Goal: Book appointment/travel/reservation

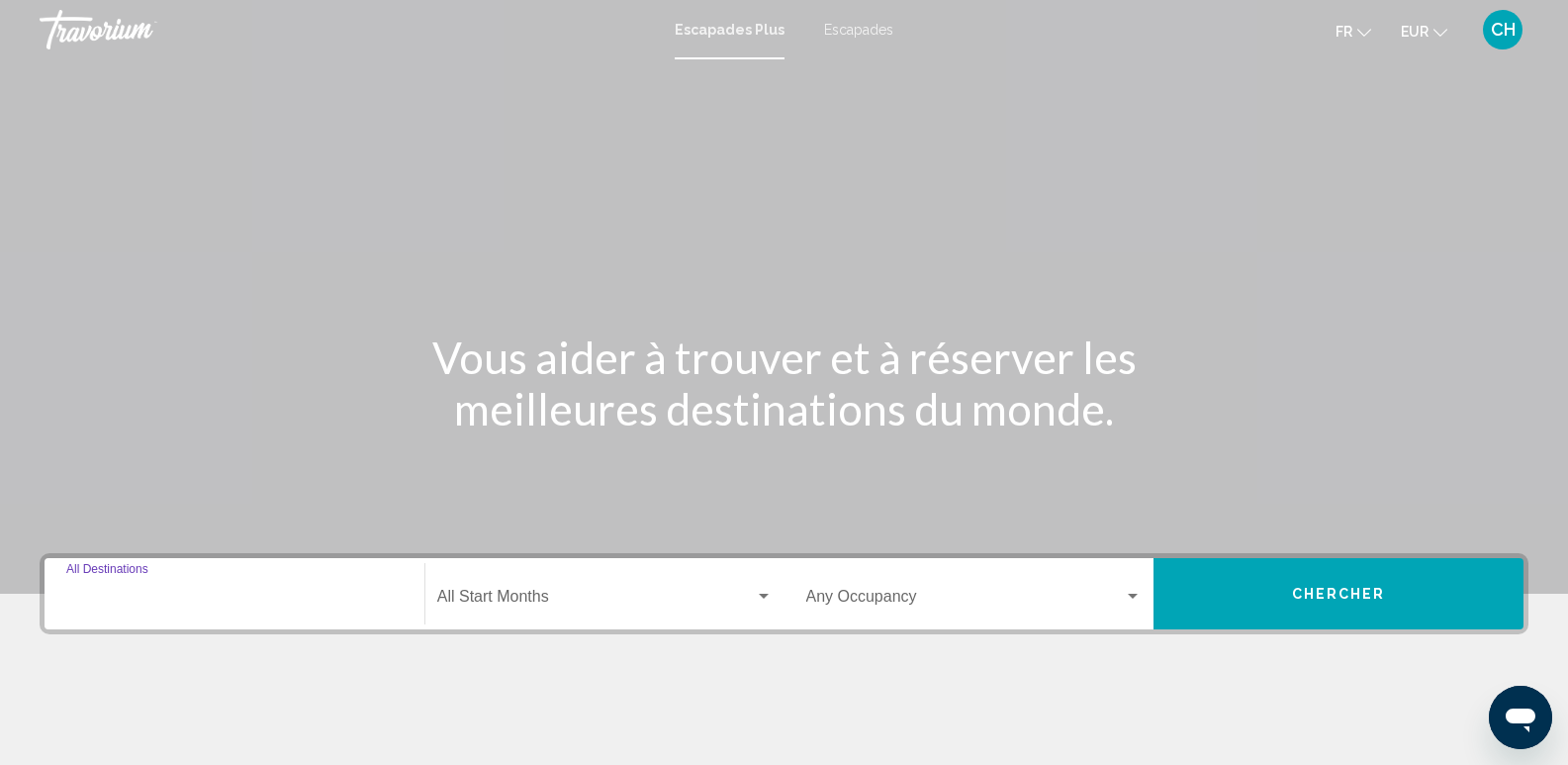
click at [222, 594] on input "Destination All Destinations" at bounding box center [234, 601] width 337 height 18
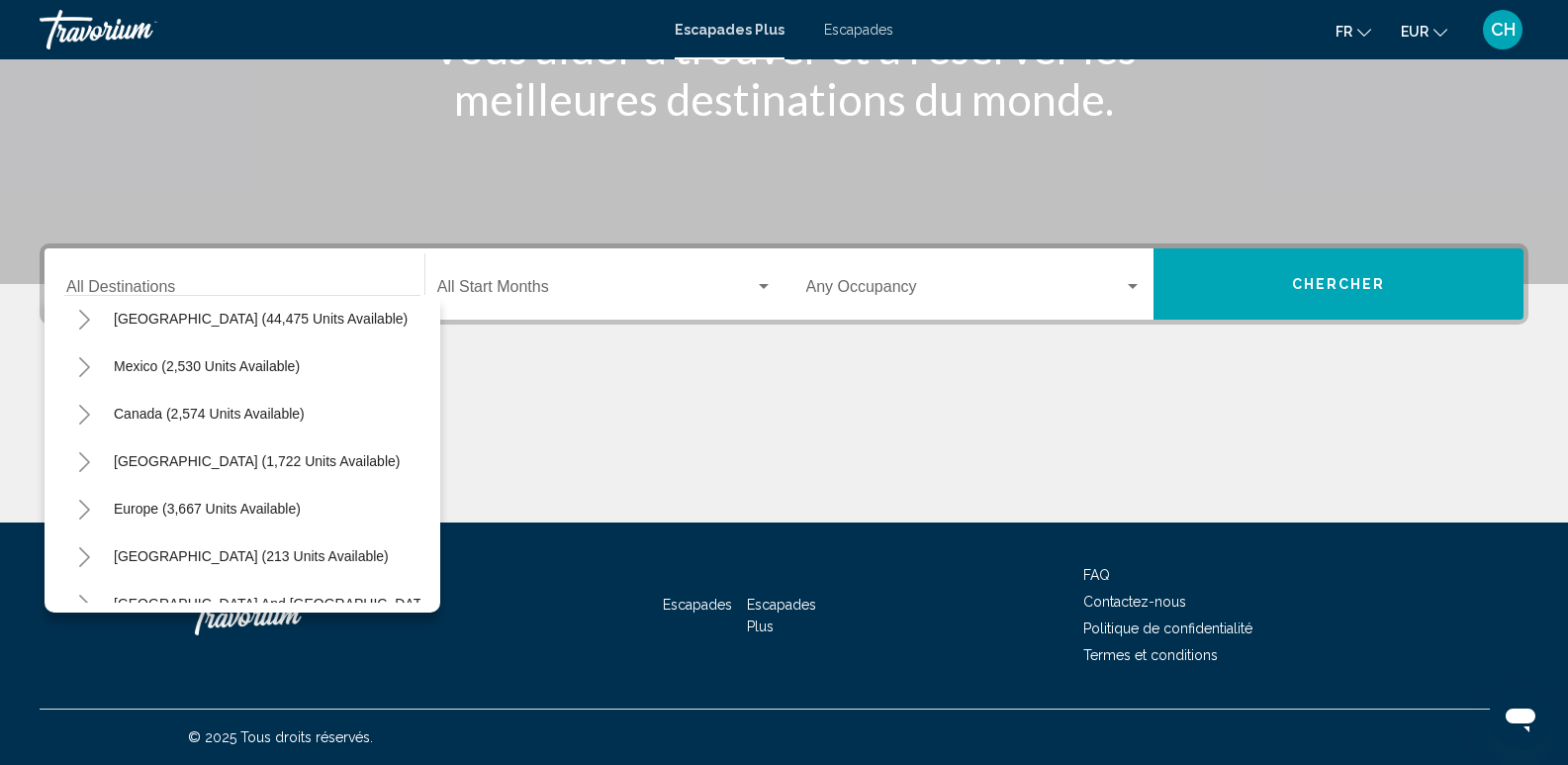
scroll to position [65, 0]
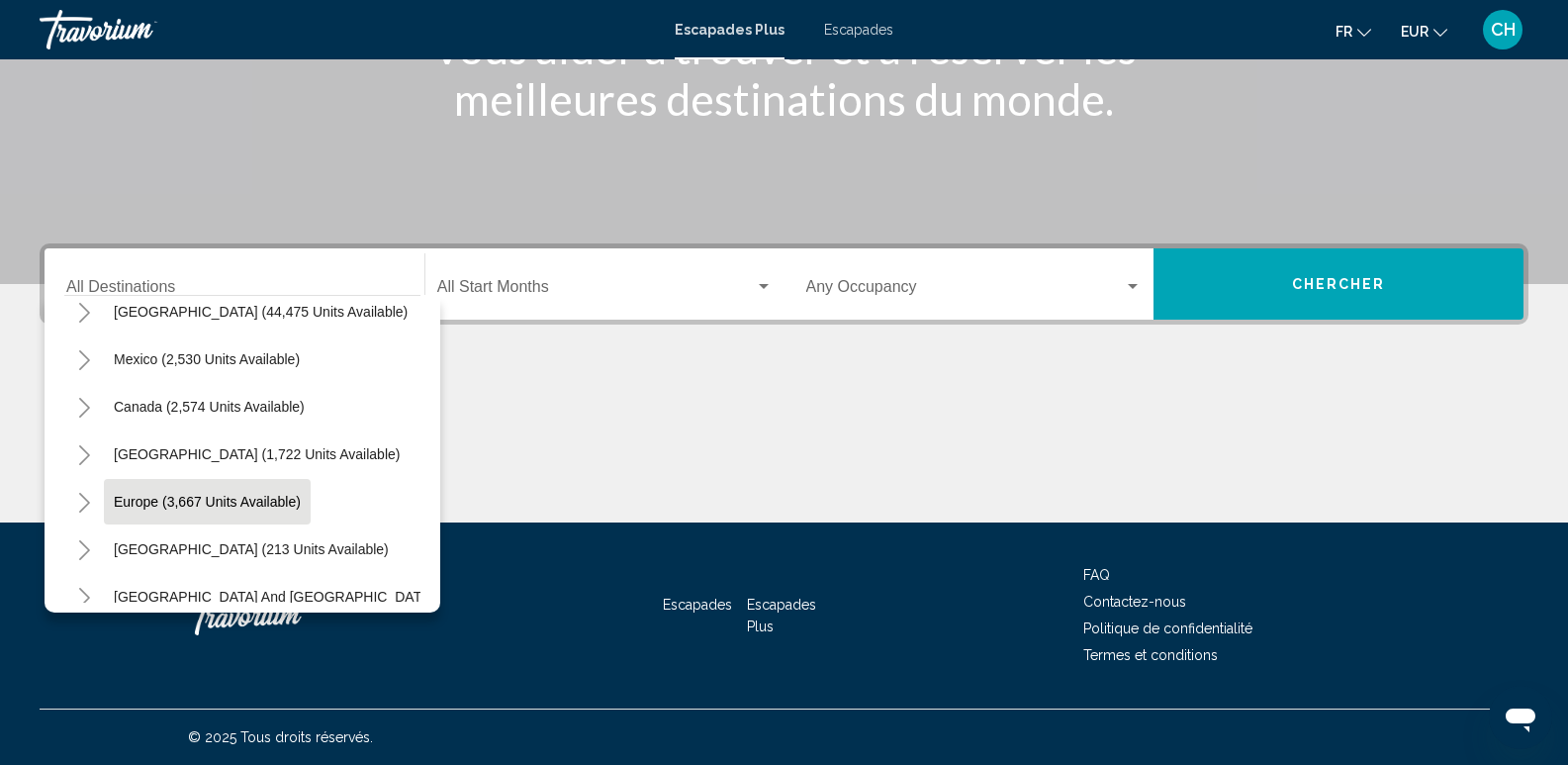
click at [228, 493] on span "Europe (3,667 units available)" at bounding box center [207, 501] width 187 height 16
type input "**********"
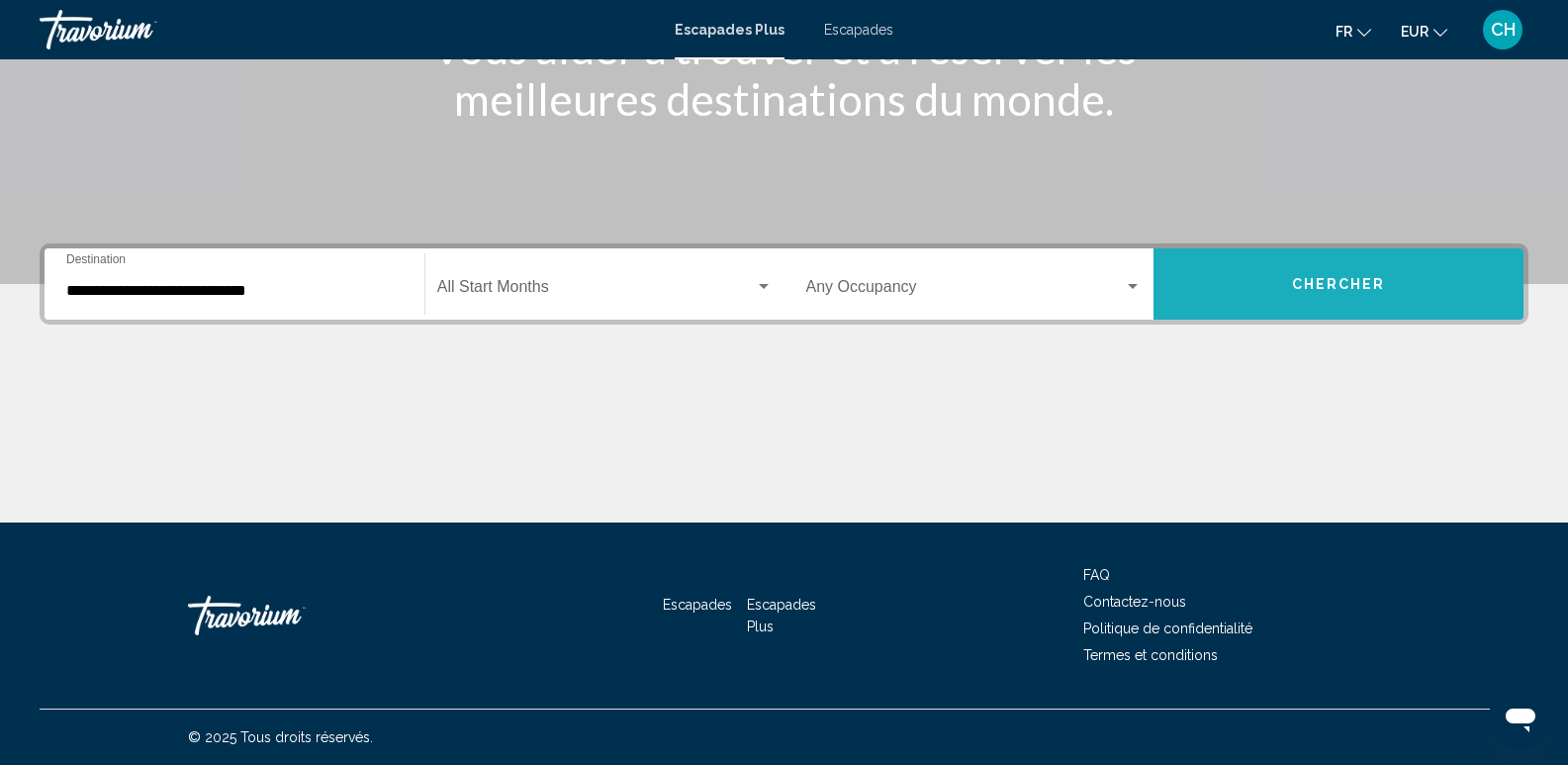
click at [1423, 288] on button "Chercher" at bounding box center [1338, 284] width 371 height 71
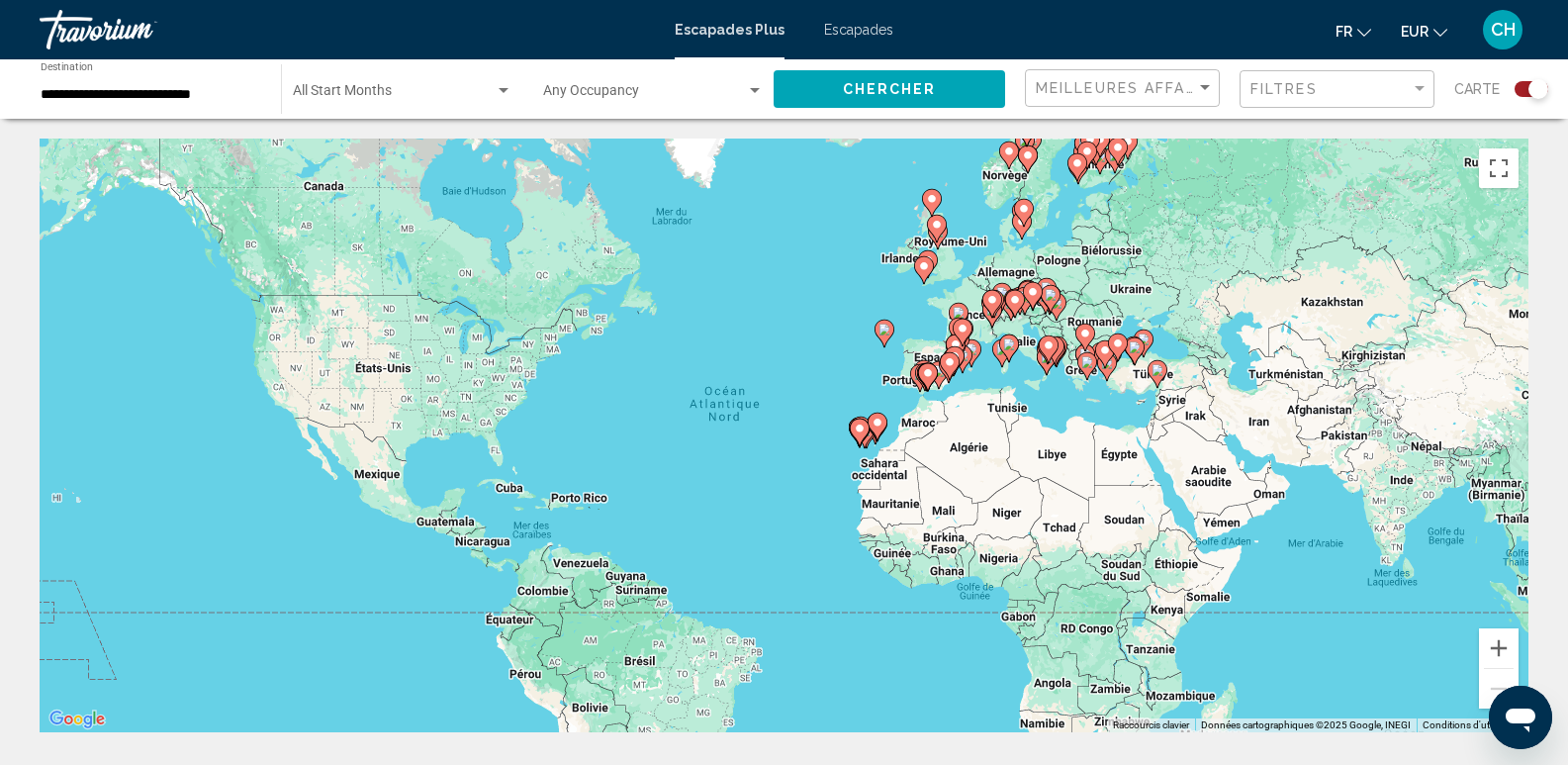
click at [859, 433] on image "Contenu principal" at bounding box center [860, 428] width 12 height 12
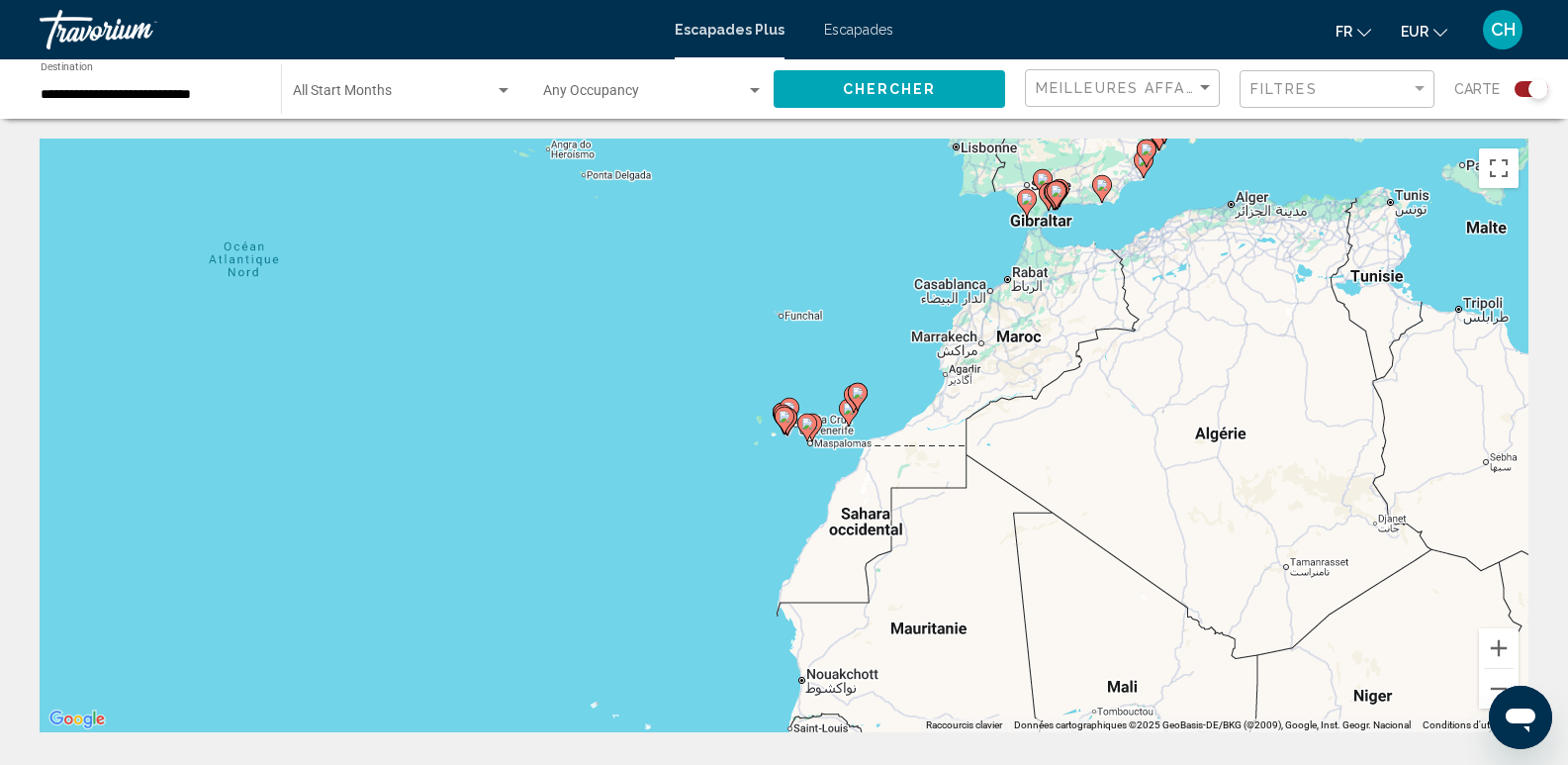
click at [789, 422] on icon "Contenu principal" at bounding box center [784, 420] width 18 height 26
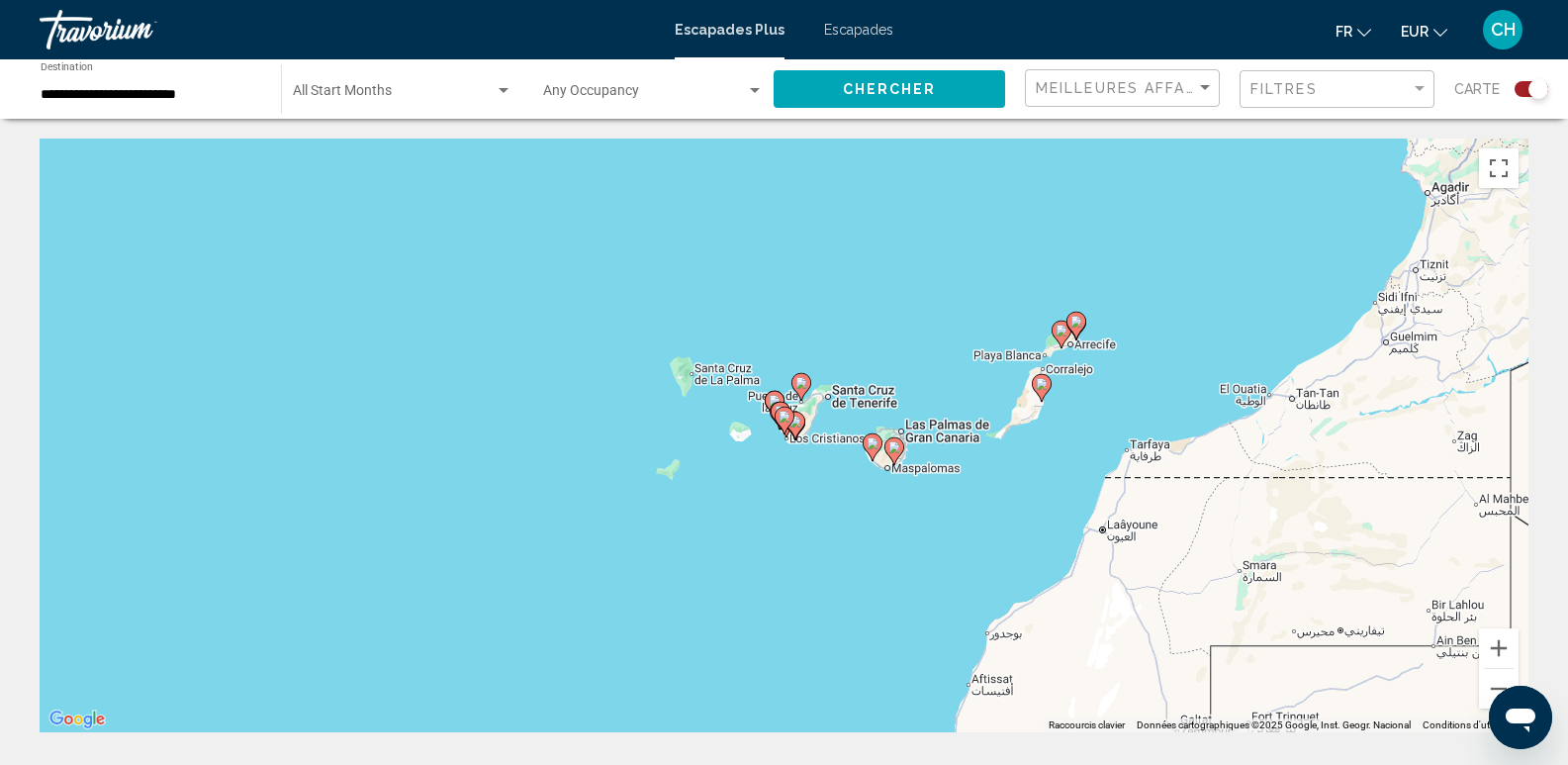
click at [784, 422] on icon "Contenu principal" at bounding box center [784, 420] width 18 height 26
type input "**********"
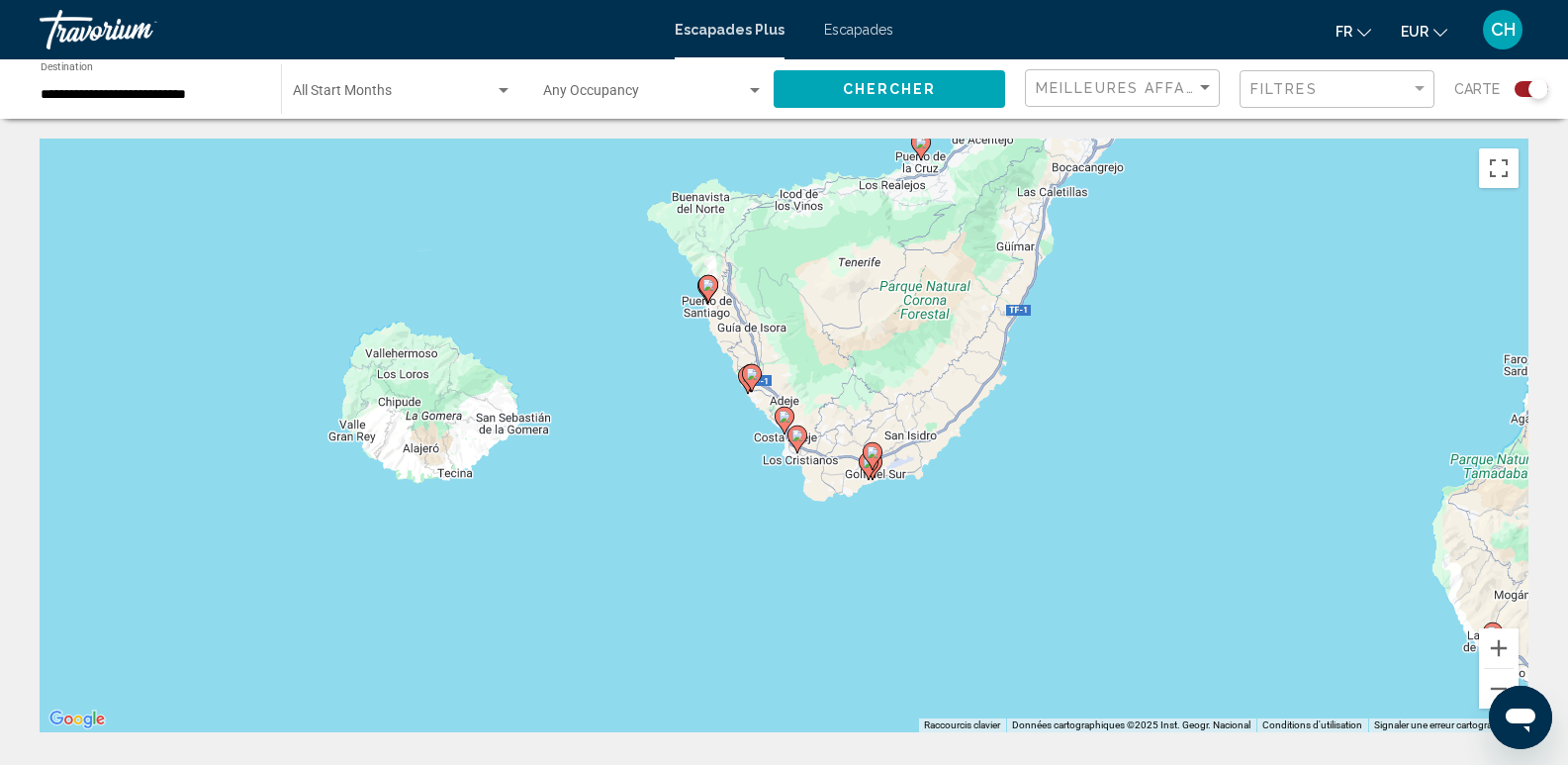
click at [747, 375] on image "Contenu principal" at bounding box center [752, 375] width 12 height 12
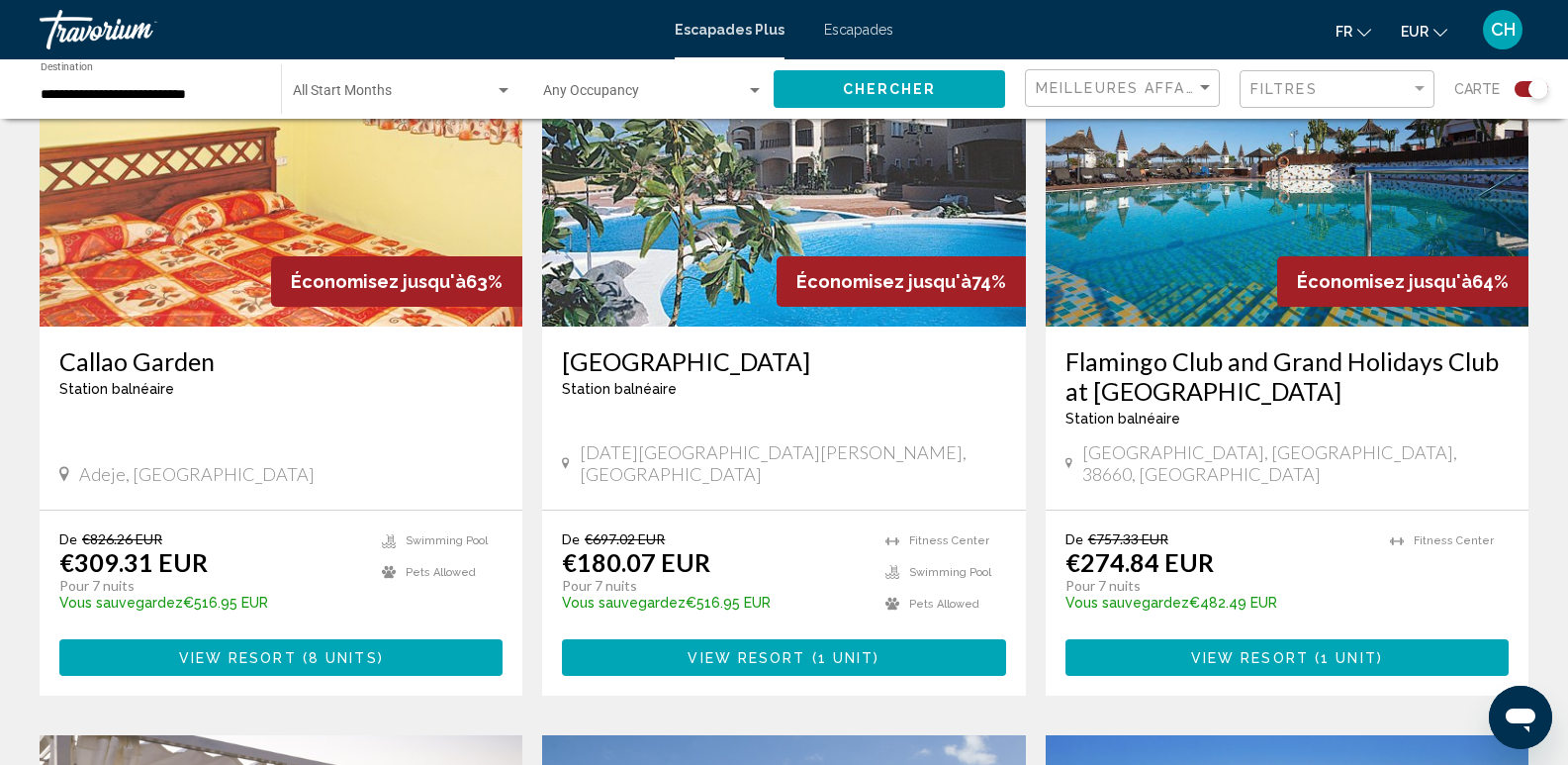
scroll to position [297, 0]
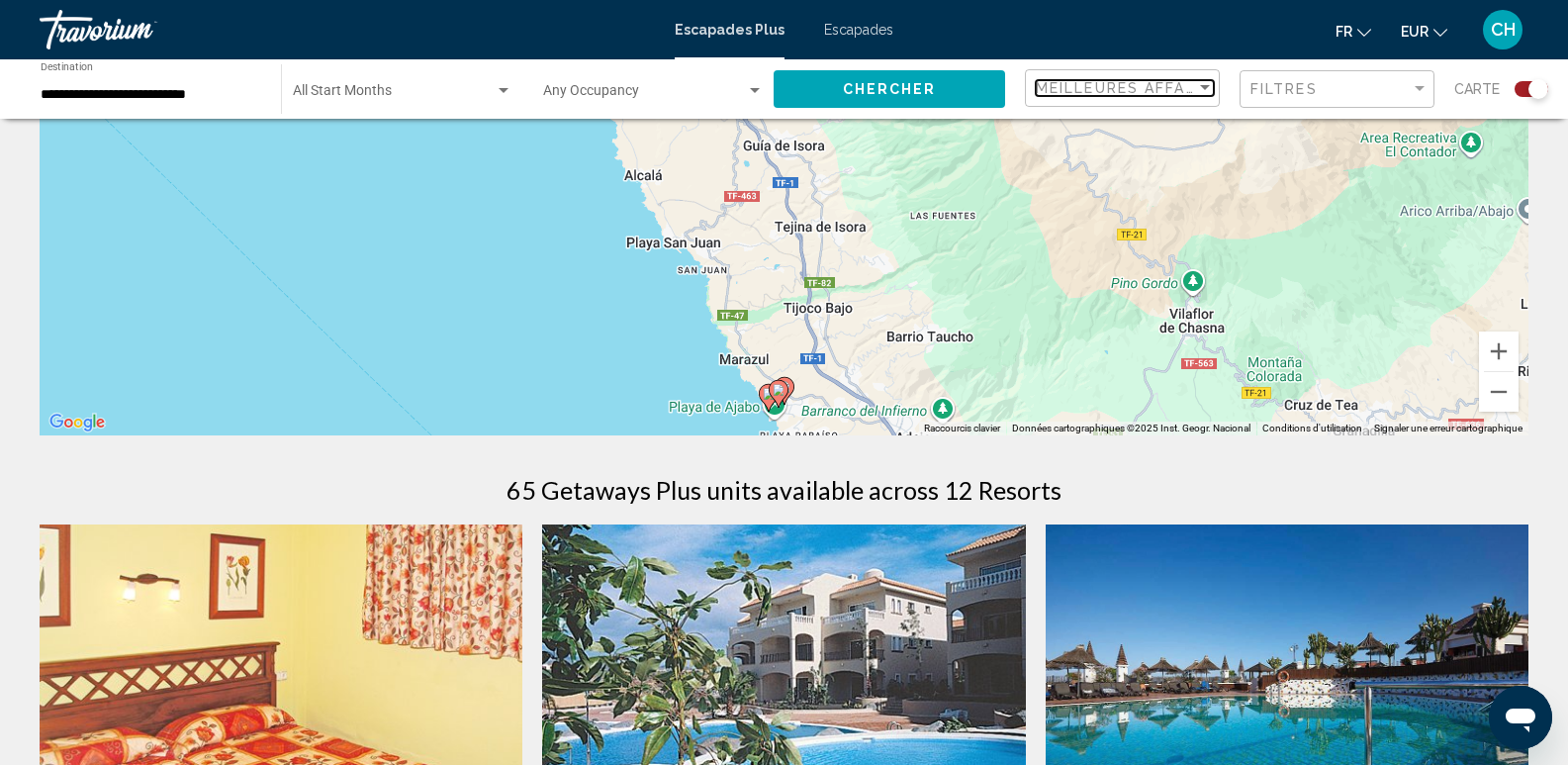
click at [1204, 87] on div "Sort by" at bounding box center [1205, 87] width 10 height 5
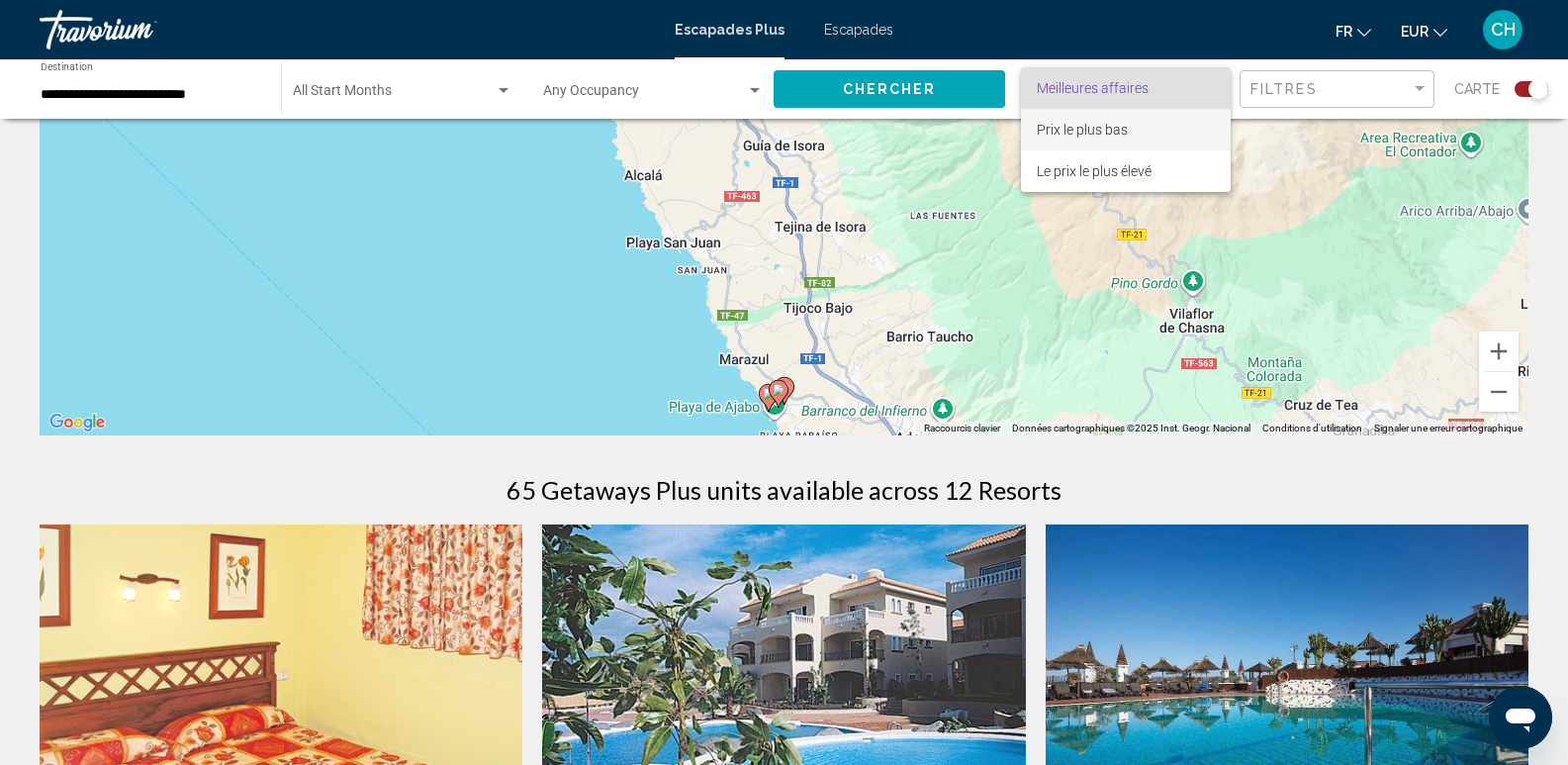
click at [1134, 124] on span "Prix le plus bas" at bounding box center [1126, 130] width 178 height 42
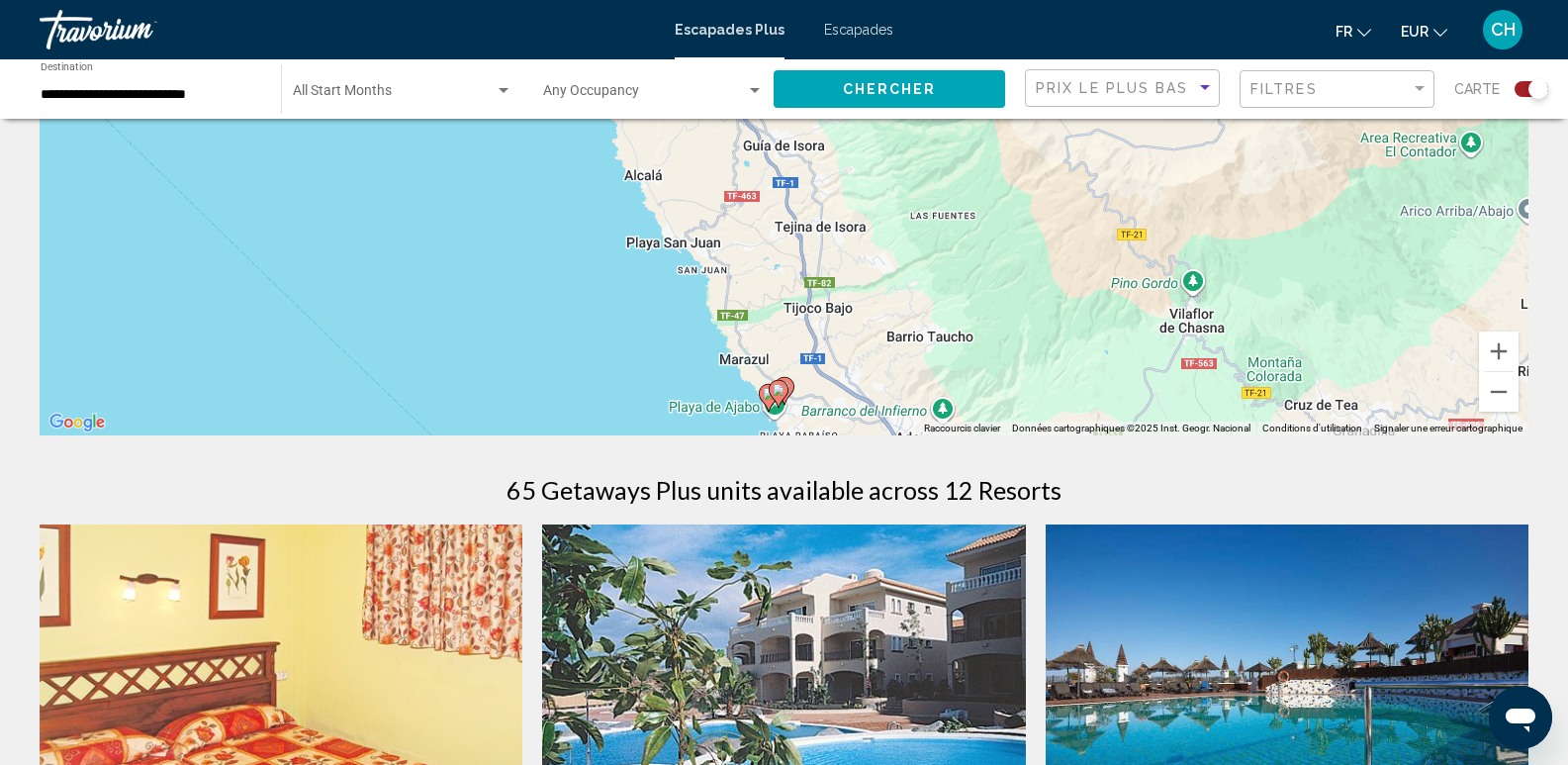
click at [1430, 96] on mat-form-field "Filtres" at bounding box center [1337, 89] width 195 height 39
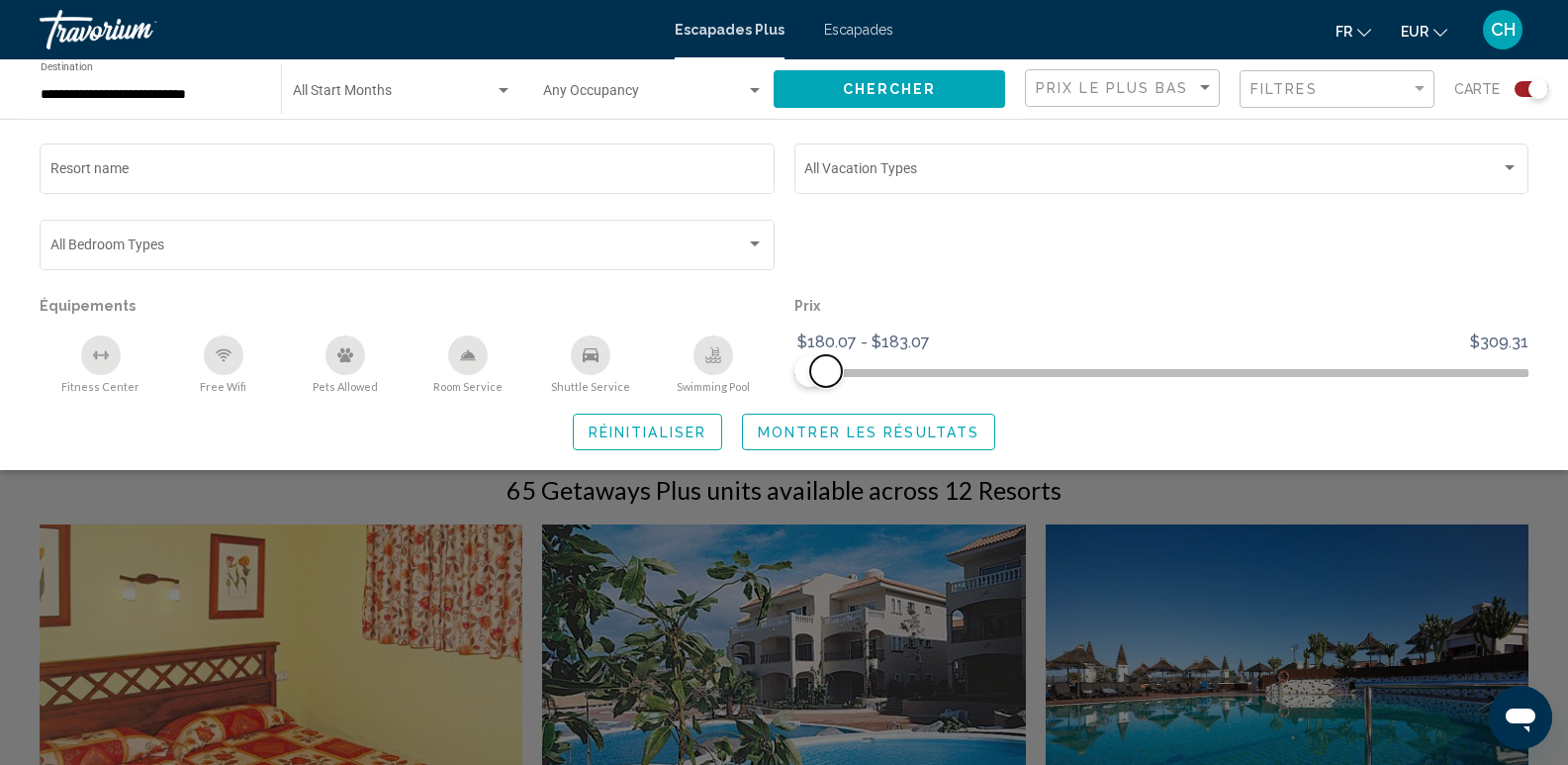
drag, startPoint x: 1518, startPoint y: 374, endPoint x: 828, endPoint y: 373, distance: 690.0
click at [828, 373] on span "Search widget" at bounding box center [826, 372] width 32 height 32
click at [663, 420] on button "Réinitialiser" at bounding box center [648, 431] width 150 height 37
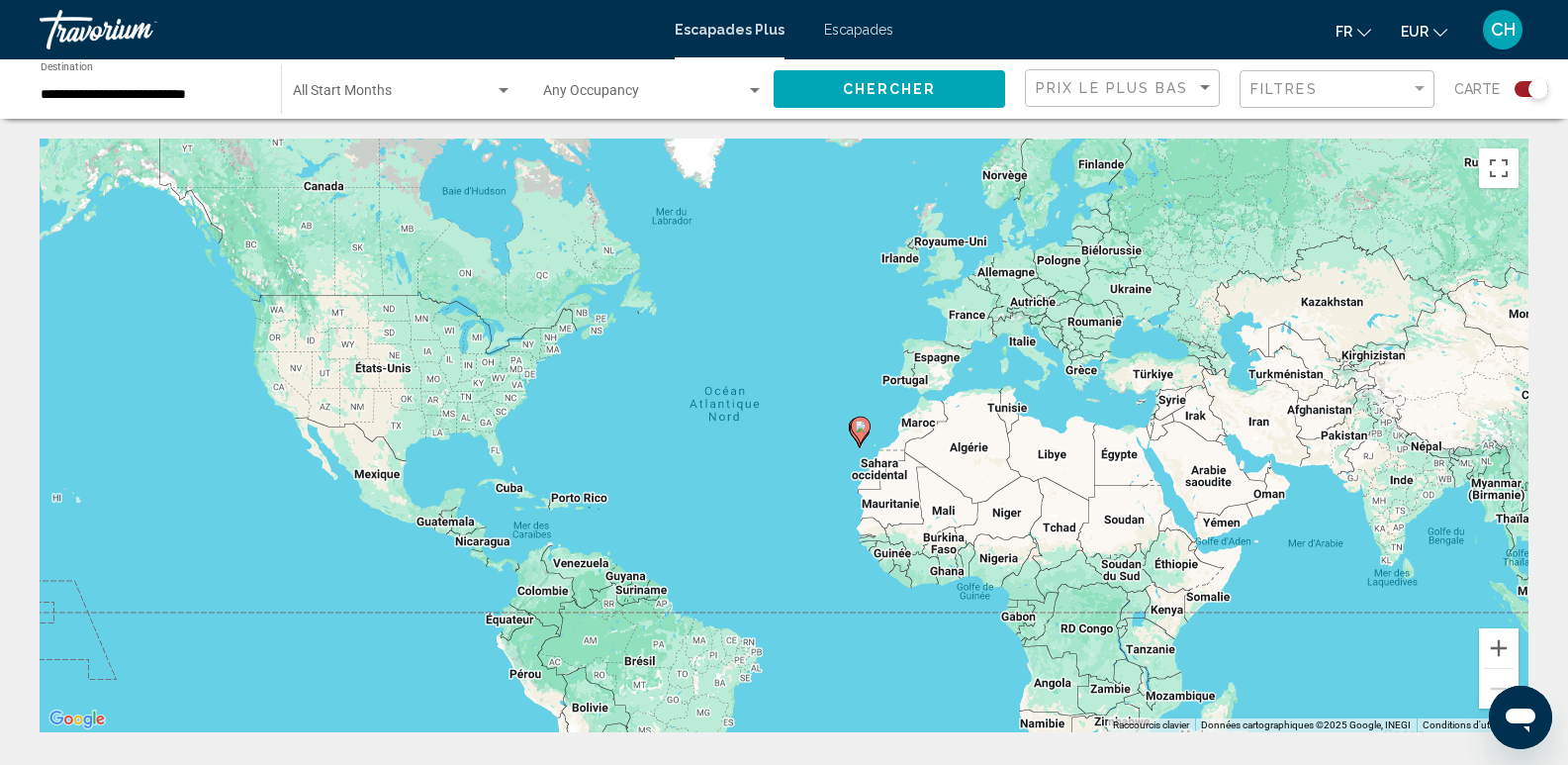
click at [856, 430] on image "Contenu principal" at bounding box center [861, 426] width 12 height 12
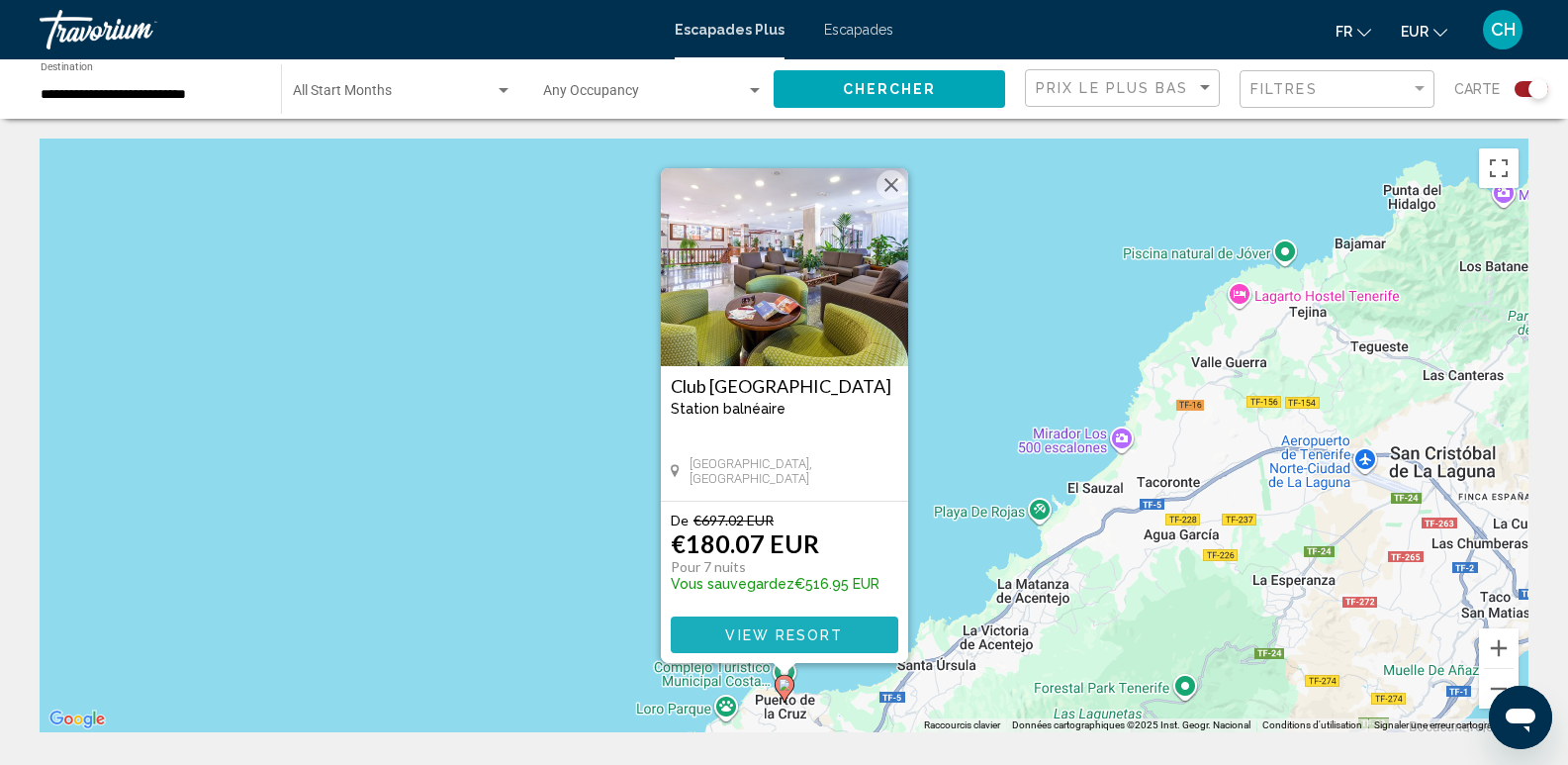
click at [810, 629] on span "View Resort" at bounding box center [784, 635] width 118 height 16
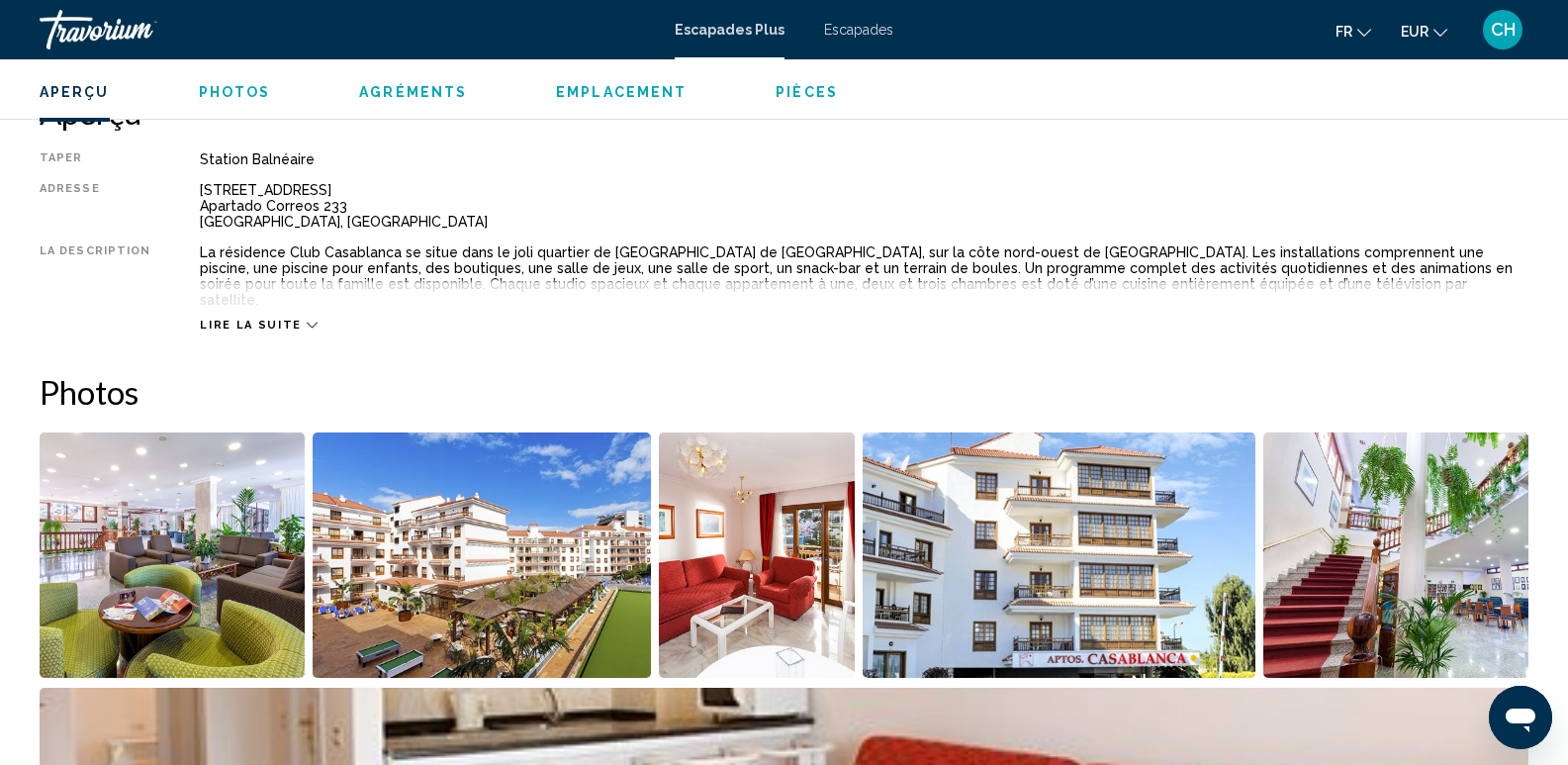
scroll to position [792, 0]
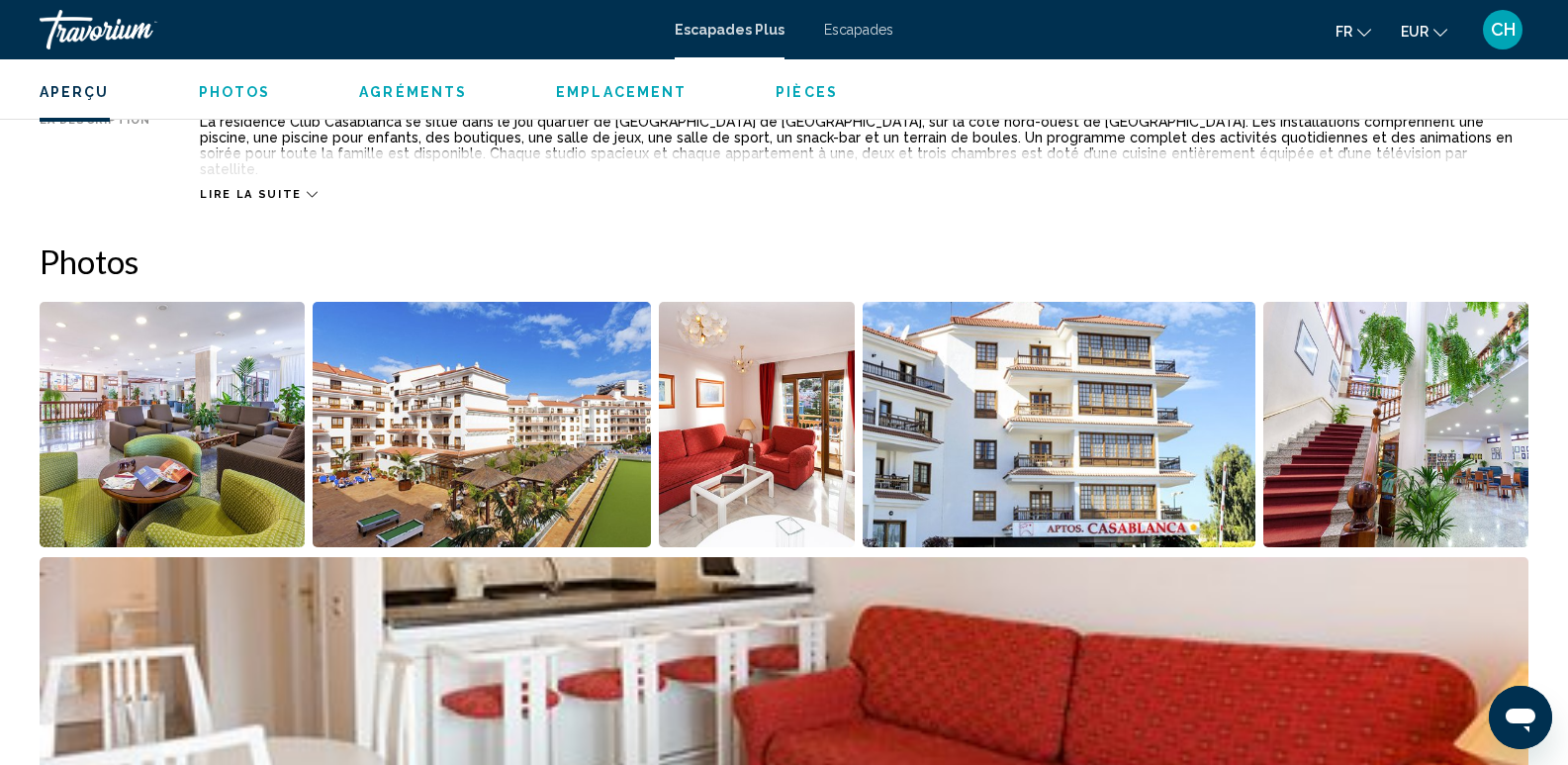
click at [192, 429] on img "Open full-screen image slider" at bounding box center [173, 424] width 266 height 246
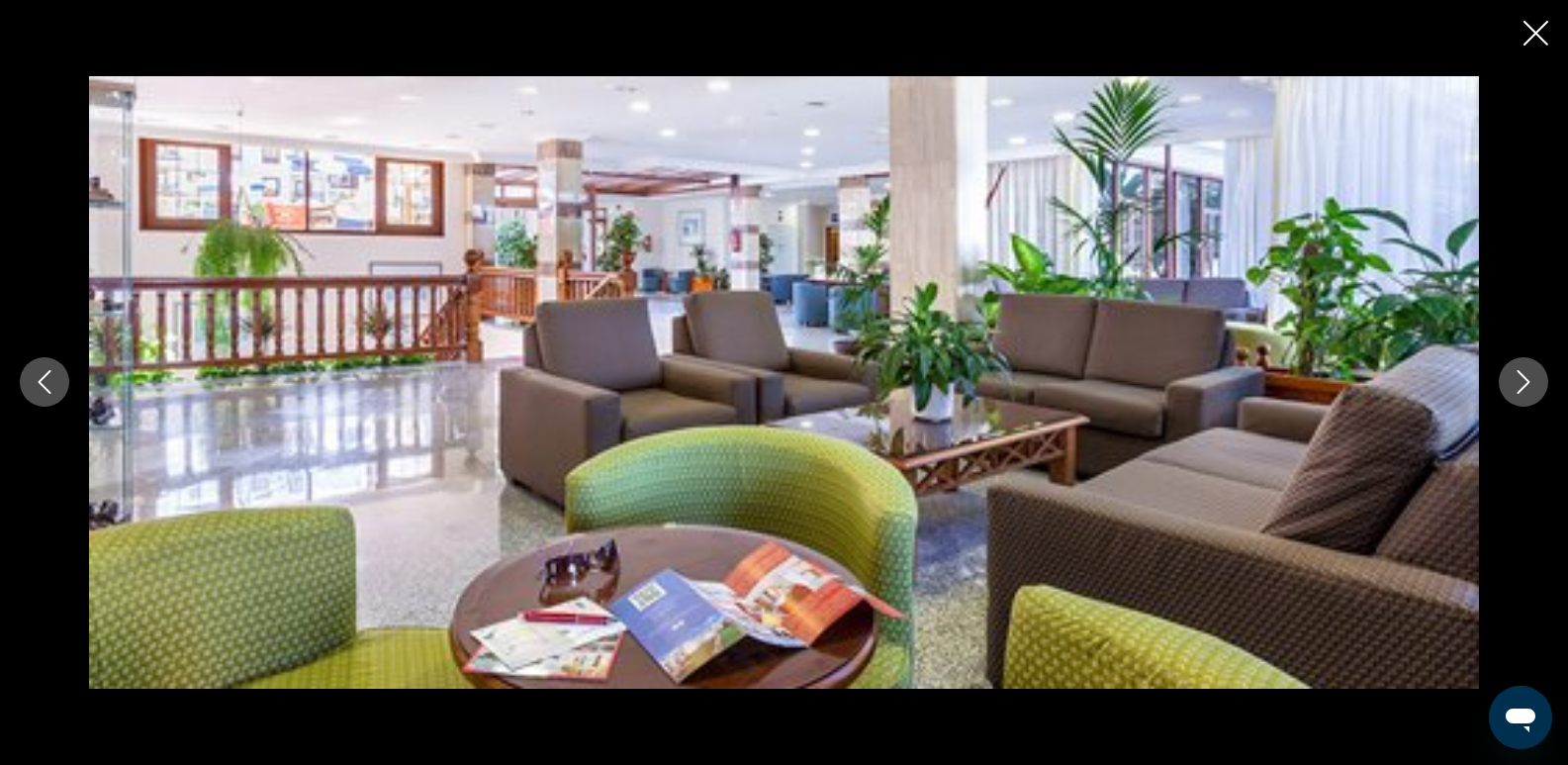
click at [1533, 382] on icon "Next image" at bounding box center [1524, 382] width 24 height 24
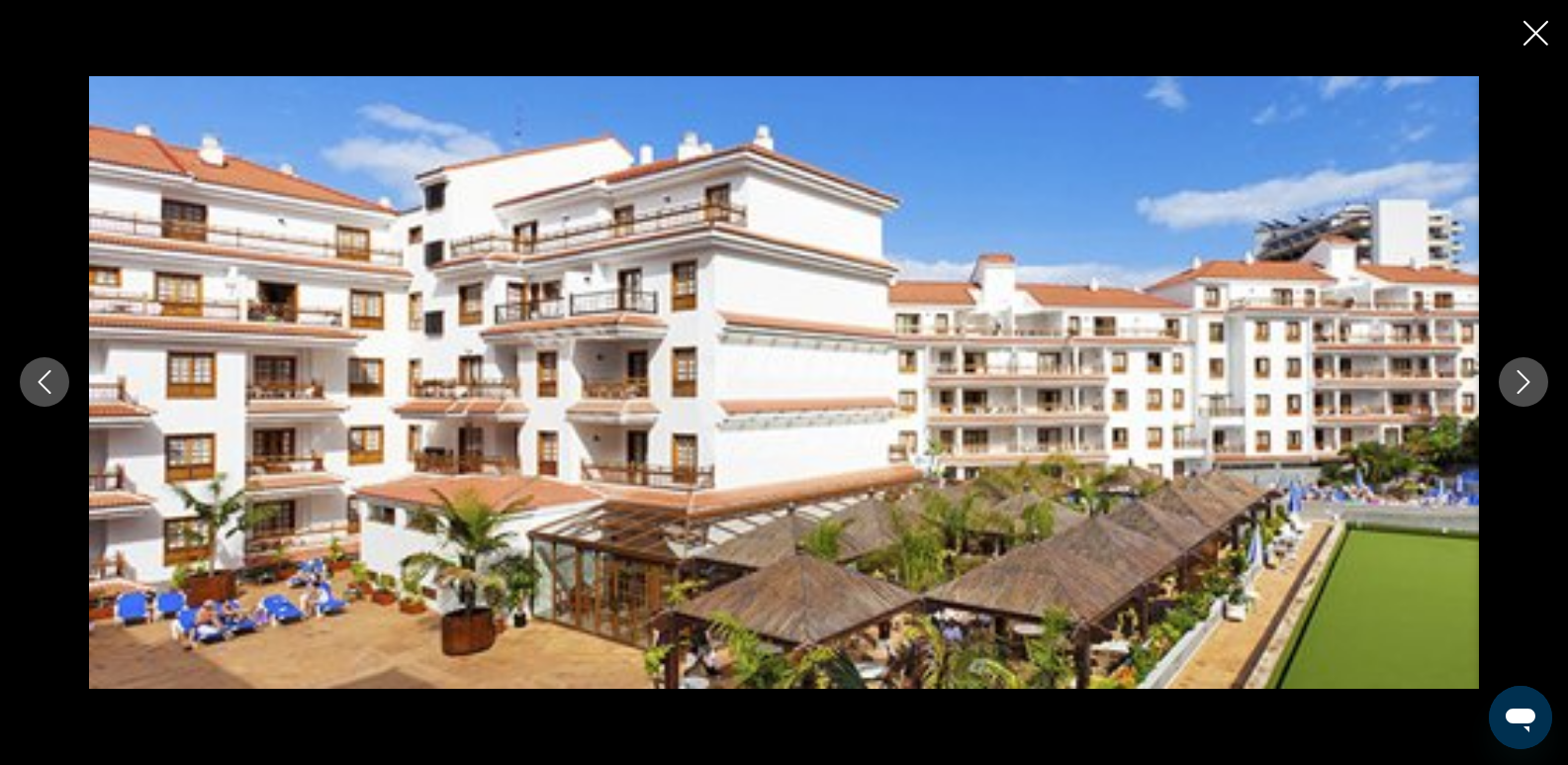
click at [1526, 382] on icon "Next image" at bounding box center [1524, 382] width 24 height 24
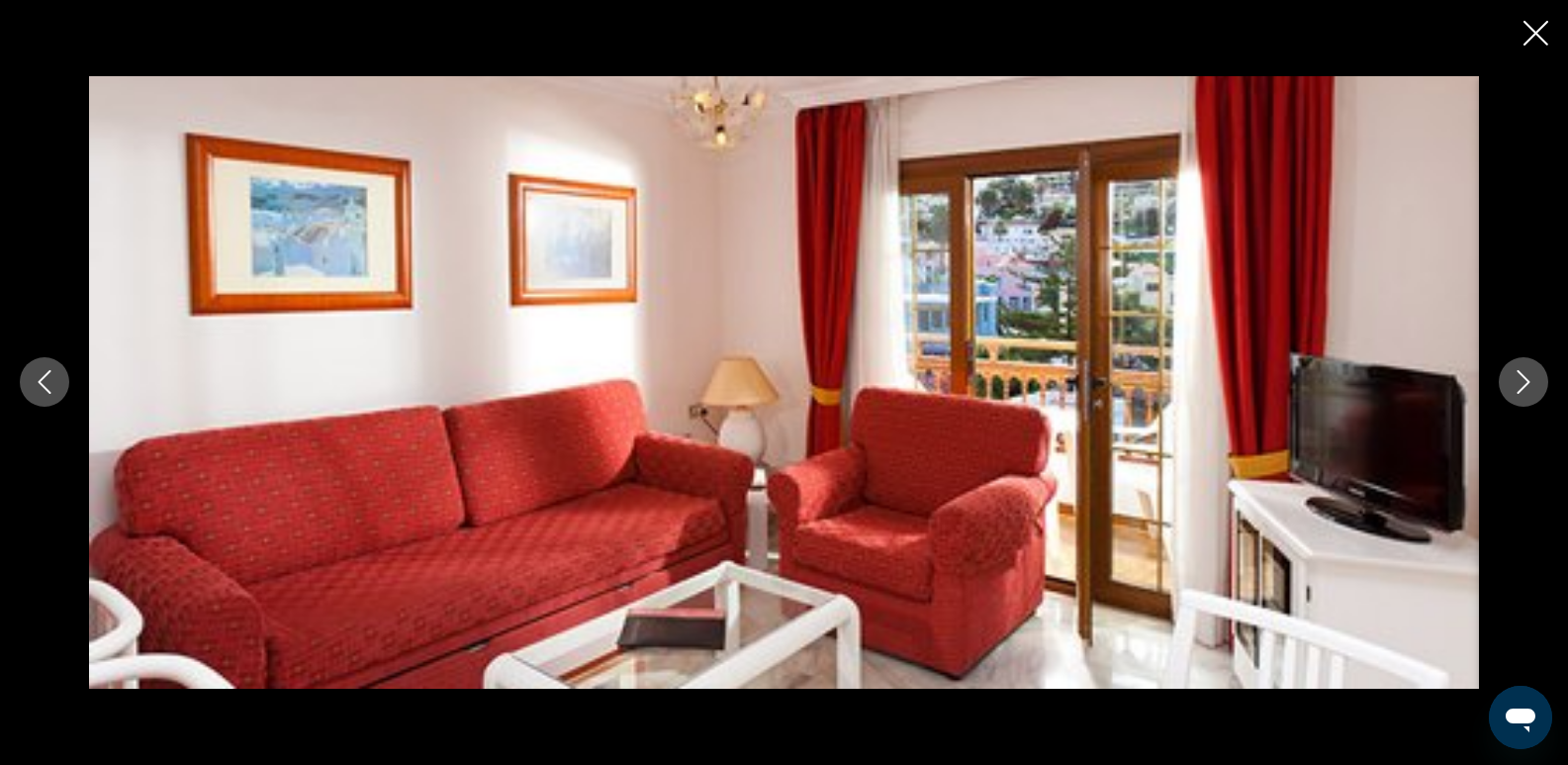
click at [1526, 382] on icon "Next image" at bounding box center [1524, 382] width 24 height 24
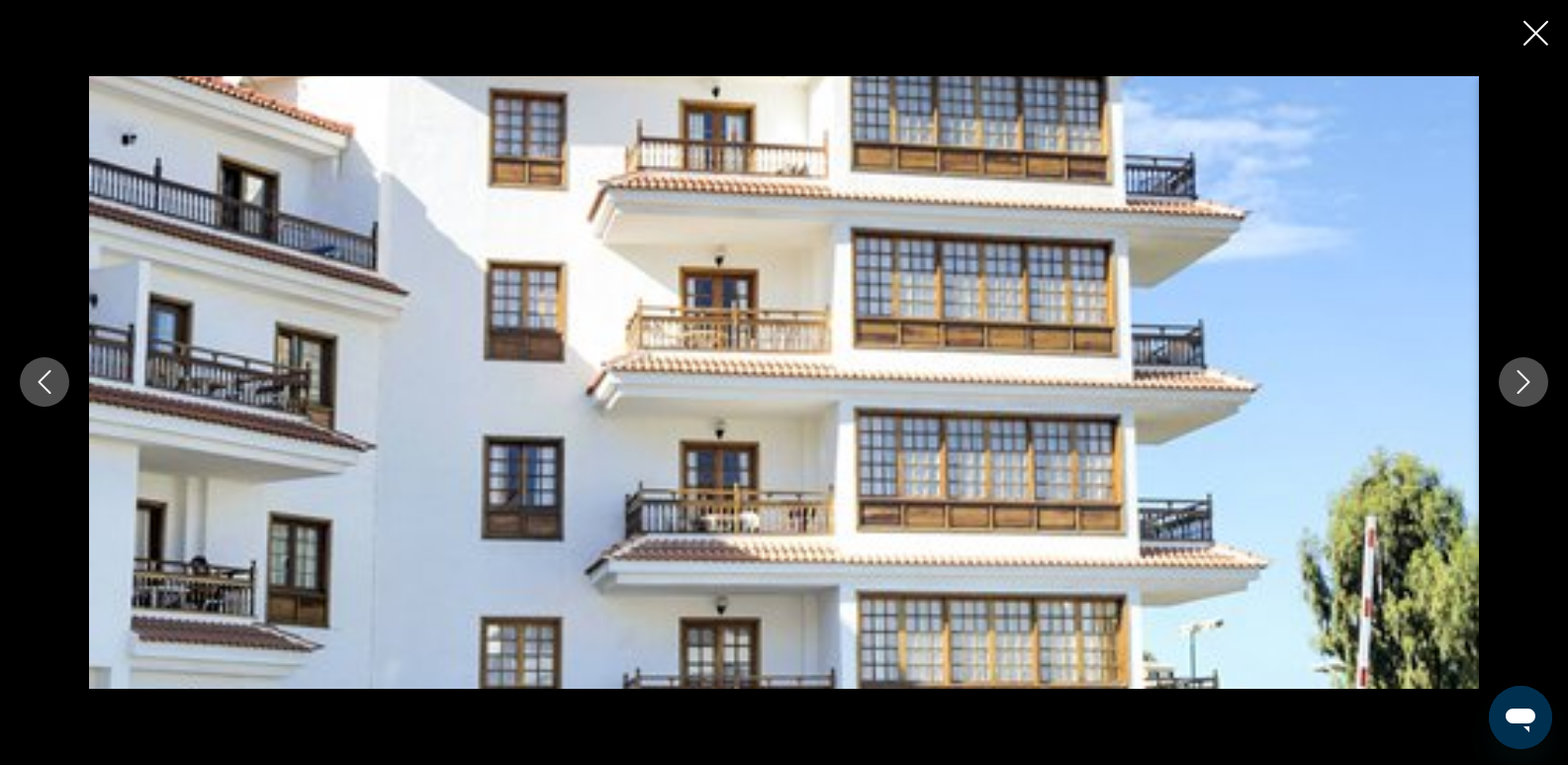
click at [1526, 382] on icon "Next image" at bounding box center [1524, 382] width 24 height 24
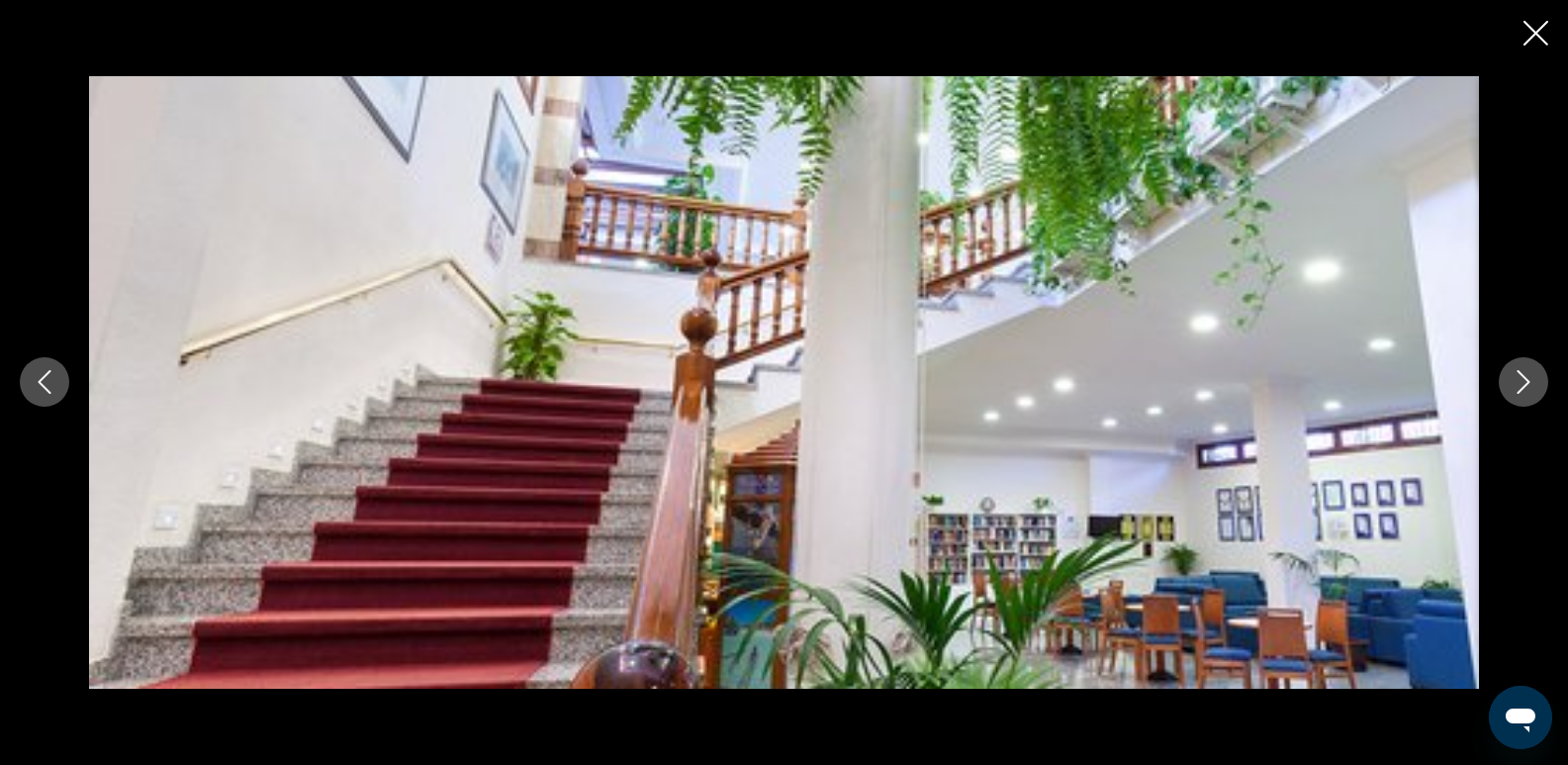
click at [1526, 382] on icon "Next image" at bounding box center [1524, 382] width 24 height 24
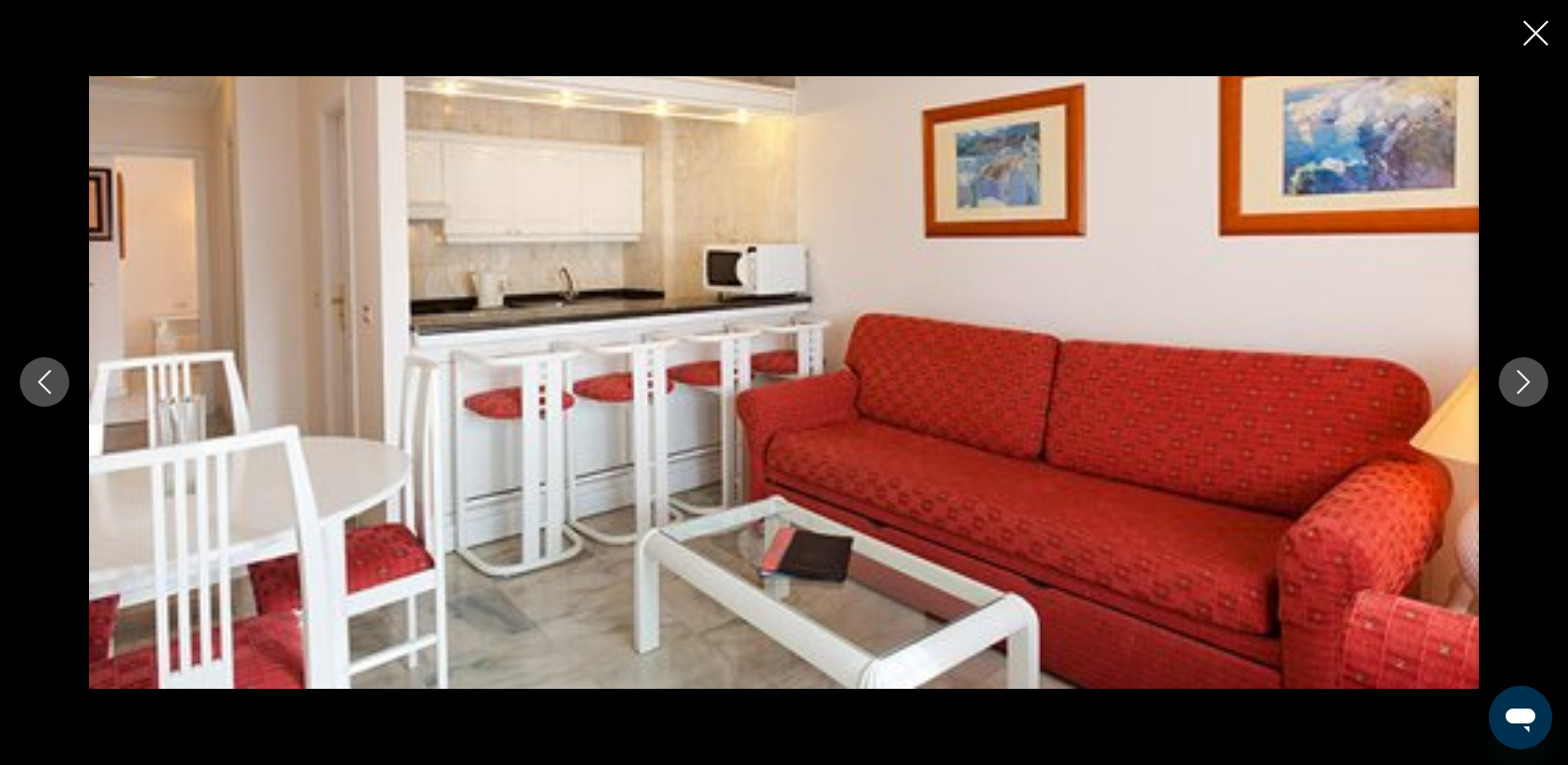
click at [1526, 382] on icon "Next image" at bounding box center [1524, 382] width 24 height 24
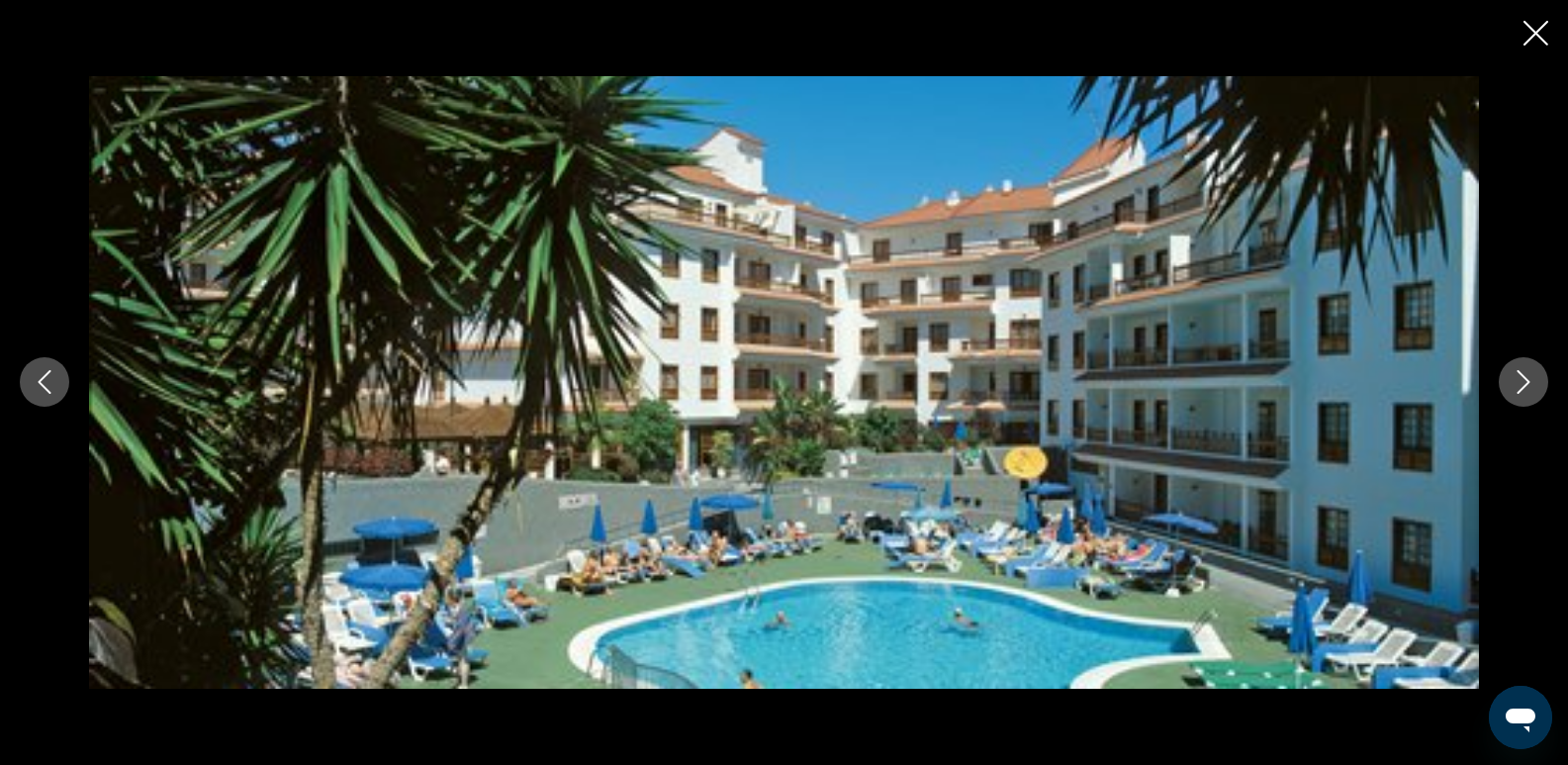
click at [1526, 382] on icon "Next image" at bounding box center [1524, 382] width 24 height 24
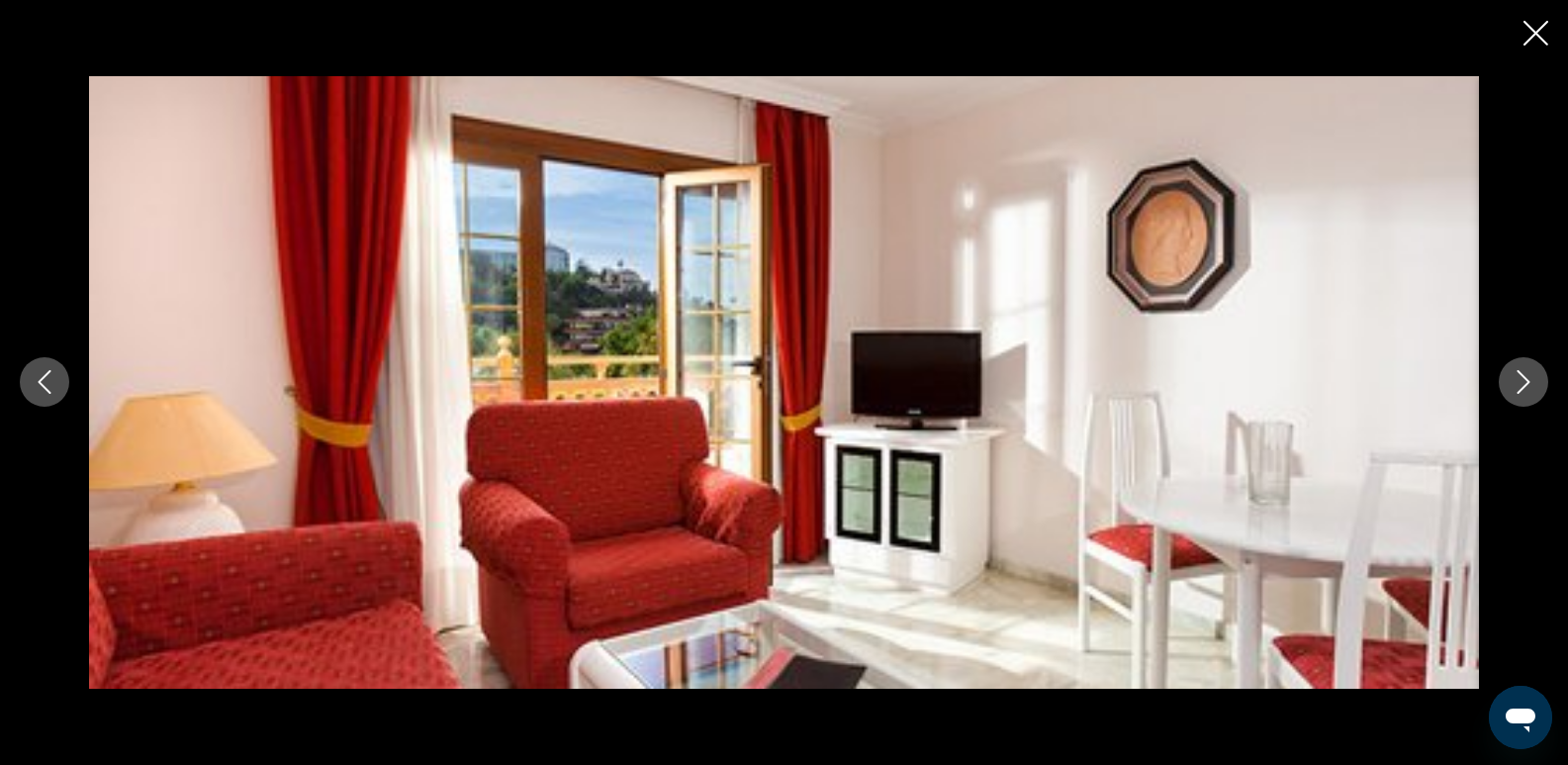
click at [1526, 382] on icon "Next image" at bounding box center [1524, 382] width 24 height 24
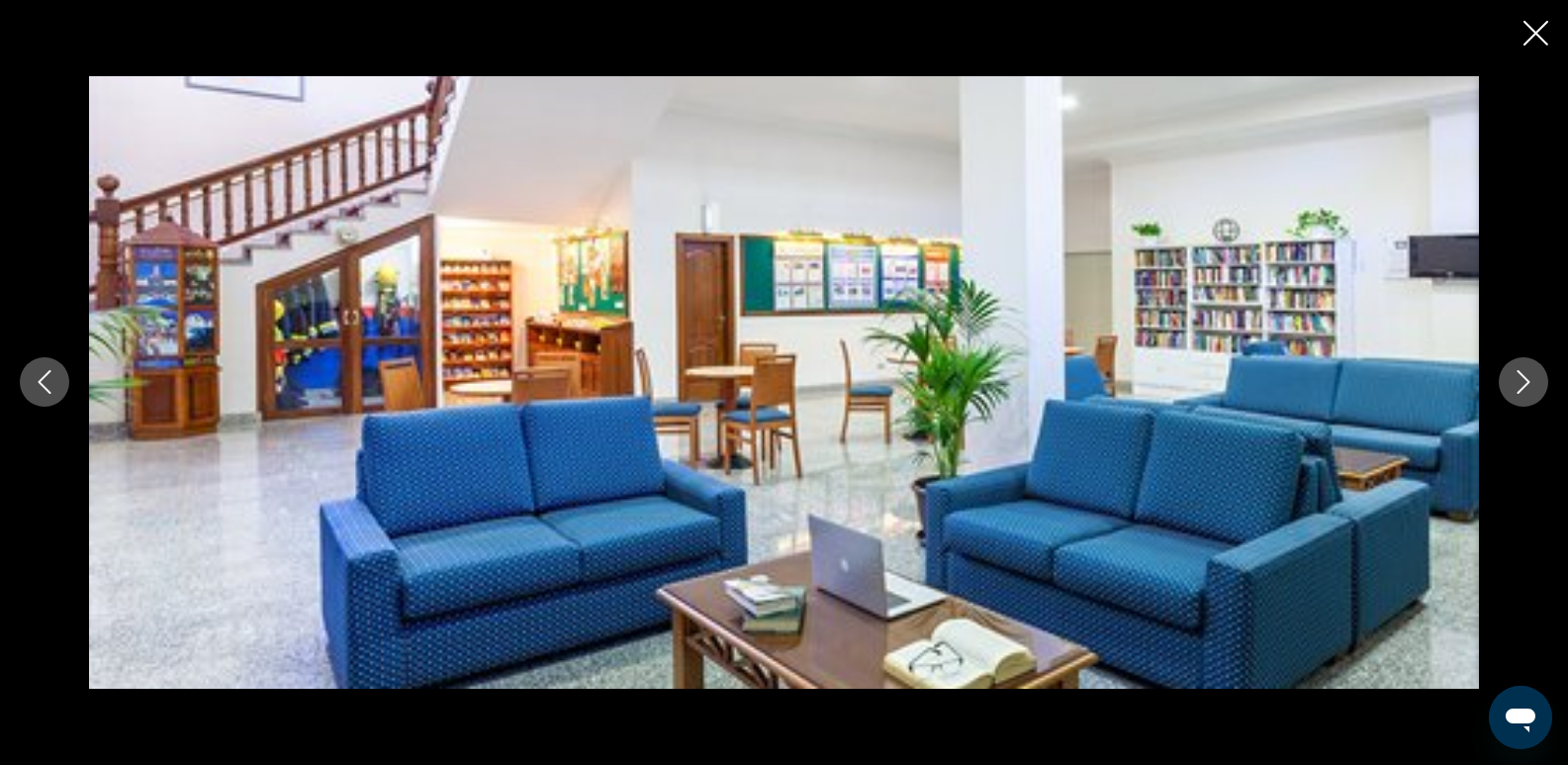
click at [1526, 382] on icon "Next image" at bounding box center [1524, 382] width 24 height 24
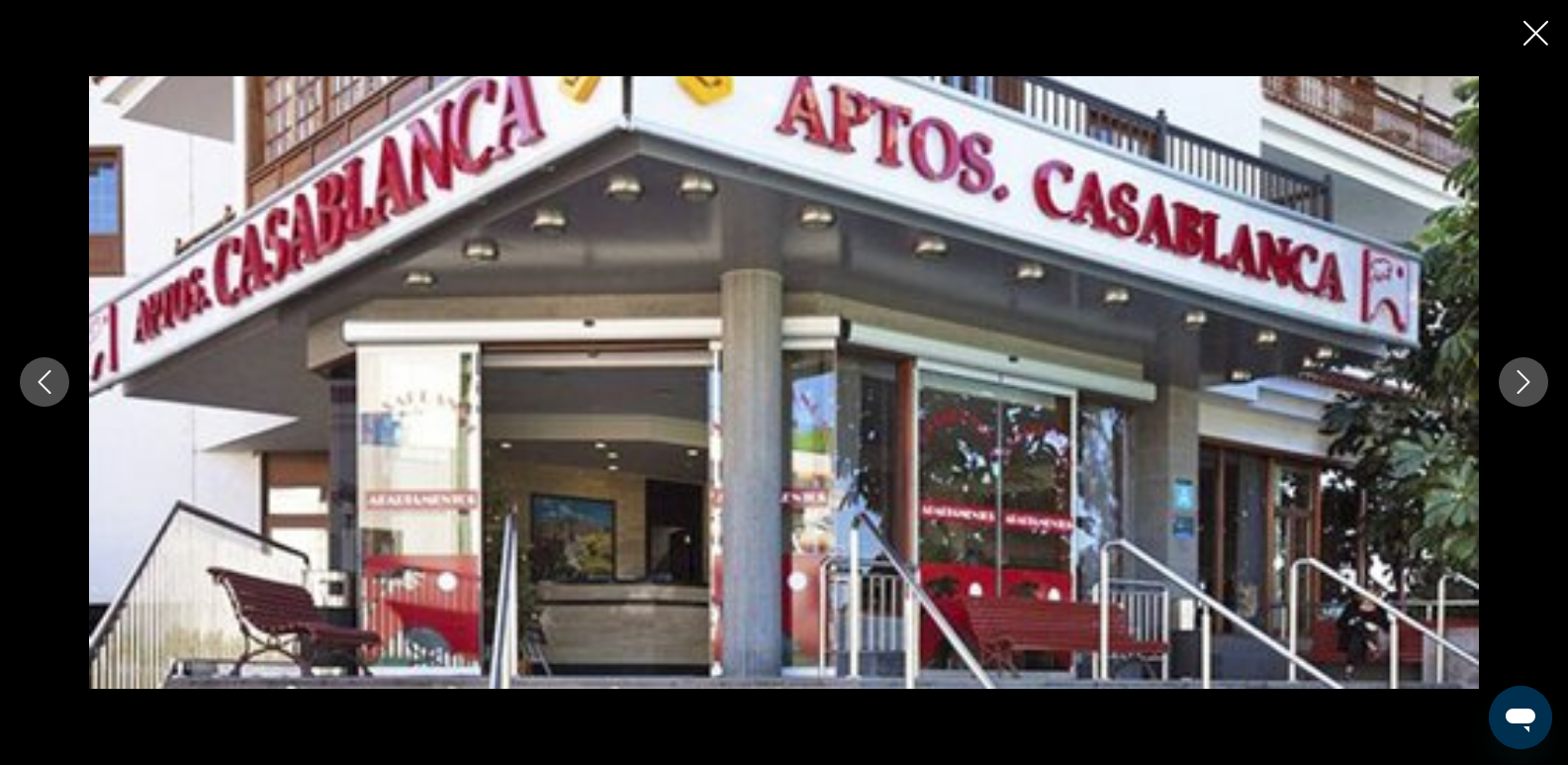
click at [1526, 382] on icon "Next image" at bounding box center [1524, 382] width 24 height 24
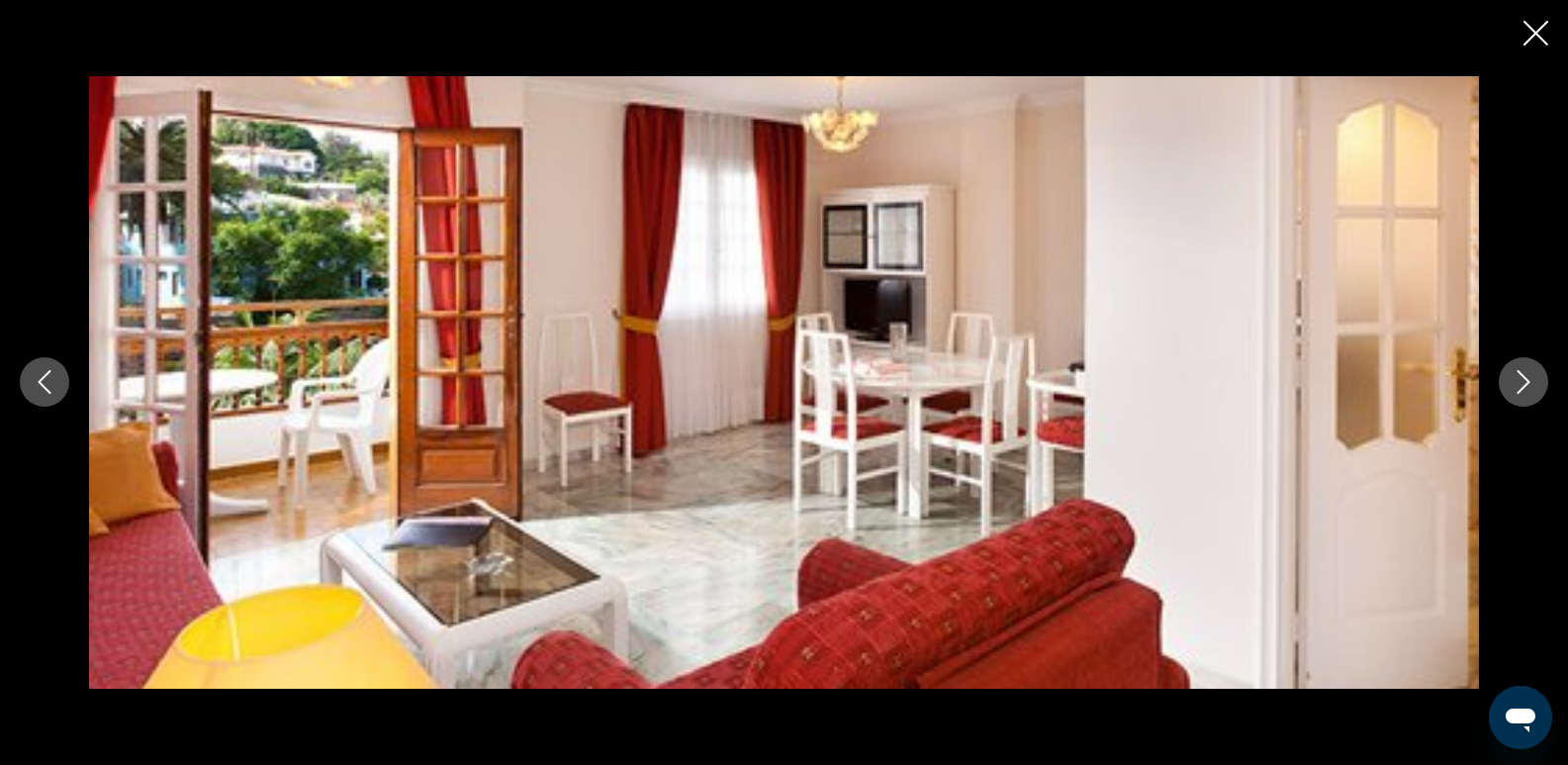
click at [1522, 382] on icon "Next image" at bounding box center [1524, 382] width 24 height 24
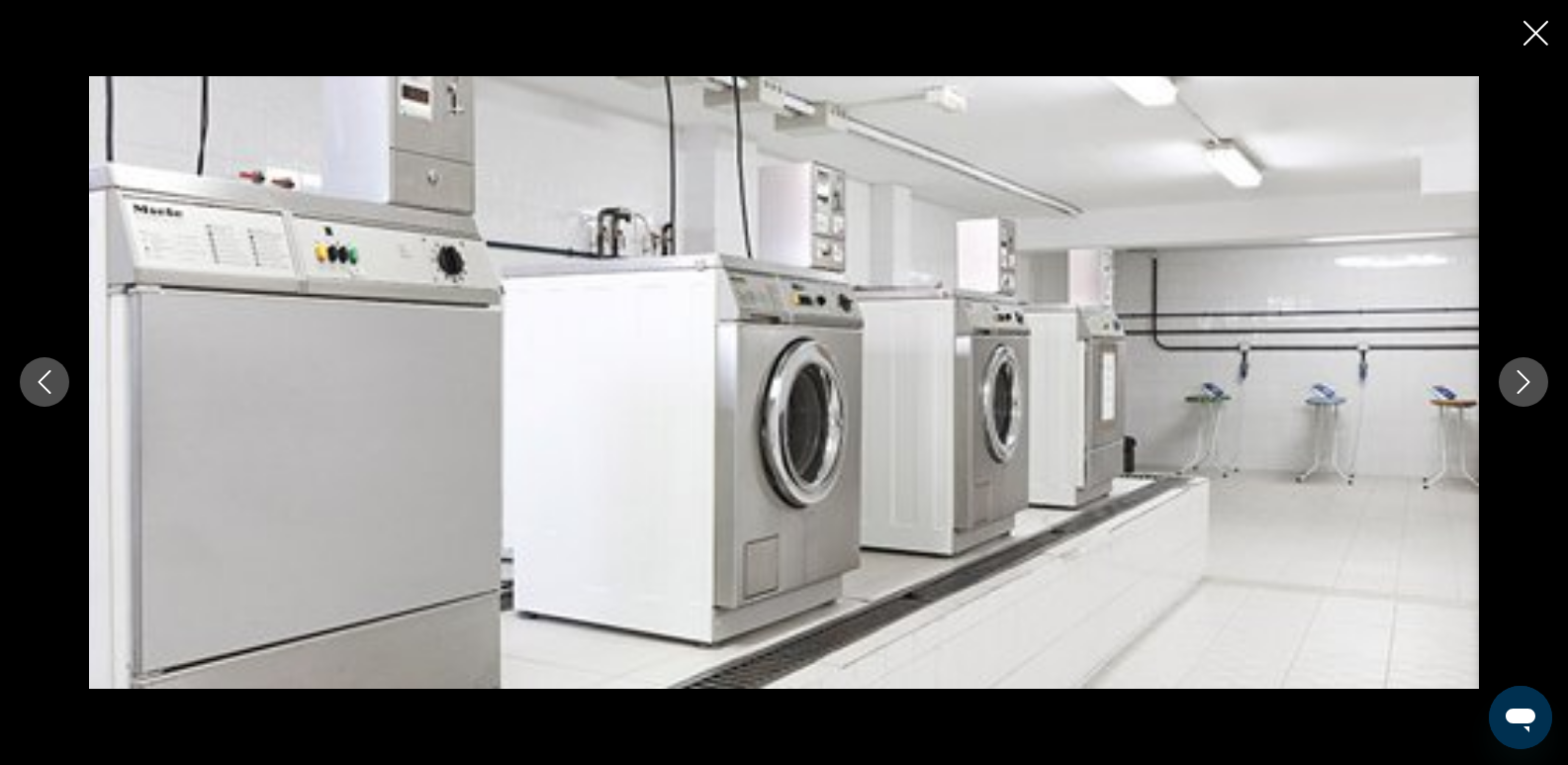
click at [1522, 382] on icon "Next image" at bounding box center [1524, 382] width 24 height 24
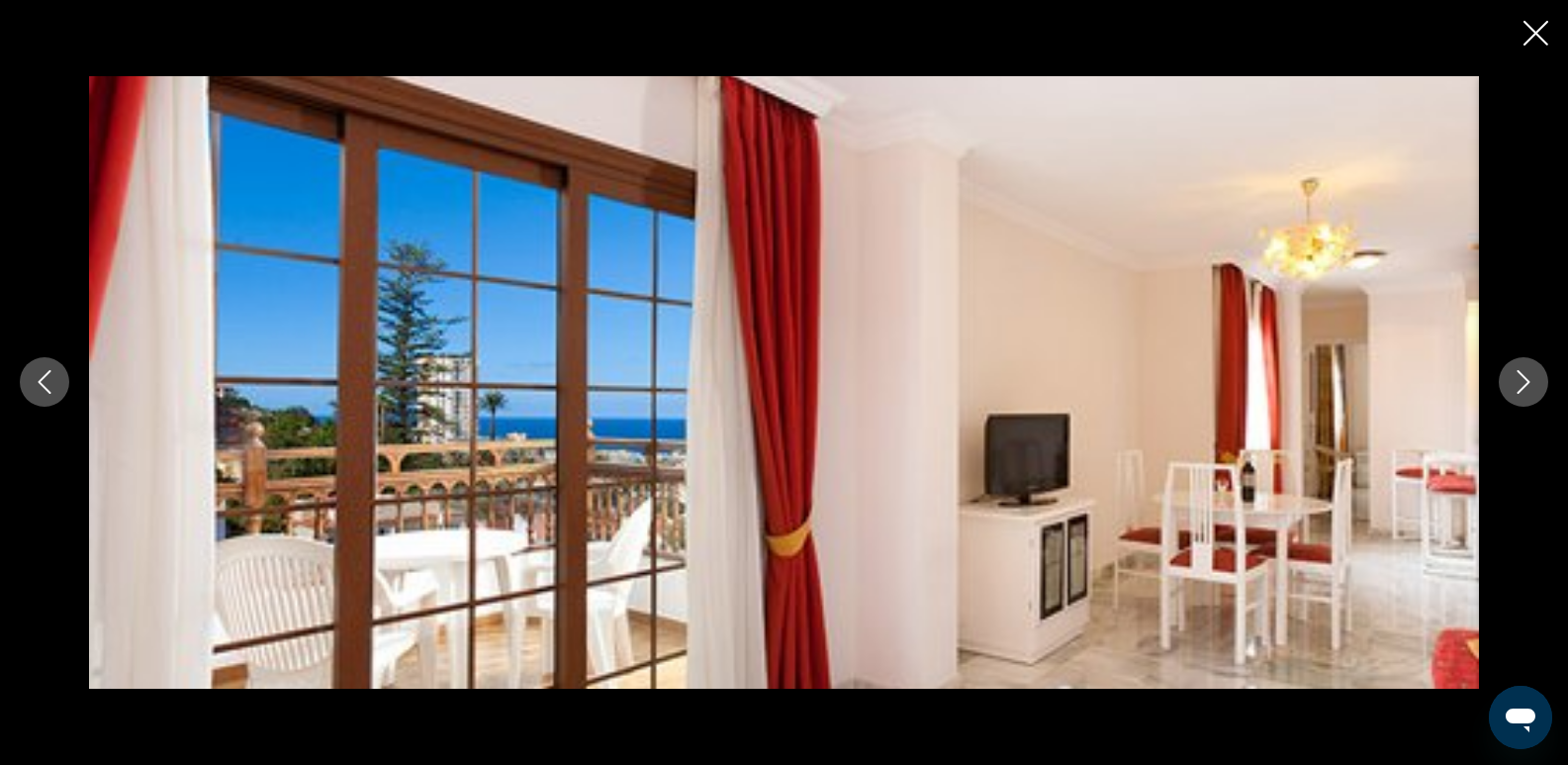
click at [1522, 382] on icon "Next image" at bounding box center [1524, 382] width 24 height 24
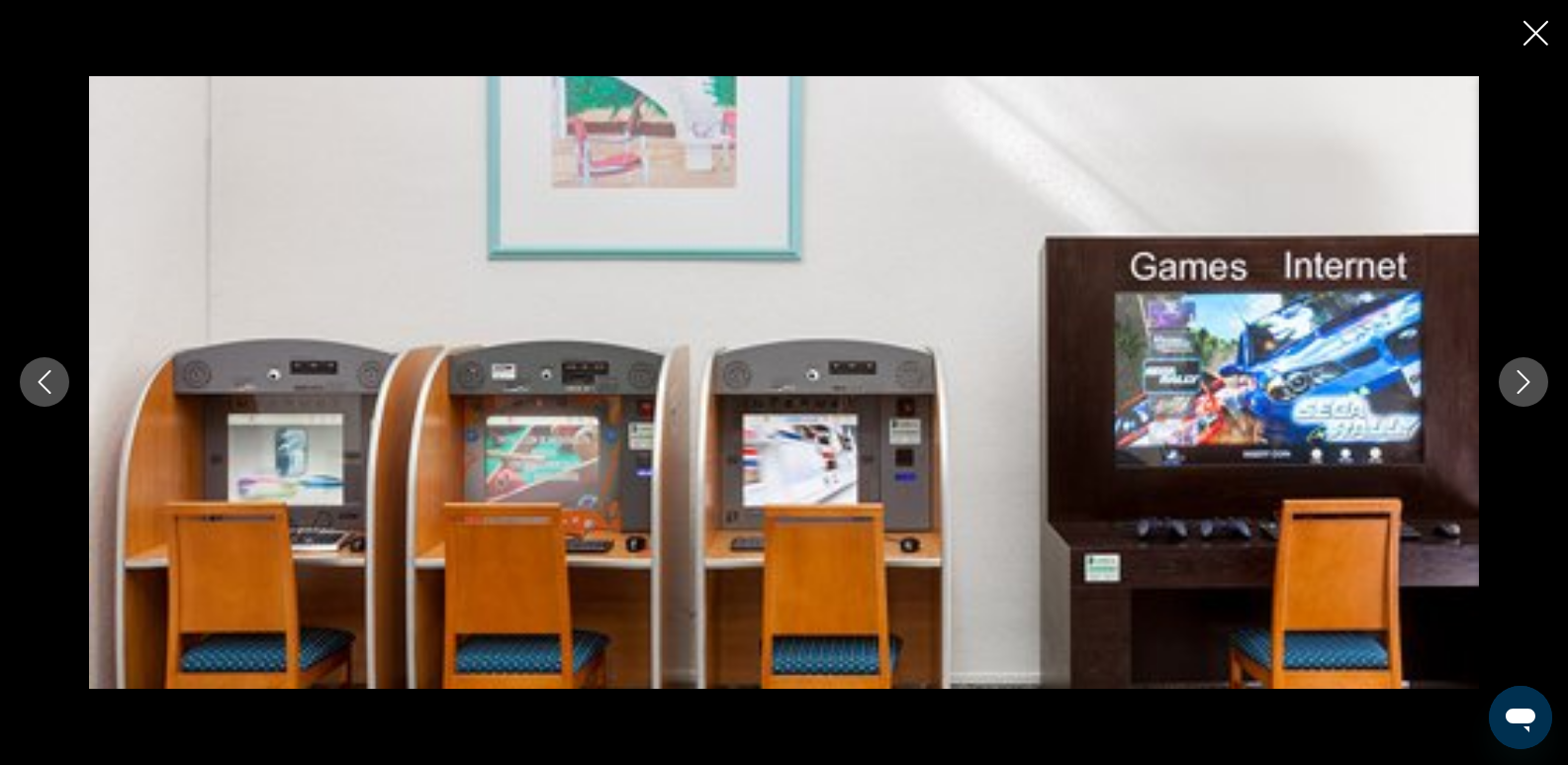
click at [1522, 382] on icon "Next image" at bounding box center [1524, 382] width 24 height 24
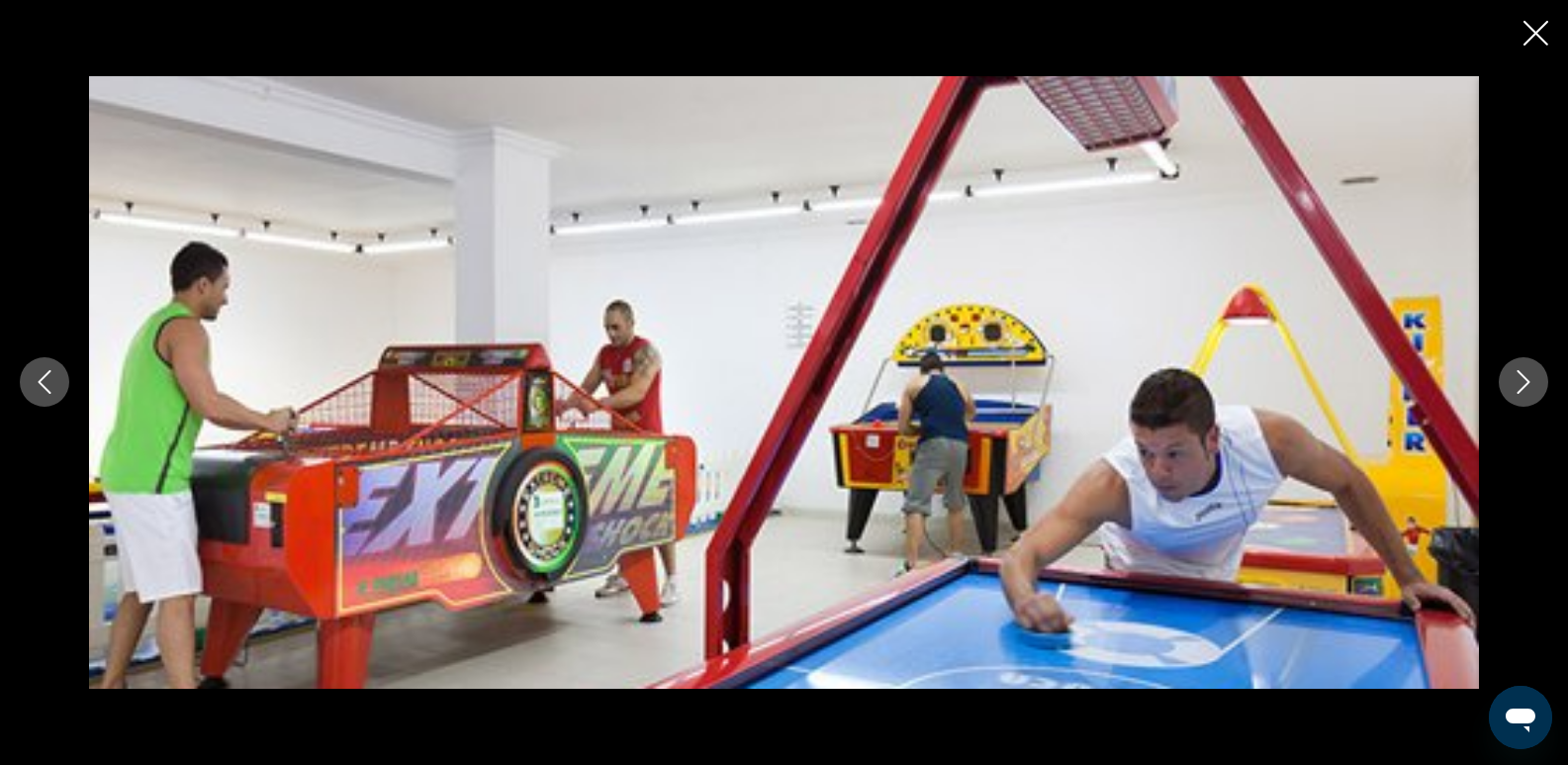
click at [1522, 382] on icon "Next image" at bounding box center [1524, 382] width 24 height 24
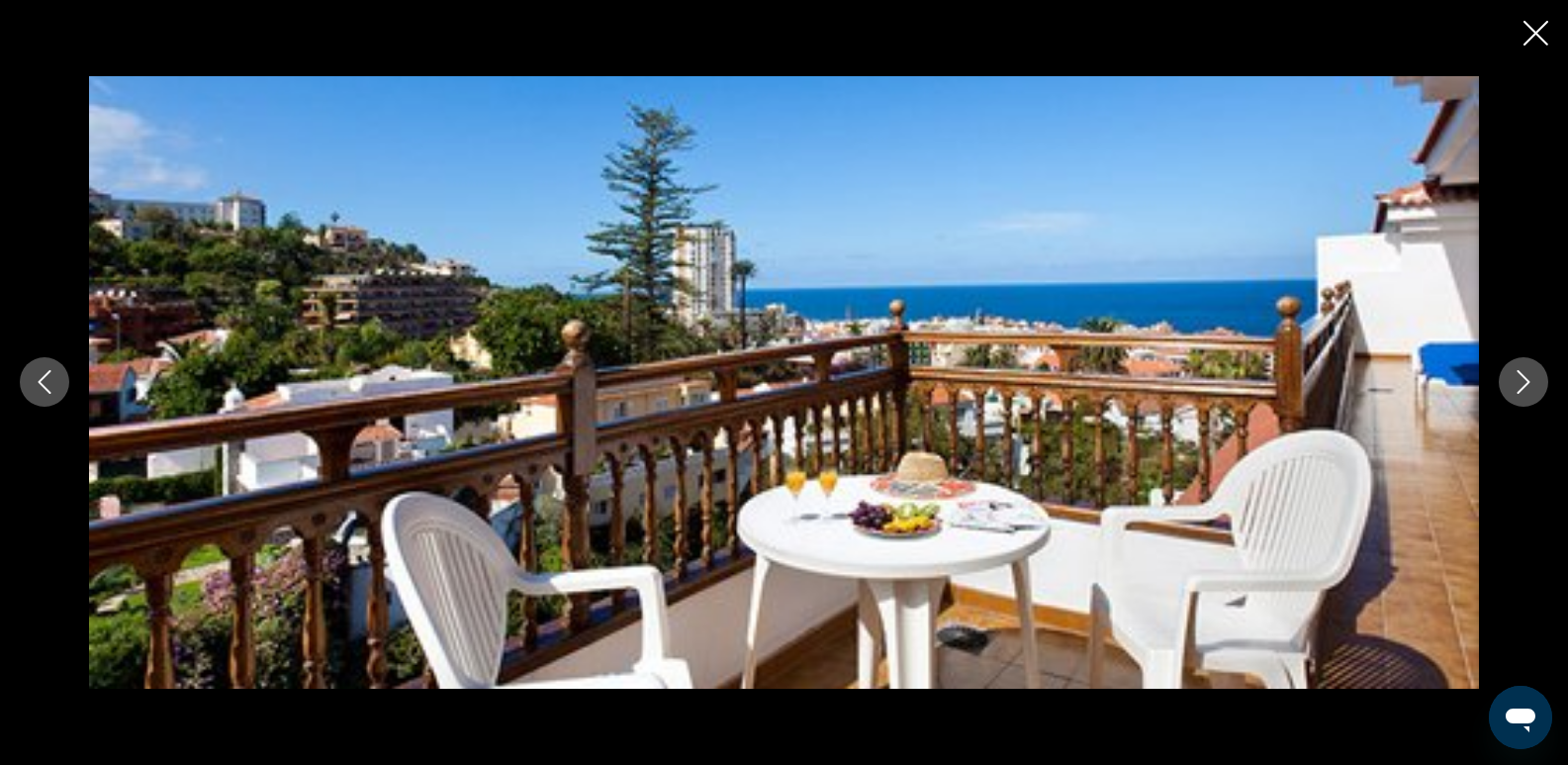
click at [1522, 382] on icon "Next image" at bounding box center [1524, 382] width 24 height 24
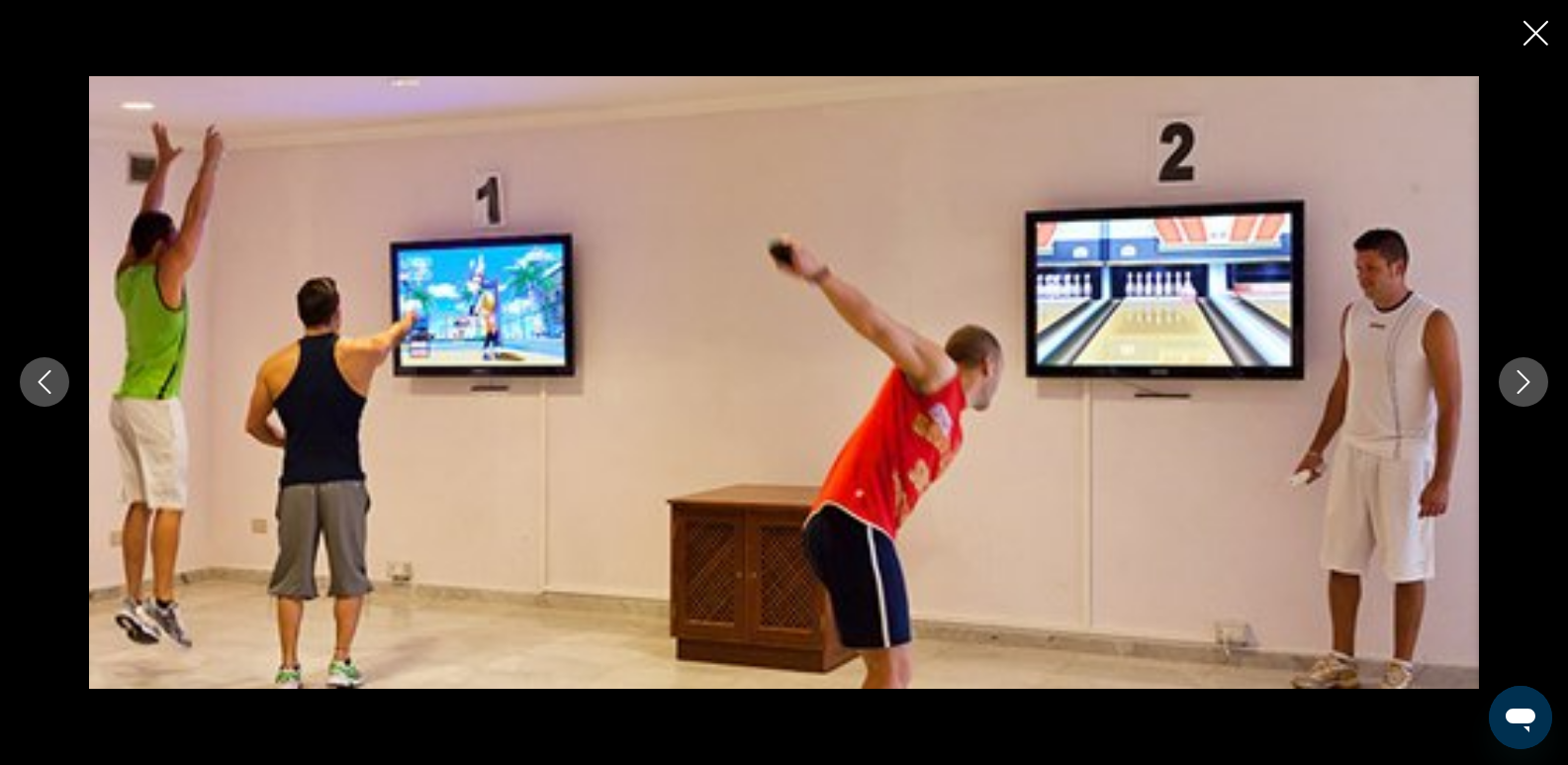
click at [1520, 382] on icon "Next image" at bounding box center [1524, 382] width 24 height 24
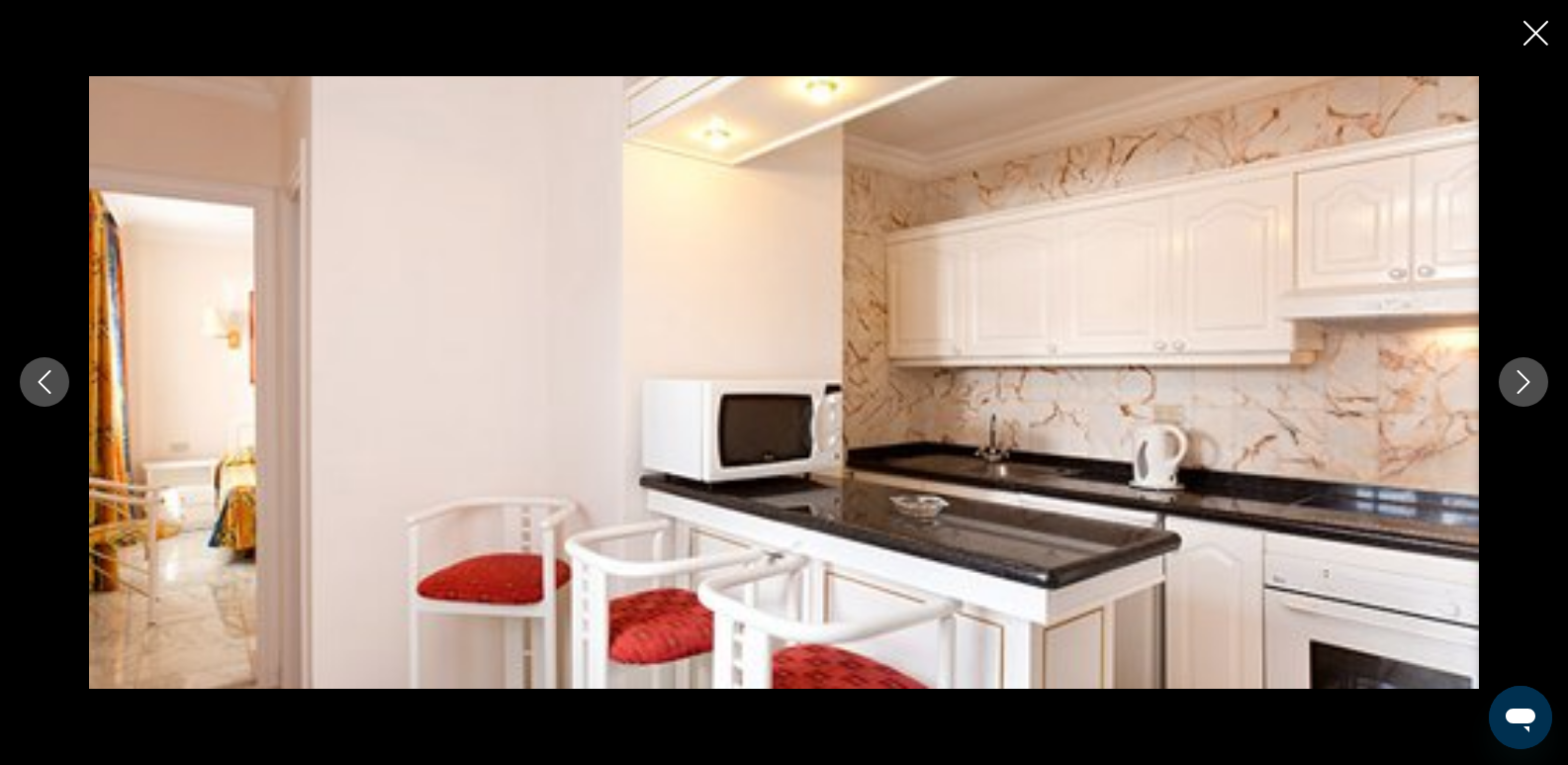
click at [1520, 382] on icon "Next image" at bounding box center [1524, 382] width 24 height 24
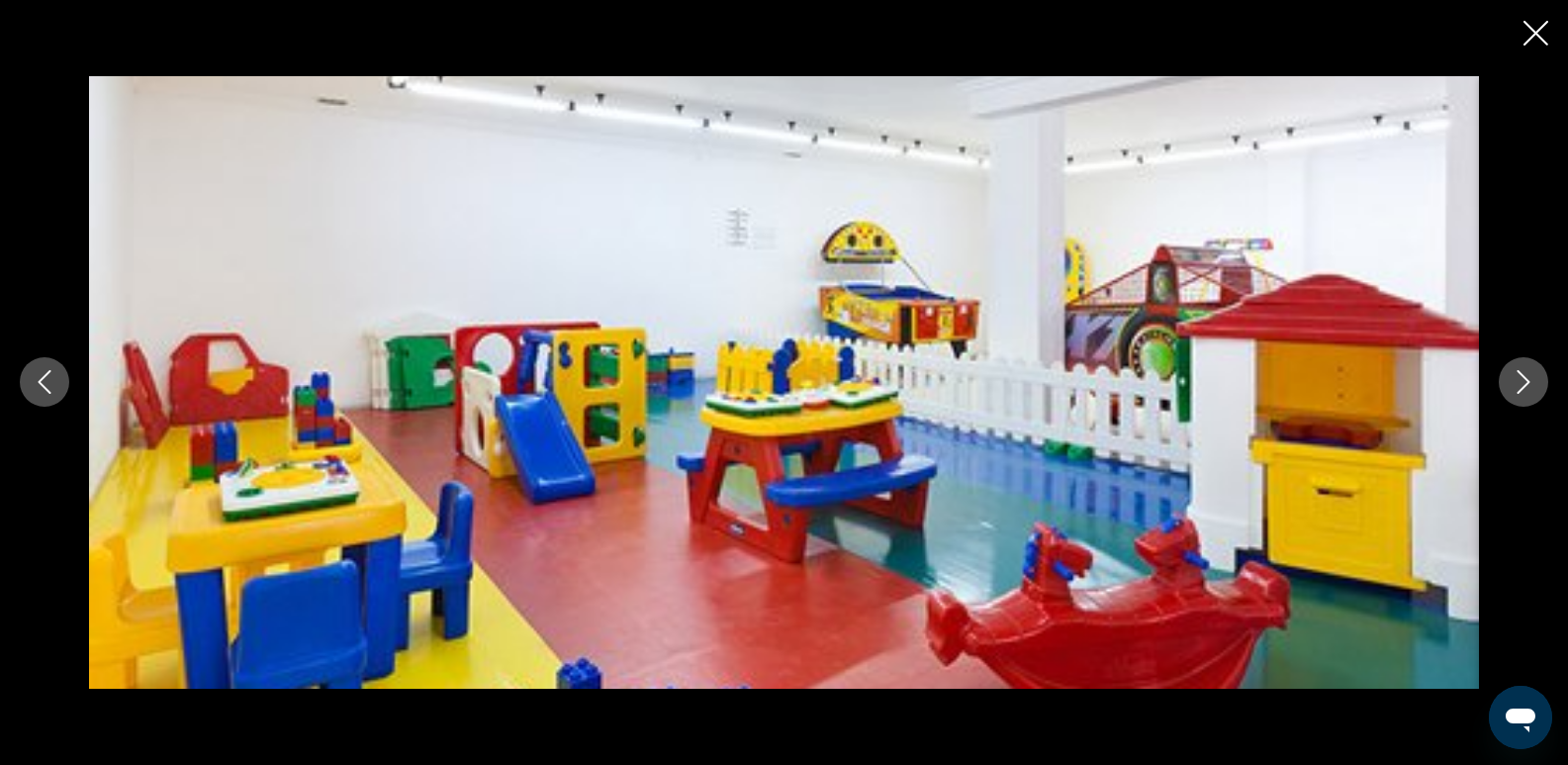
click at [1520, 382] on icon "Next image" at bounding box center [1524, 382] width 24 height 24
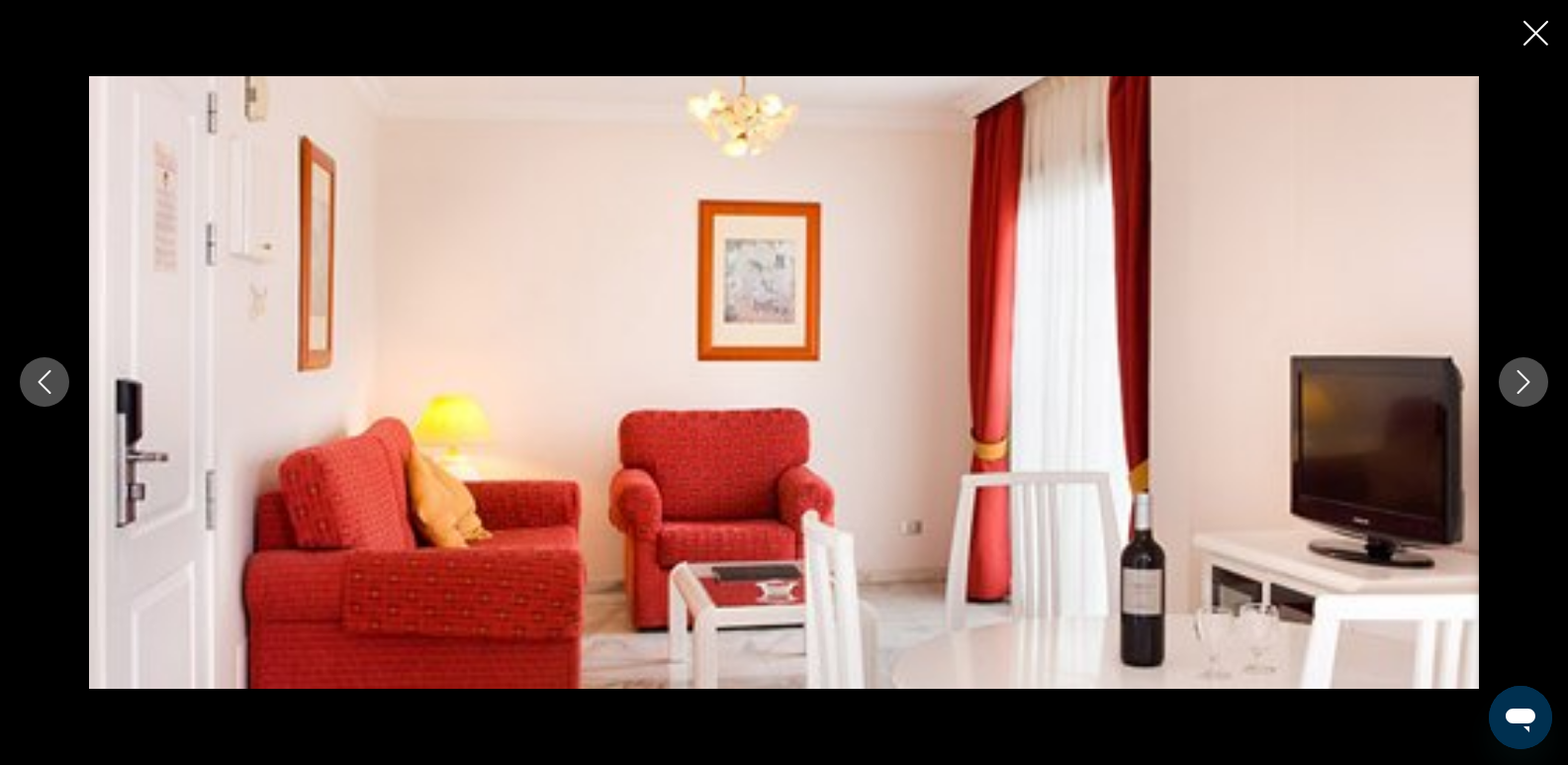
click at [1520, 382] on icon "Next image" at bounding box center [1524, 382] width 24 height 24
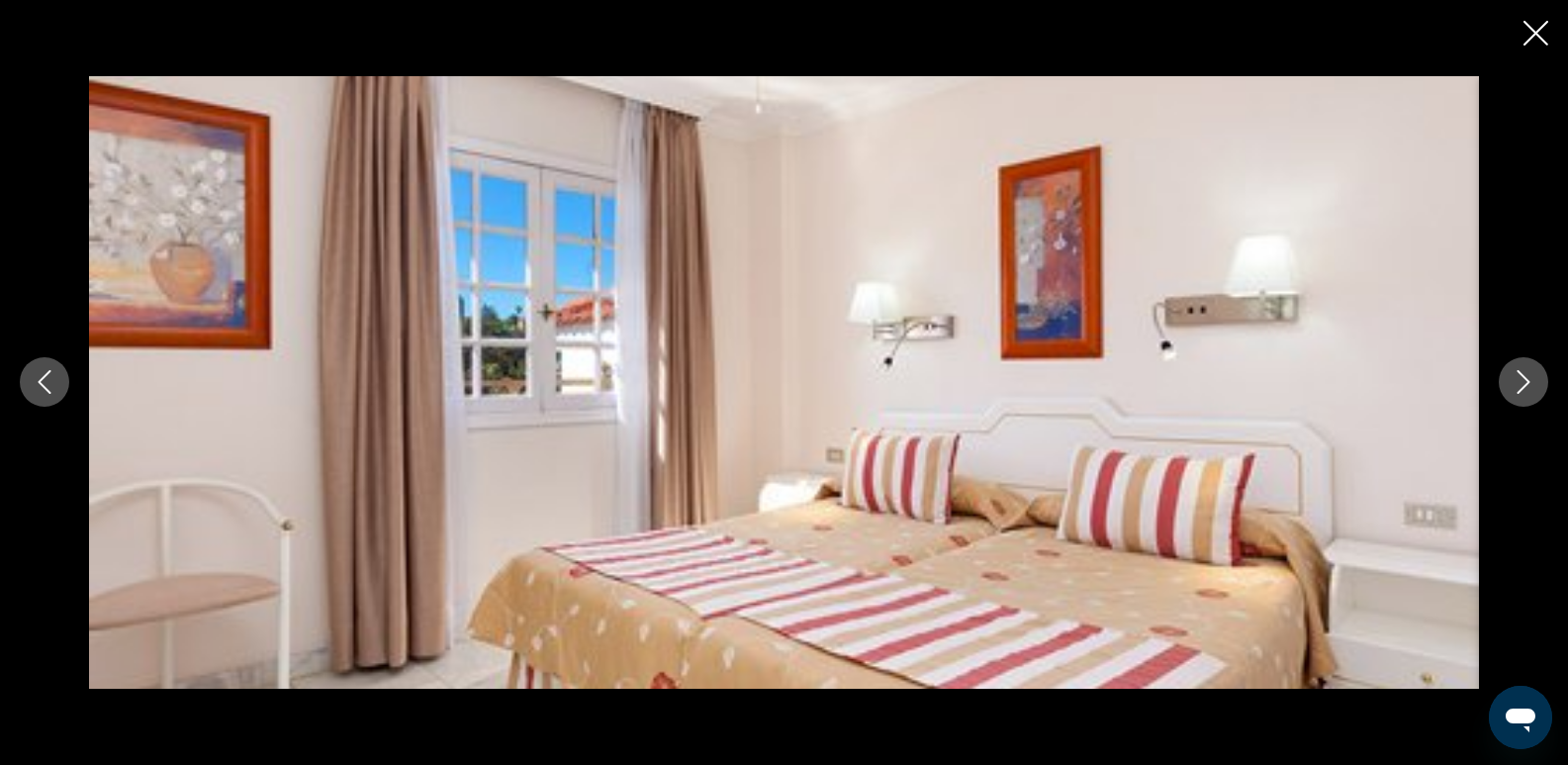
click at [1520, 382] on icon "Next image" at bounding box center [1524, 382] width 24 height 24
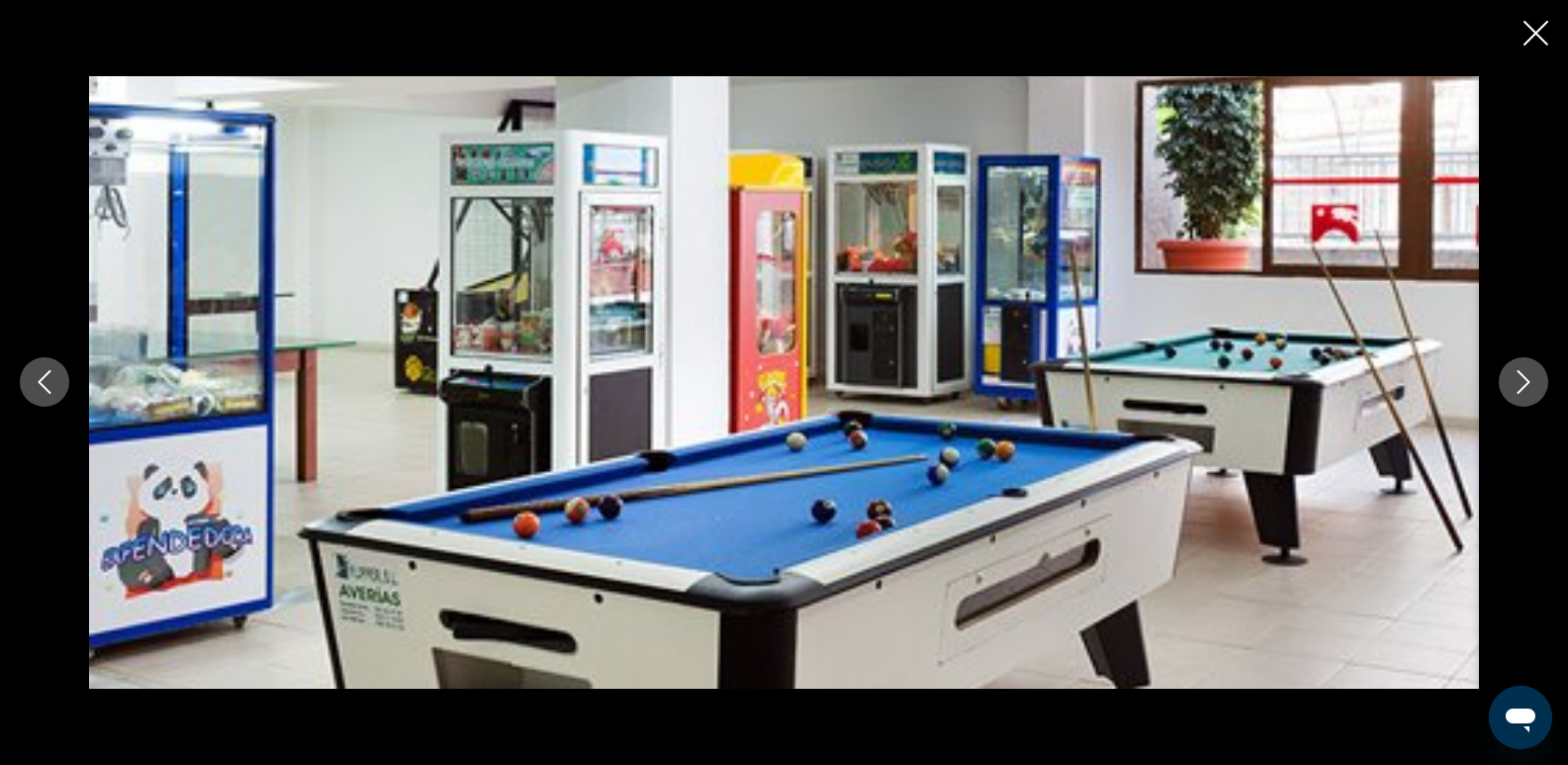
click at [1520, 382] on icon "Next image" at bounding box center [1524, 382] width 24 height 24
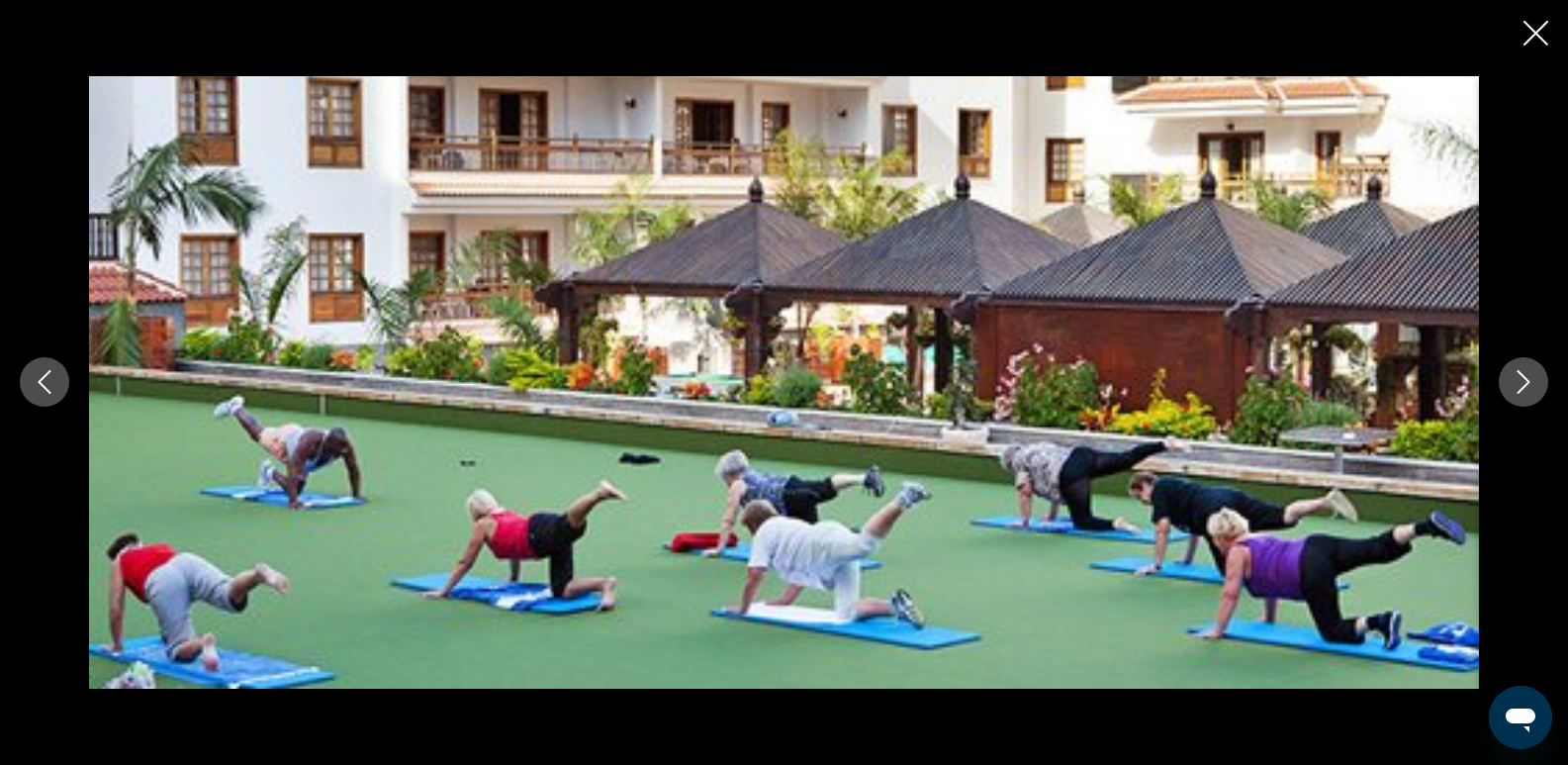
click at [1517, 383] on icon "Next image" at bounding box center [1524, 382] width 24 height 24
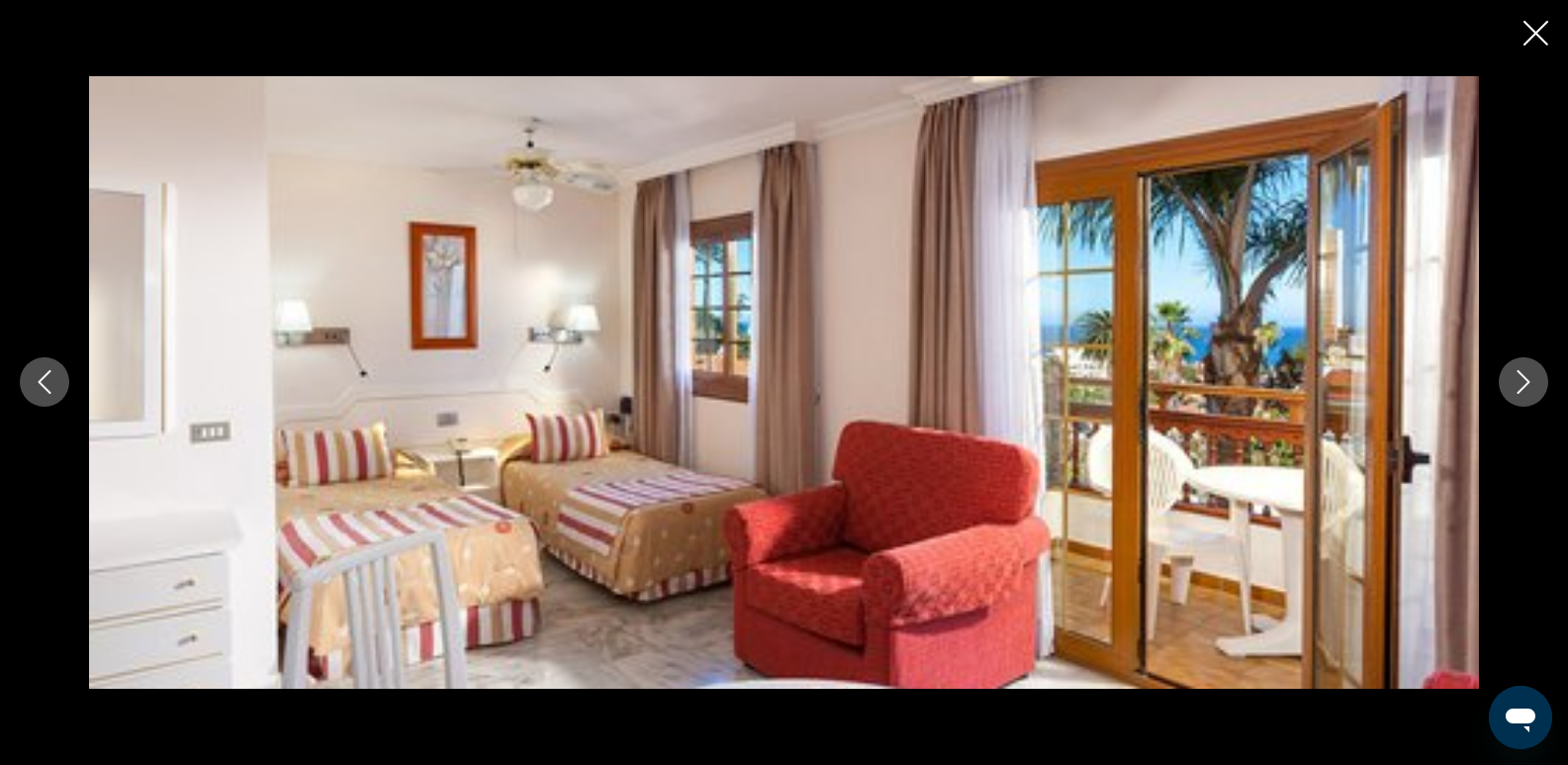
click at [1517, 384] on icon "Next image" at bounding box center [1524, 382] width 24 height 24
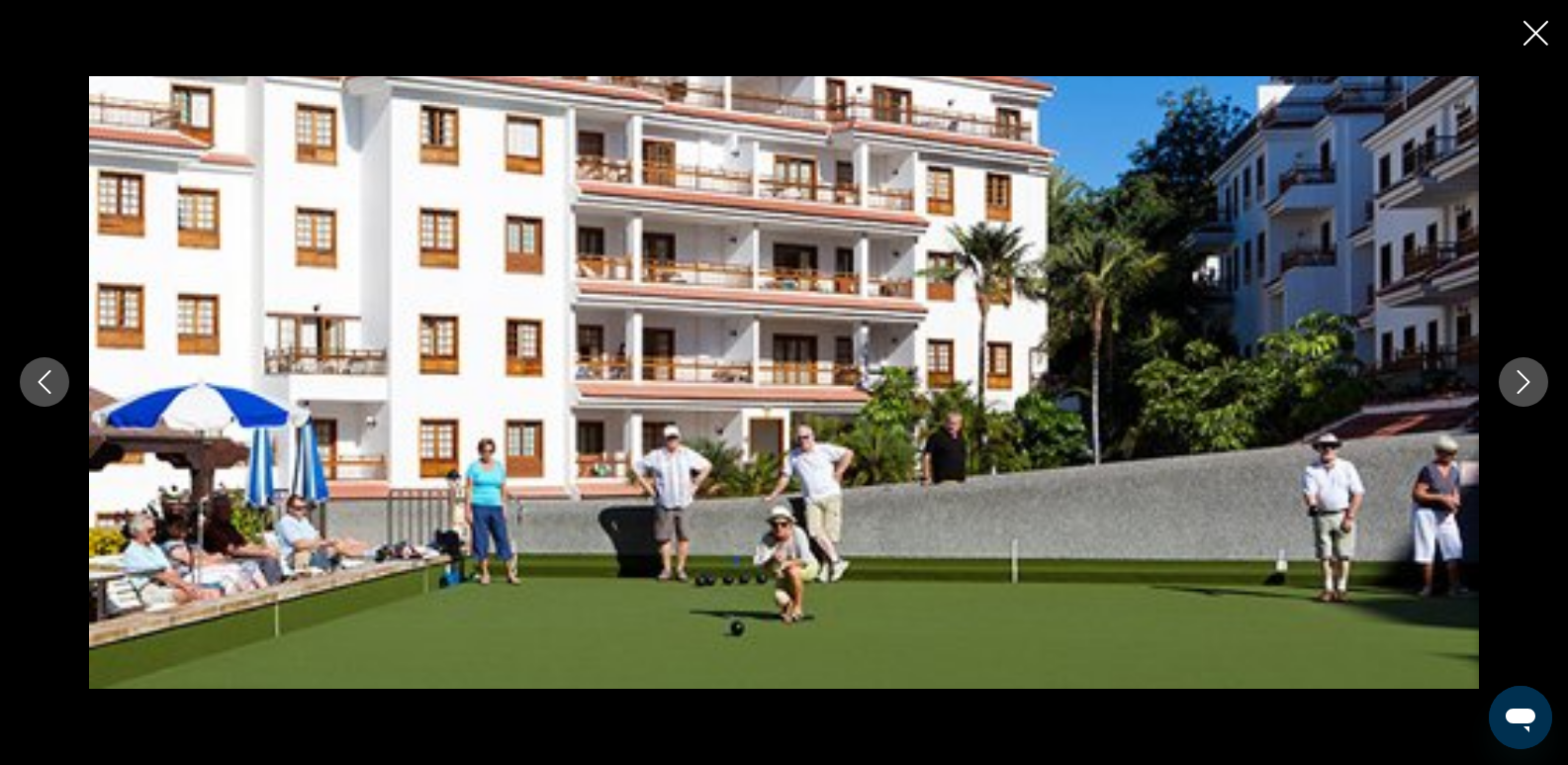
click at [1515, 384] on icon "Next image" at bounding box center [1524, 382] width 24 height 24
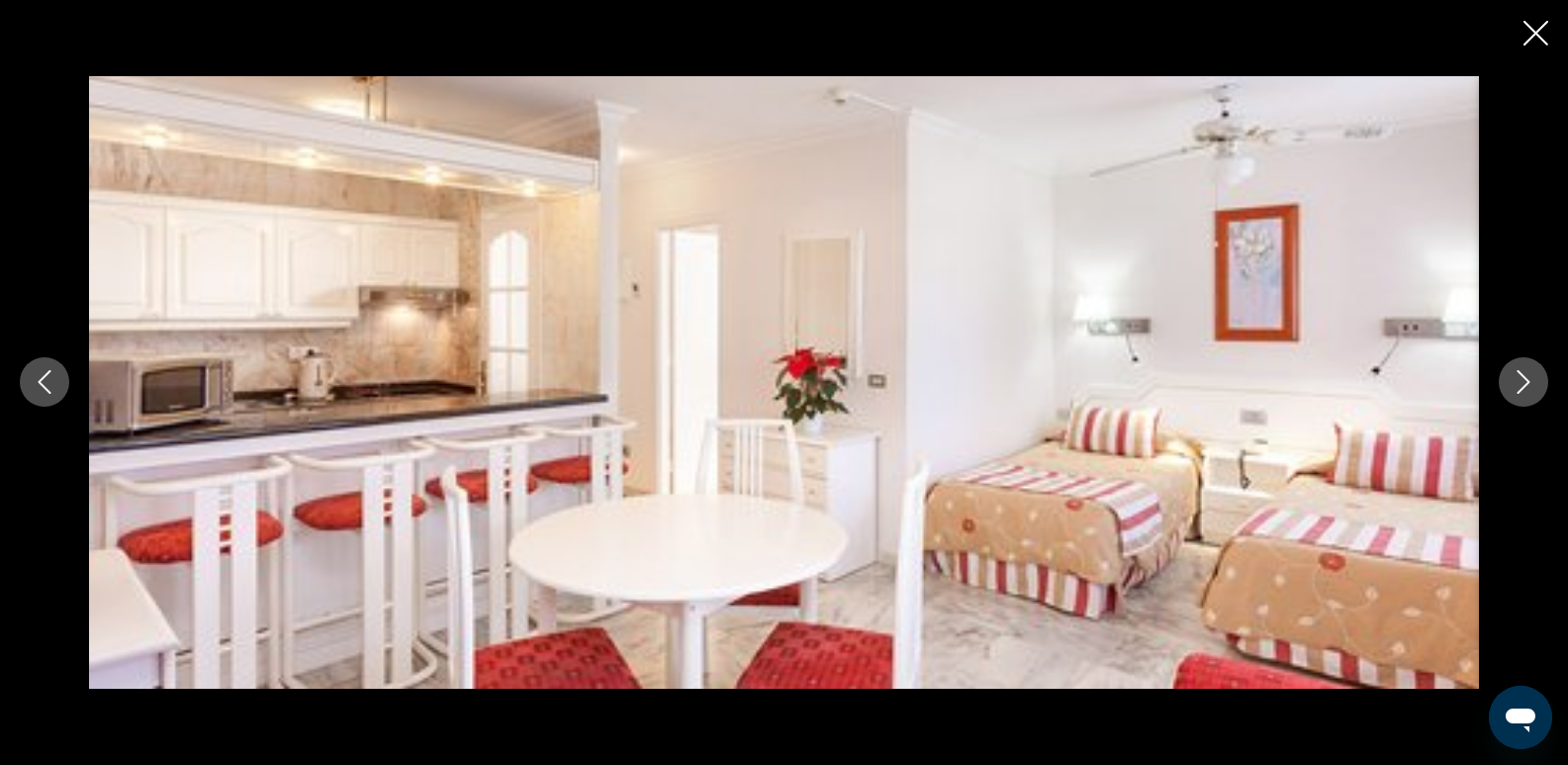
click at [1515, 384] on icon "Next image" at bounding box center [1524, 382] width 24 height 24
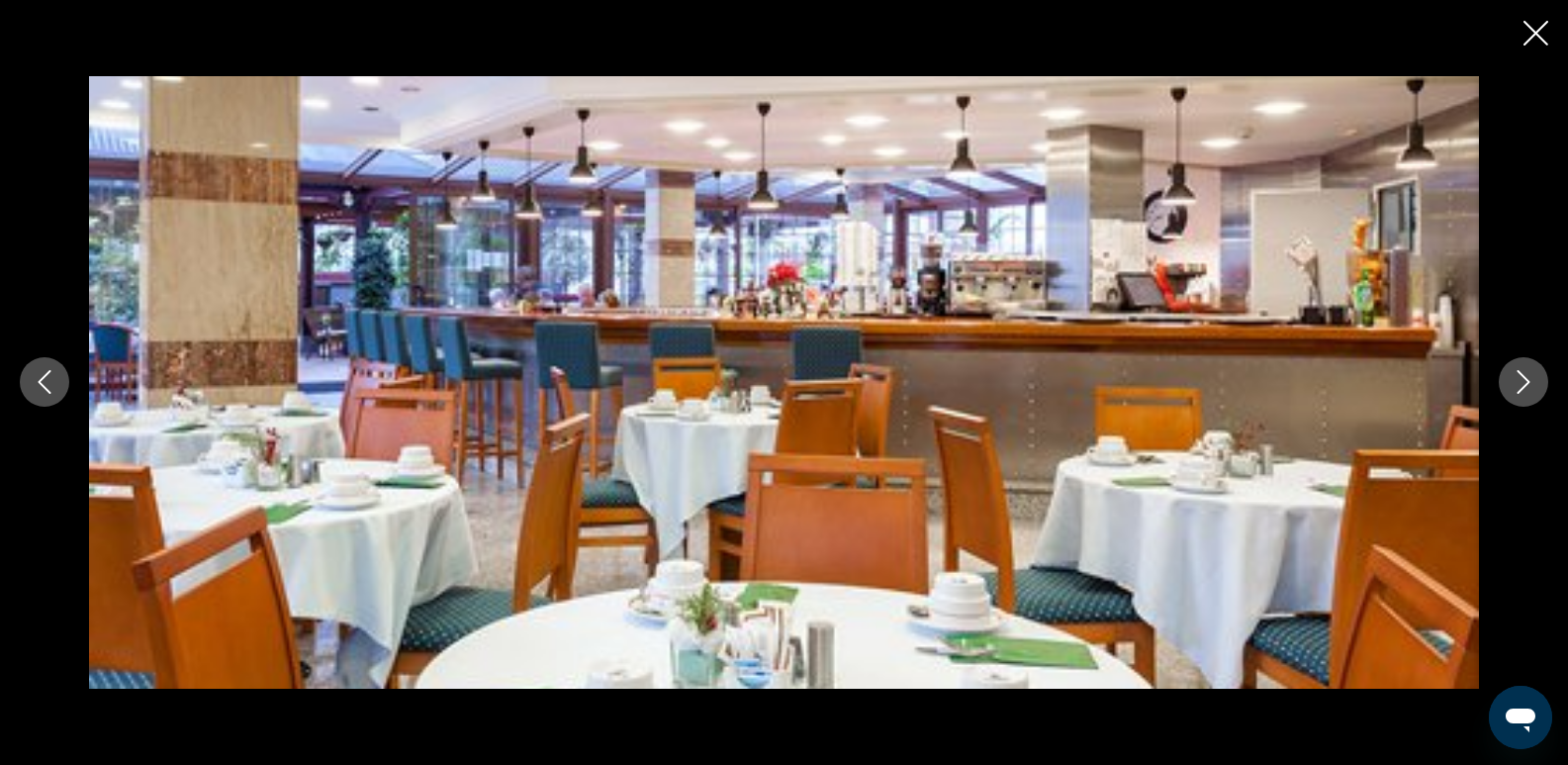
click at [1515, 384] on icon "Next image" at bounding box center [1524, 382] width 24 height 24
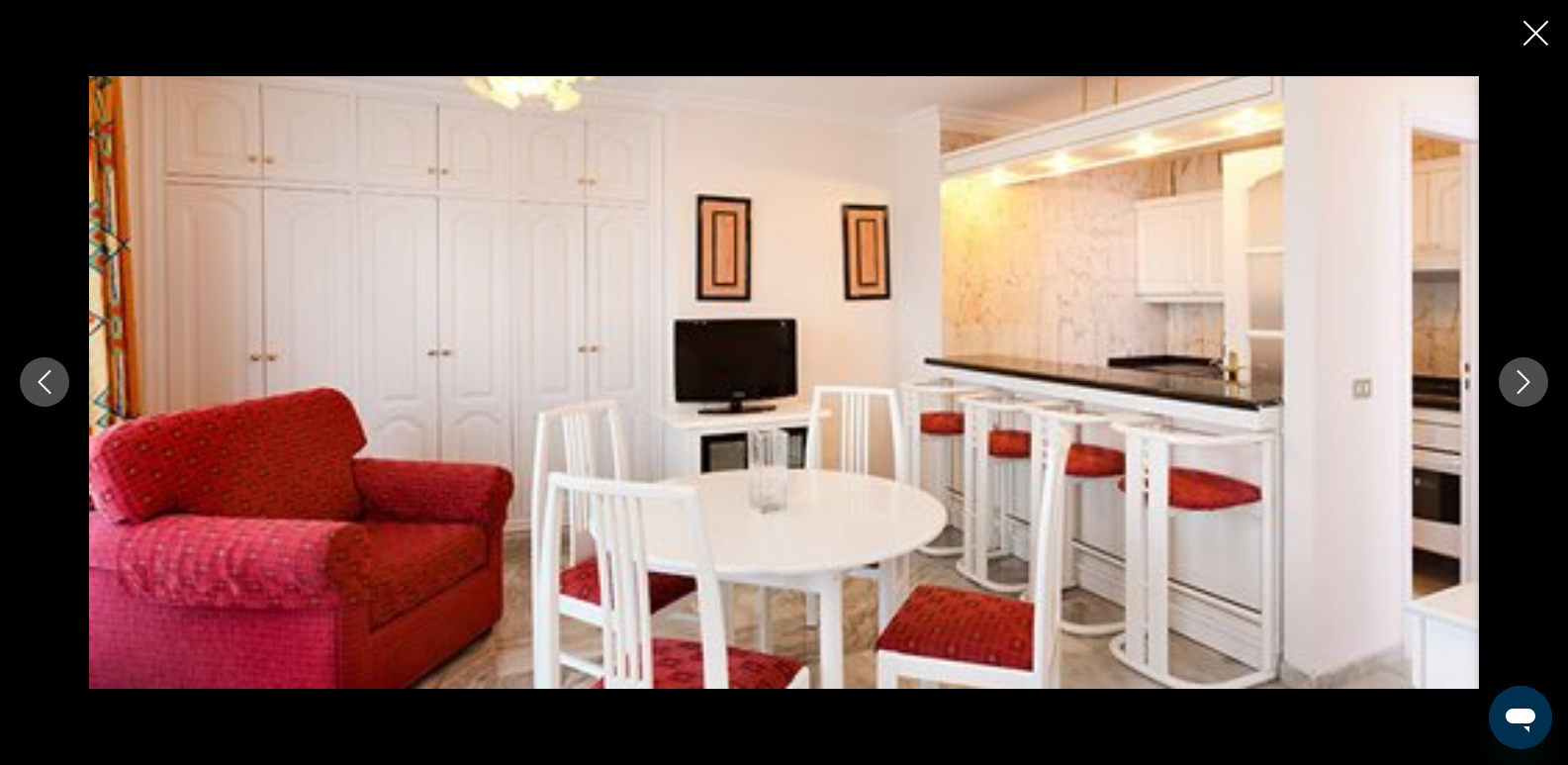
click at [1534, 45] on icon "Close slideshow" at bounding box center [1536, 33] width 25 height 25
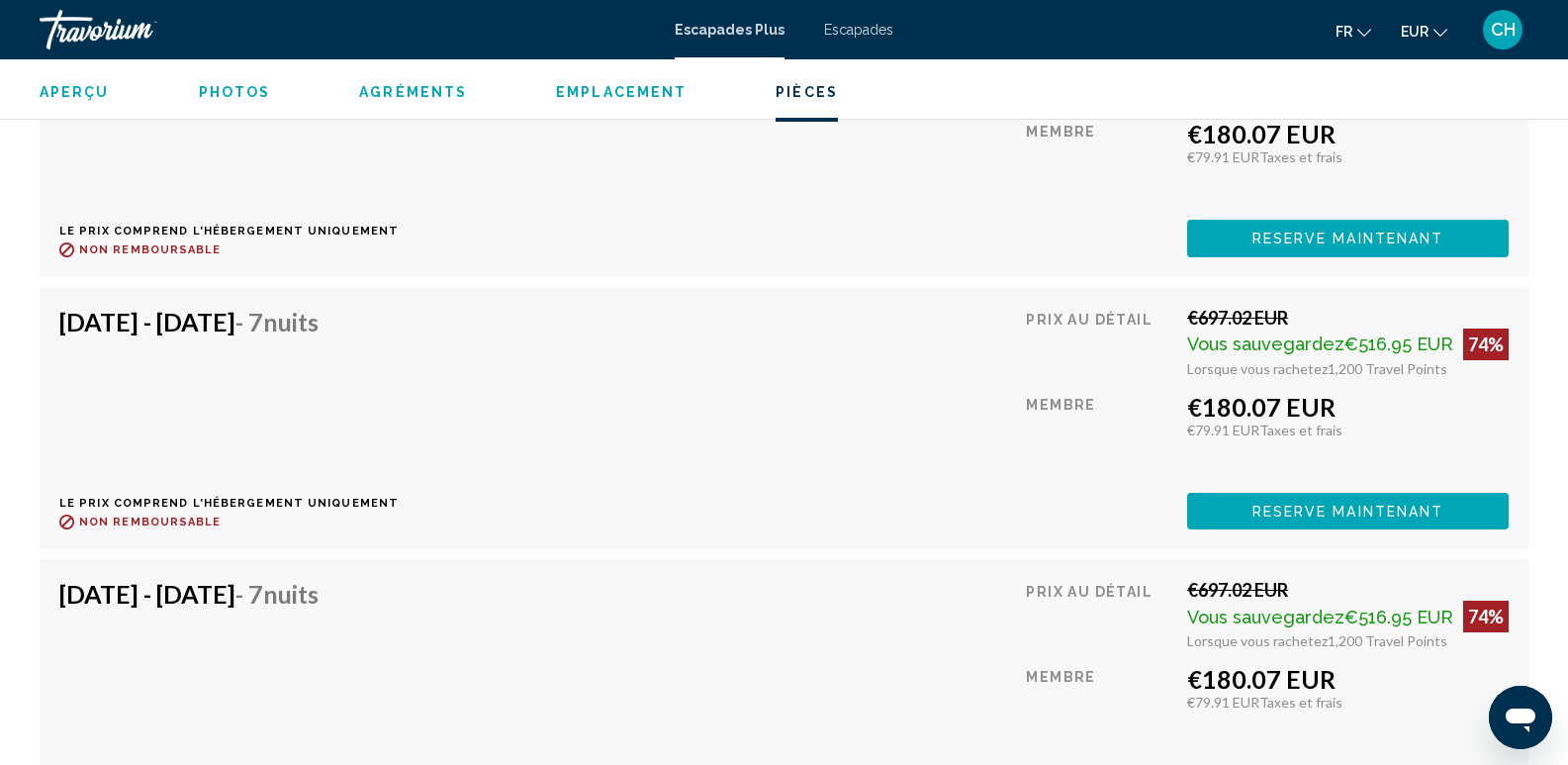
scroll to position [3760, 0]
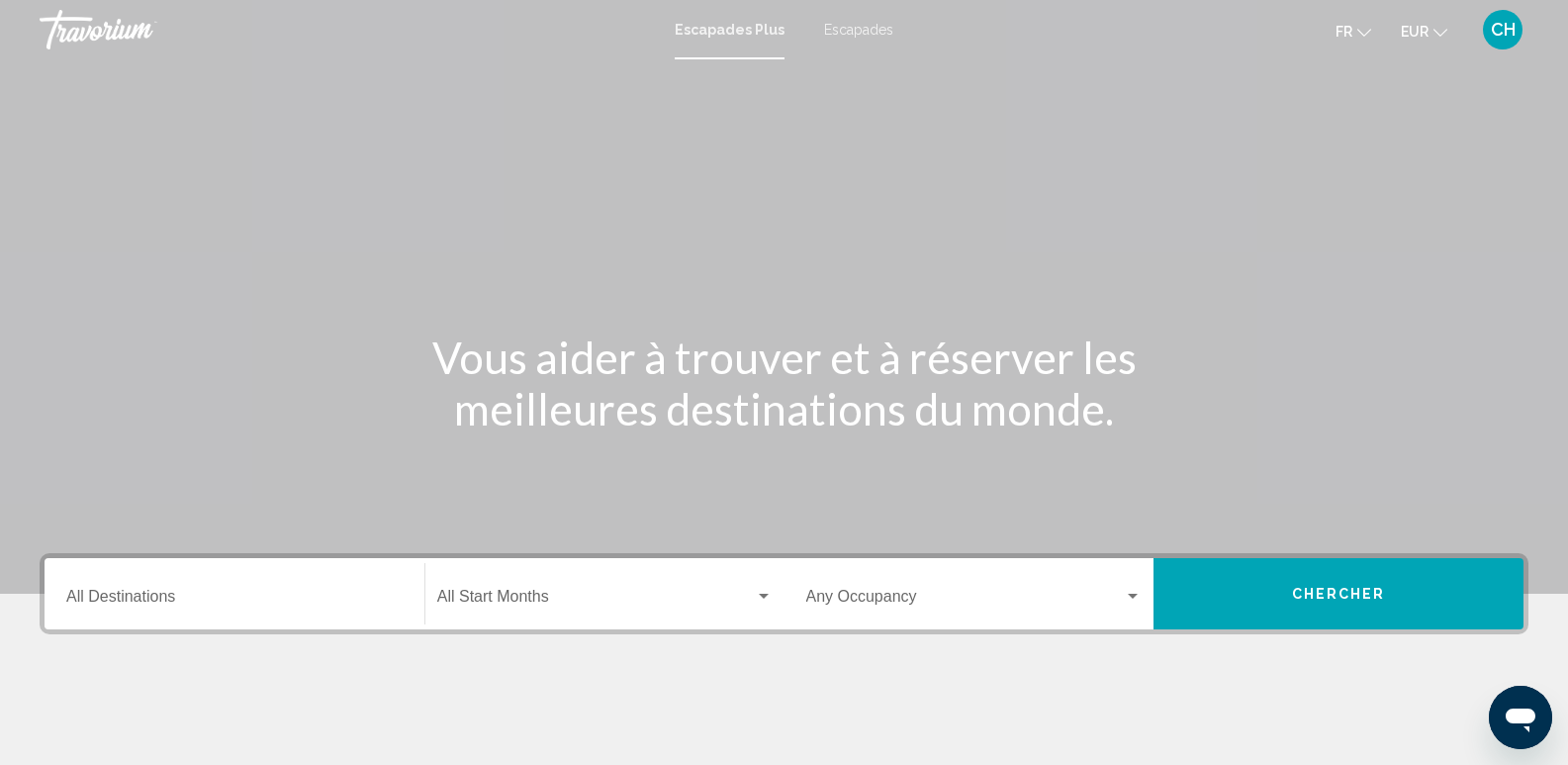
click at [233, 598] on input "Destination All Destinations" at bounding box center [234, 601] width 337 height 18
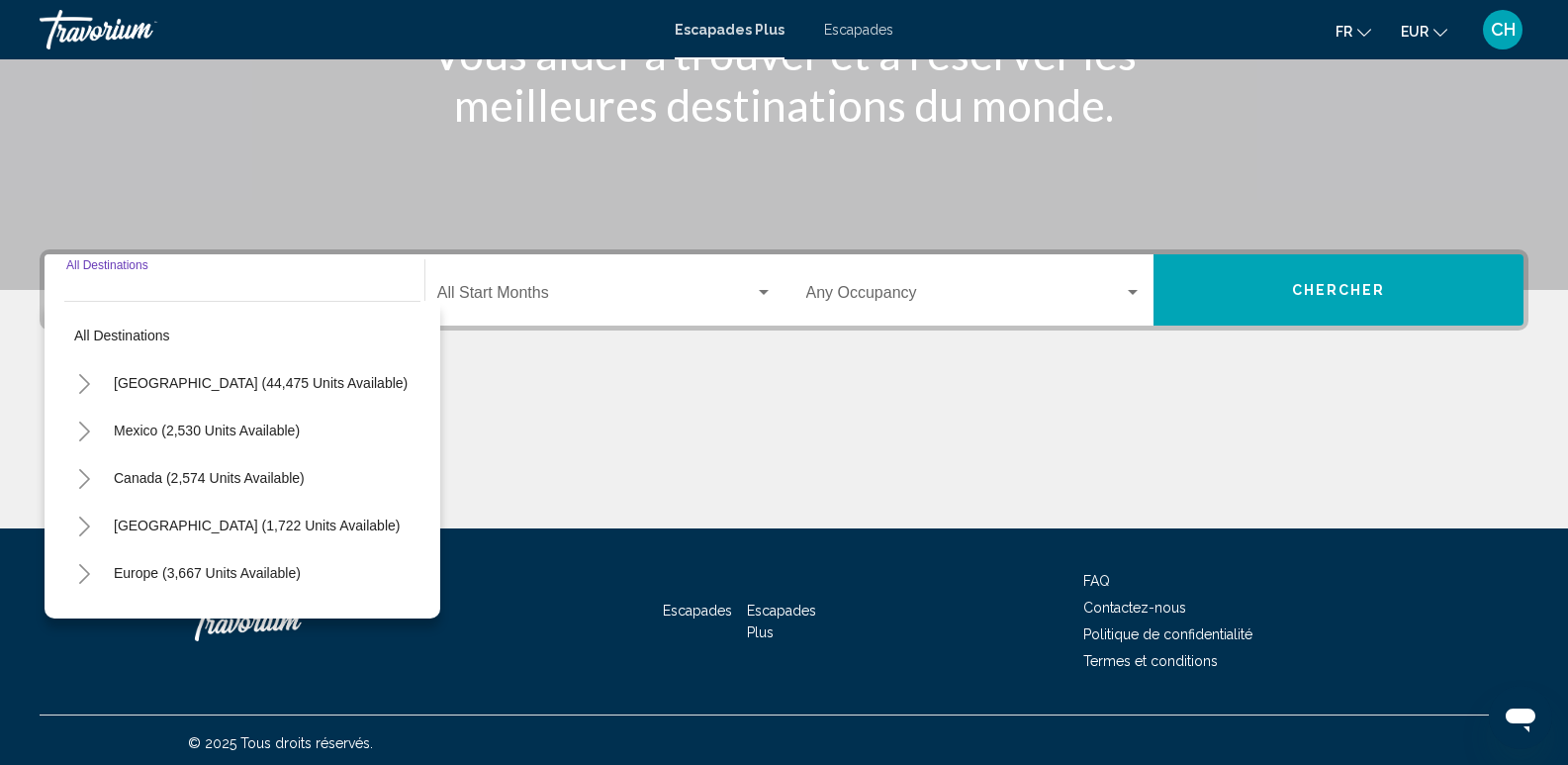
scroll to position [310, 0]
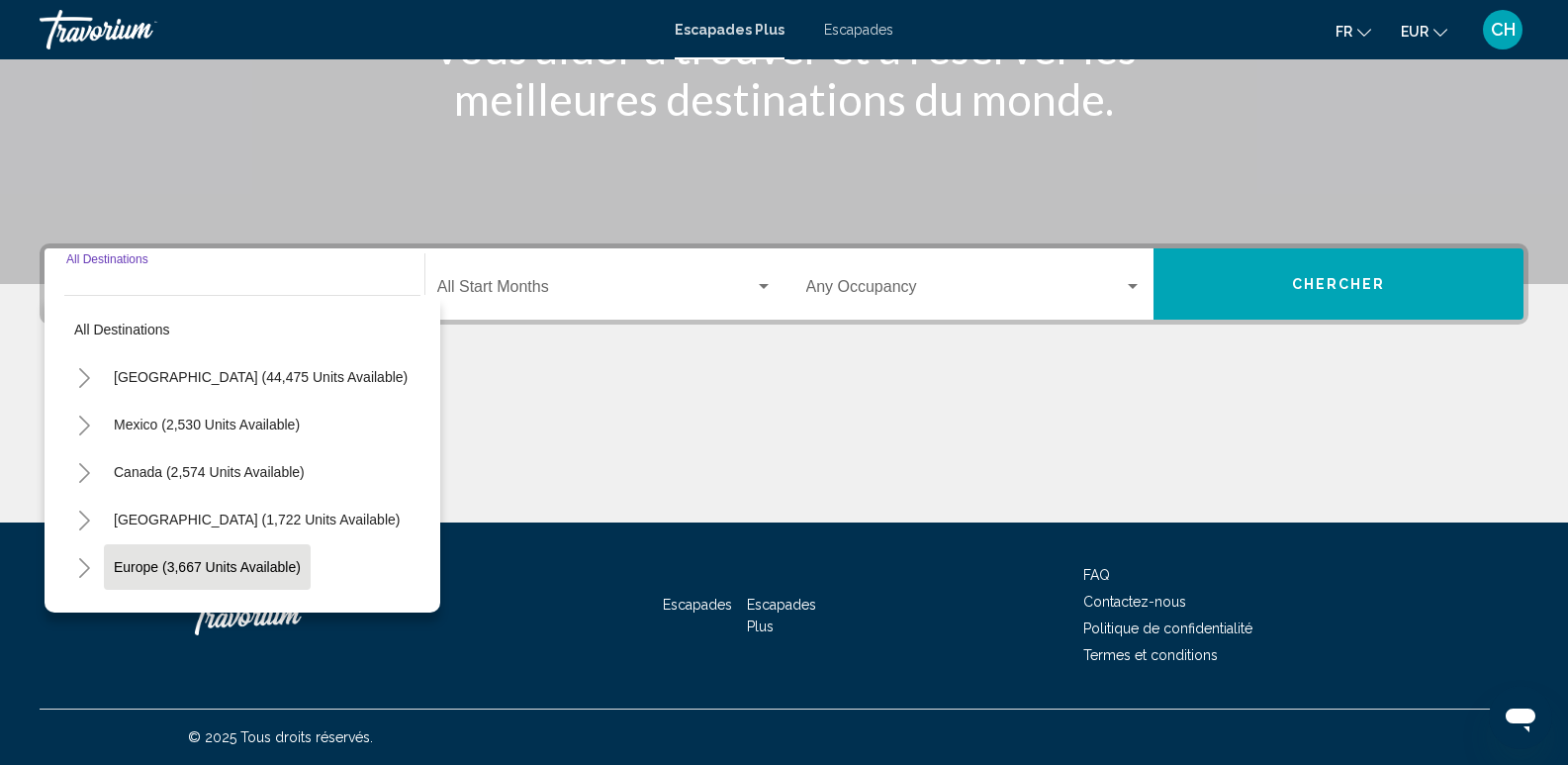
click at [284, 570] on span "Europe (3,667 units available)" at bounding box center [207, 567] width 187 height 16
type input "**********"
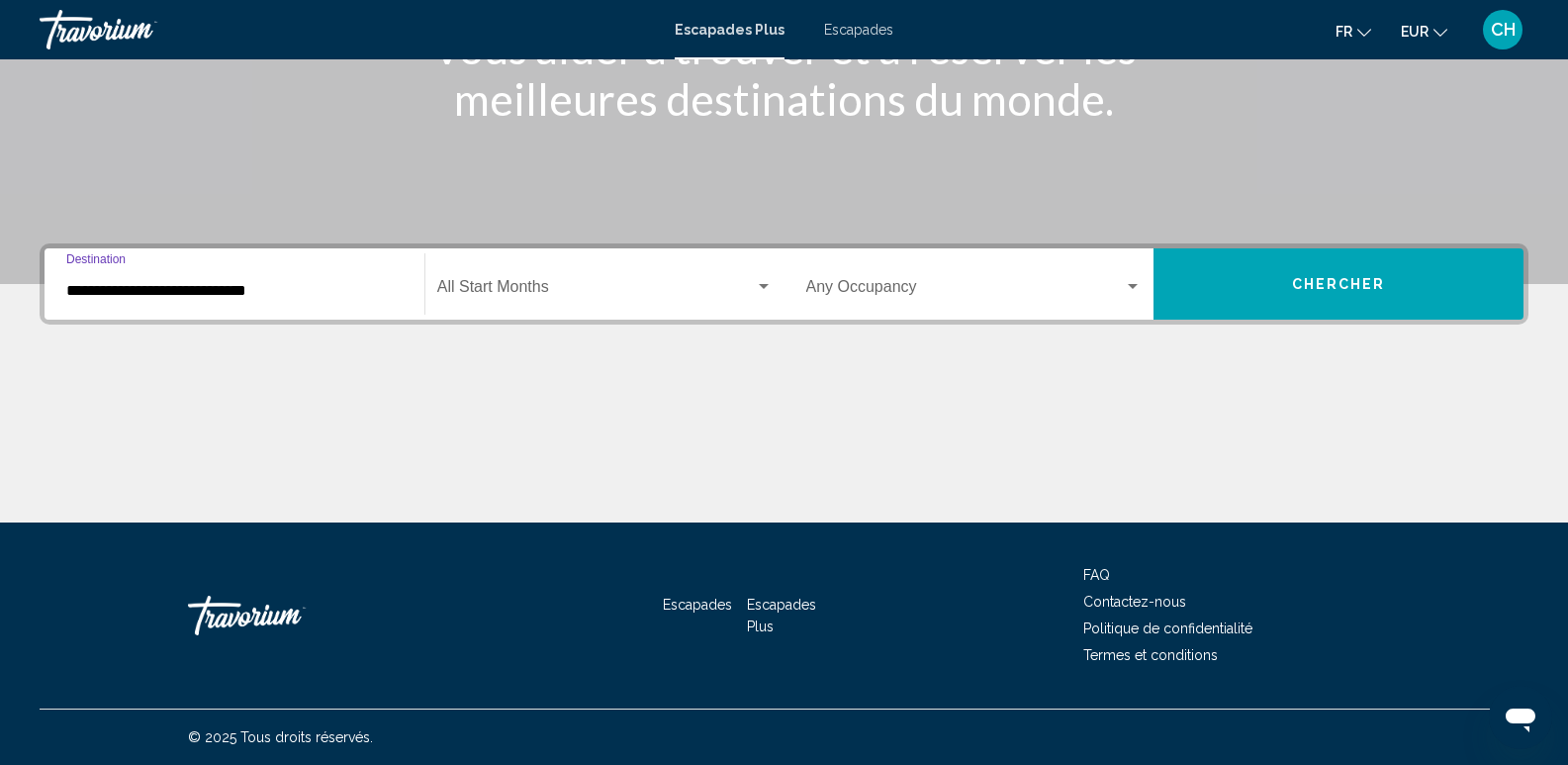
click at [1301, 279] on span "Chercher" at bounding box center [1339, 285] width 94 height 16
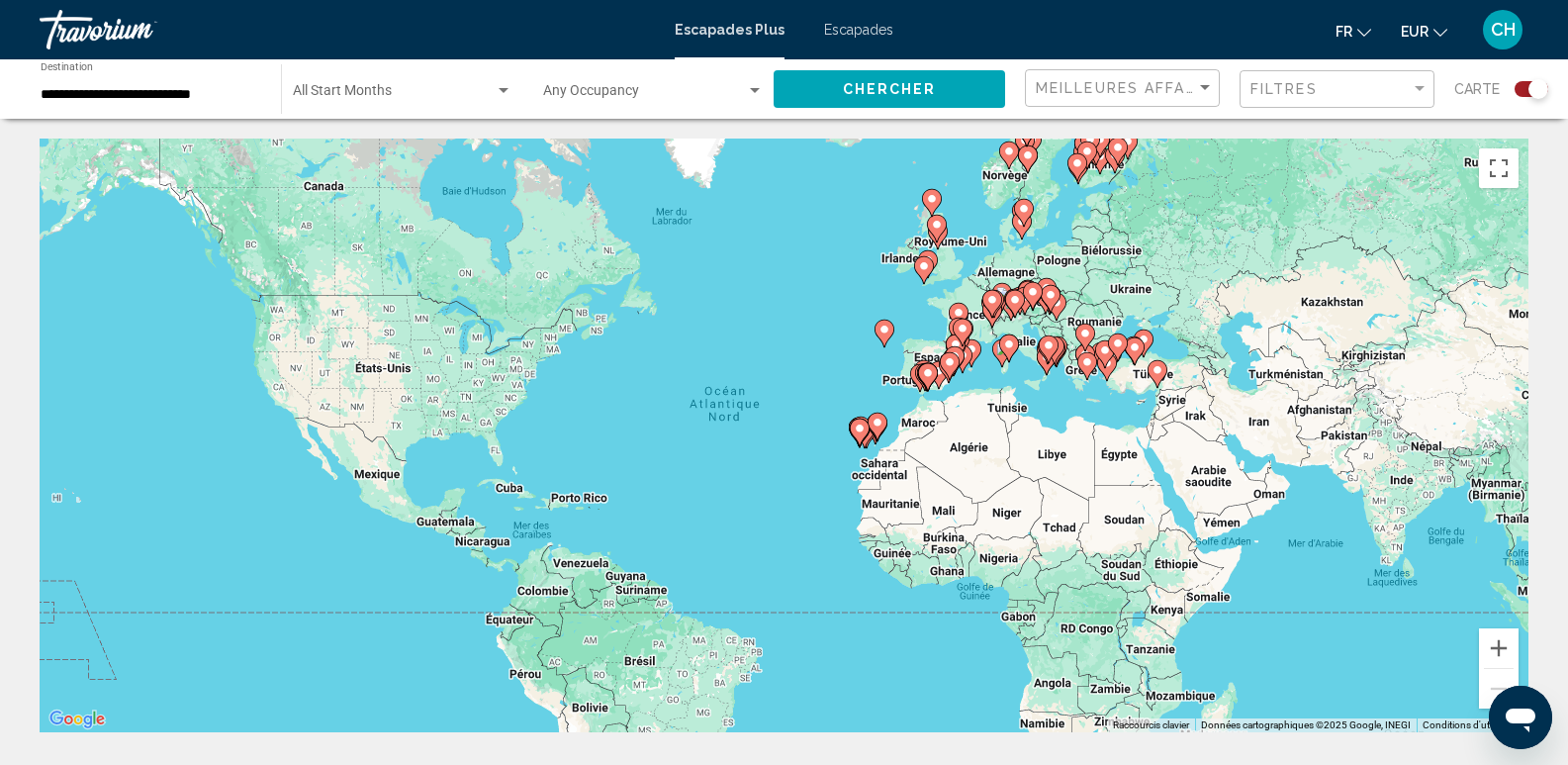
click at [858, 426] on image "Contenu principal" at bounding box center [860, 428] width 12 height 12
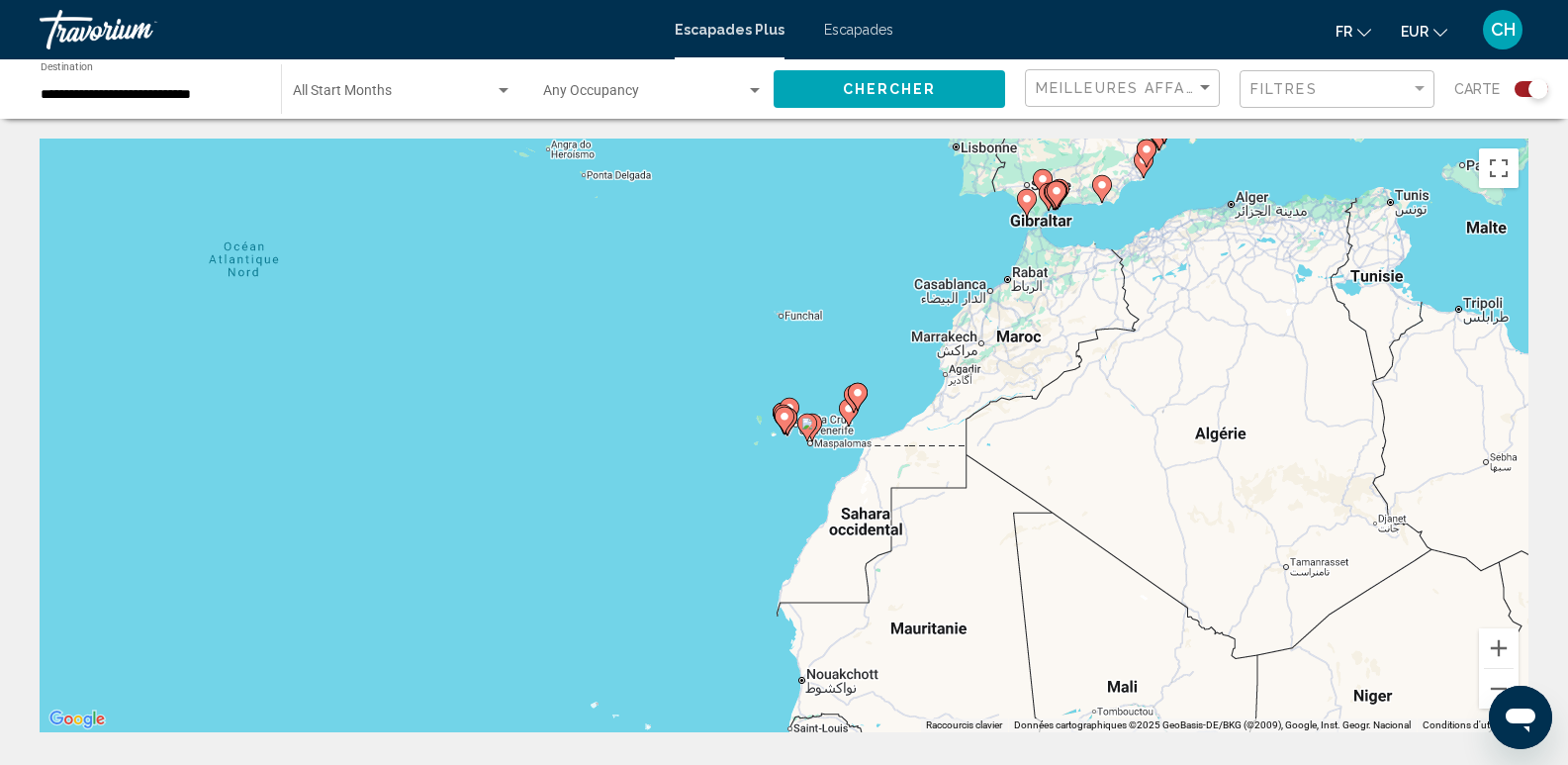
click at [809, 419] on image "Contenu principal" at bounding box center [808, 423] width 12 height 12
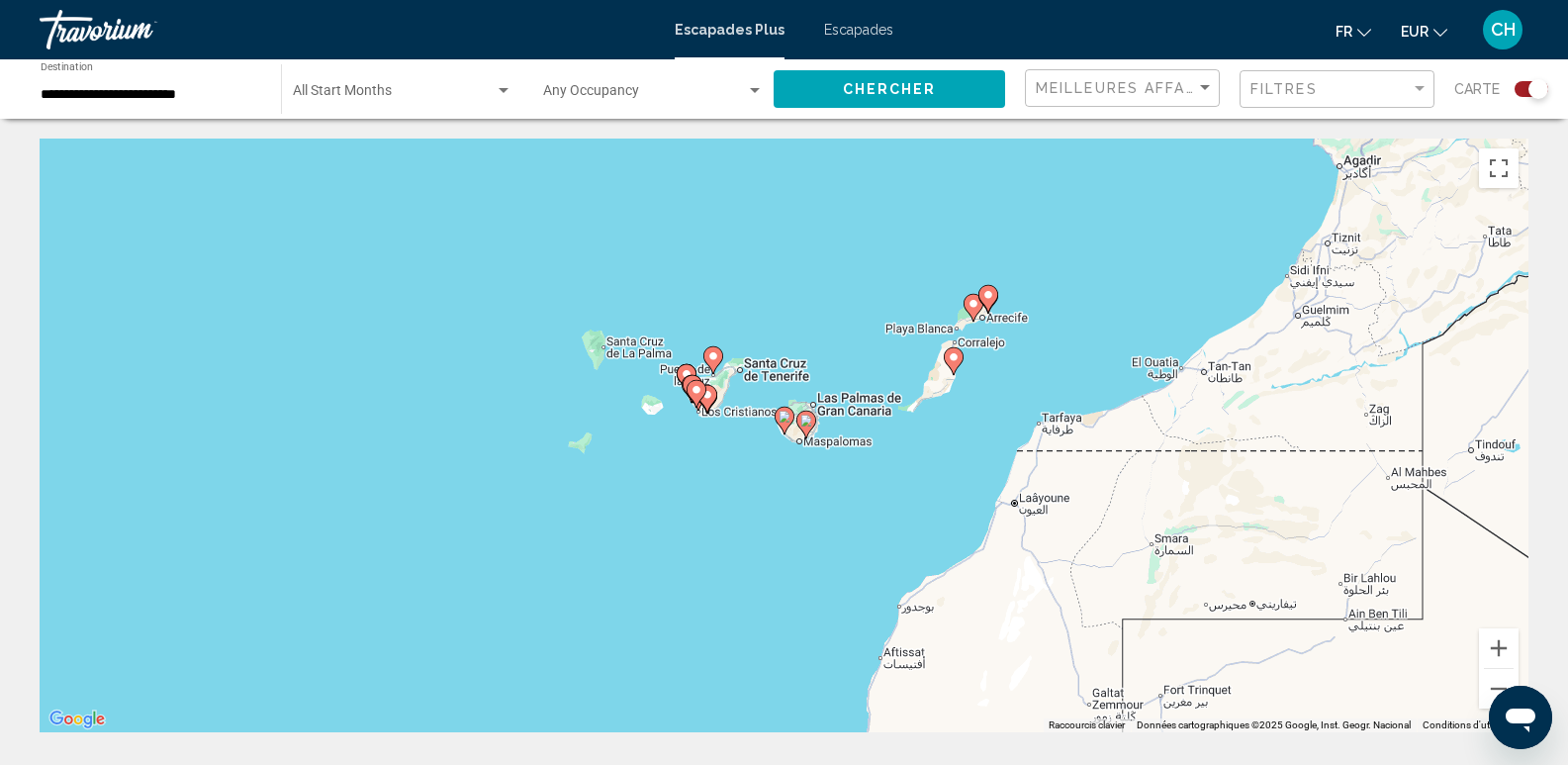
click at [803, 425] on image "Contenu principal" at bounding box center [807, 420] width 12 height 12
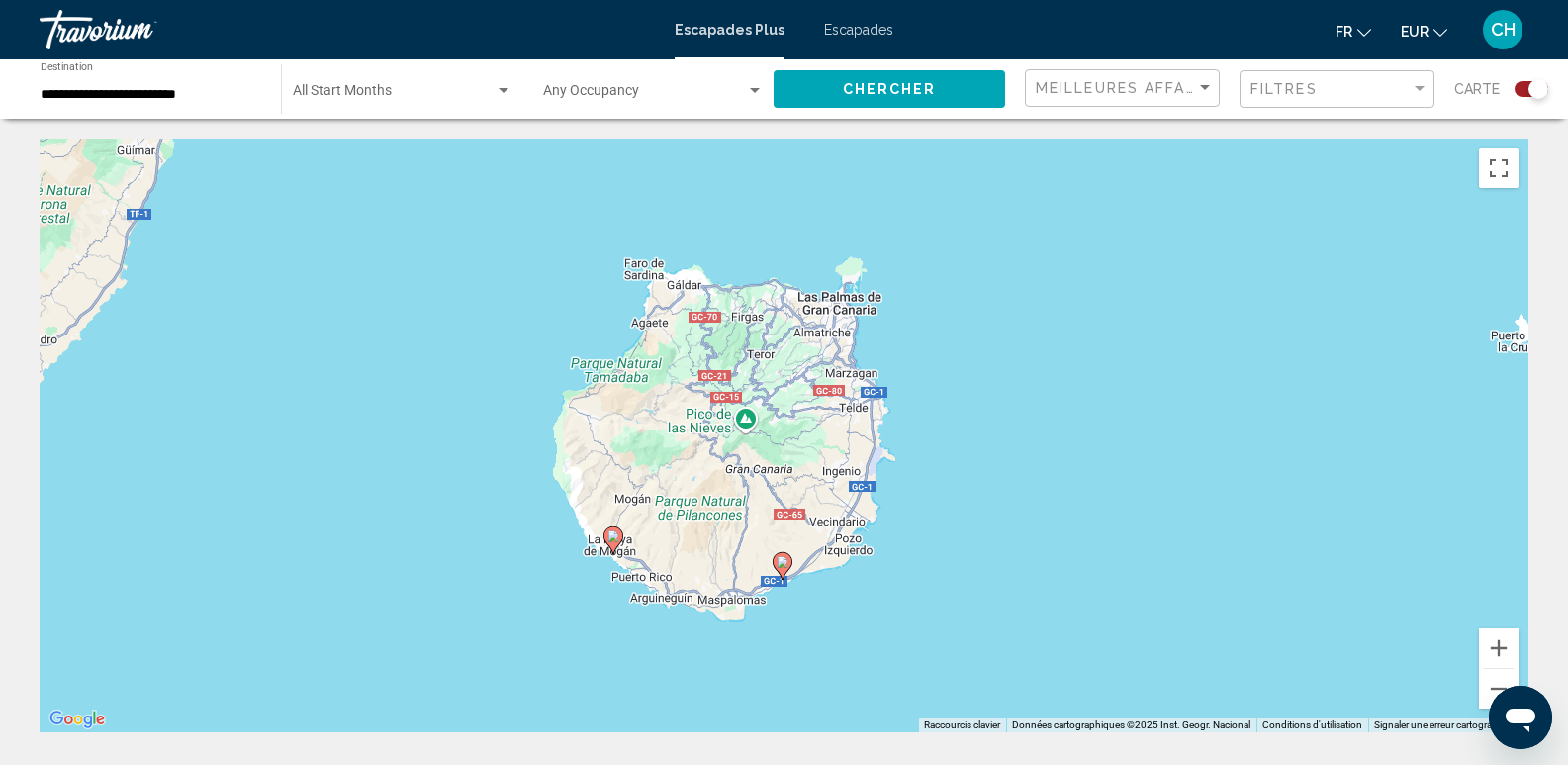
drag, startPoint x: 774, startPoint y: 286, endPoint x: 770, endPoint y: 434, distance: 148.1
click at [770, 434] on div "Pour activer le glissement avec le clavier, appuyez sur Alt+Entrée. Une fois ce…" at bounding box center [784, 435] width 1489 height 594
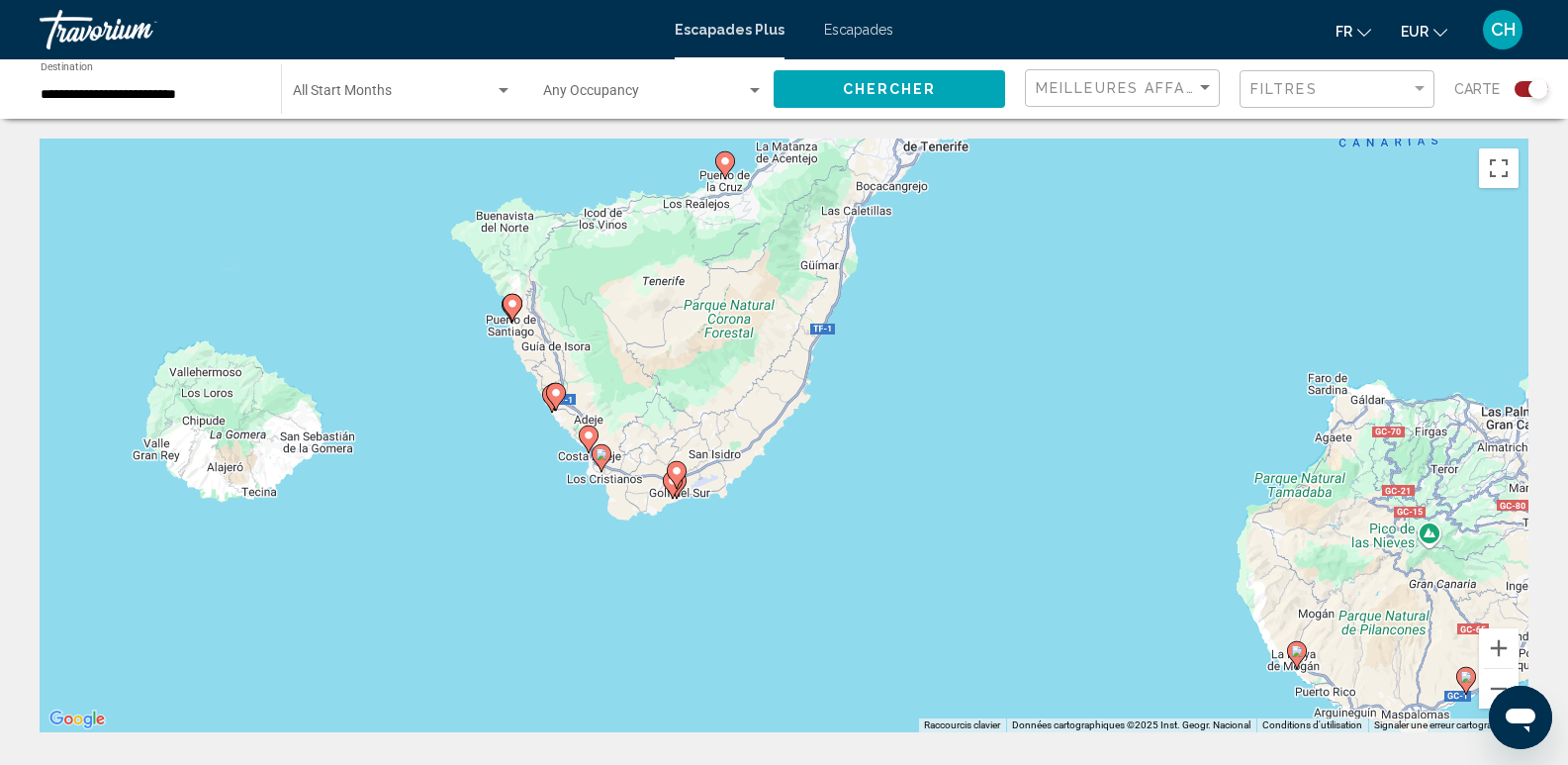
drag, startPoint x: 291, startPoint y: 398, endPoint x: 978, endPoint y: 515, distance: 696.9
click at [978, 515] on div "Pour activer le glissement avec le clavier, appuyez sur Alt+Entrée. Une fois ce…" at bounding box center [784, 435] width 1489 height 594
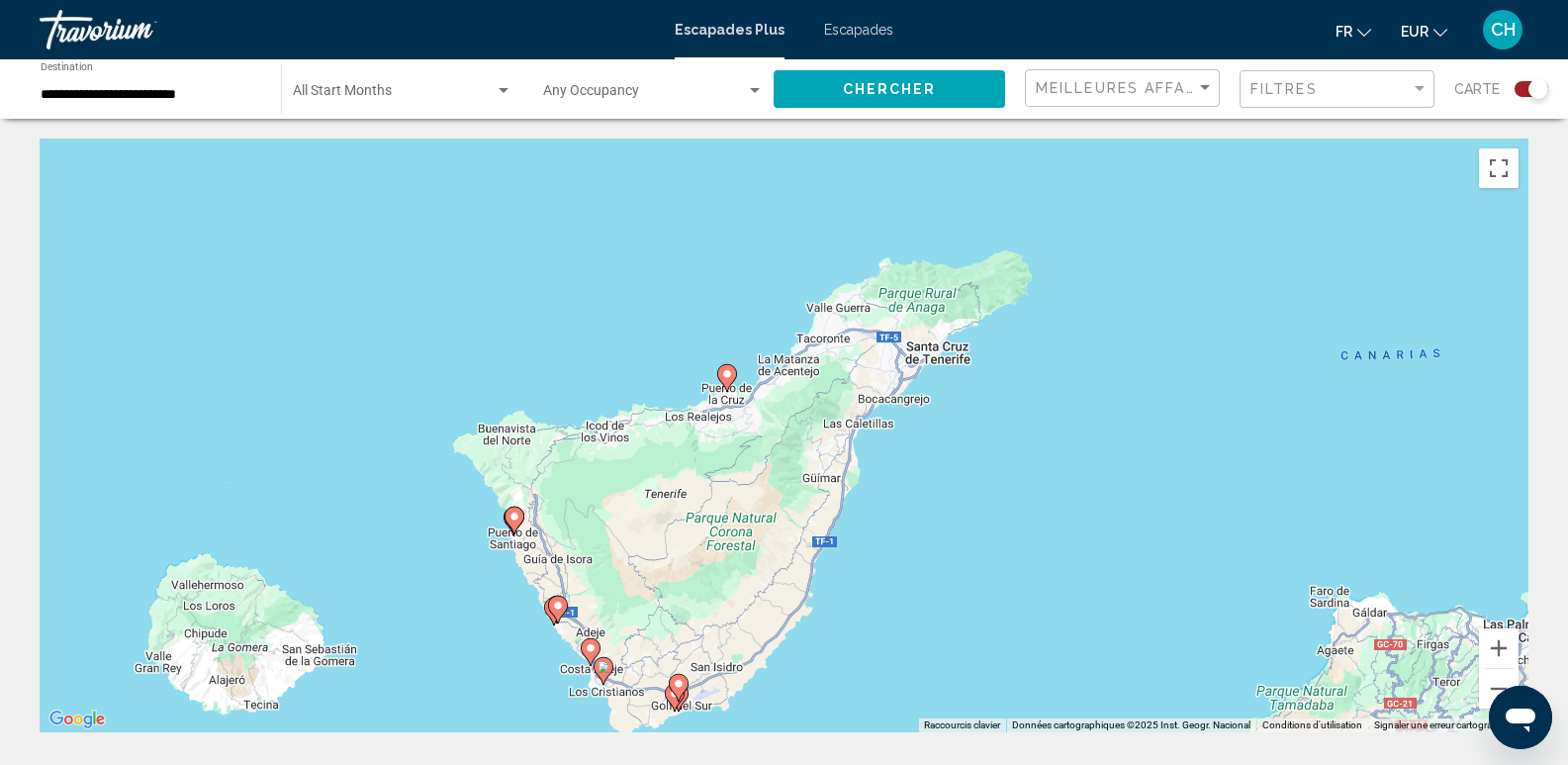
drag, startPoint x: 974, startPoint y: 375, endPoint x: 975, endPoint y: 569, distance: 194.0
click at [974, 588] on div "Pour activer le glissement avec le clavier, appuyez sur Alt+Entrée. Une fois ce…" at bounding box center [784, 435] width 1489 height 594
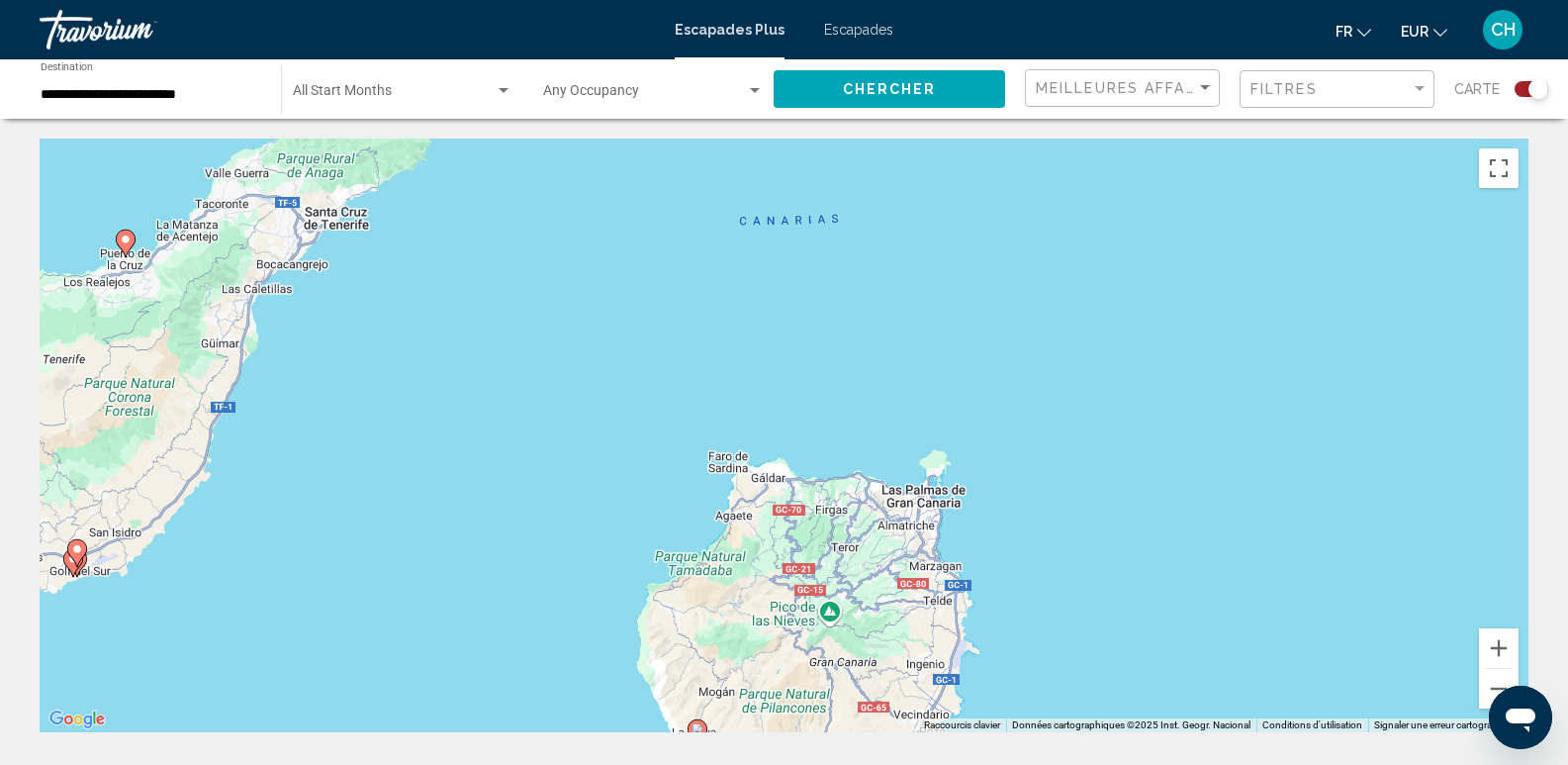
drag, startPoint x: 602, startPoint y: 541, endPoint x: 0, endPoint y: 410, distance: 616.1
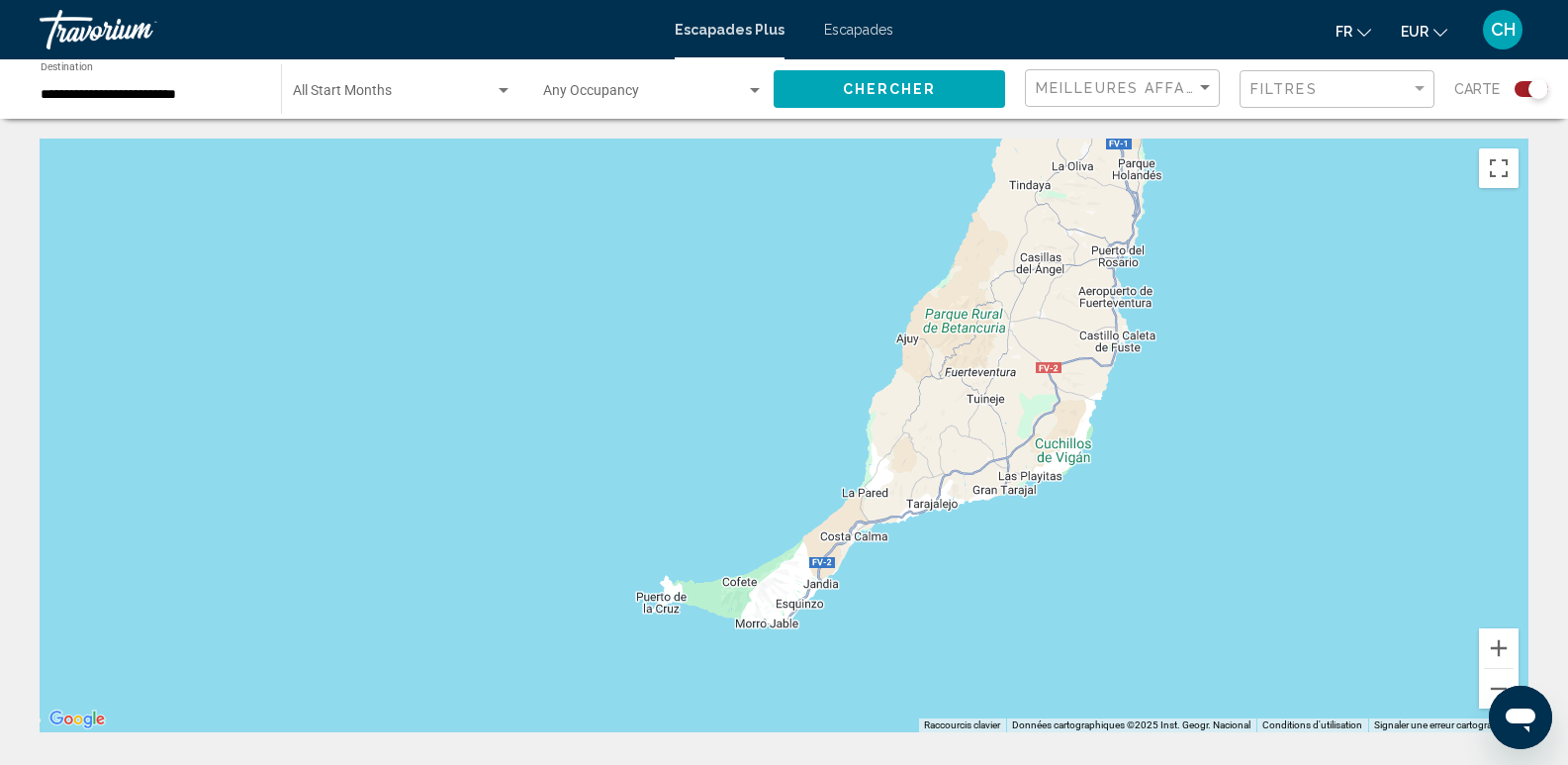
drag, startPoint x: 1483, startPoint y: 431, endPoint x: 546, endPoint y: 490, distance: 938.9
click at [539, 501] on div "Pour activer le glissement avec le clavier, appuyez sur Alt+Entrée. Une fois ce…" at bounding box center [784, 435] width 1489 height 594
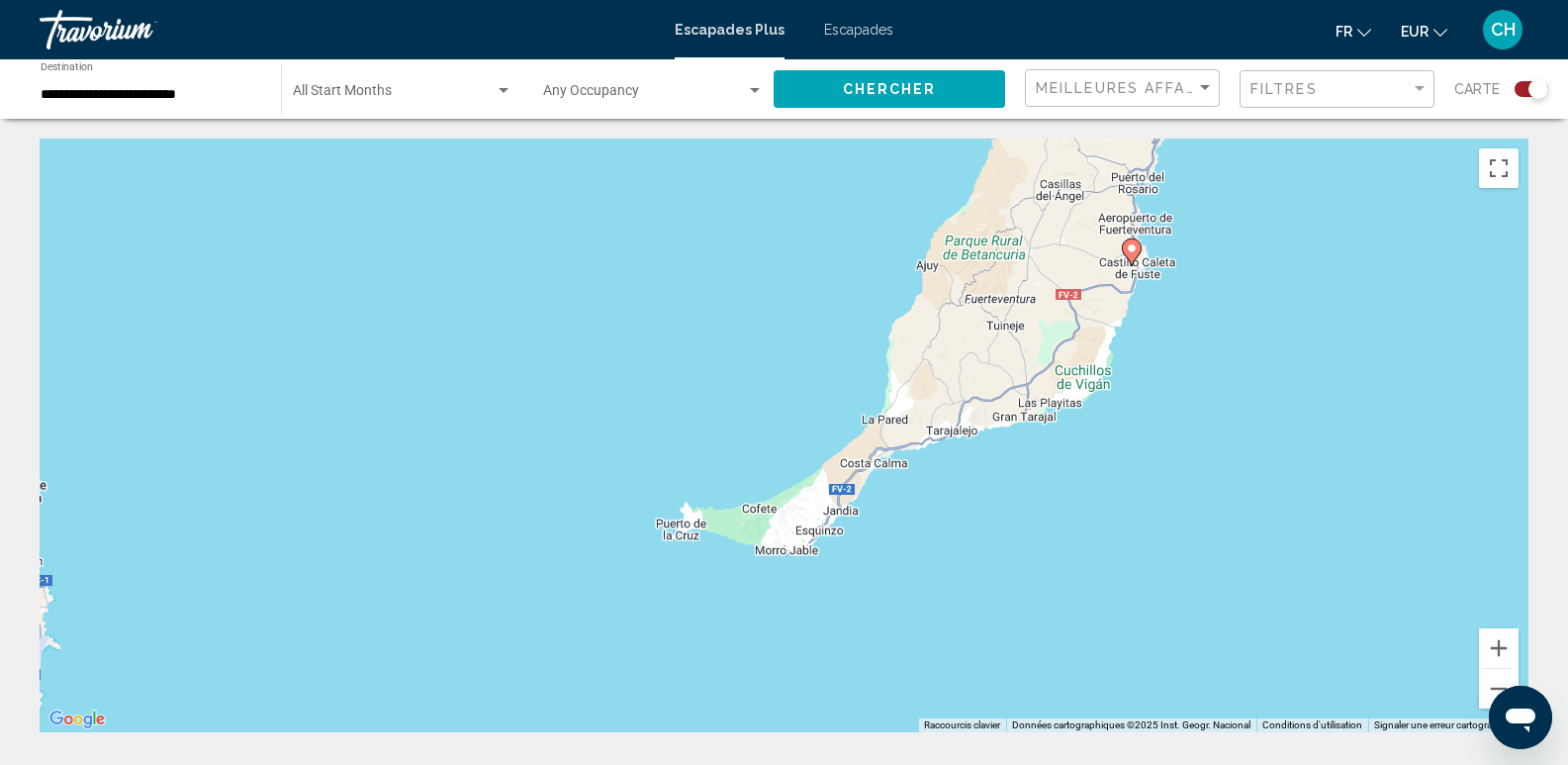
drag, startPoint x: 1305, startPoint y: 406, endPoint x: 1335, endPoint y: 330, distance: 81.7
click at [1335, 330] on div "Pour activer le glissement avec le clavier, appuyez sur Alt+Entrée. Une fois ce…" at bounding box center [784, 435] width 1489 height 594
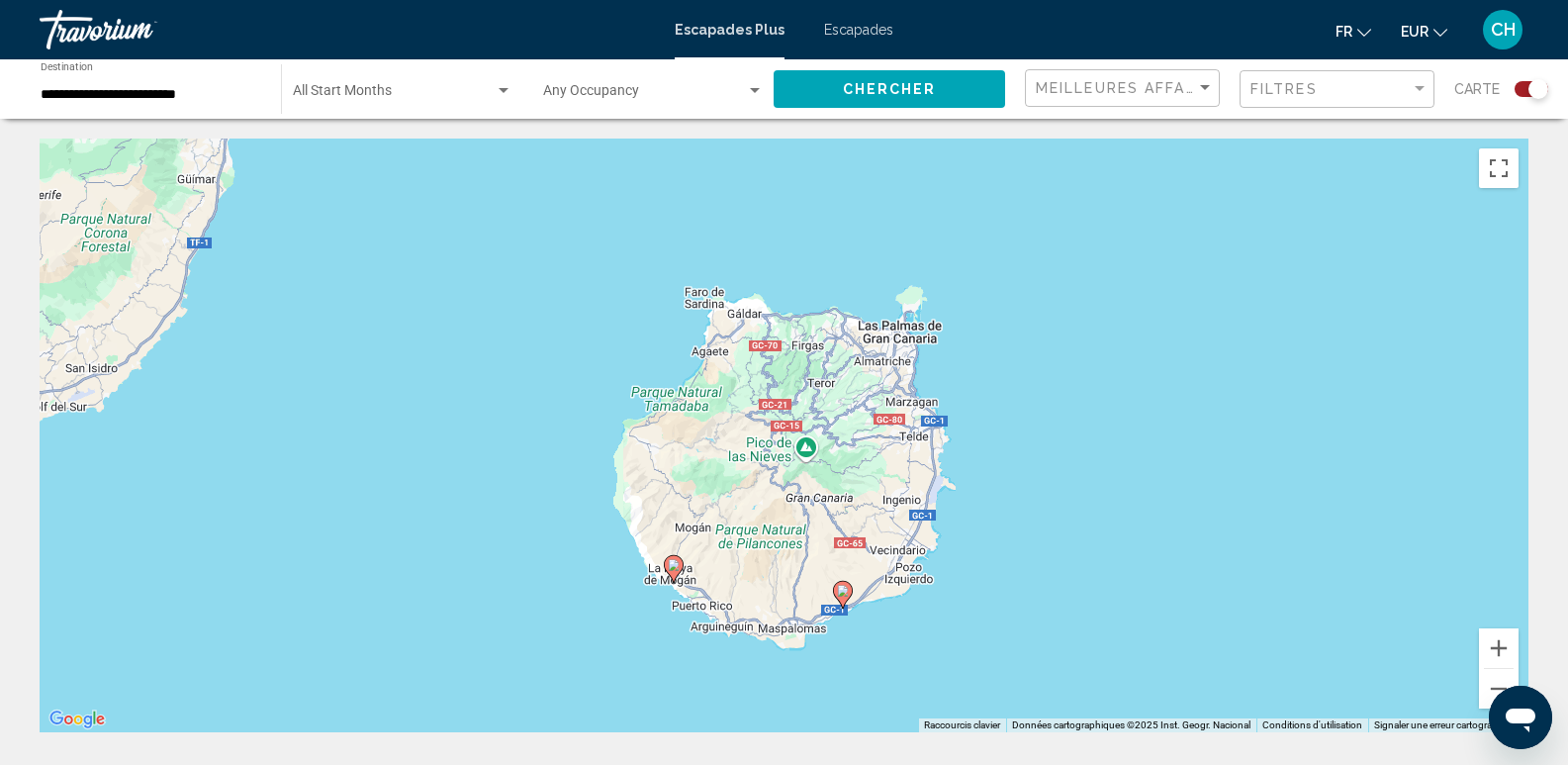
drag, startPoint x: 682, startPoint y: 615, endPoint x: 1475, endPoint y: 378, distance: 827.7
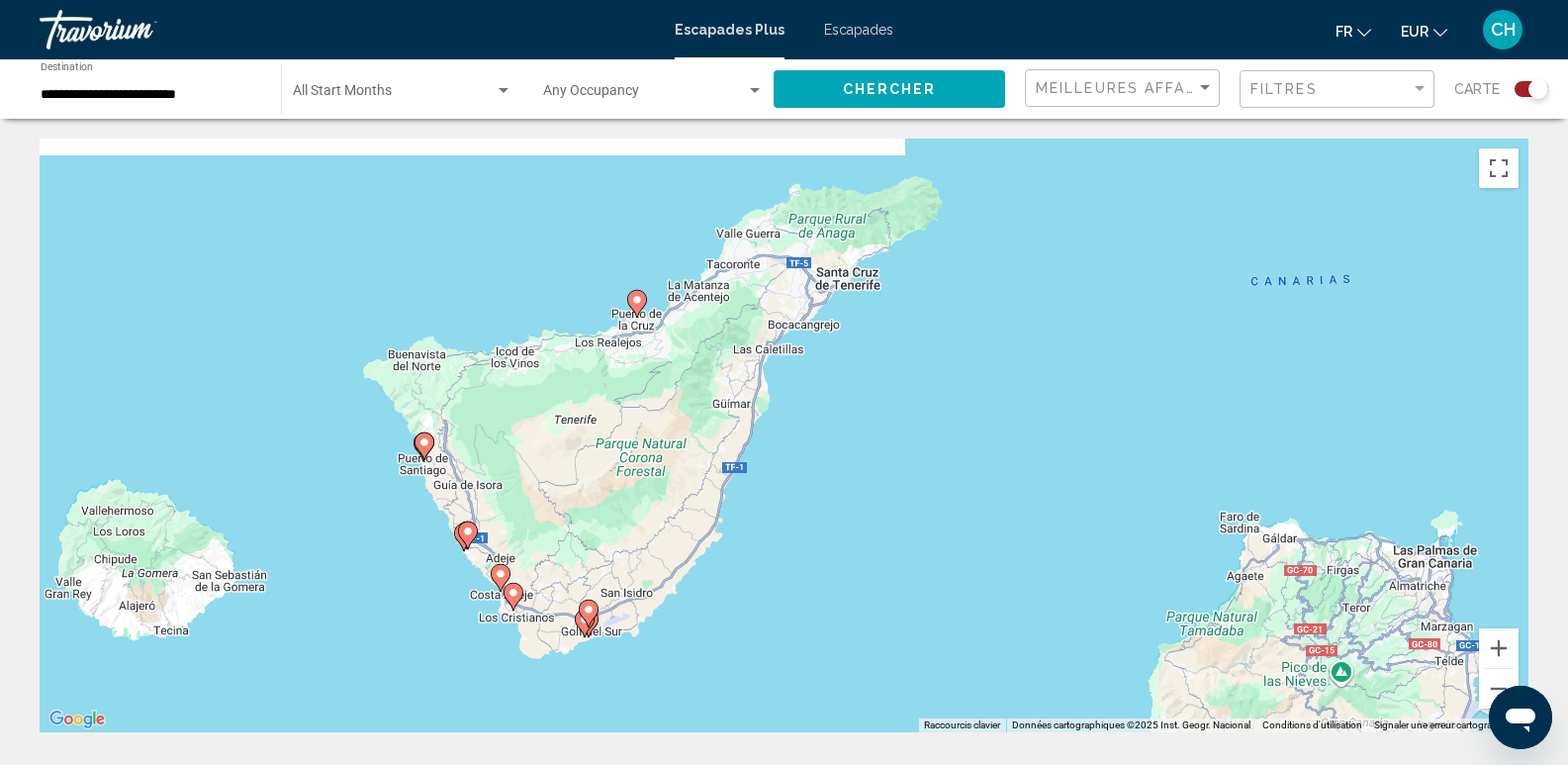
drag, startPoint x: 282, startPoint y: 267, endPoint x: 891, endPoint y: 571, distance: 680.7
click at [888, 582] on div "Pour activer le glissement avec le clavier, appuyez sur Alt+Entrée. Une fois ce…" at bounding box center [784, 435] width 1489 height 594
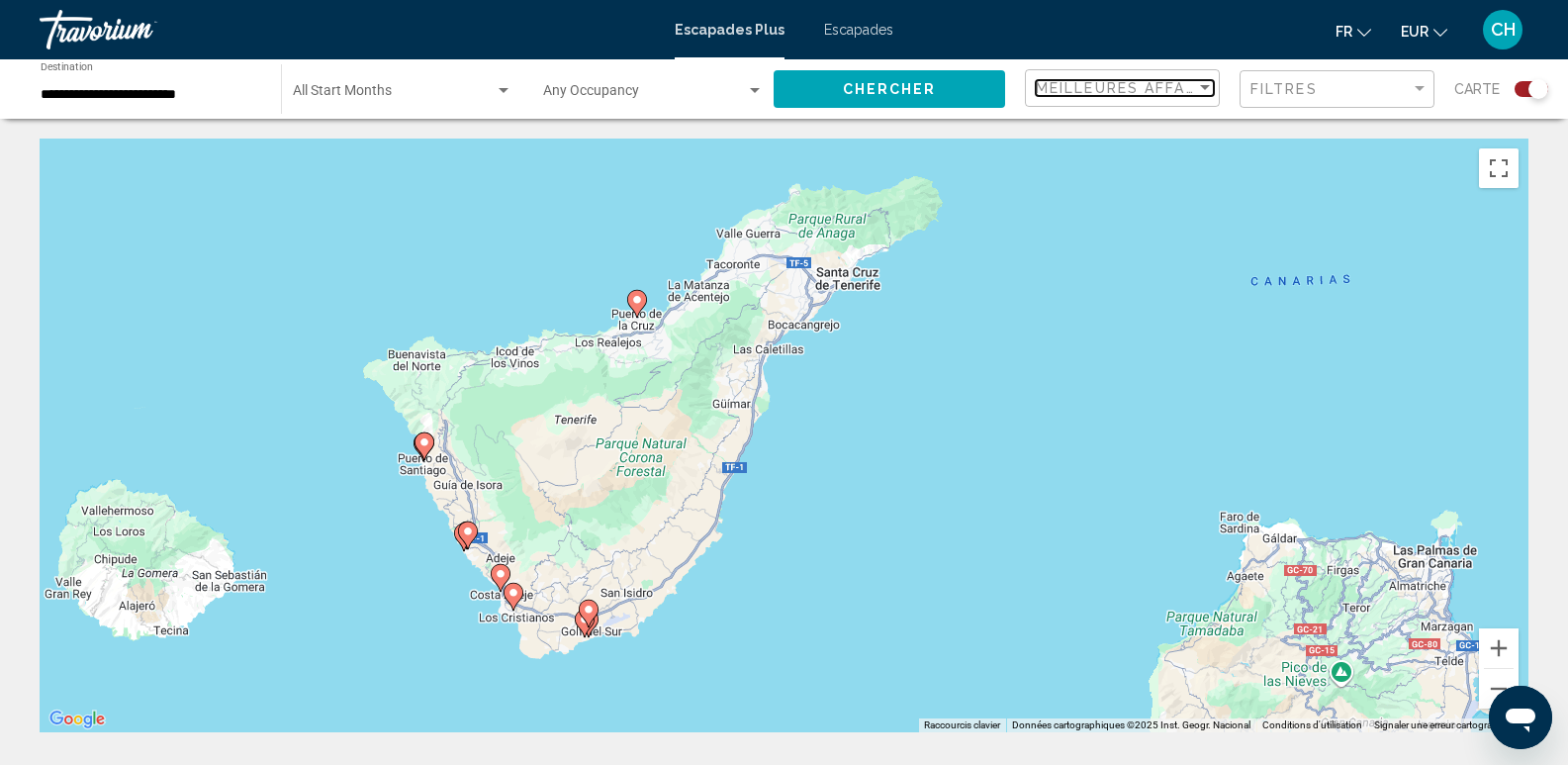
click at [1205, 82] on div "Sort by" at bounding box center [1205, 88] width 18 height 16
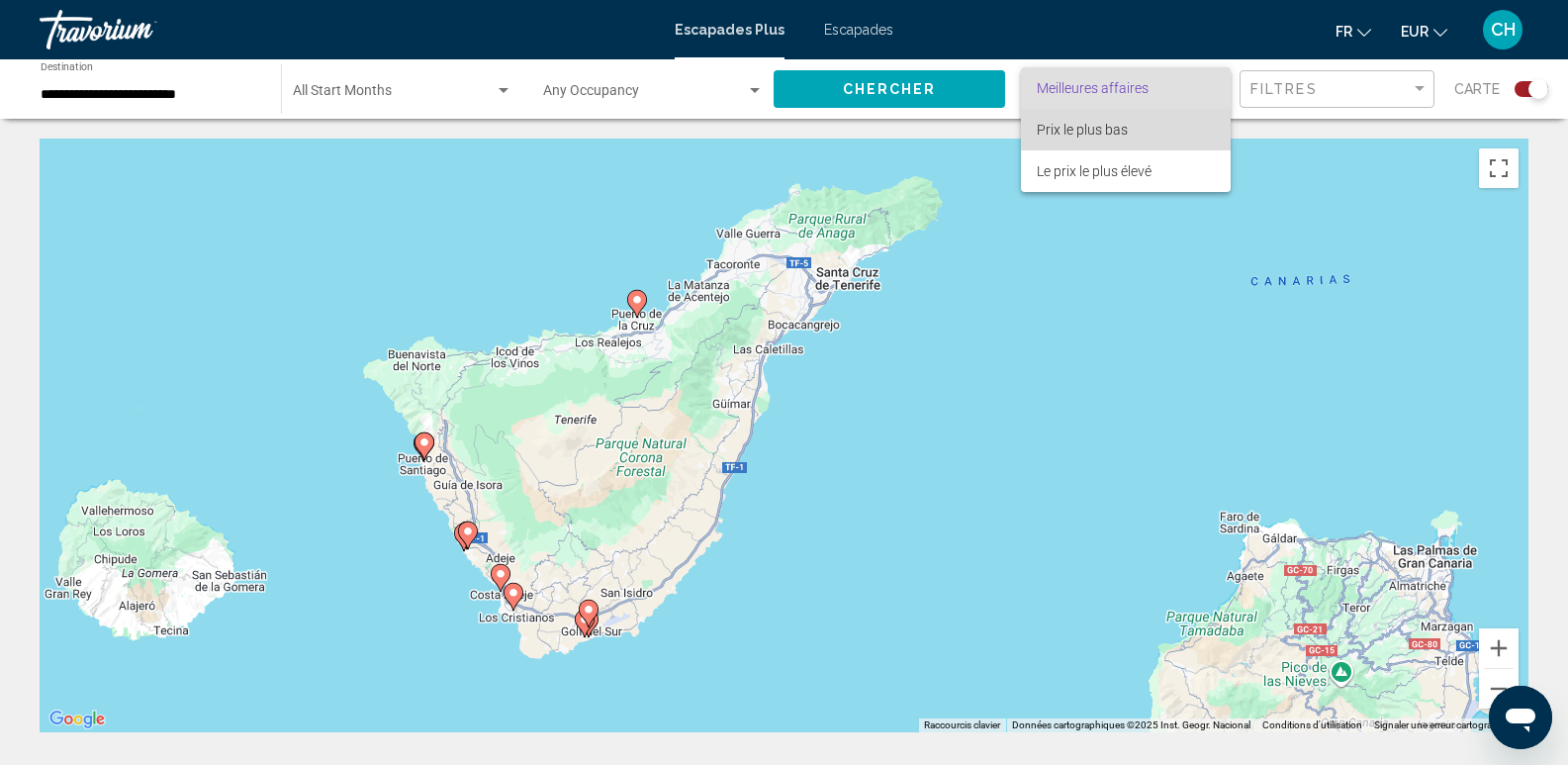
click at [1130, 137] on span "Prix le plus bas" at bounding box center [1126, 130] width 178 height 42
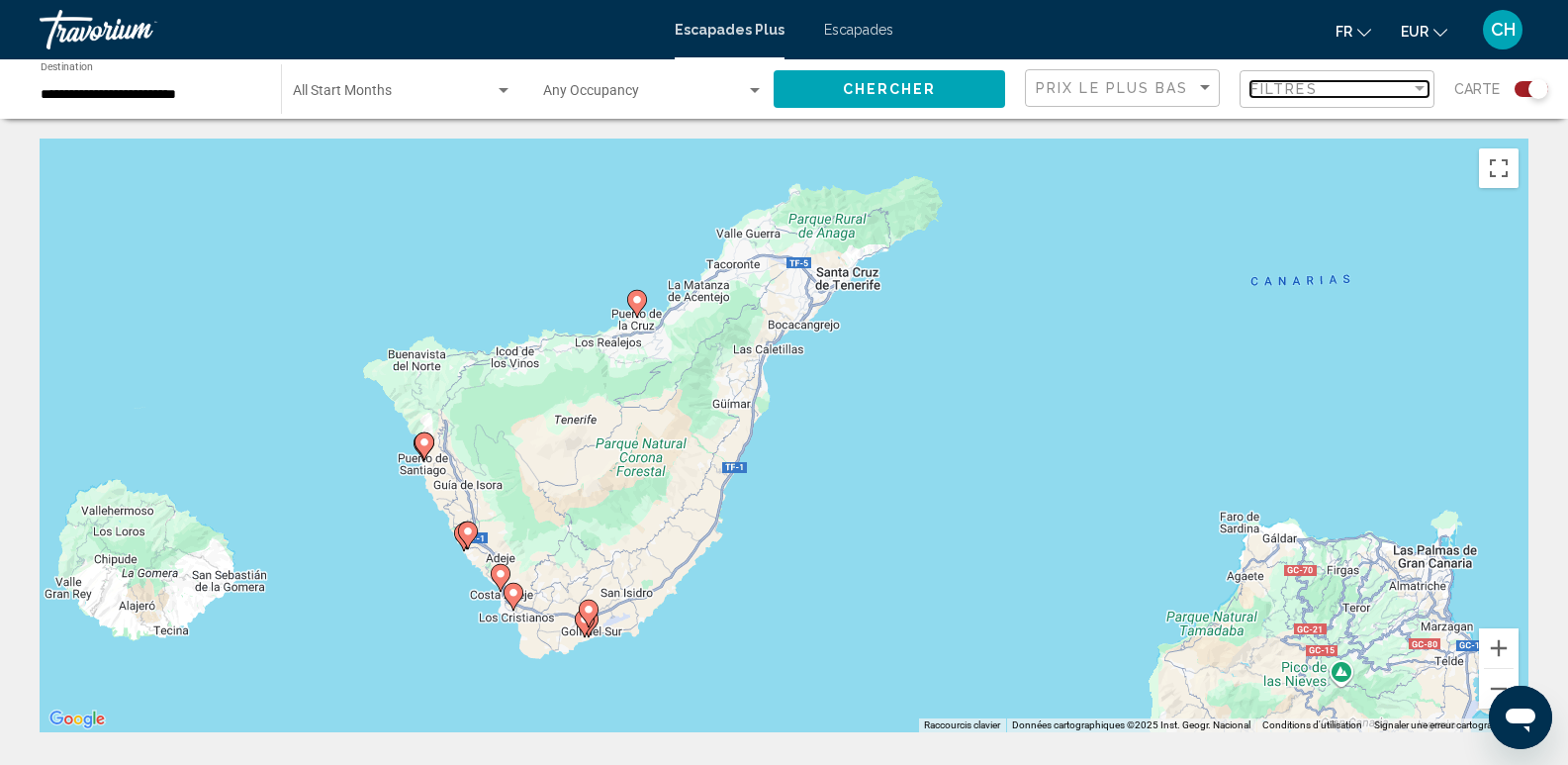
click at [1420, 88] on div "Filter" at bounding box center [1420, 88] width 10 height 5
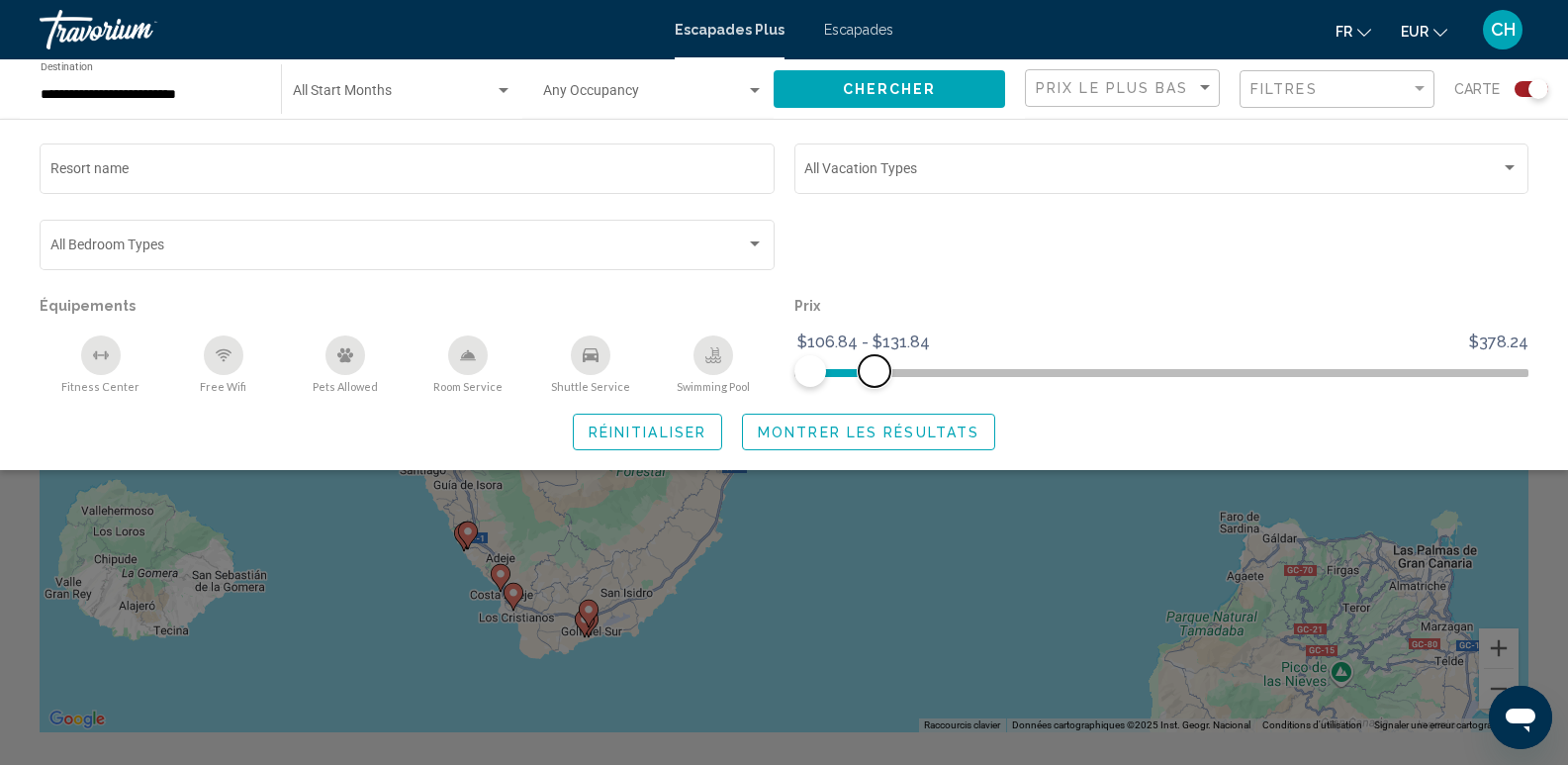
drag, startPoint x: 1526, startPoint y: 375, endPoint x: 875, endPoint y: 397, distance: 651.4
click at [875, 397] on div "Resort name Vacation Types All Vacation Types Bedroom Types All Bedroom Types É…" at bounding box center [784, 295] width 1568 height 311
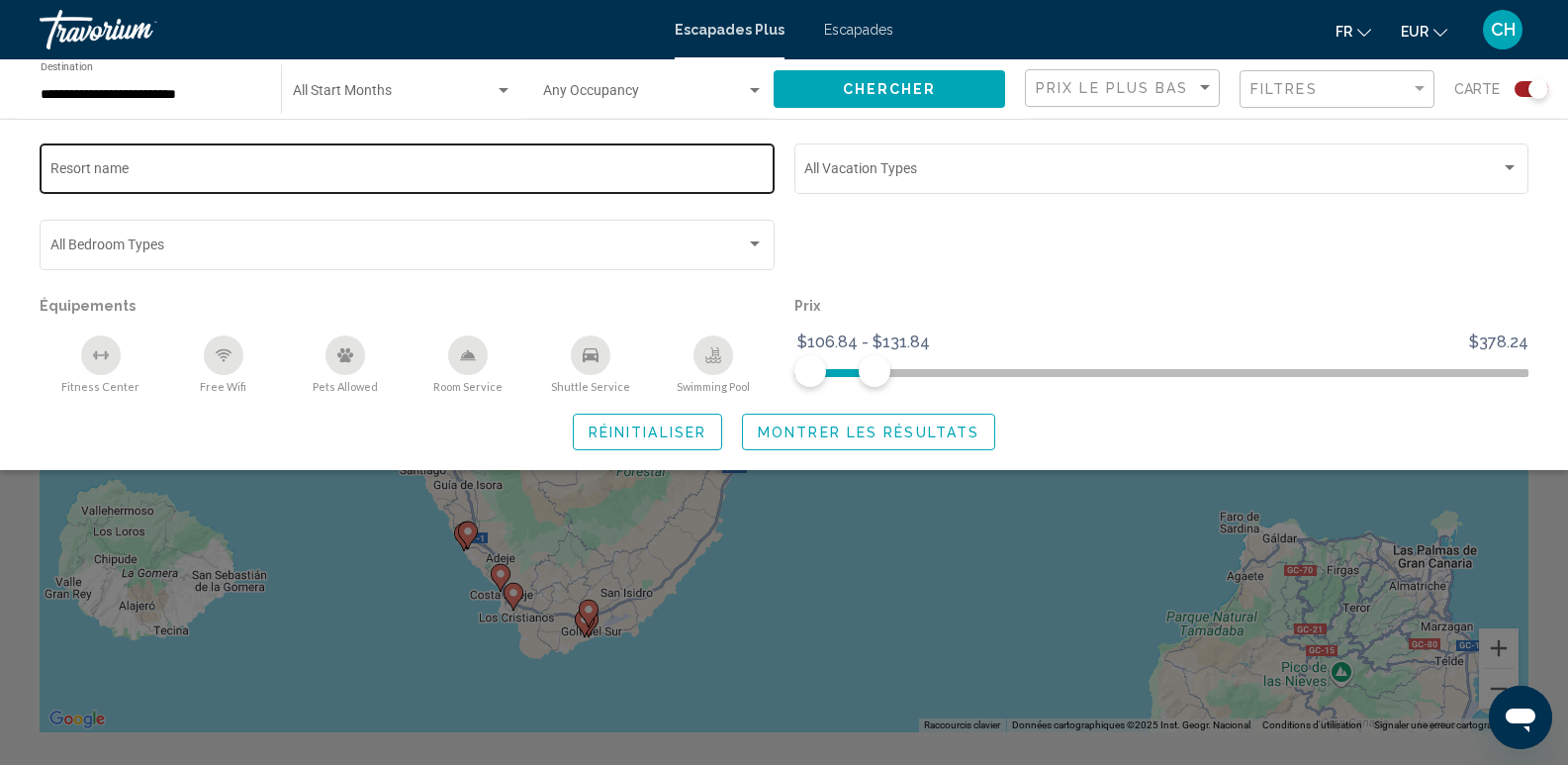
click at [633, 185] on div "Resort name" at bounding box center [407, 167] width 714 height 54
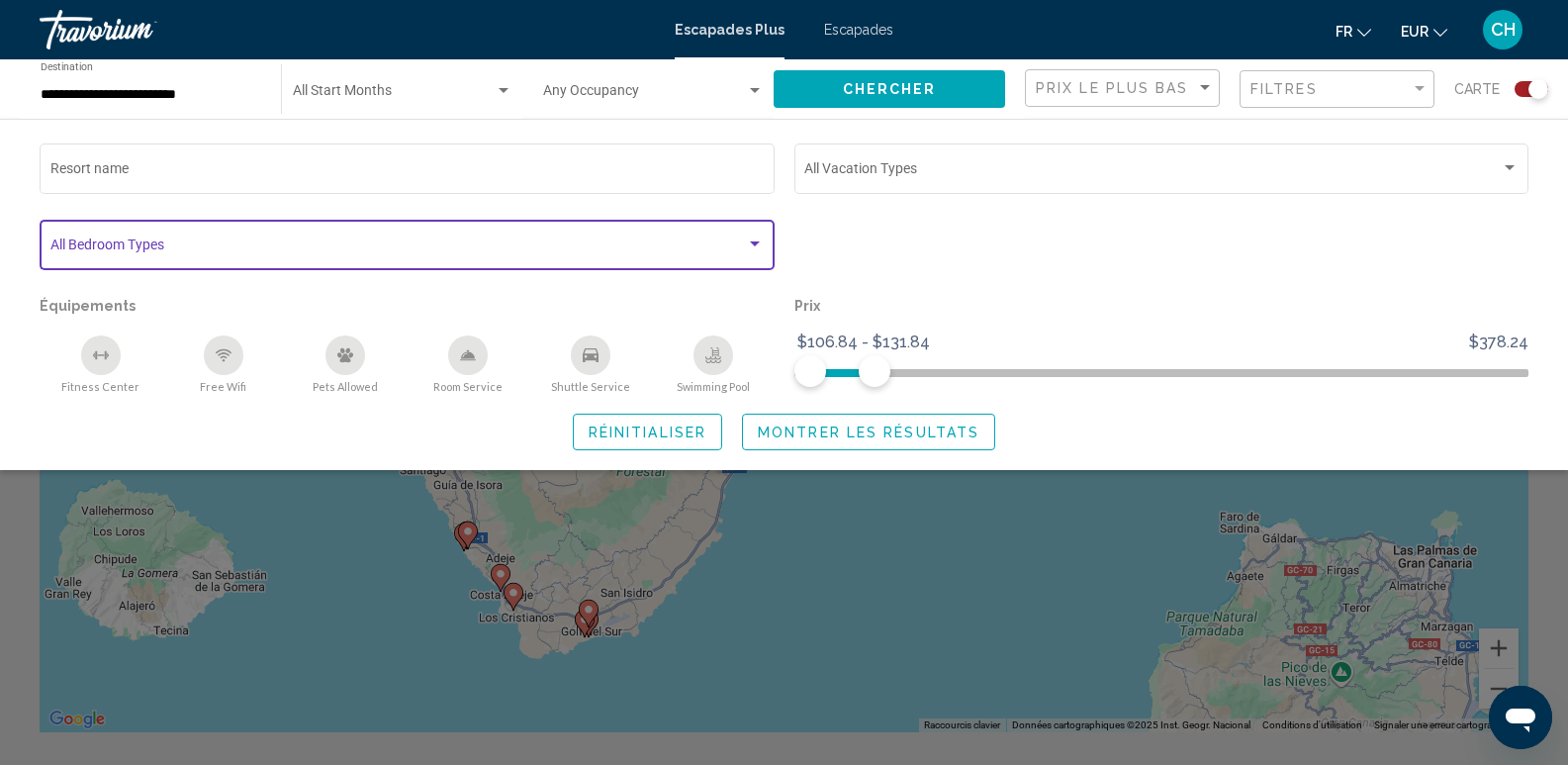
click at [282, 248] on span "Search widget" at bounding box center [399, 249] width 697 height 16
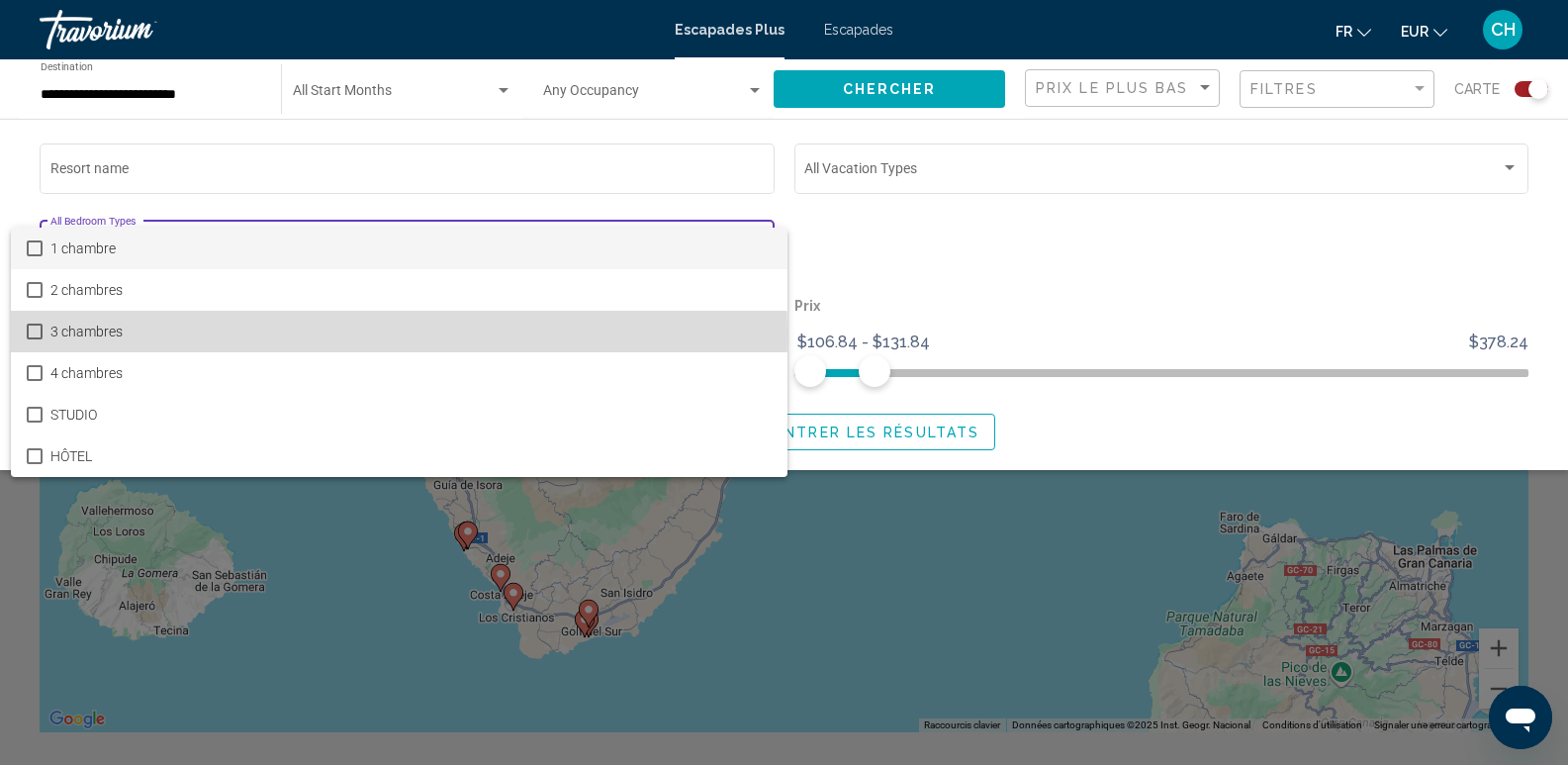
click at [71, 332] on font "3 chambres" at bounding box center [87, 332] width 72 height 16
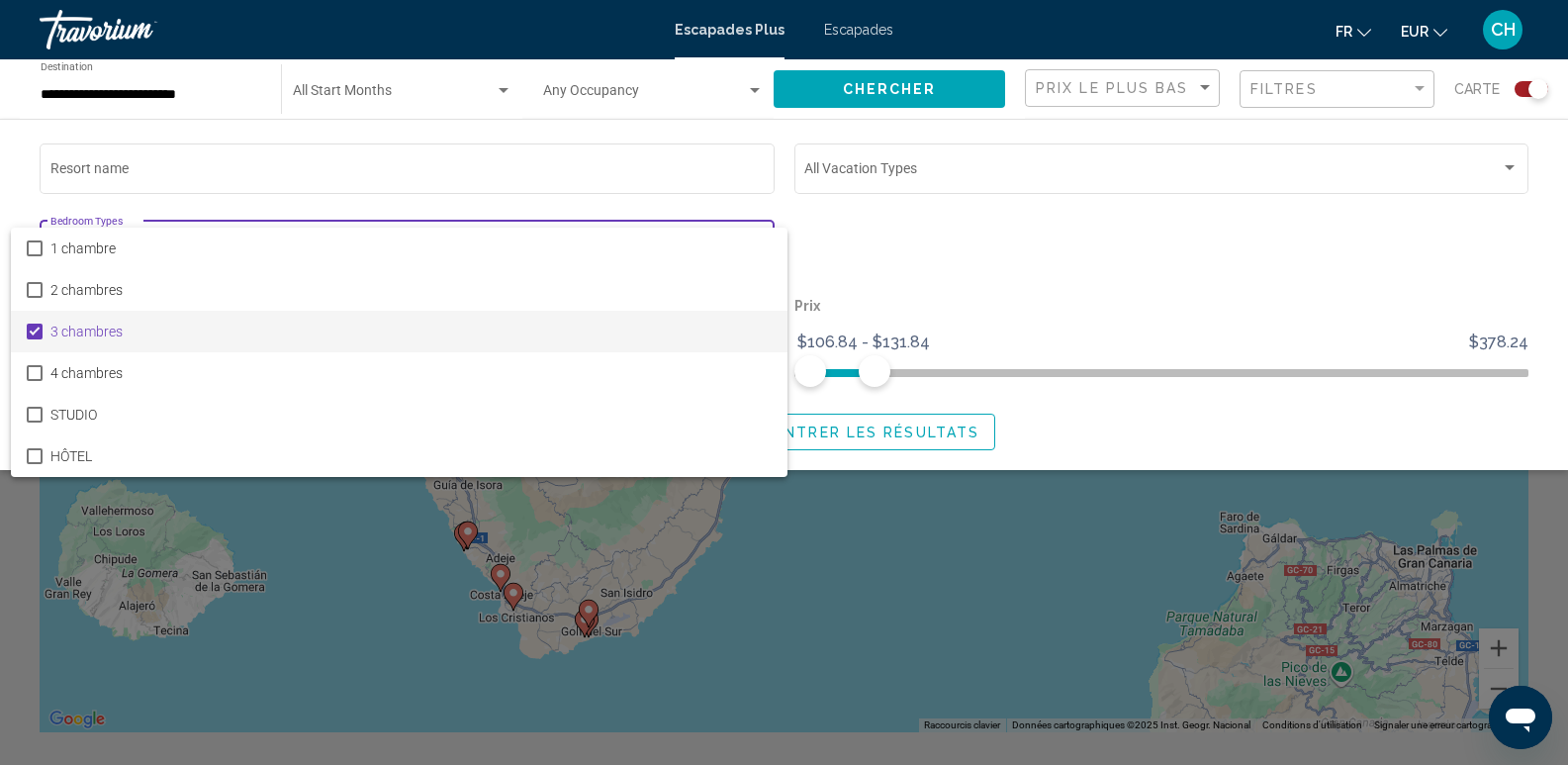
click at [1193, 262] on div at bounding box center [784, 382] width 1568 height 765
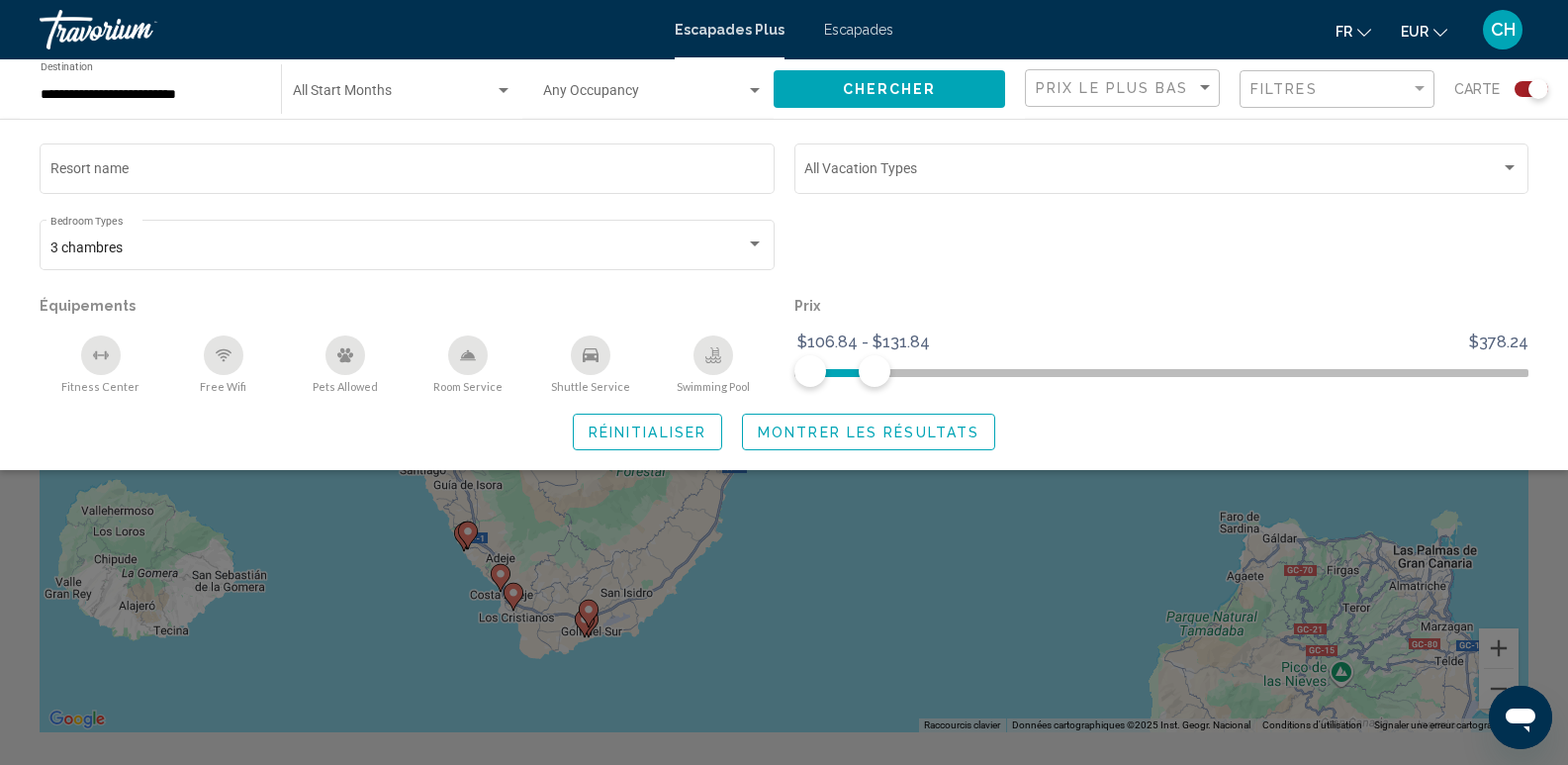
click at [1325, 250] on div "Search widget" at bounding box center [1163, 254] width 755 height 76
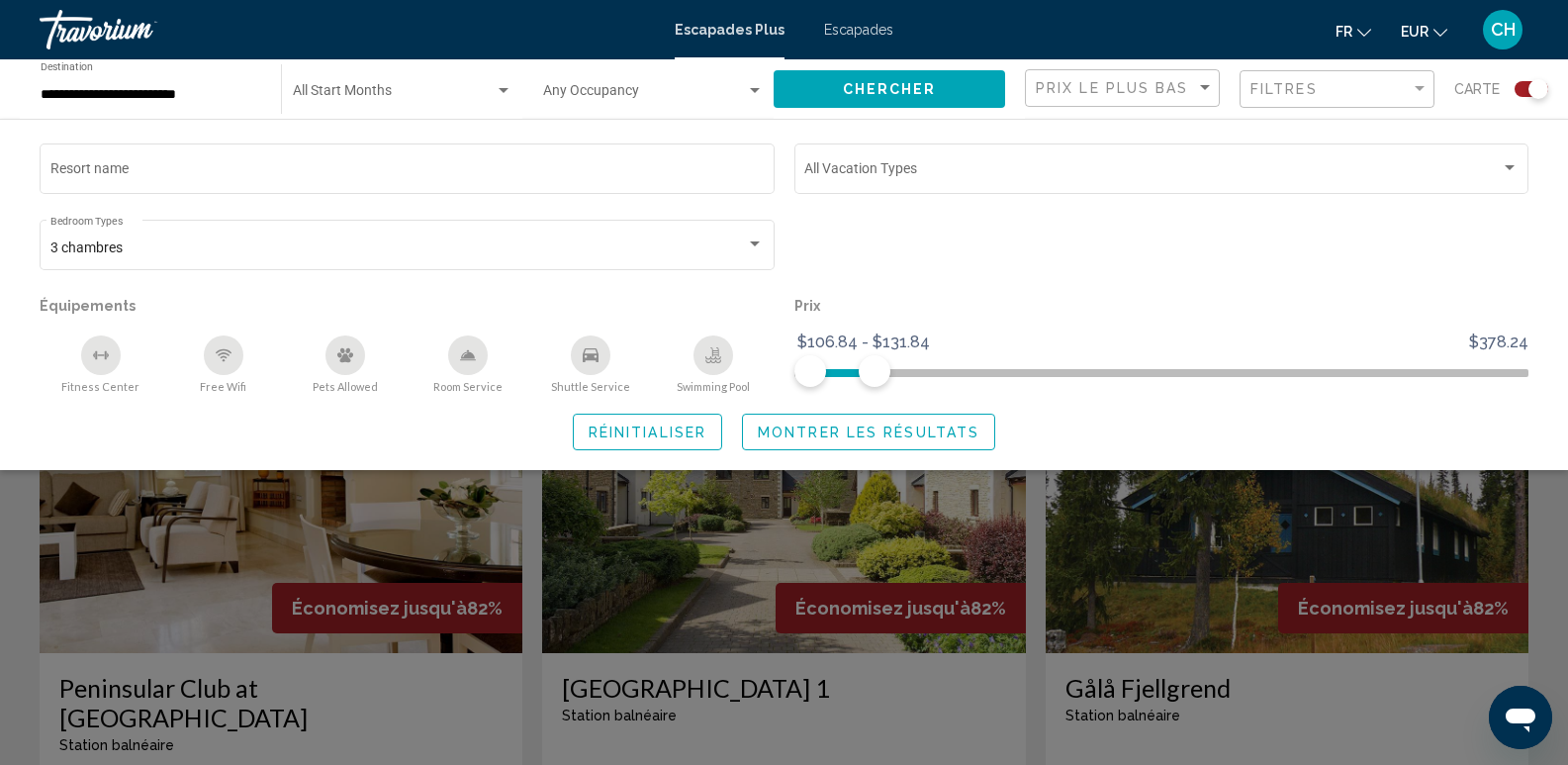
scroll to position [471, 0]
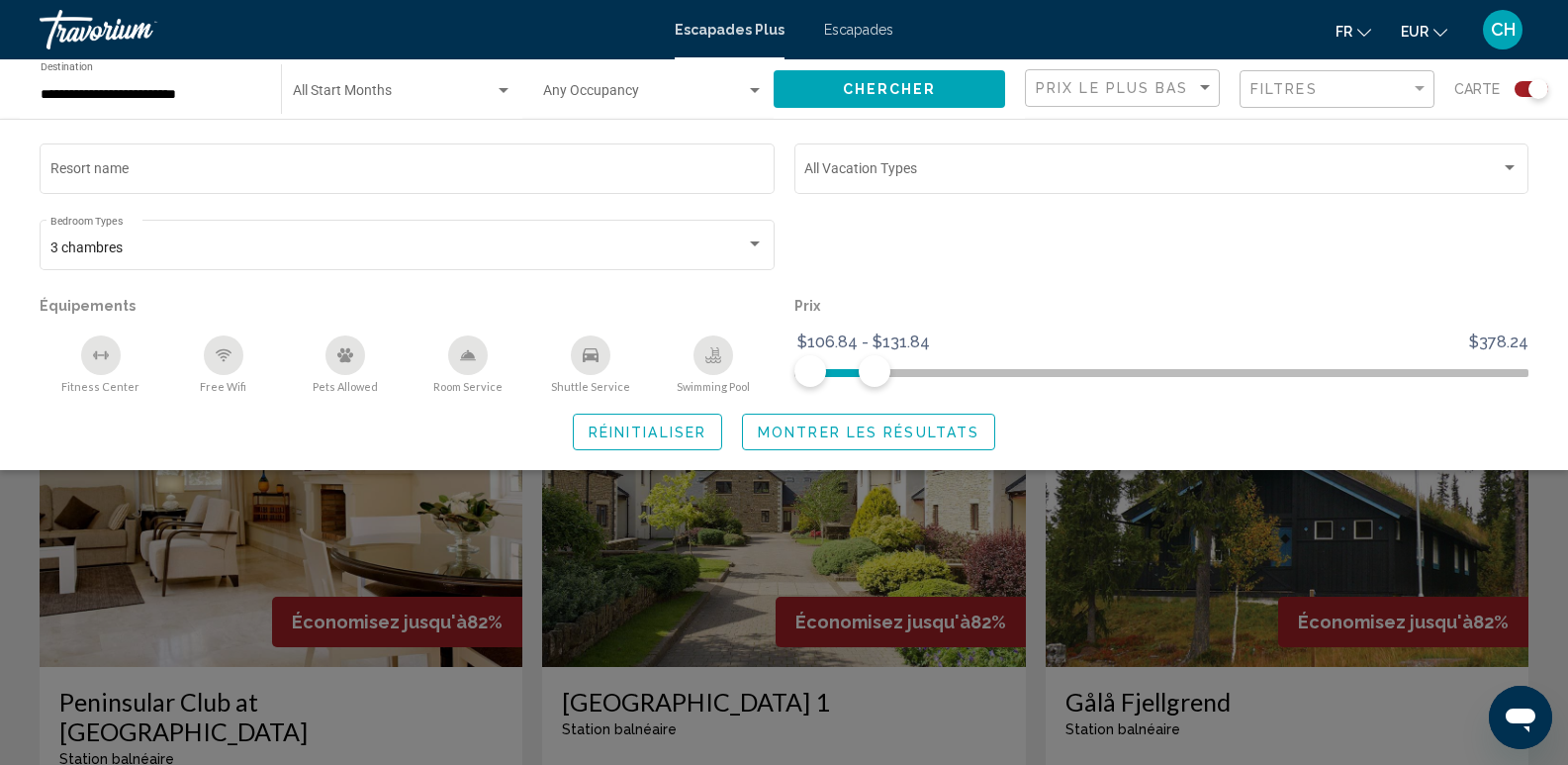
click at [962, 430] on span "Montrer les résultats" at bounding box center [869, 432] width 222 height 16
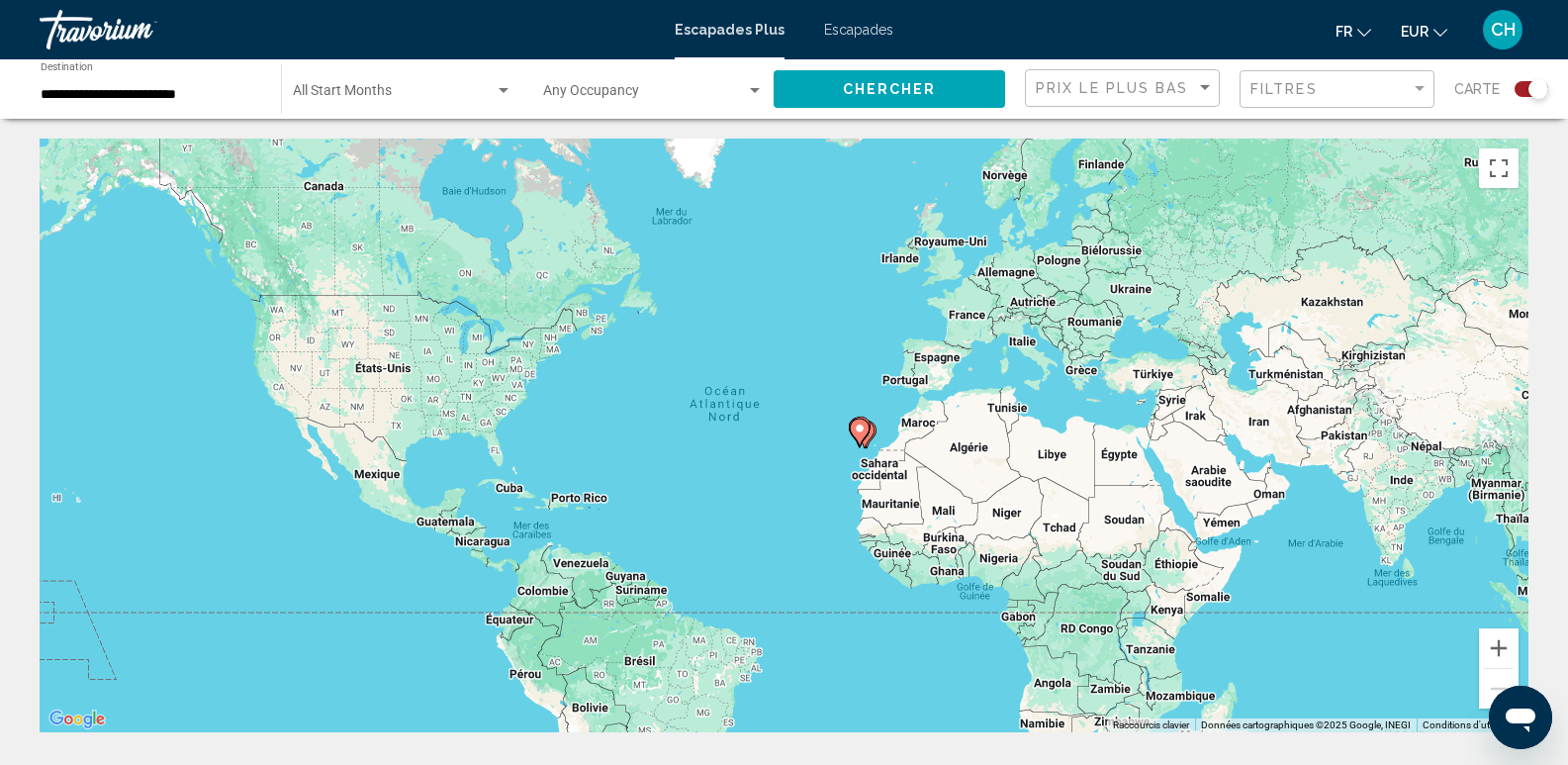
click at [863, 430] on image "Contenu principal" at bounding box center [860, 428] width 12 height 12
type input "**********"
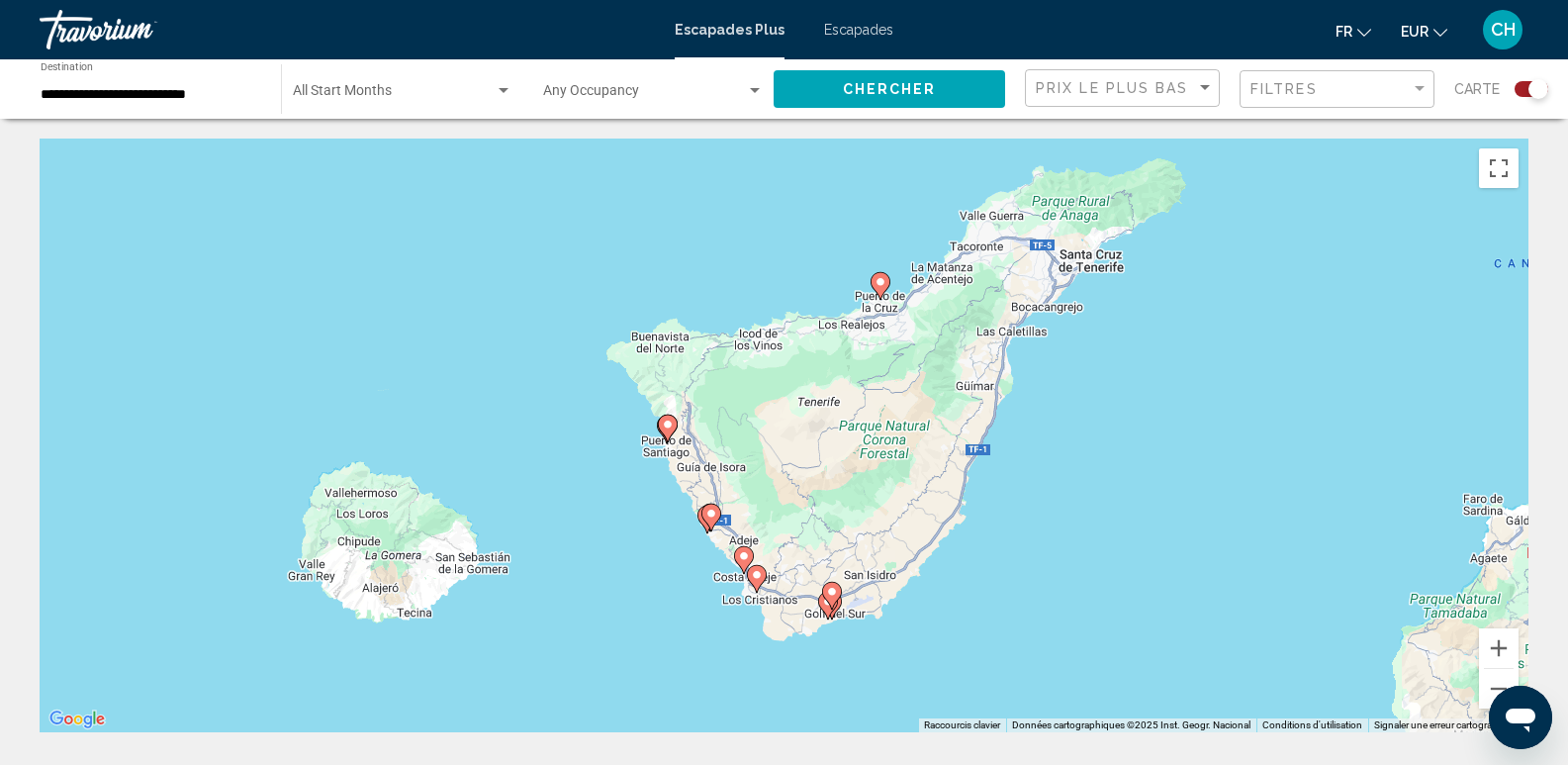
drag, startPoint x: 913, startPoint y: 345, endPoint x: 870, endPoint y: 488, distance: 149.3
click at [870, 488] on div "Pour activer le glissement avec le clavier, appuyez sur Alt+Entrée. Une fois ce…" at bounding box center [784, 435] width 1489 height 594
click at [669, 422] on image "Contenu principal" at bounding box center [668, 424] width 12 height 12
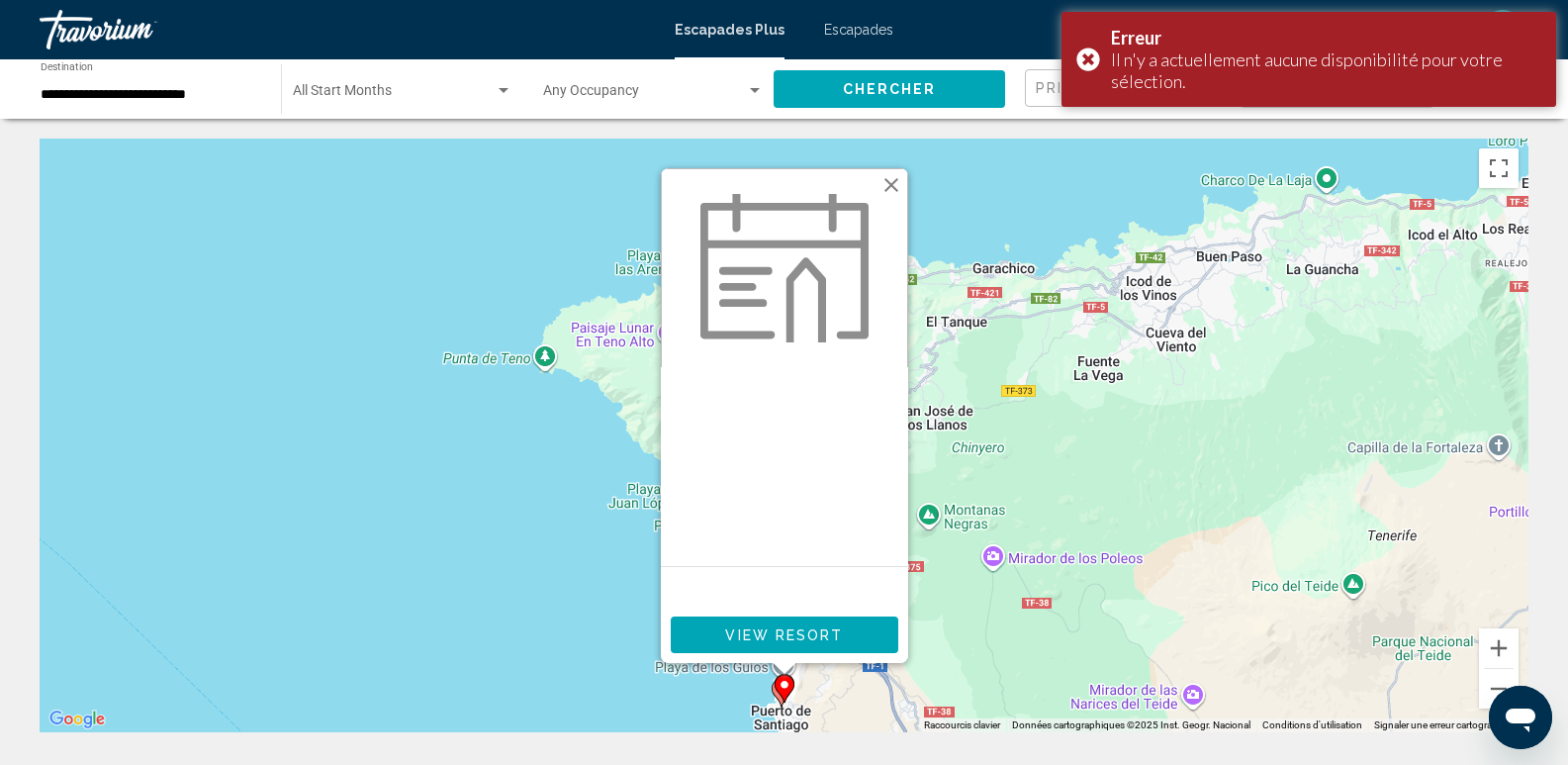
click at [894, 191] on button "Fermer" at bounding box center [892, 185] width 30 height 30
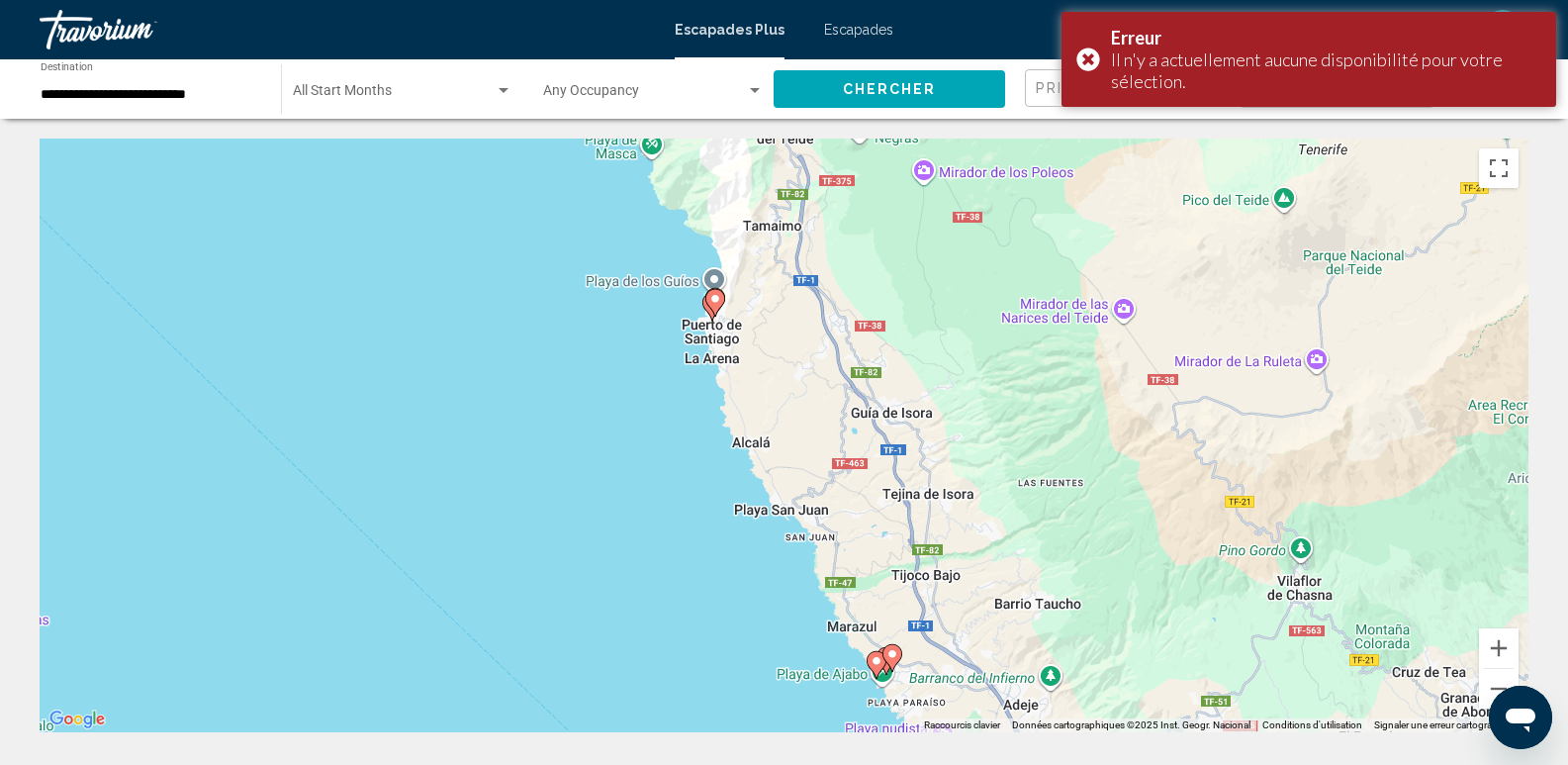
drag, startPoint x: 675, startPoint y: 568, endPoint x: 596, endPoint y: 198, distance: 378.3
click at [596, 198] on div "Pour activer le glissement avec le clavier, appuyez sur Alt+Entrée. Une fois ce…" at bounding box center [784, 435] width 1489 height 594
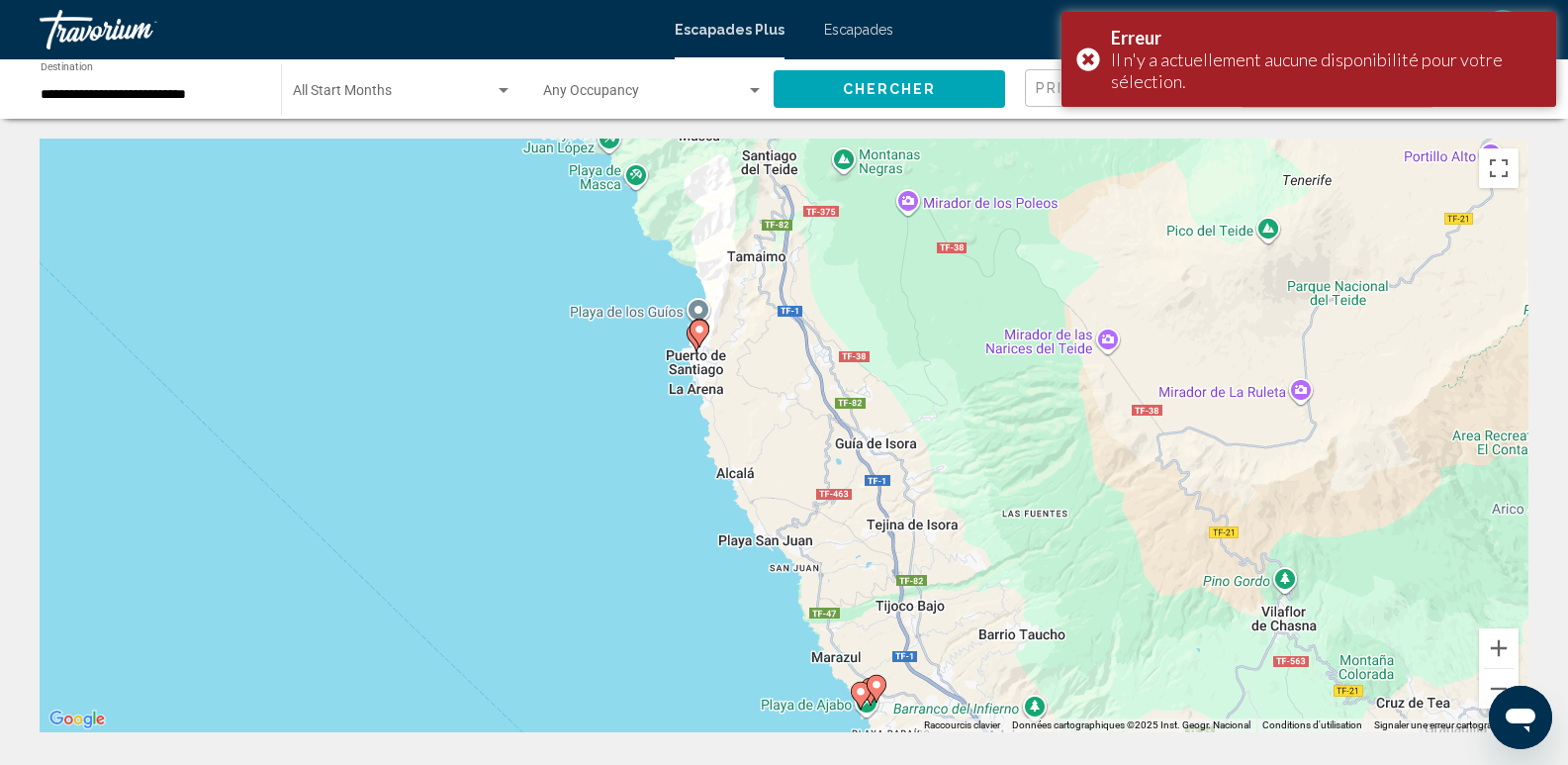
click at [696, 350] on icon "Contenu principal" at bounding box center [697, 338] width 20 height 28
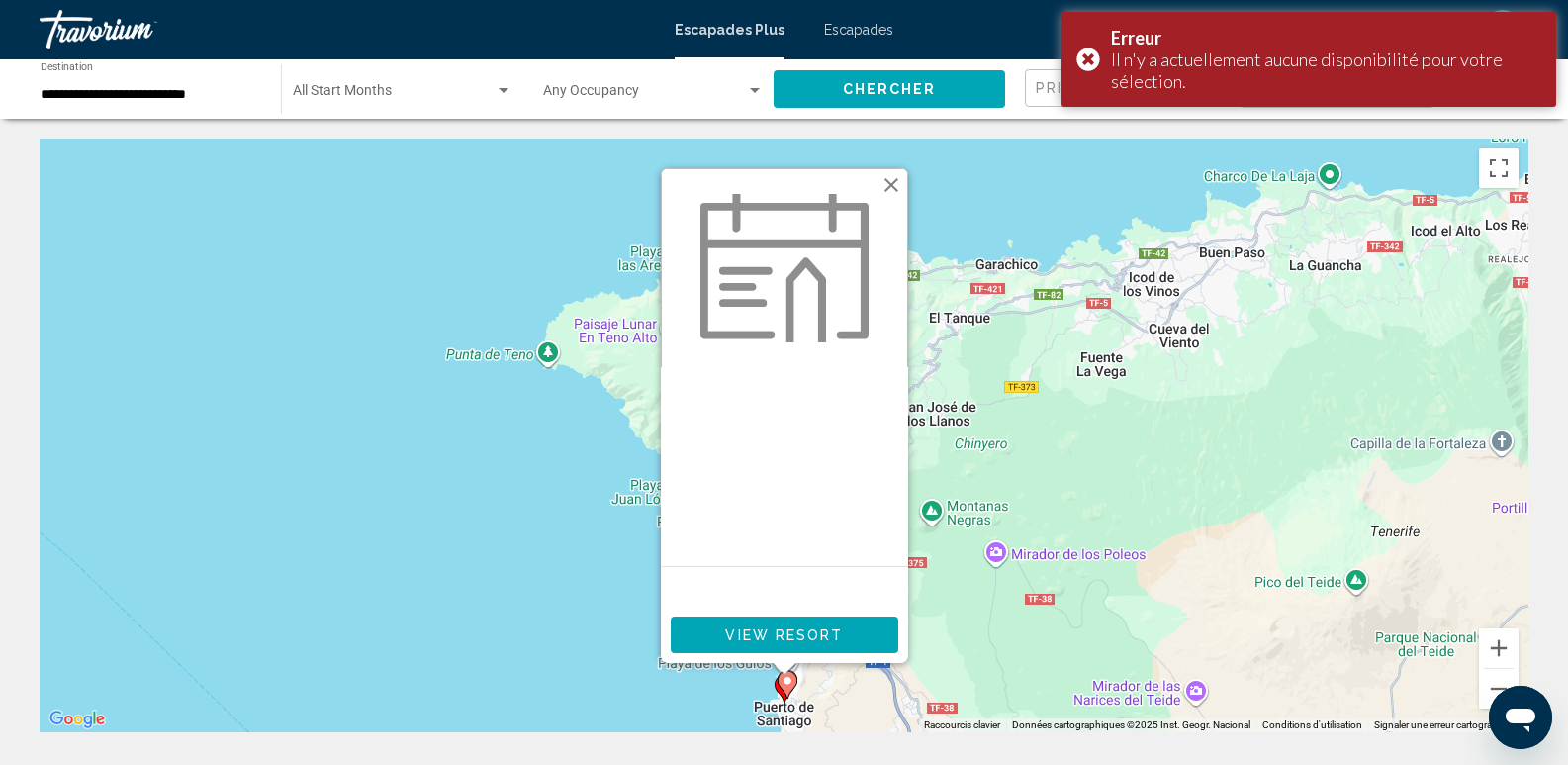
drag, startPoint x: 902, startPoint y: 181, endPoint x: 902, endPoint y: 203, distance: 22.0
click at [902, 182] on button "Fermer" at bounding box center [892, 185] width 30 height 30
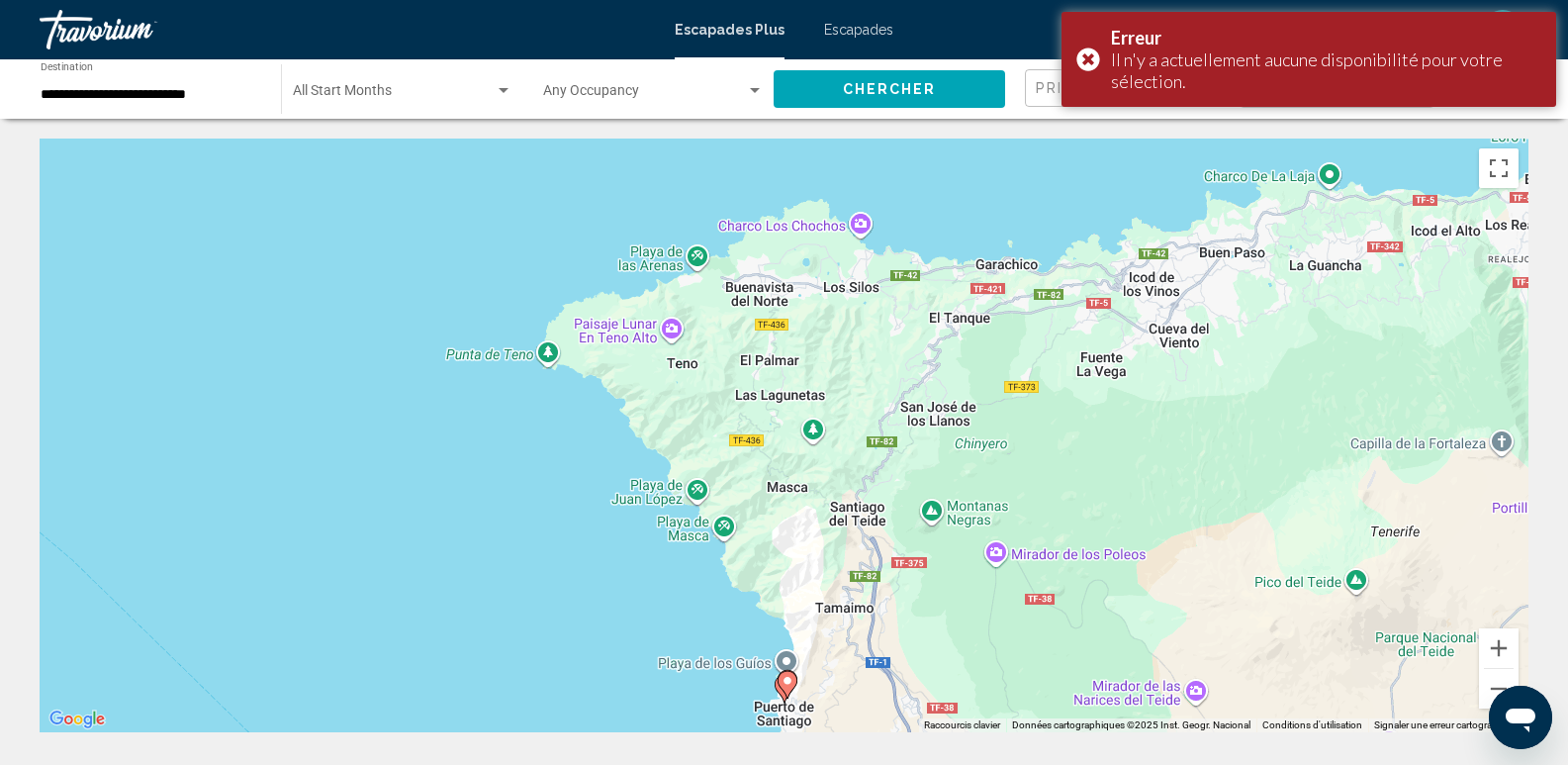
click at [789, 681] on image "Contenu principal" at bounding box center [788, 681] width 12 height 12
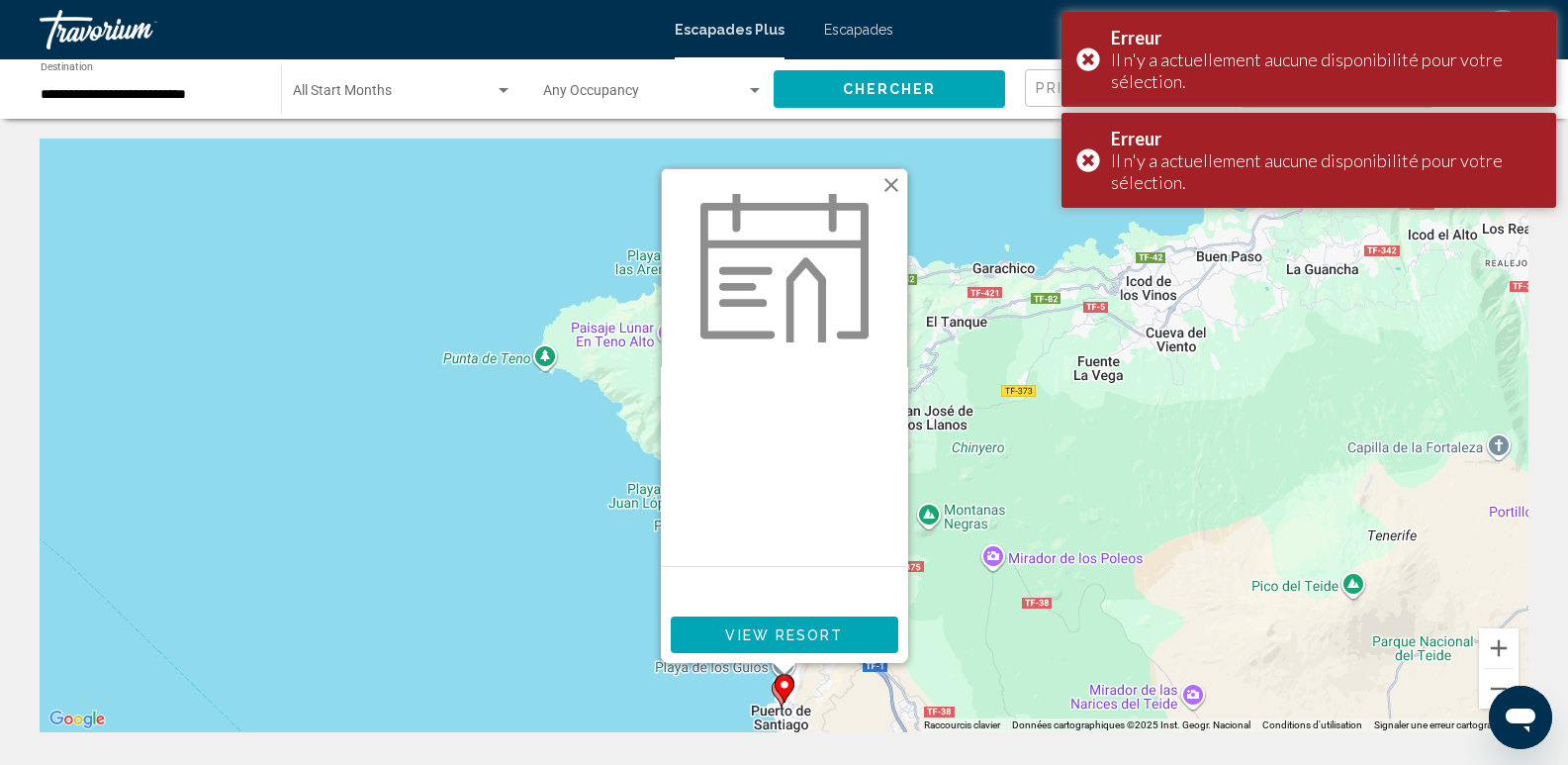
click at [785, 644] on button "View Resort" at bounding box center [785, 634] width 228 height 37
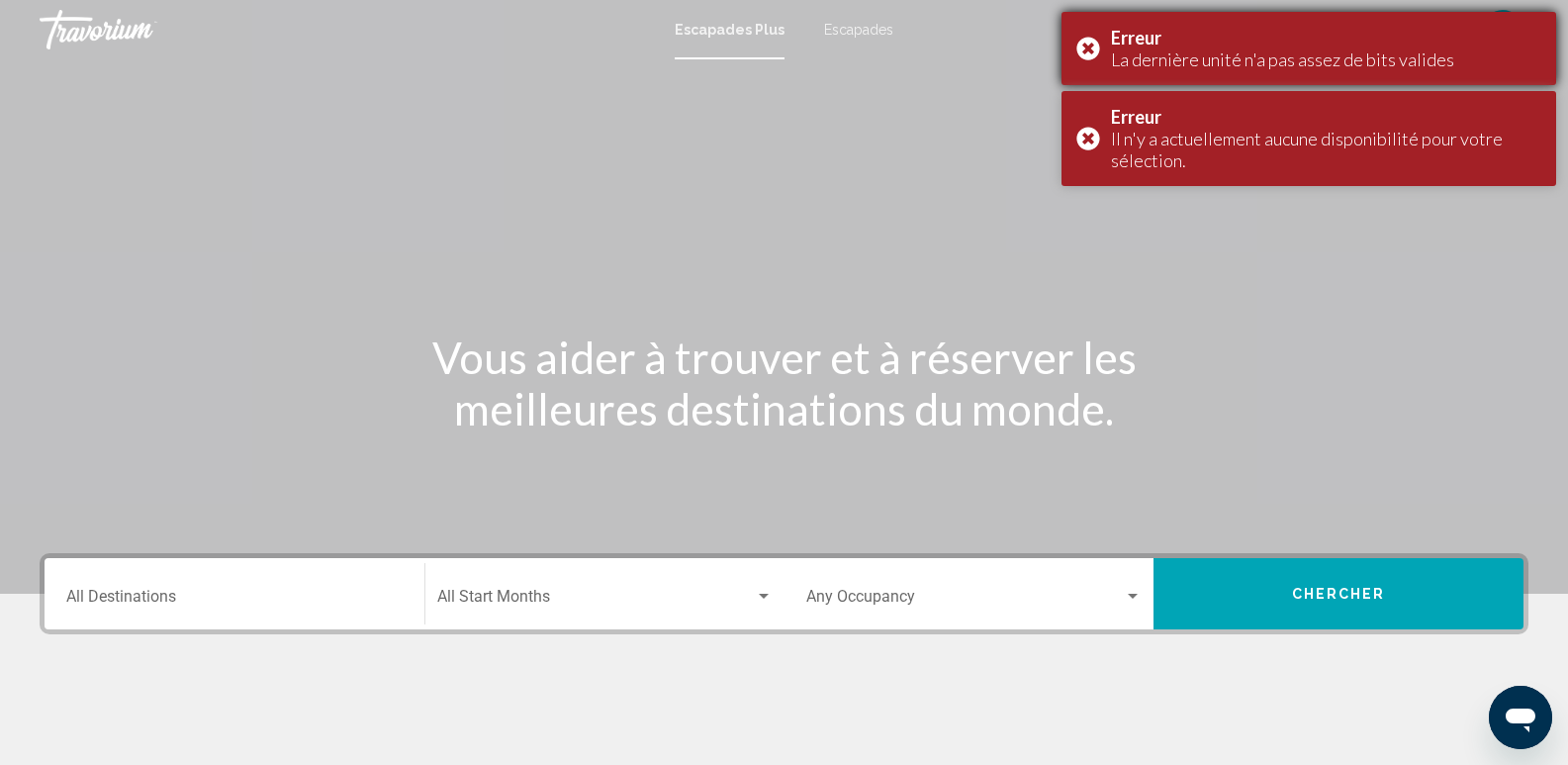
click at [1083, 49] on div "Erreur La dernière unité n'a pas assez de bits valides" at bounding box center [1308, 48] width 494 height 73
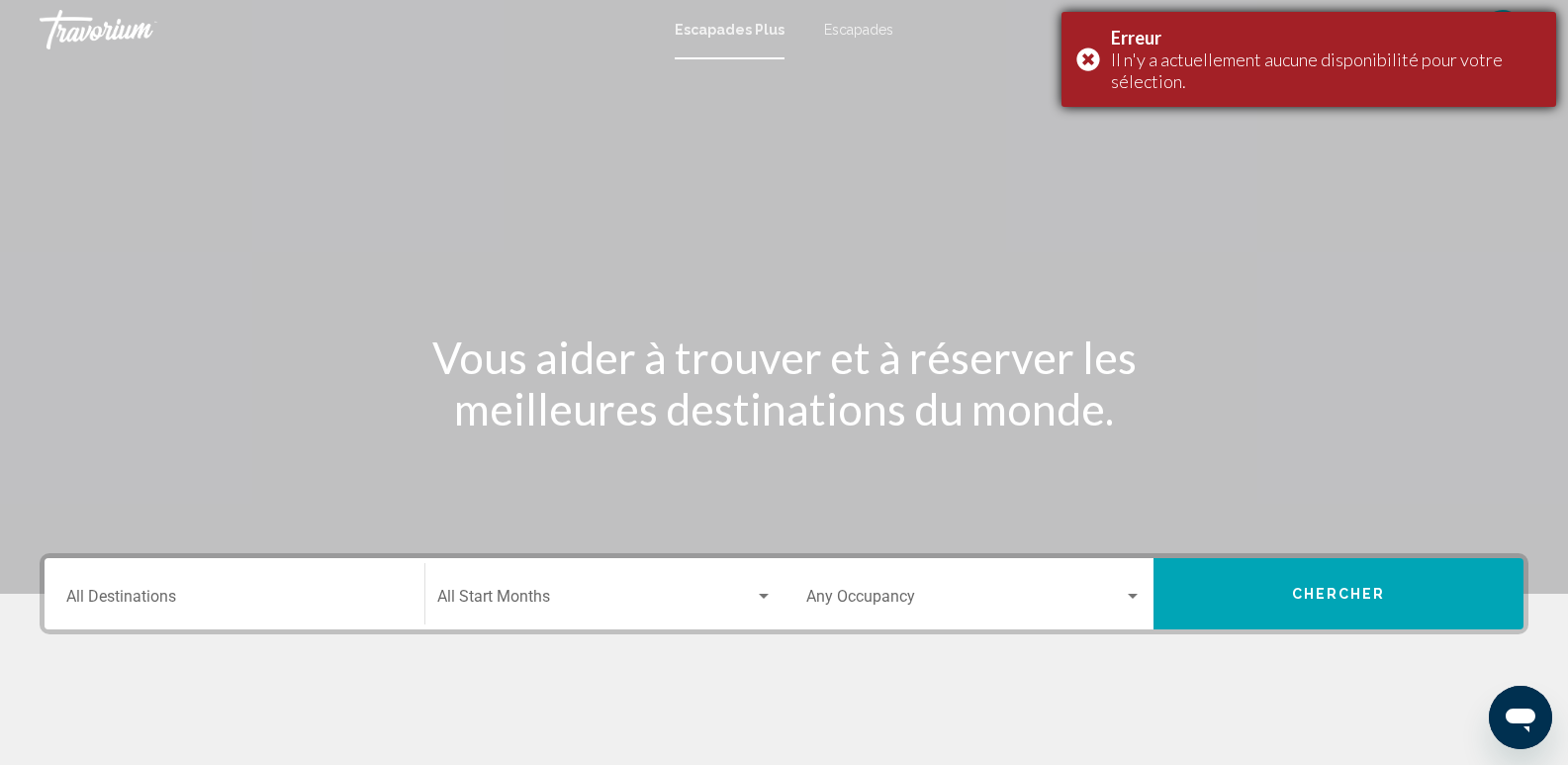
click at [1092, 54] on div "Erreur Il n'y a actuellement aucune disponibilité pour votre sélection." at bounding box center [1308, 59] width 494 height 95
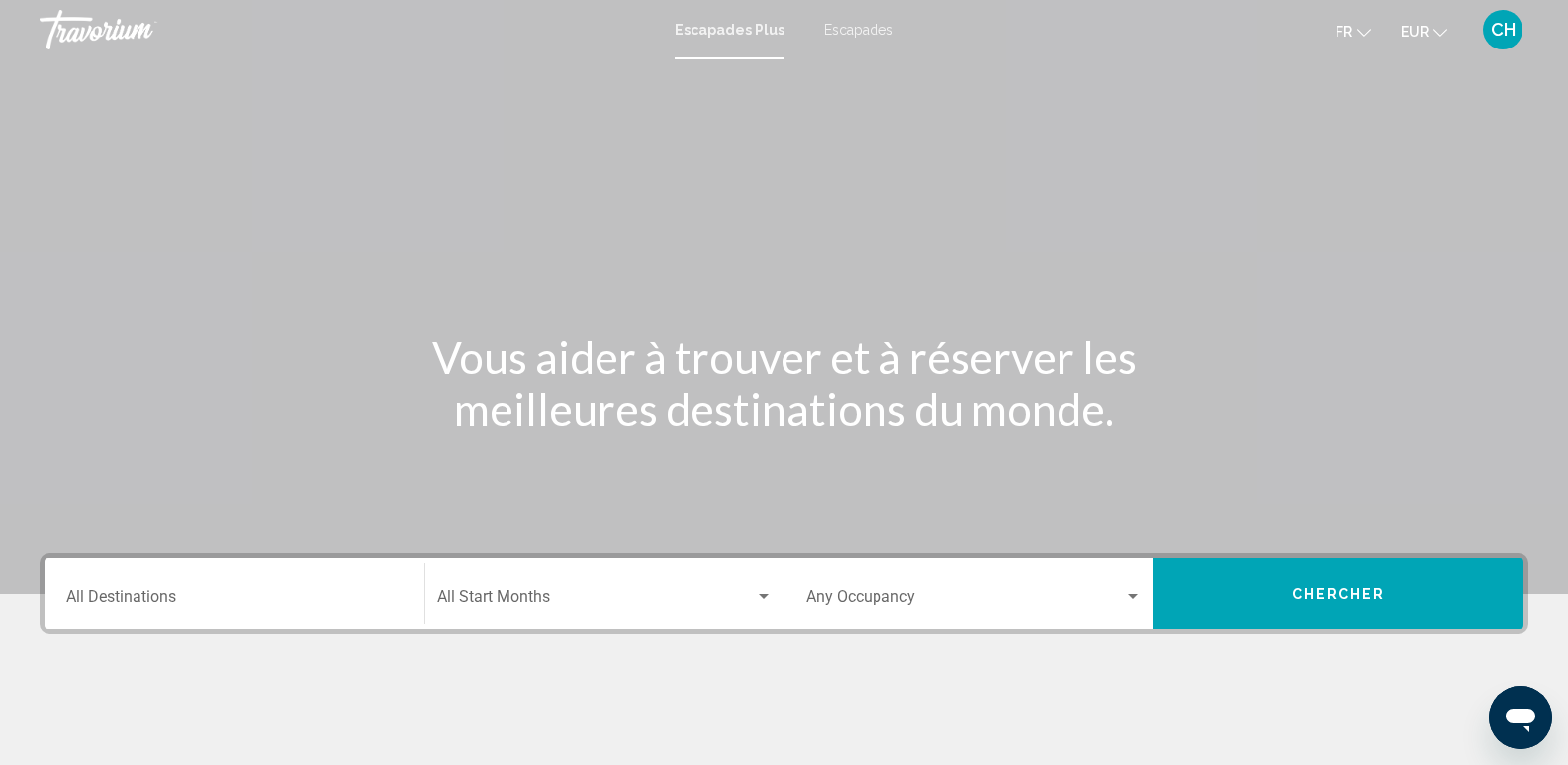
click at [152, 603] on input "Destination All Destinations" at bounding box center [234, 601] width 337 height 18
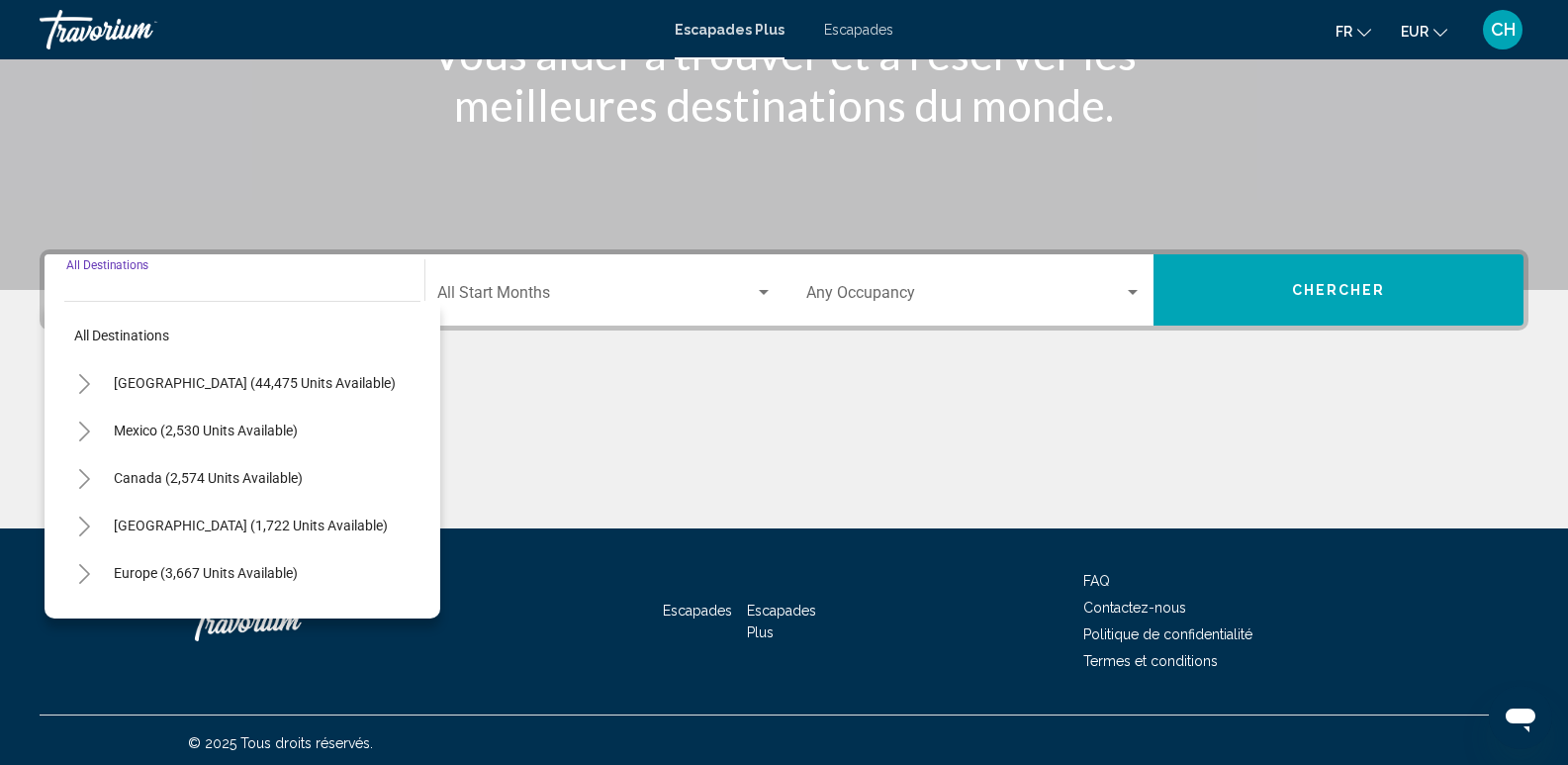
scroll to position [310, 0]
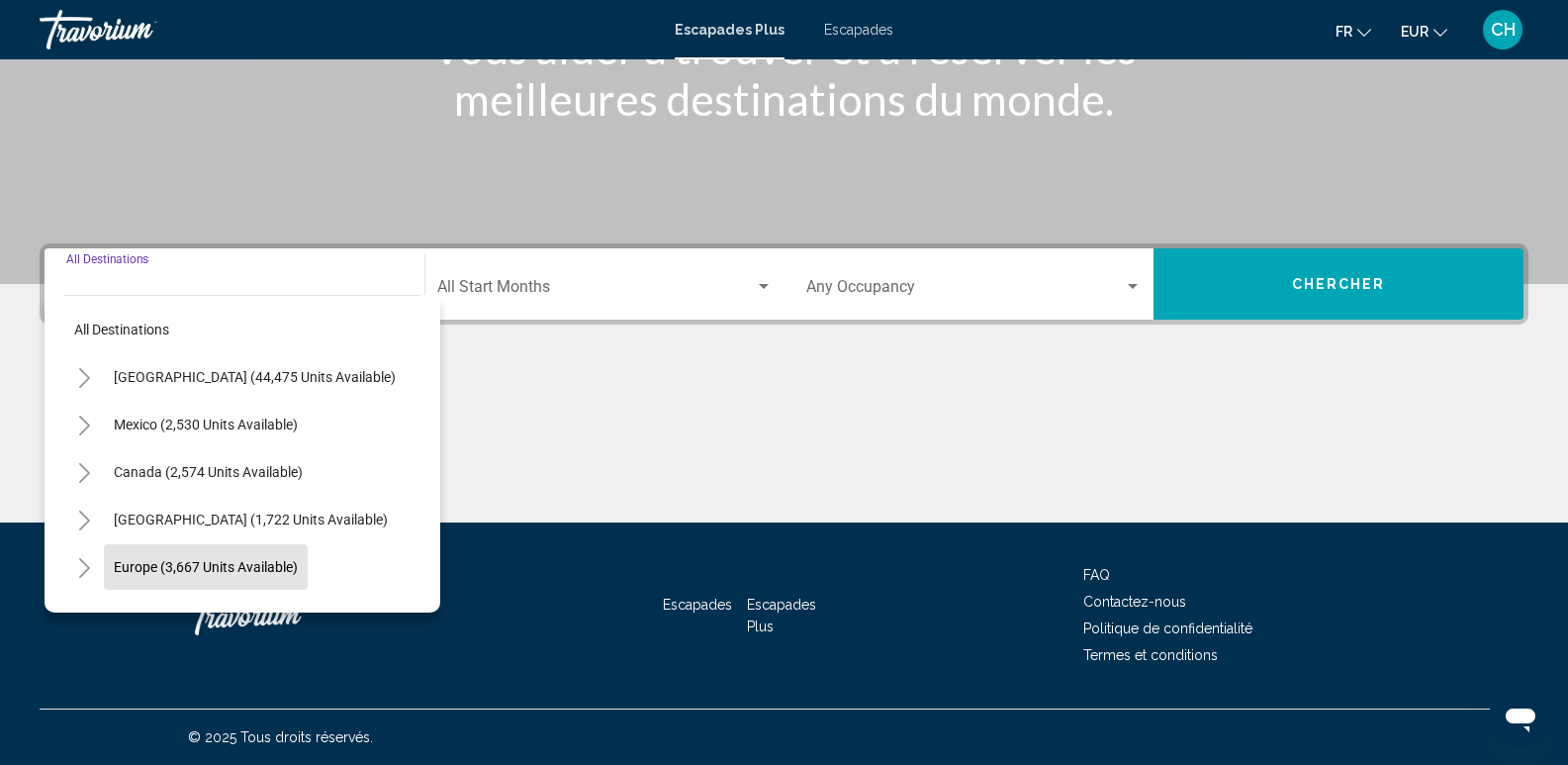
click at [172, 557] on button "Europe (3,667 units available)" at bounding box center [206, 567] width 204 height 46
type input "**********"
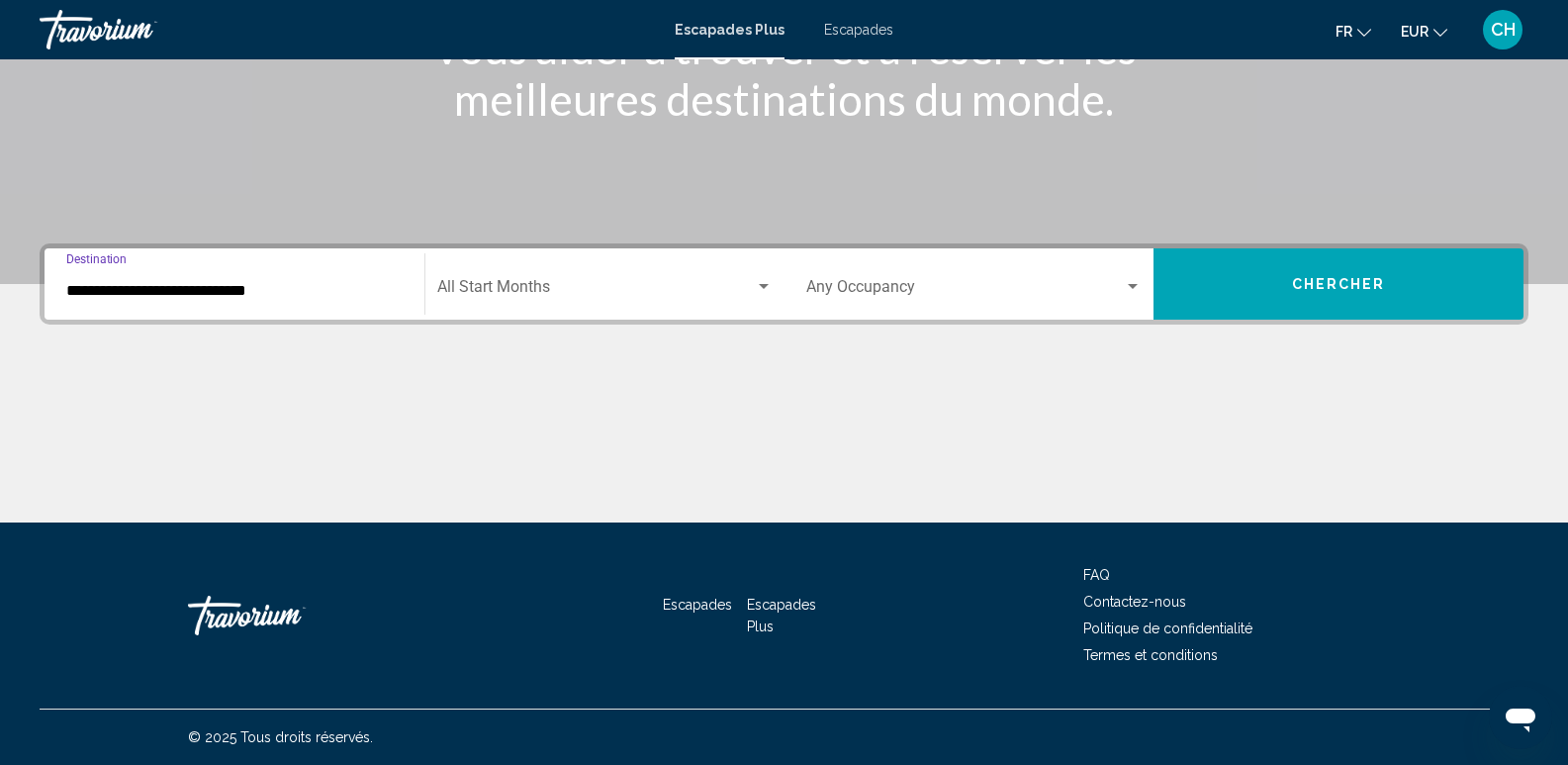
click at [1245, 282] on button "Chercher" at bounding box center [1338, 284] width 371 height 71
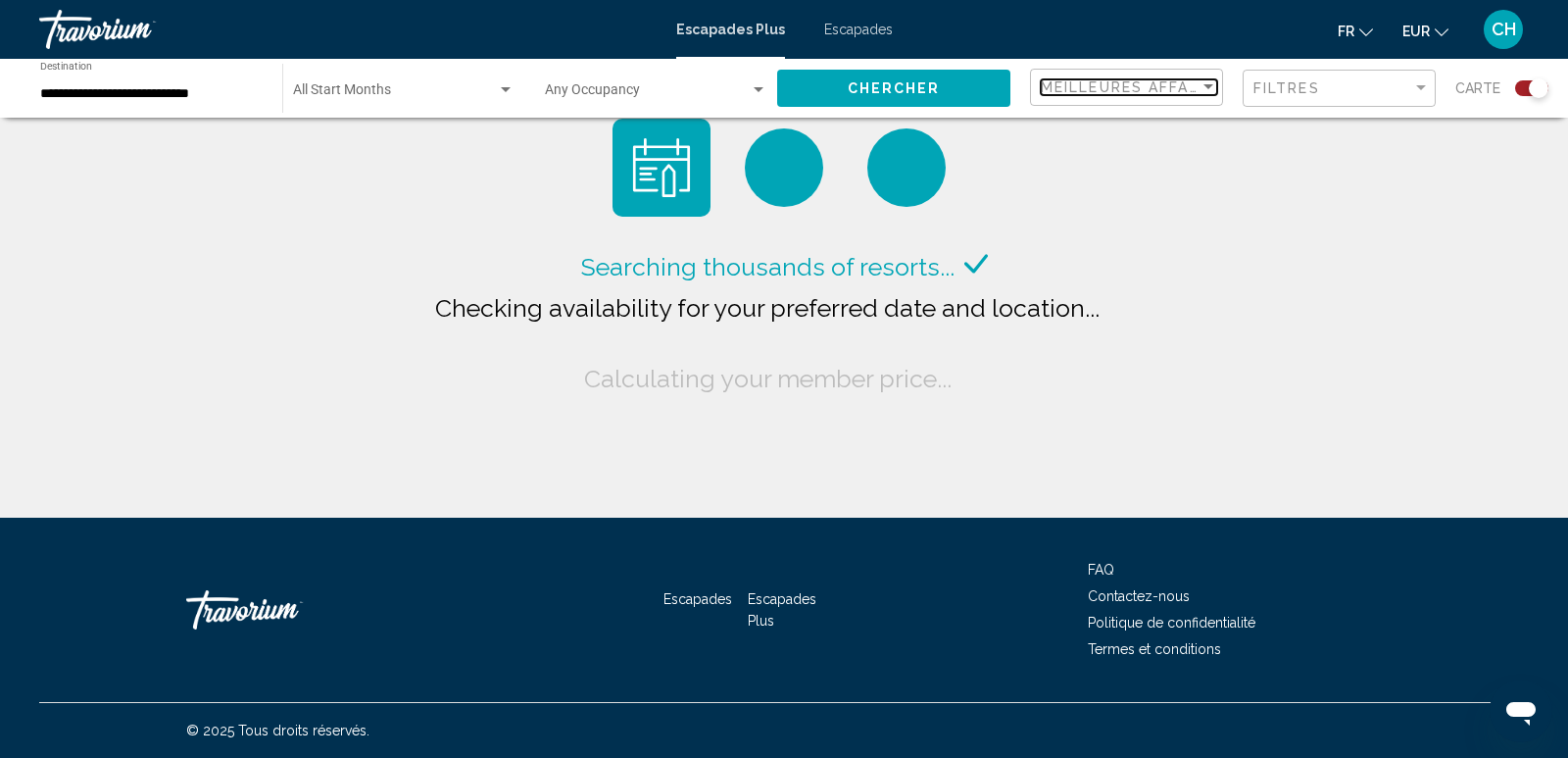
click at [1208, 80] on div "Sort by" at bounding box center [1209, 87] width 18 height 16
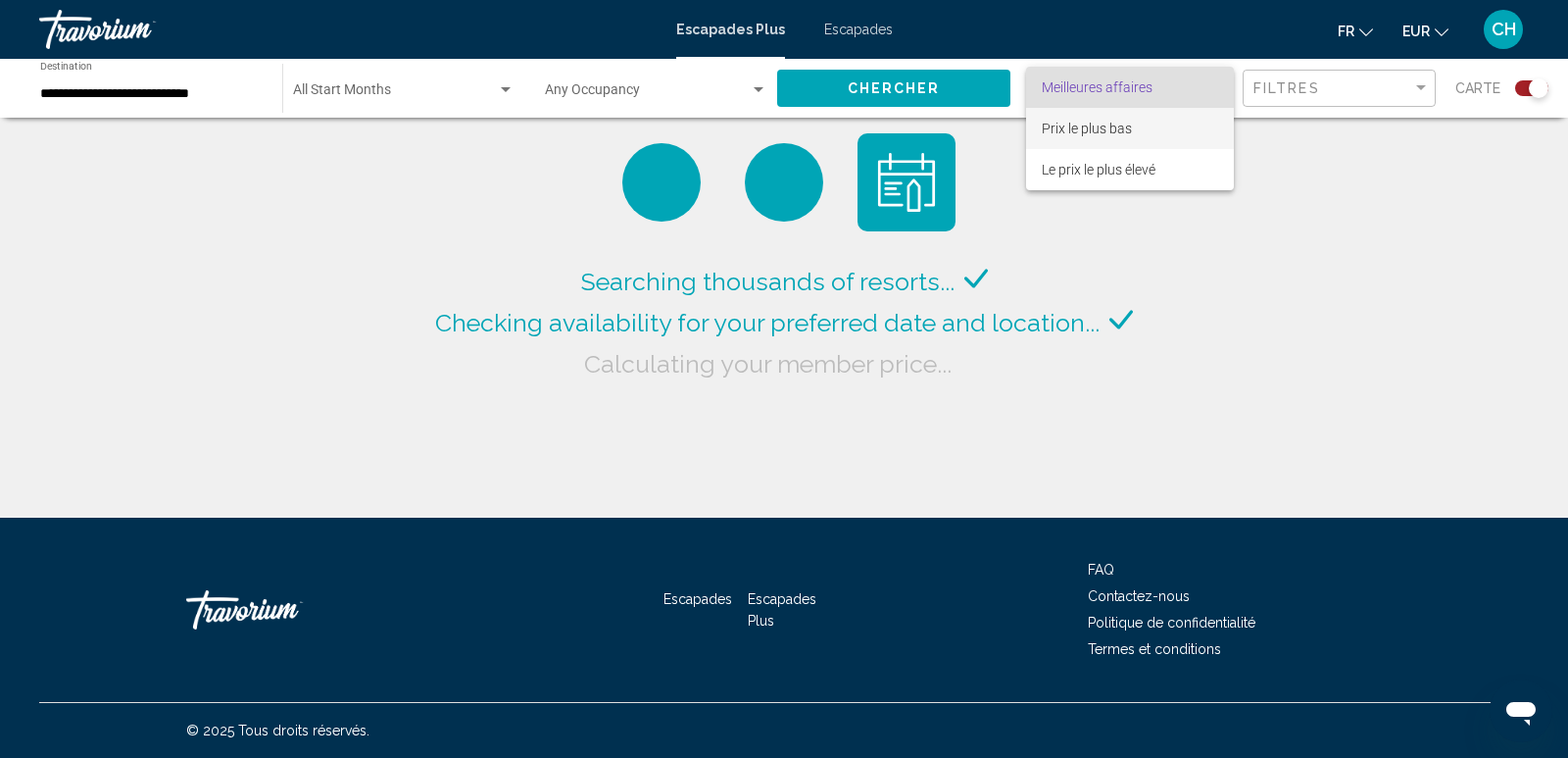
click at [1141, 126] on span "Prix le plus bas" at bounding box center [1130, 129] width 176 height 42
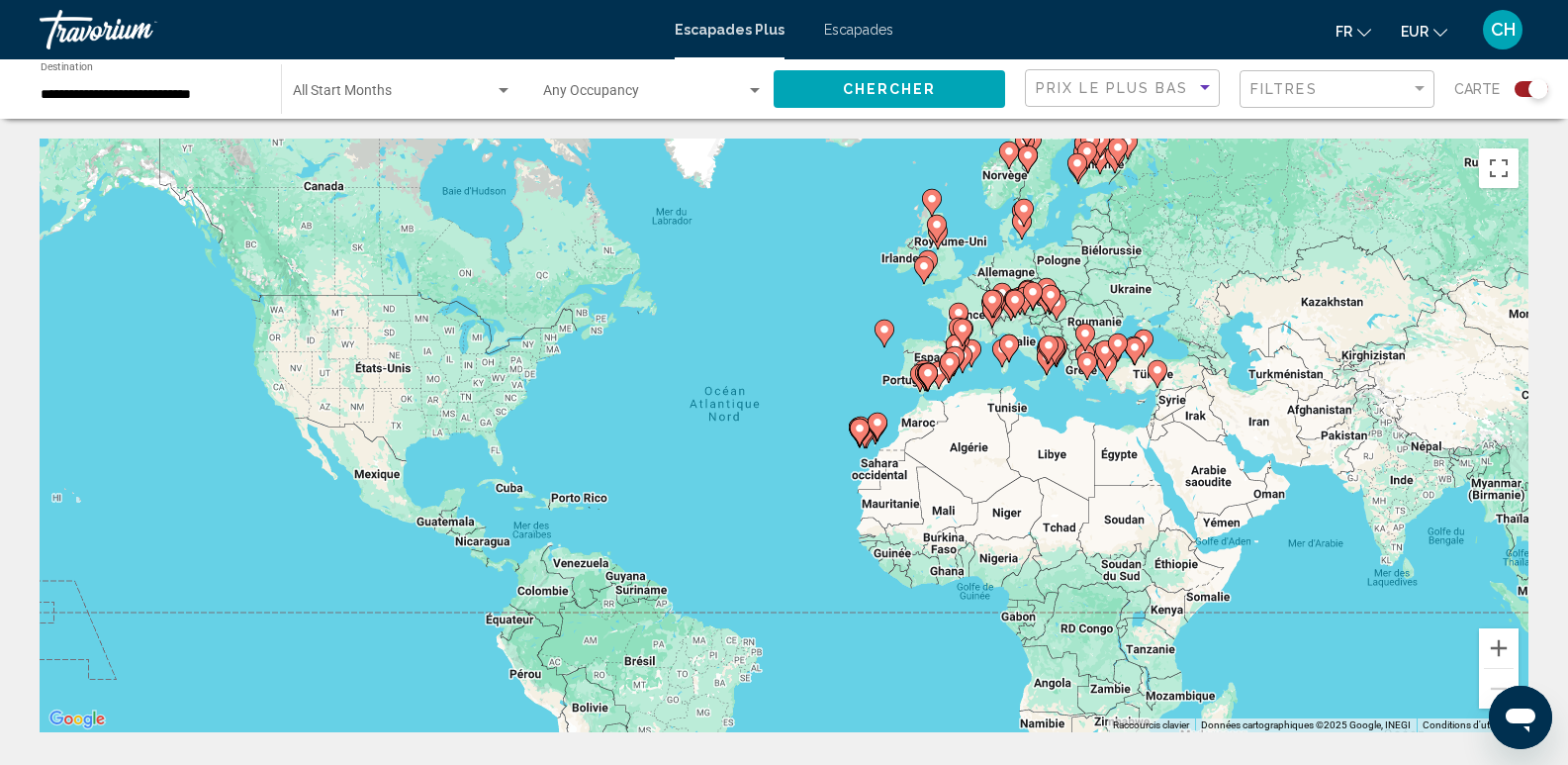
click at [864, 444] on gmp-advanced-marker "Contenu principal" at bounding box center [860, 432] width 20 height 30
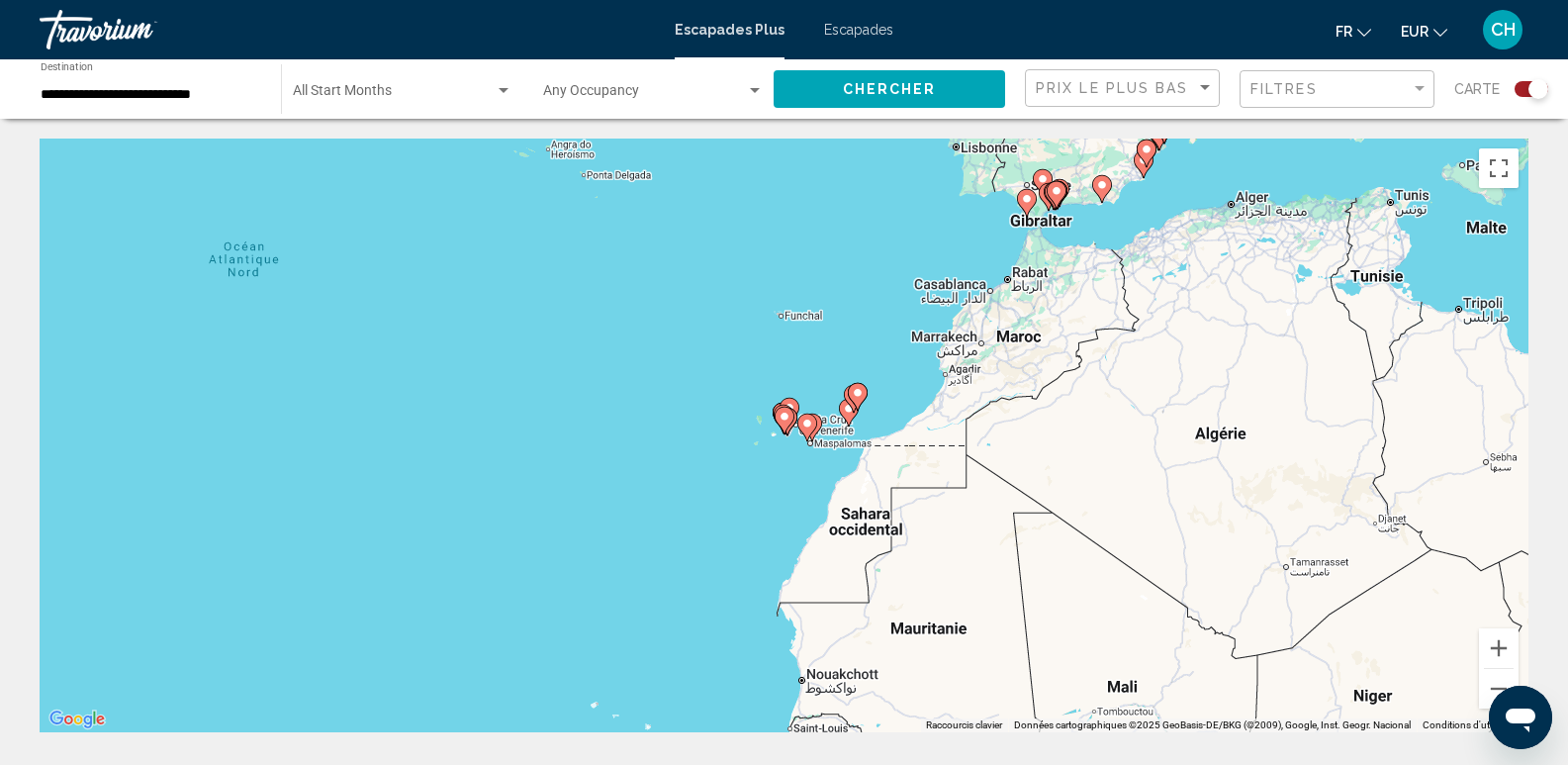
click at [786, 418] on image "Contenu principal" at bounding box center [785, 416] width 12 height 12
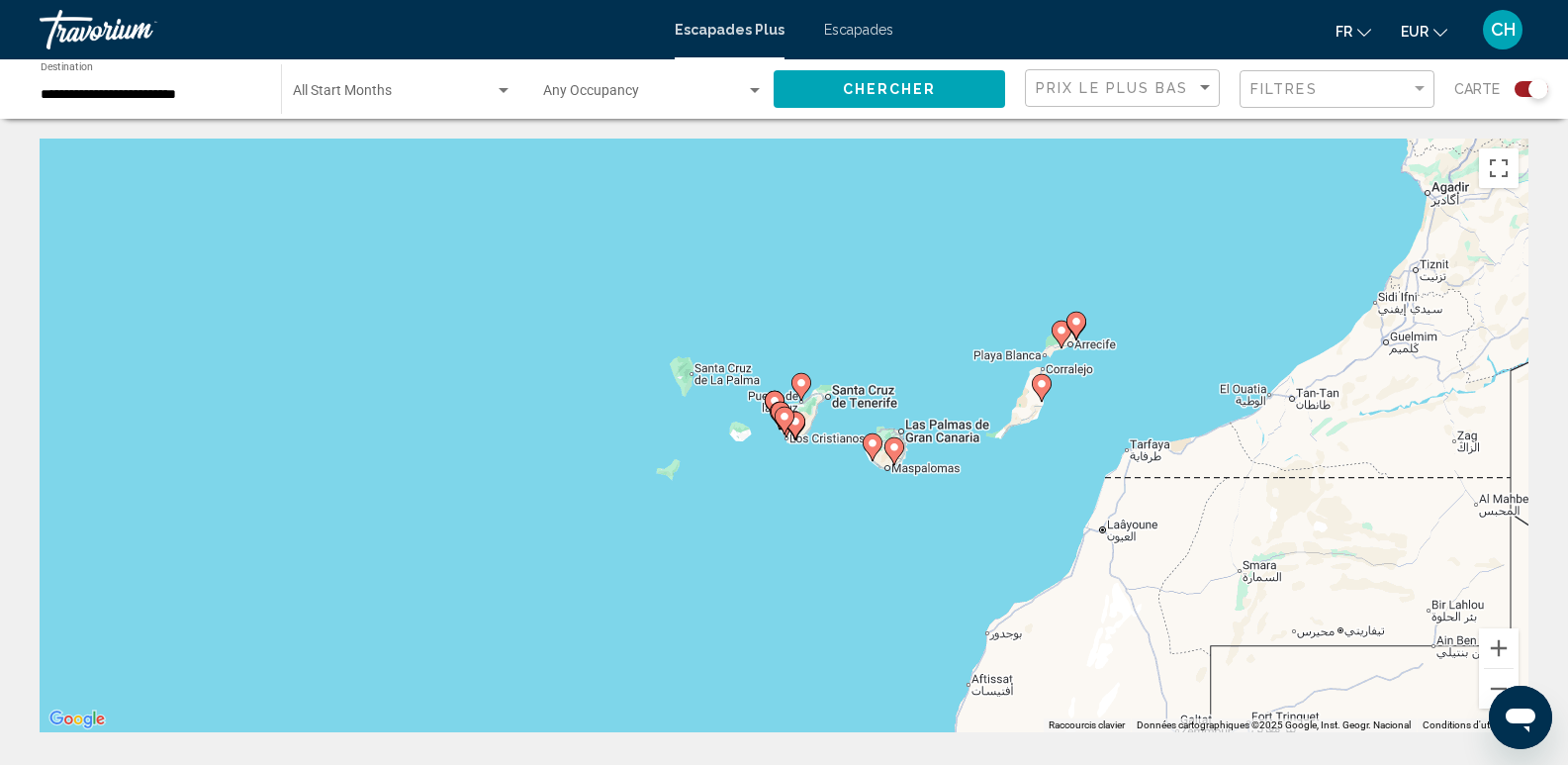
click at [781, 417] on image "Contenu principal" at bounding box center [785, 416] width 12 height 12
type input "**********"
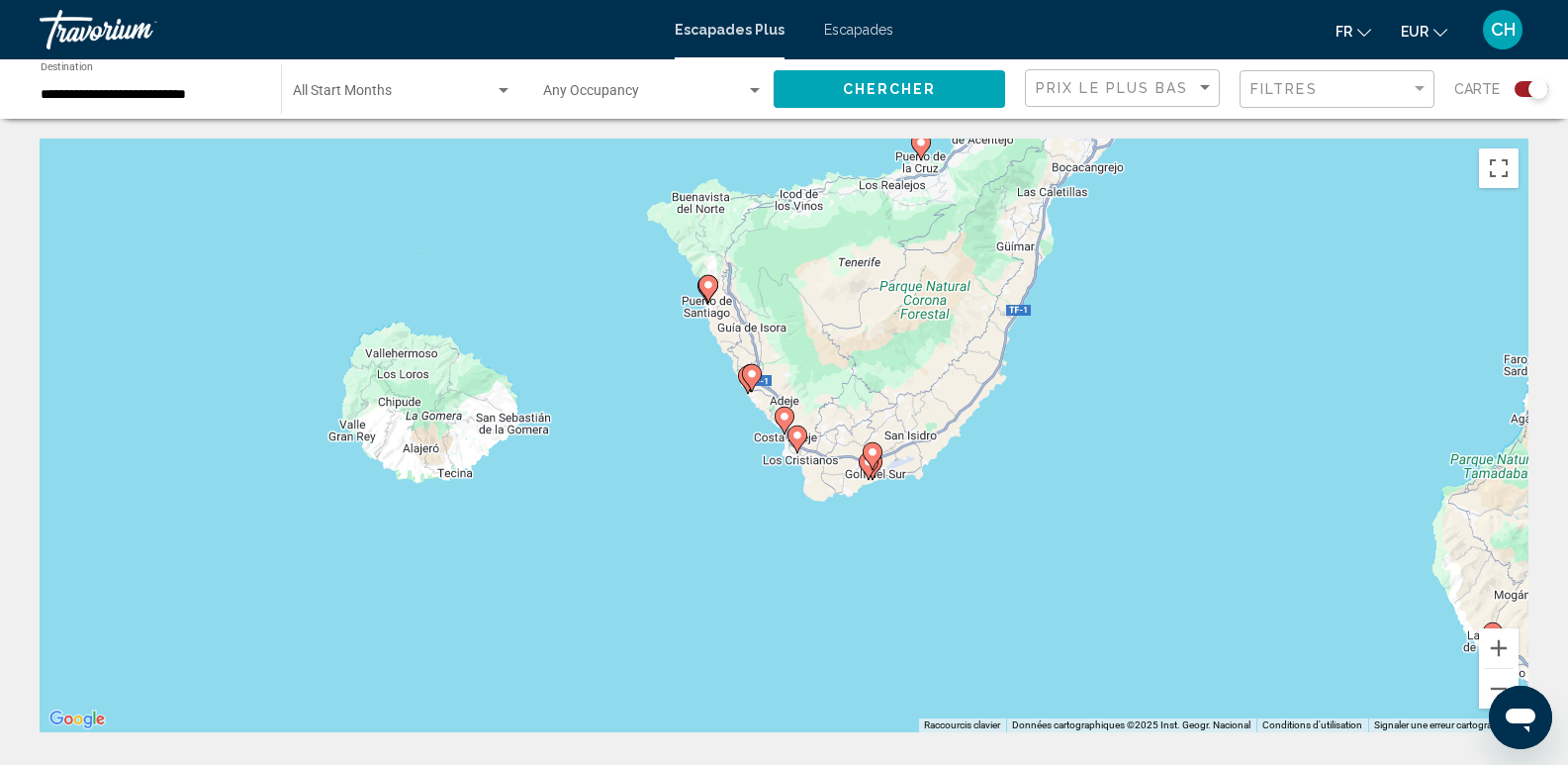
click at [920, 144] on image "Contenu principal" at bounding box center [922, 143] width 12 height 12
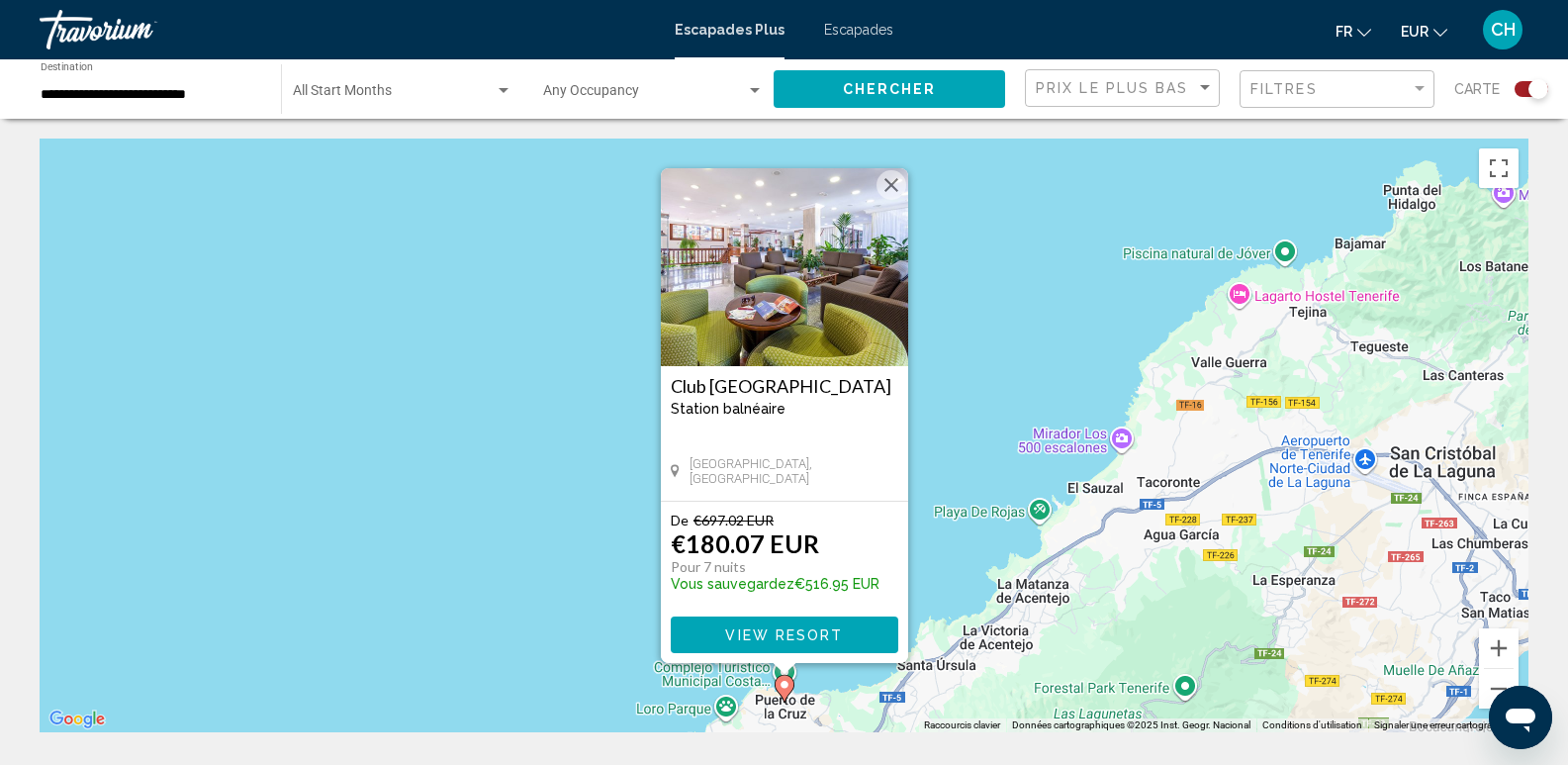
click at [888, 186] on button "Fermer" at bounding box center [892, 185] width 30 height 30
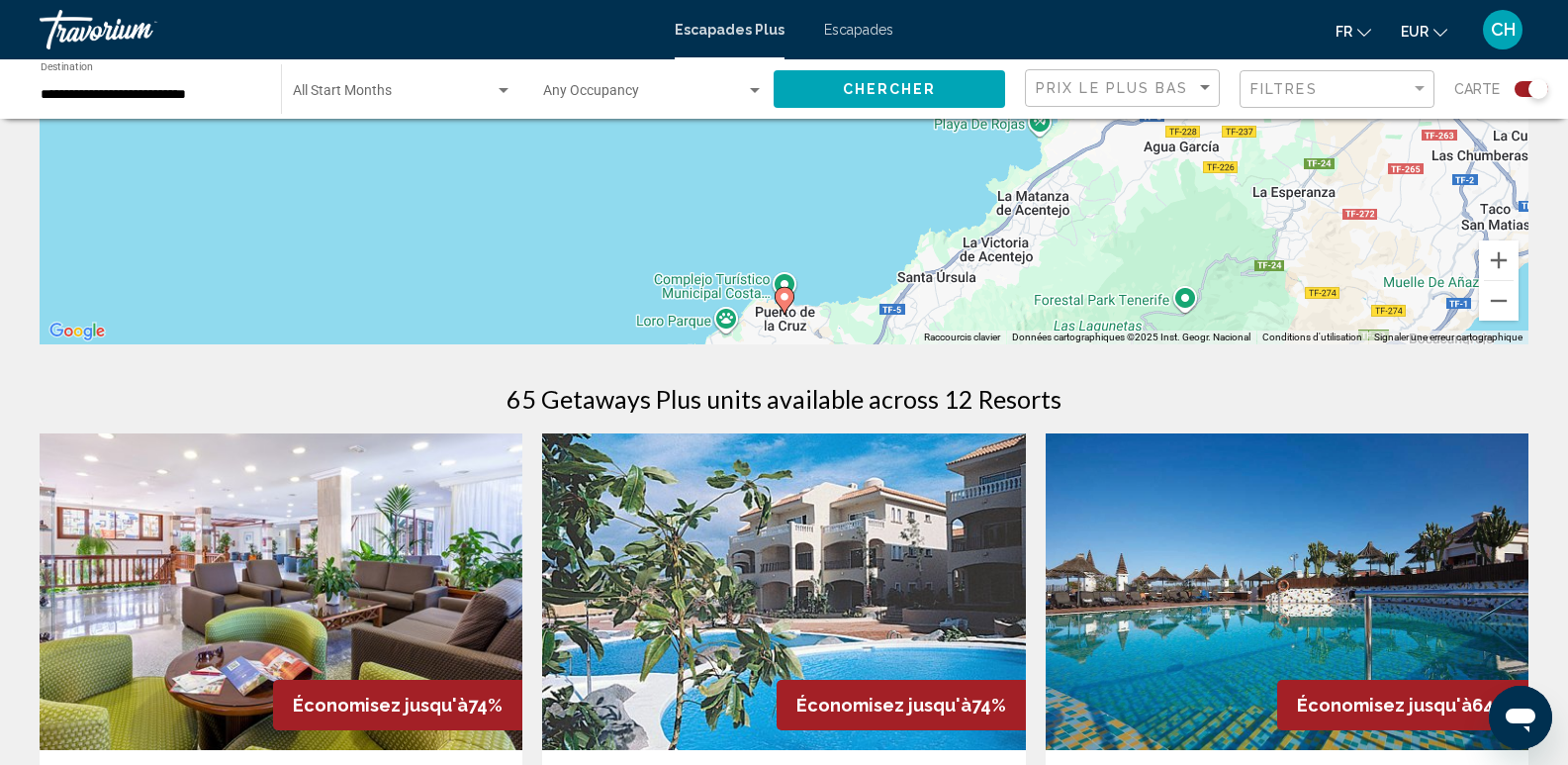
scroll to position [395, 0]
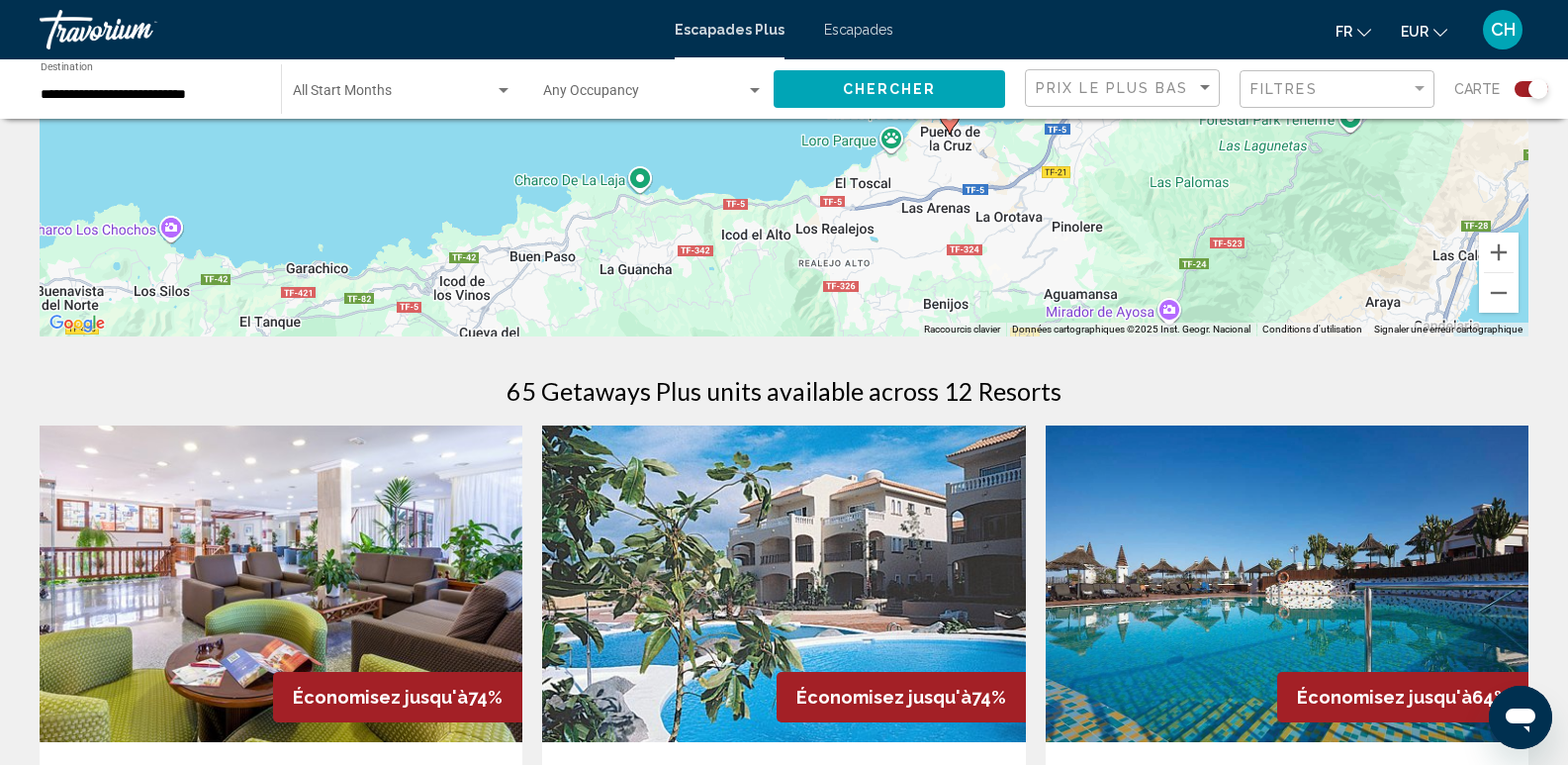
drag, startPoint x: 666, startPoint y: 263, endPoint x: 833, endPoint y: 85, distance: 244.1
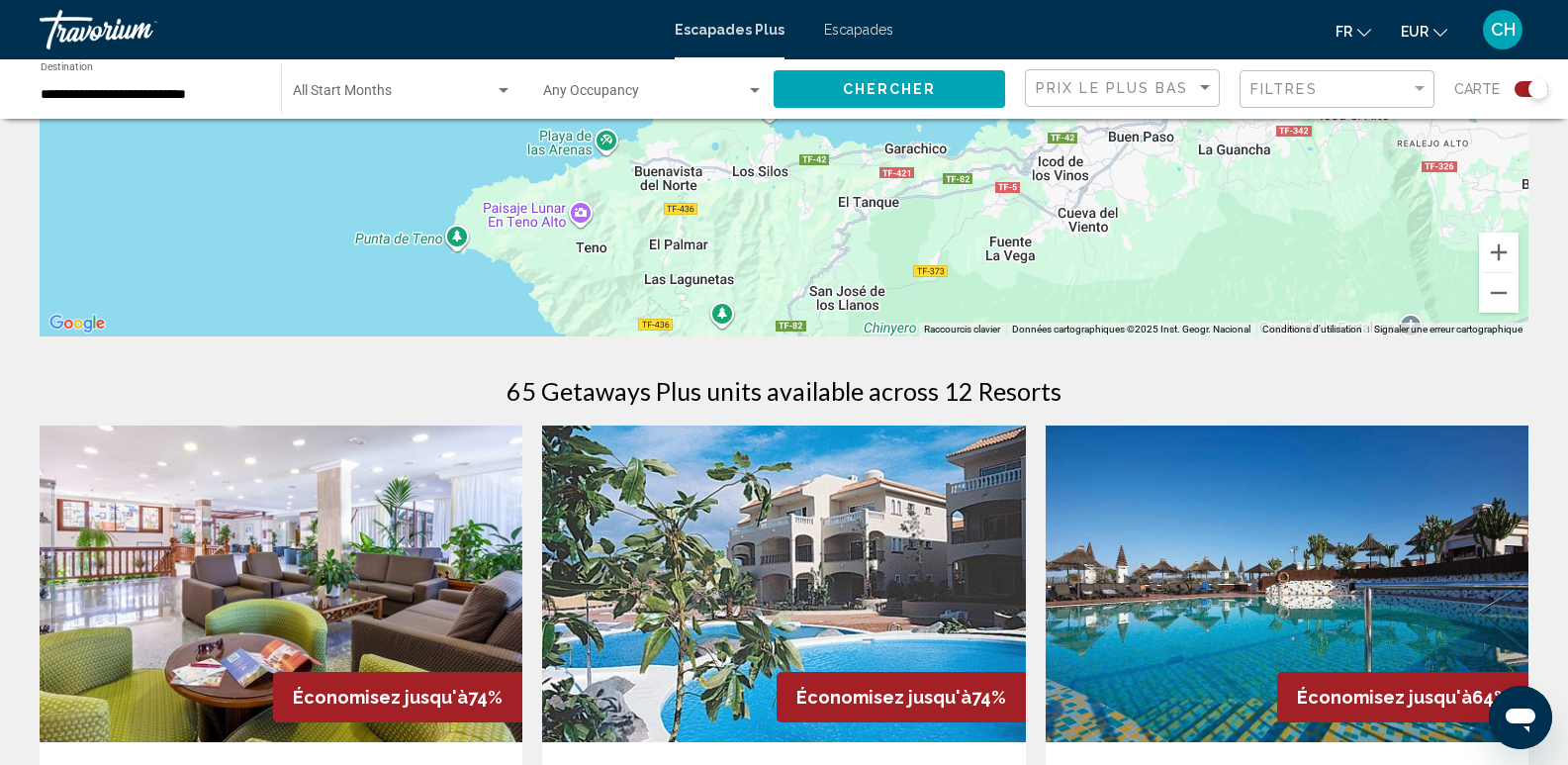
drag, startPoint x: 393, startPoint y: 197, endPoint x: 996, endPoint y: 77, distance: 614.8
click at [1504, 299] on button "Zoom arrière" at bounding box center [1499, 293] width 40 height 40
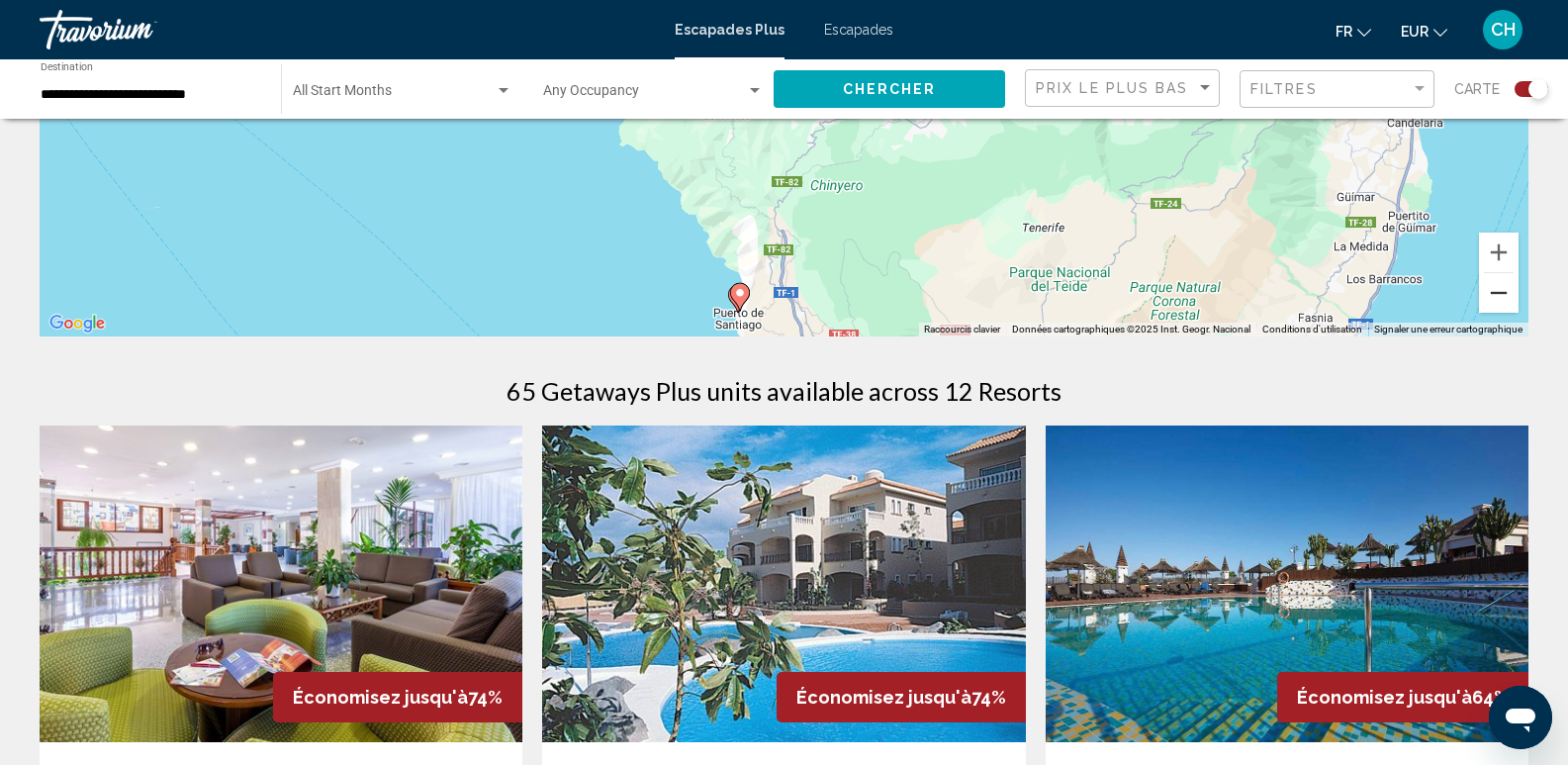
click at [1505, 299] on button "Zoom arrière" at bounding box center [1499, 293] width 40 height 40
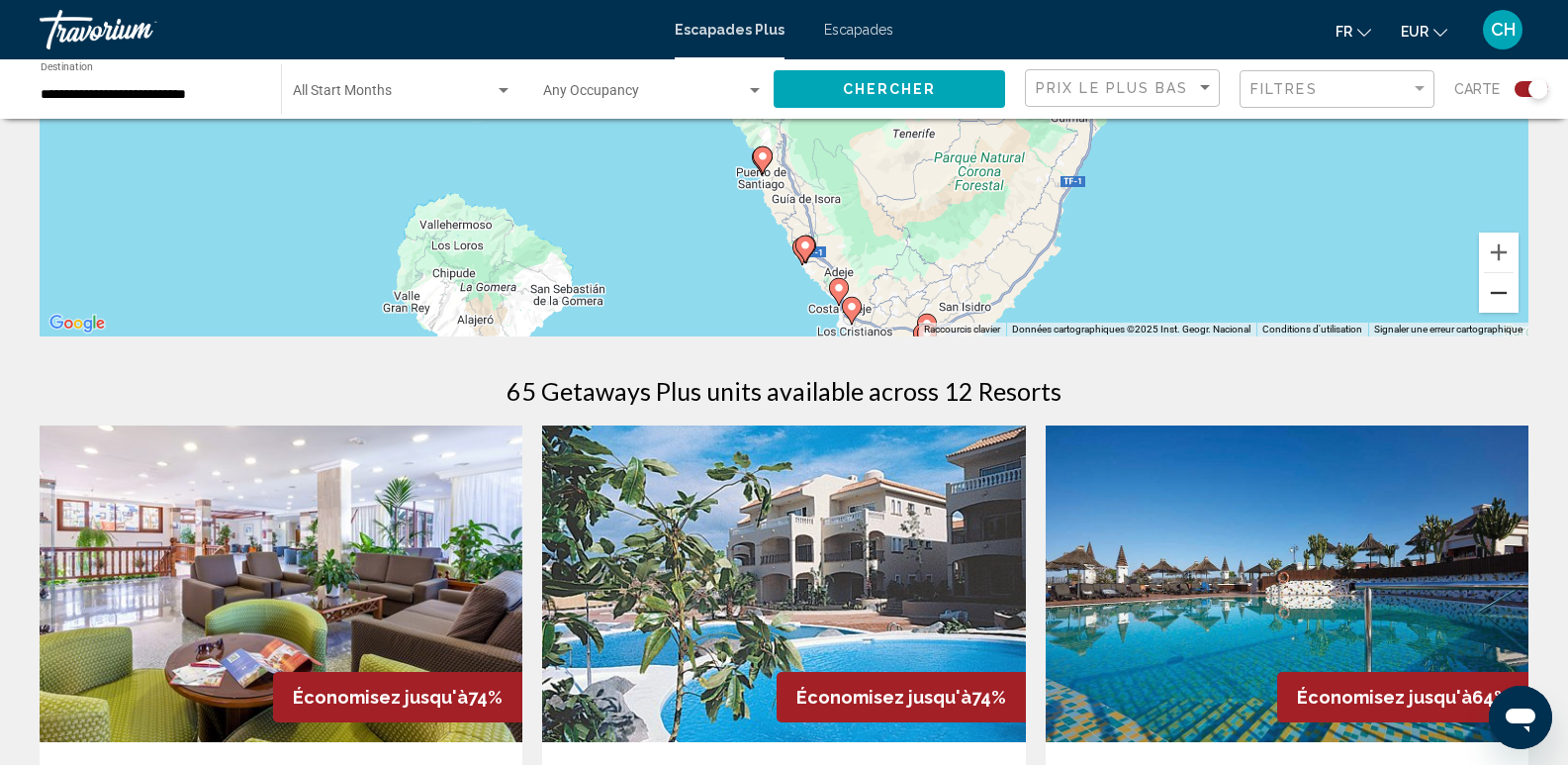
click at [1505, 299] on button "Zoom arrière" at bounding box center [1499, 293] width 40 height 40
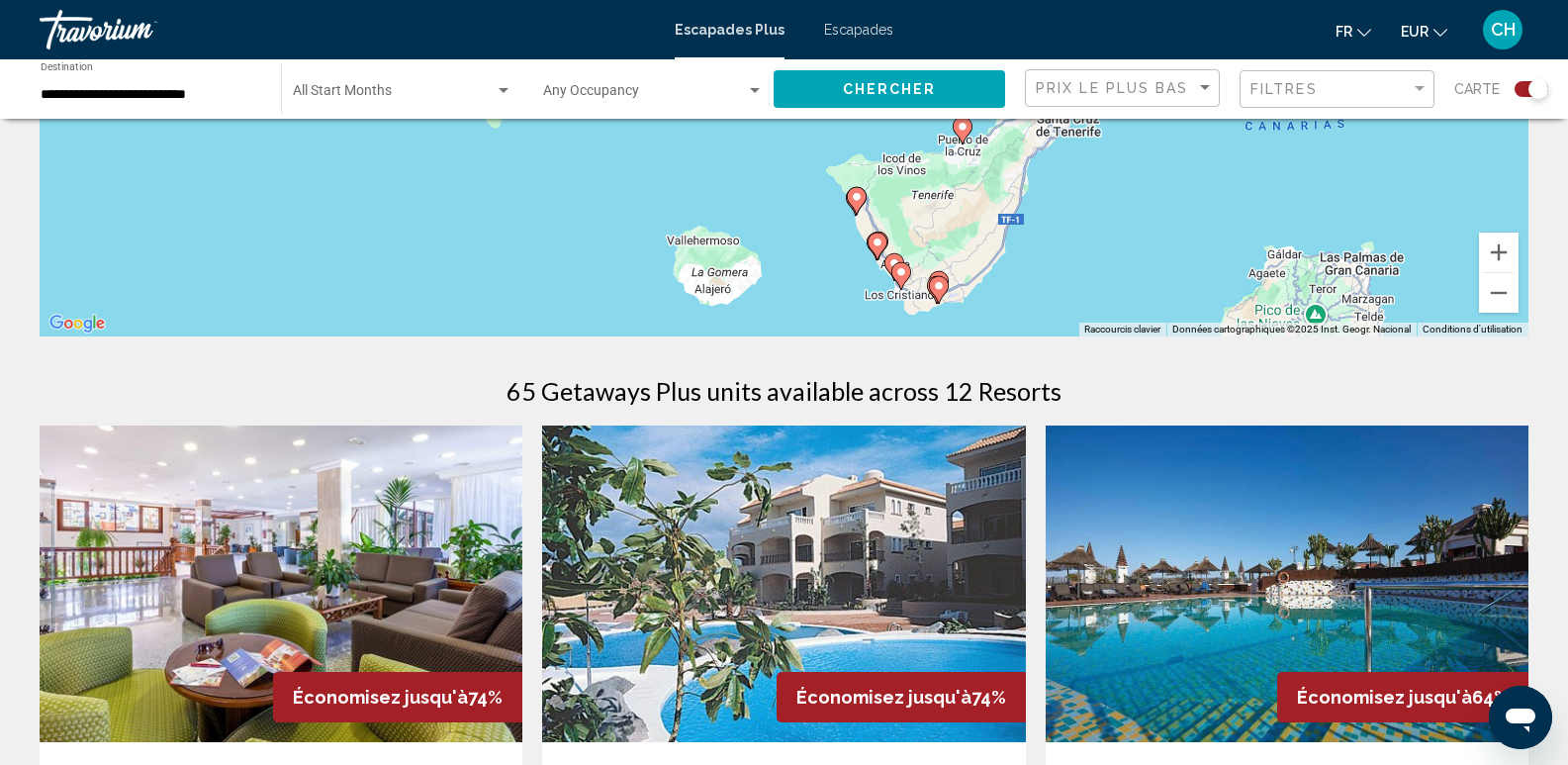
drag, startPoint x: 1010, startPoint y: 224, endPoint x: 1092, endPoint y: 334, distance: 137.2
click at [1092, 334] on div "Pour activer le glissement avec le clavier, appuyez sur Alt+Entrée. Une fois ce…" at bounding box center [784, 39] width 1489 height 594
click at [875, 247] on image "Contenu principal" at bounding box center [877, 242] width 12 height 12
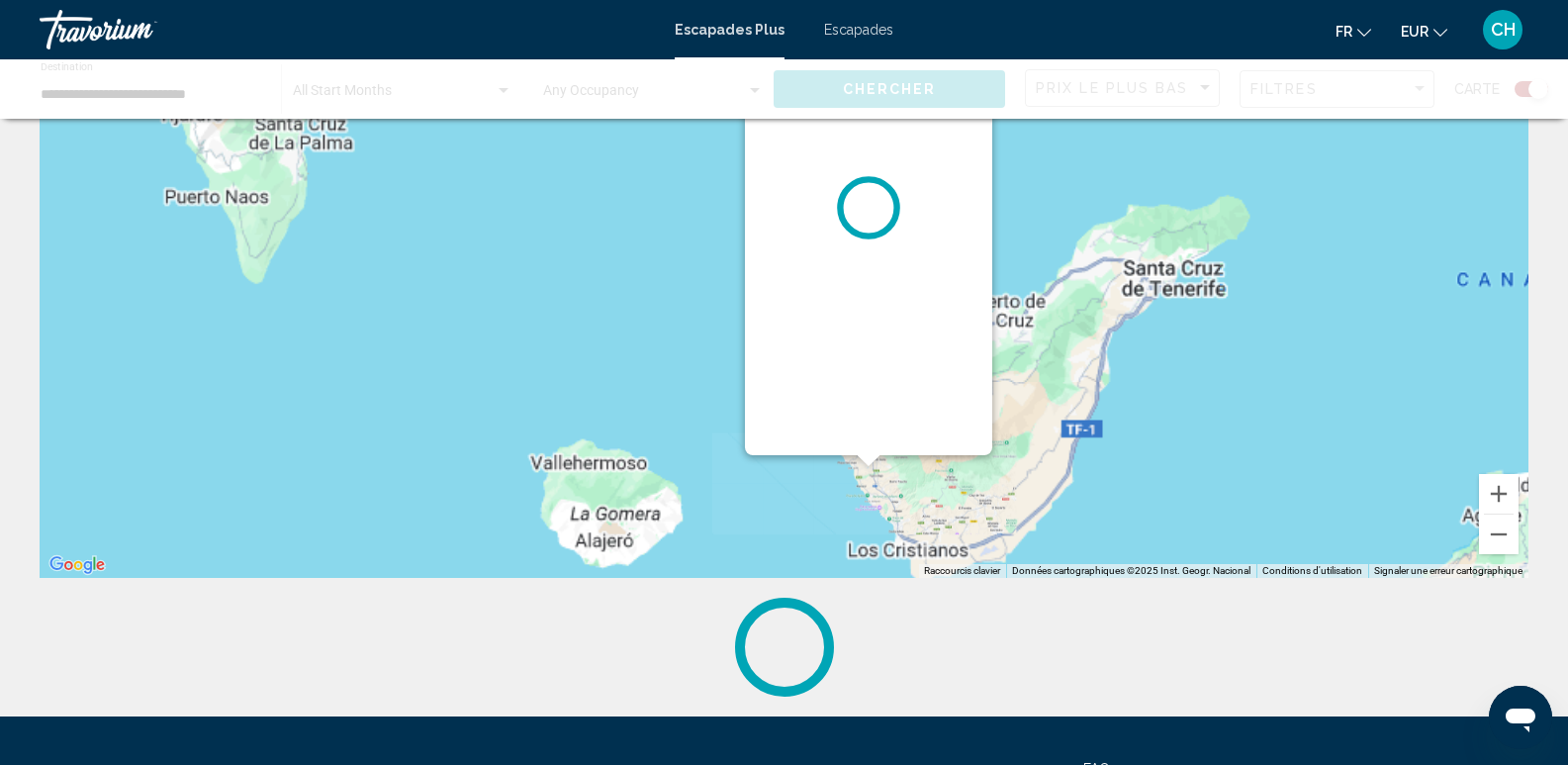
scroll to position [0, 0]
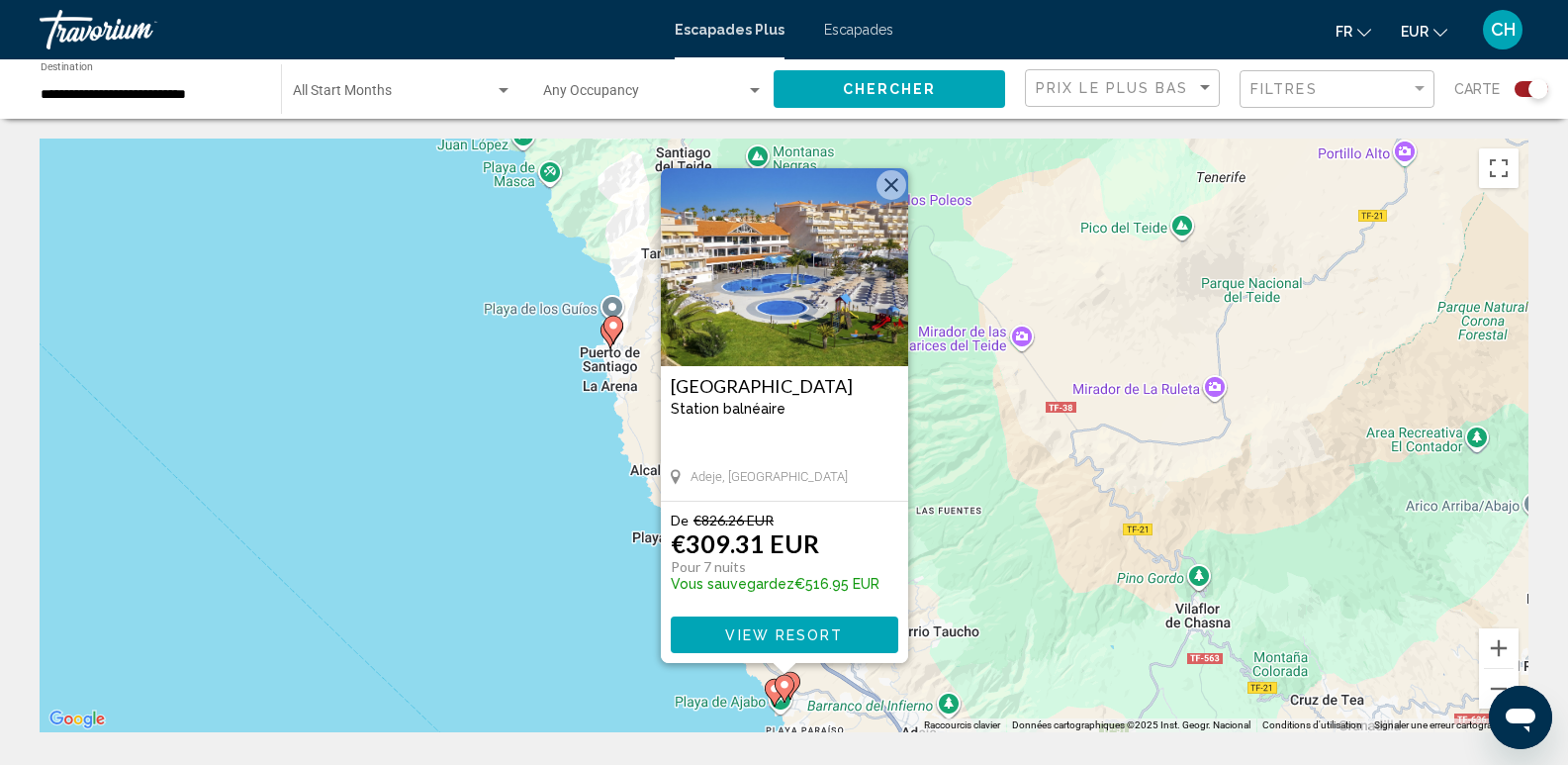
click at [892, 185] on button "Fermer" at bounding box center [892, 185] width 30 height 30
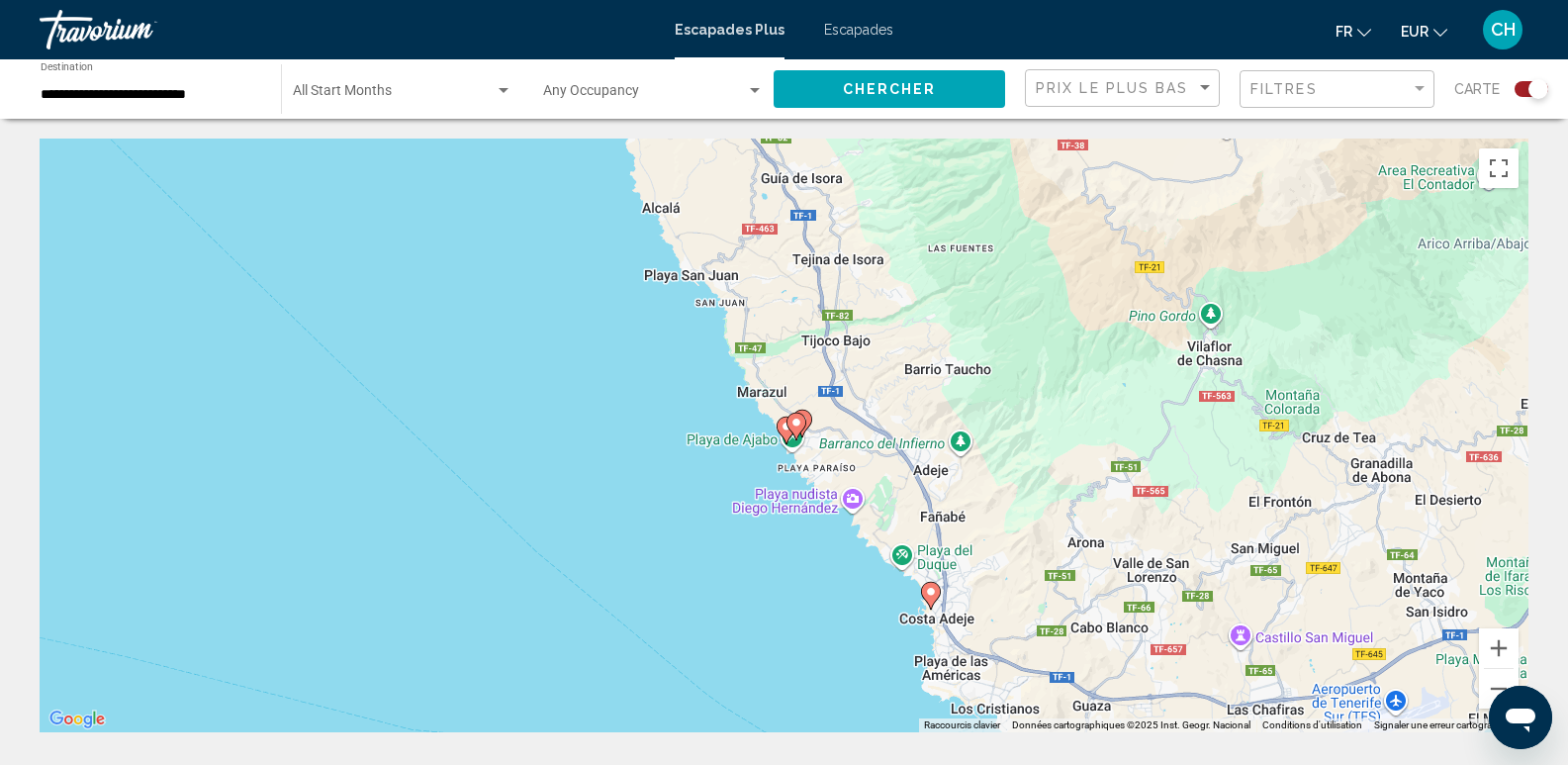
drag, startPoint x: 876, startPoint y: 453, endPoint x: 890, endPoint y: 190, distance: 263.4
click at [890, 190] on div "Pour activer le glissement avec le clavier, appuyez sur Alt+Entrée. Une fois ce…" at bounding box center [784, 435] width 1489 height 594
click at [778, 421] on gmp-advanced-marker "Contenu principal" at bounding box center [787, 430] width 20 height 30
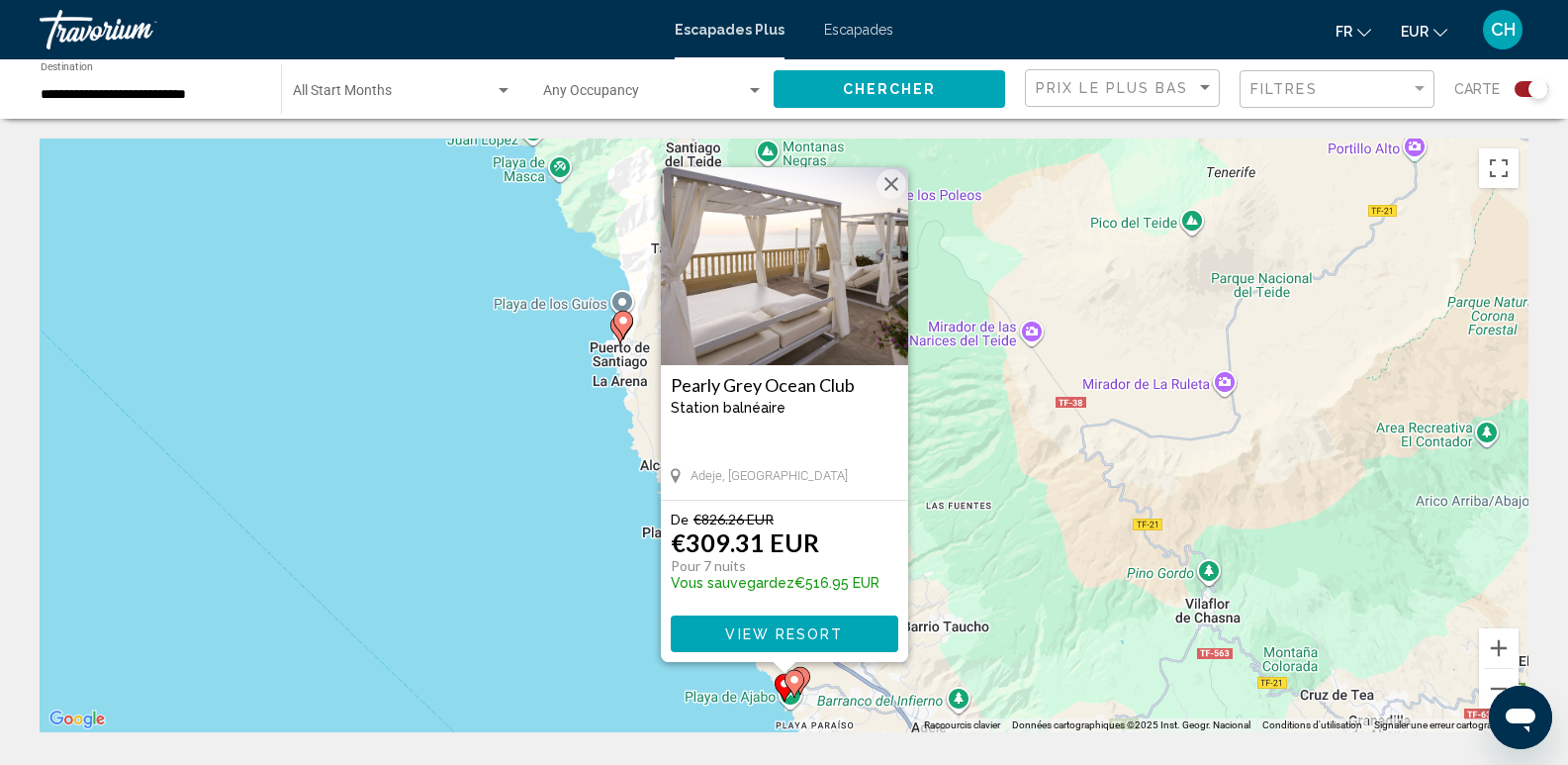
click at [890, 193] on button "Fermer" at bounding box center [892, 184] width 30 height 30
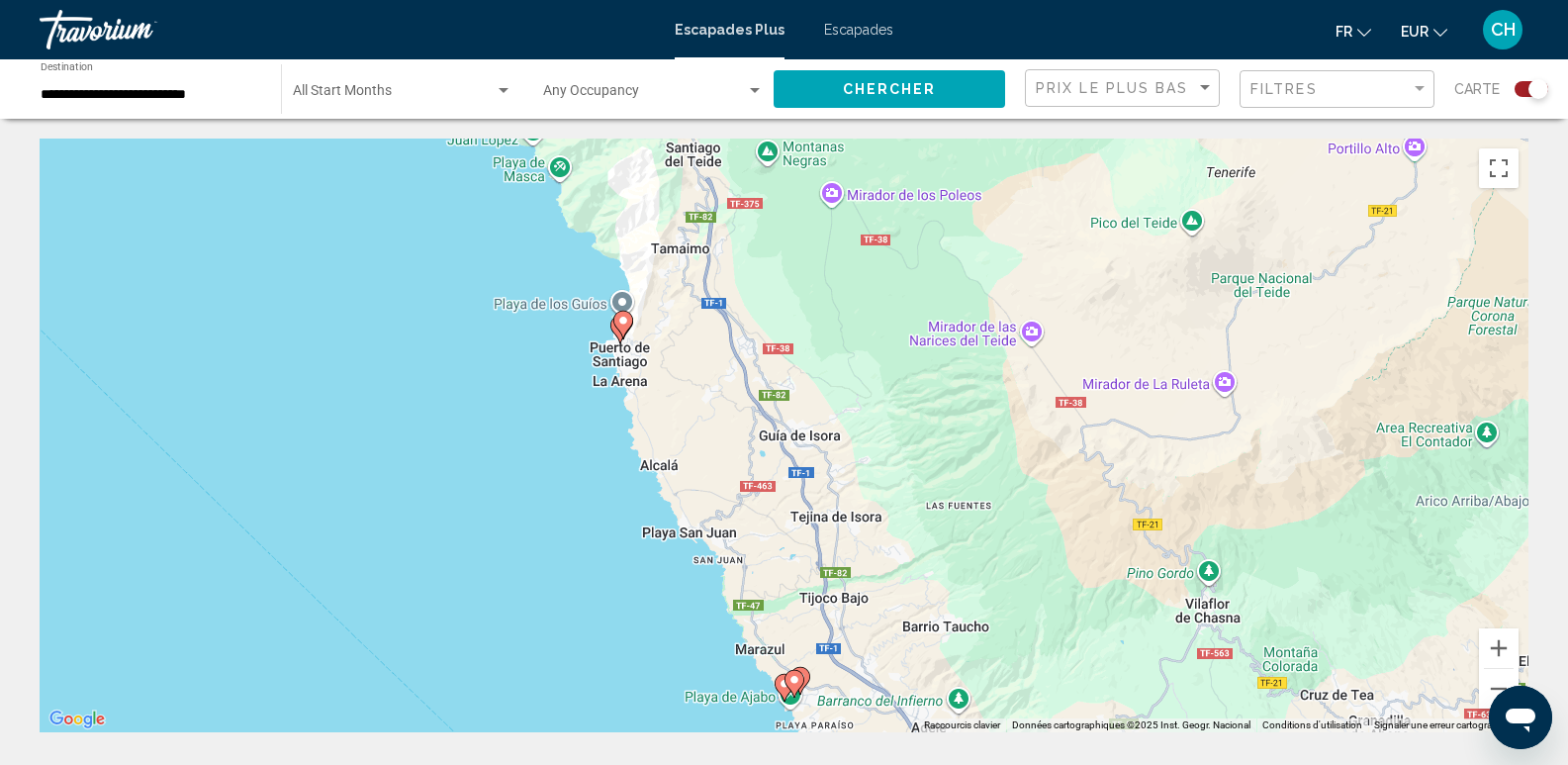
click at [798, 678] on image "Contenu principal" at bounding box center [795, 680] width 12 height 12
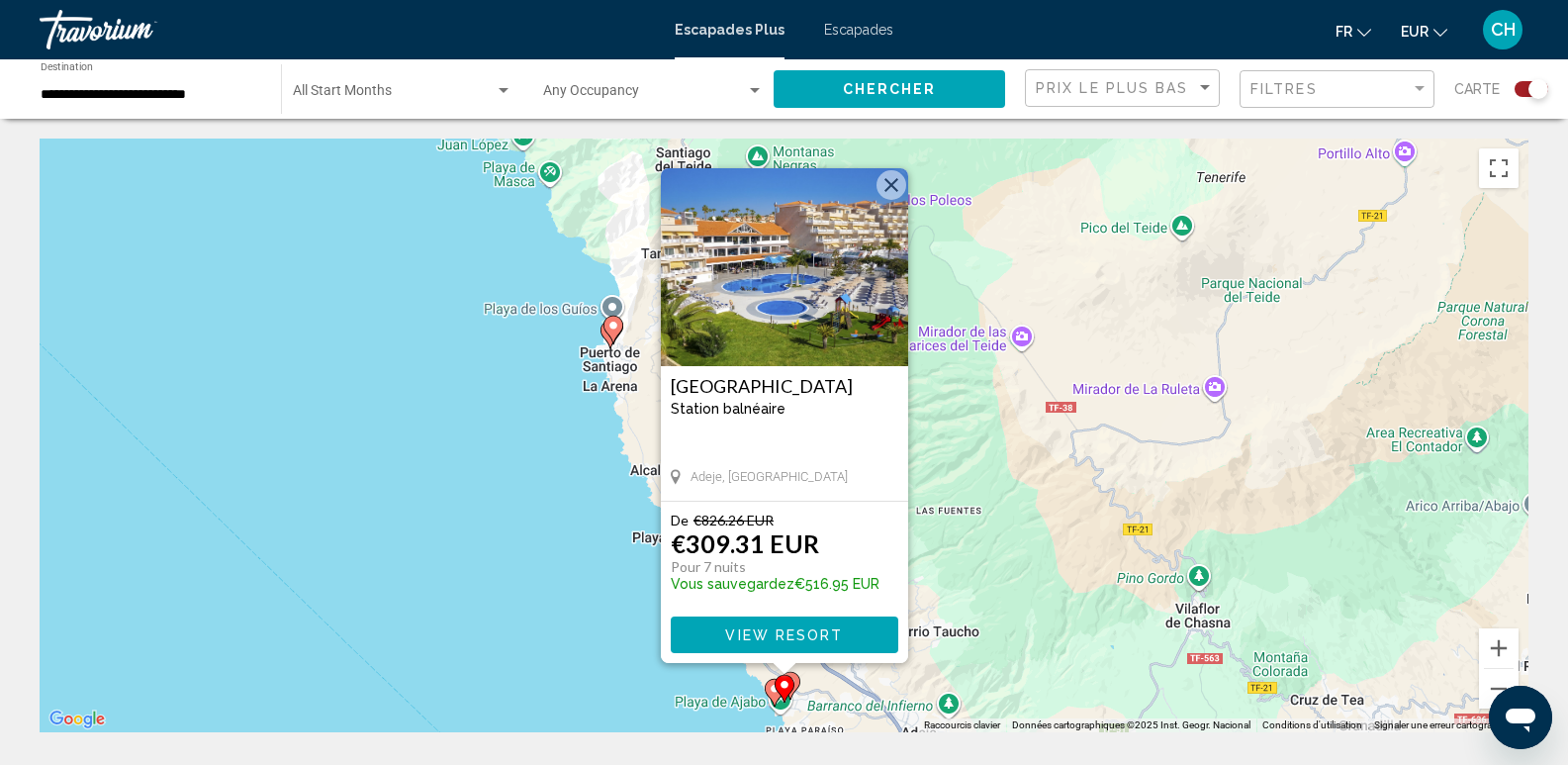
click at [893, 180] on button "Fermer" at bounding box center [892, 185] width 30 height 30
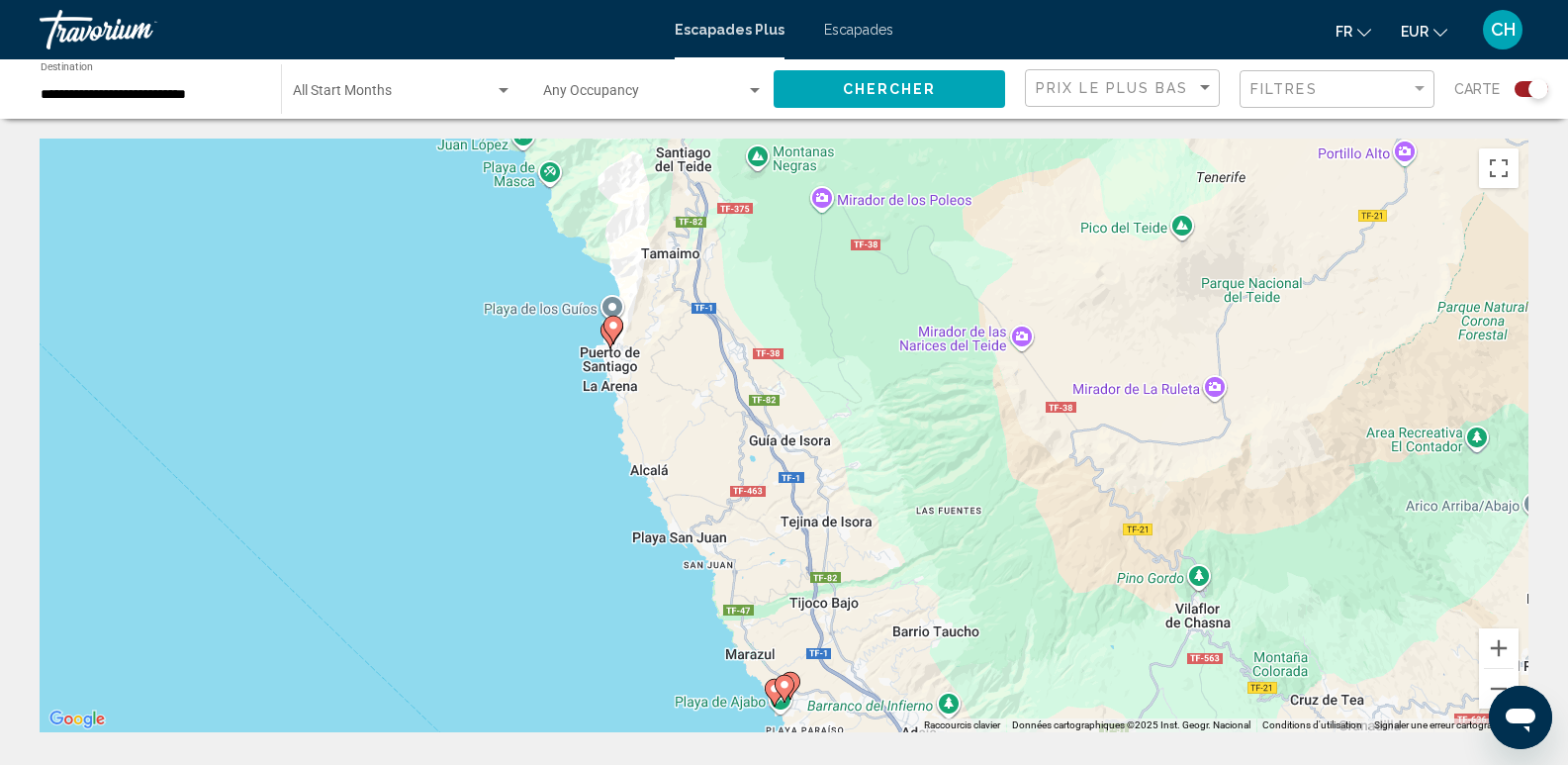
click at [798, 685] on icon "Contenu principal" at bounding box center [790, 686] width 18 height 26
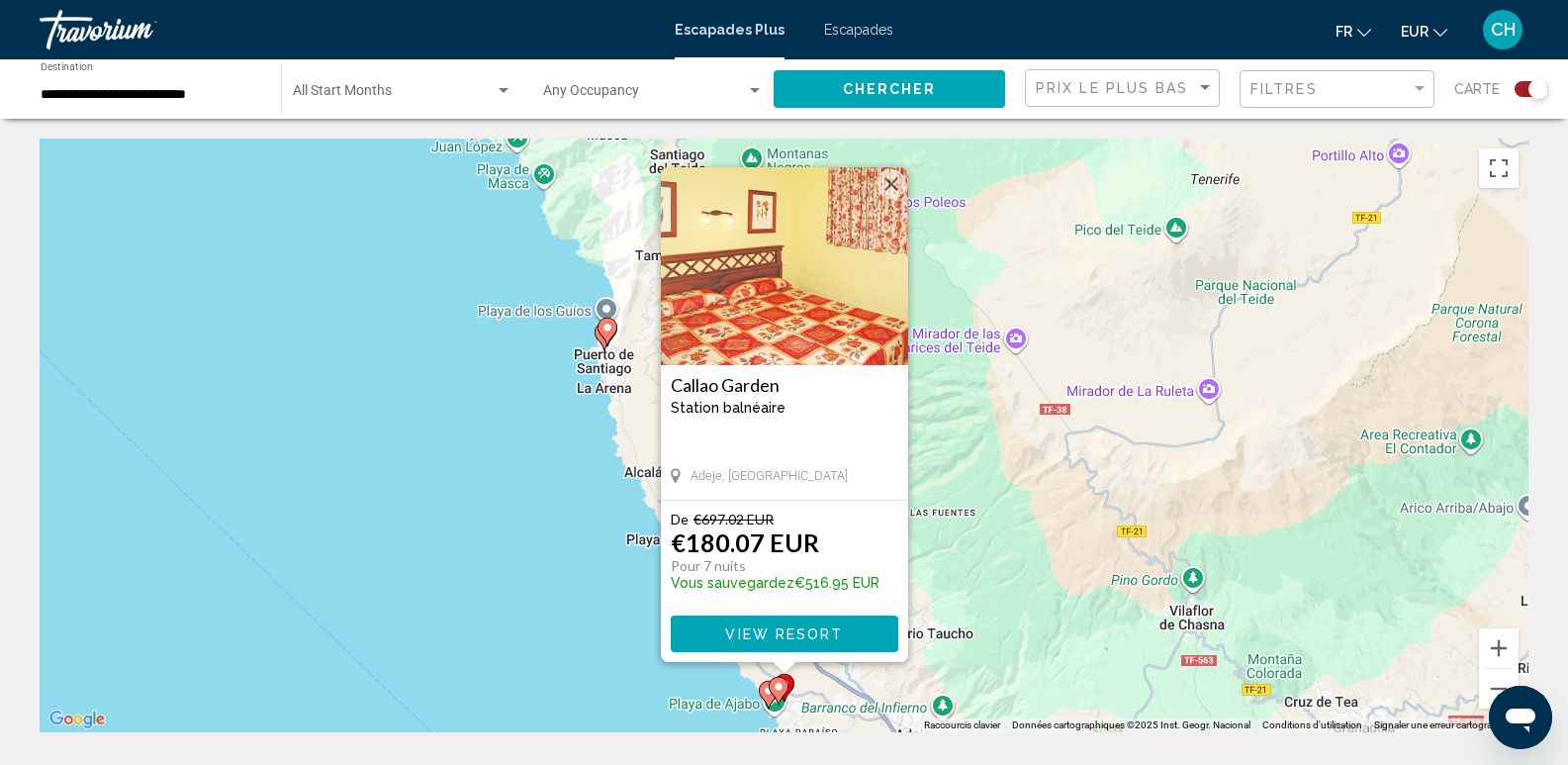
click at [897, 189] on button "Fermer" at bounding box center [892, 184] width 30 height 30
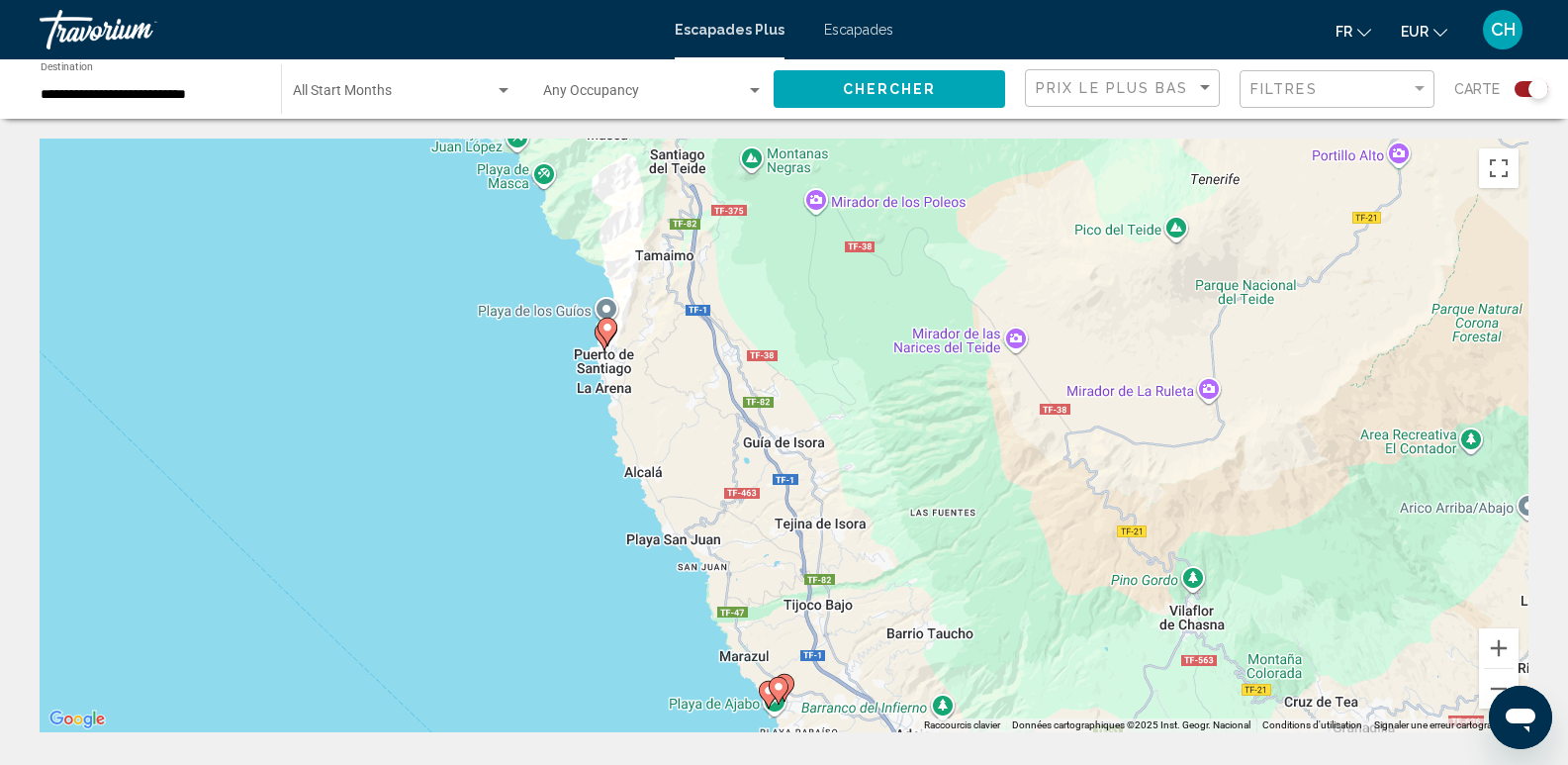
click at [763, 694] on icon "Contenu principal" at bounding box center [768, 695] width 18 height 26
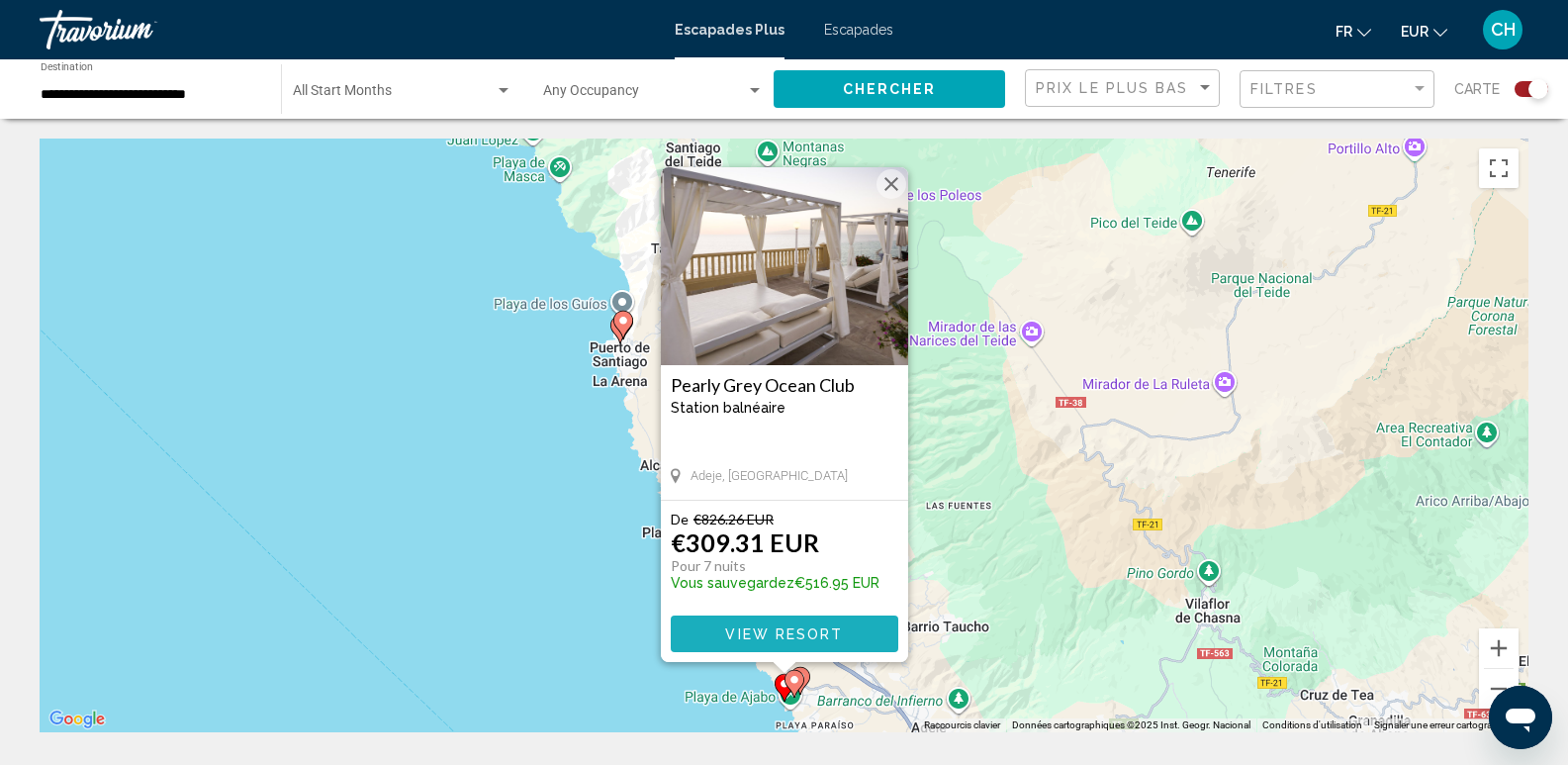
click at [758, 630] on span "View Resort" at bounding box center [784, 634] width 118 height 16
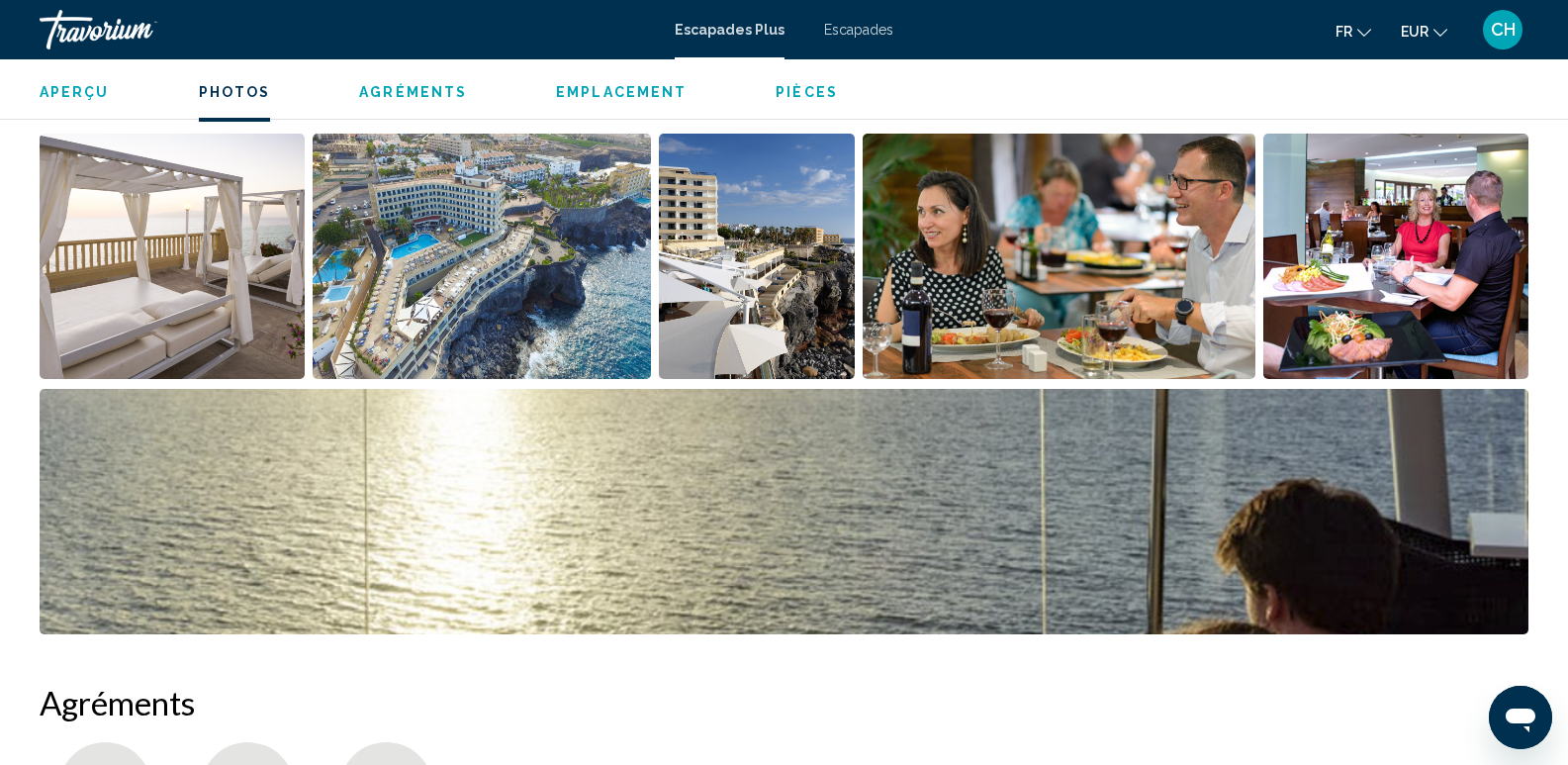
scroll to position [938, 0]
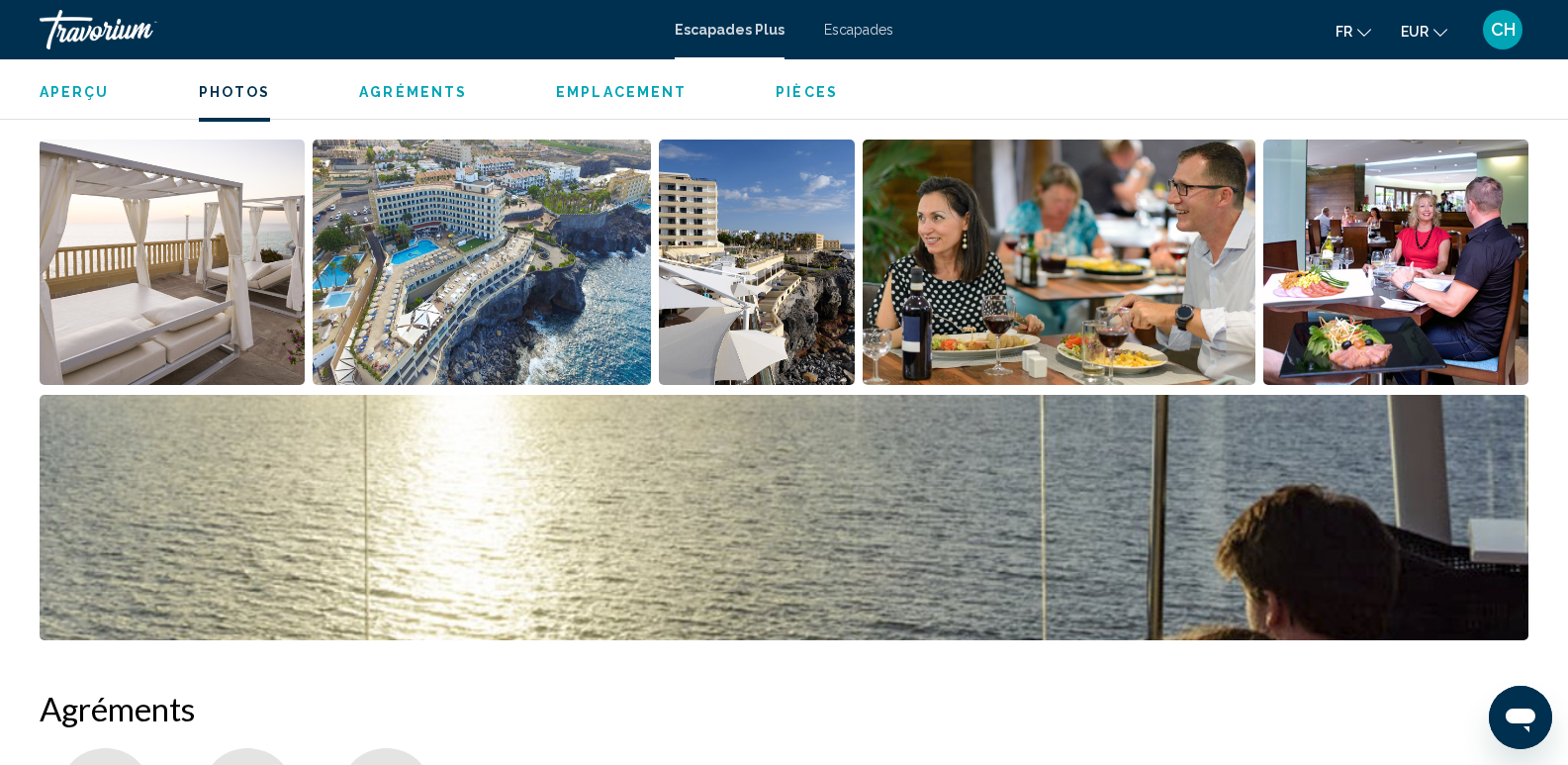
click at [235, 276] on img "Open full-screen image slider" at bounding box center [173, 263] width 266 height 246
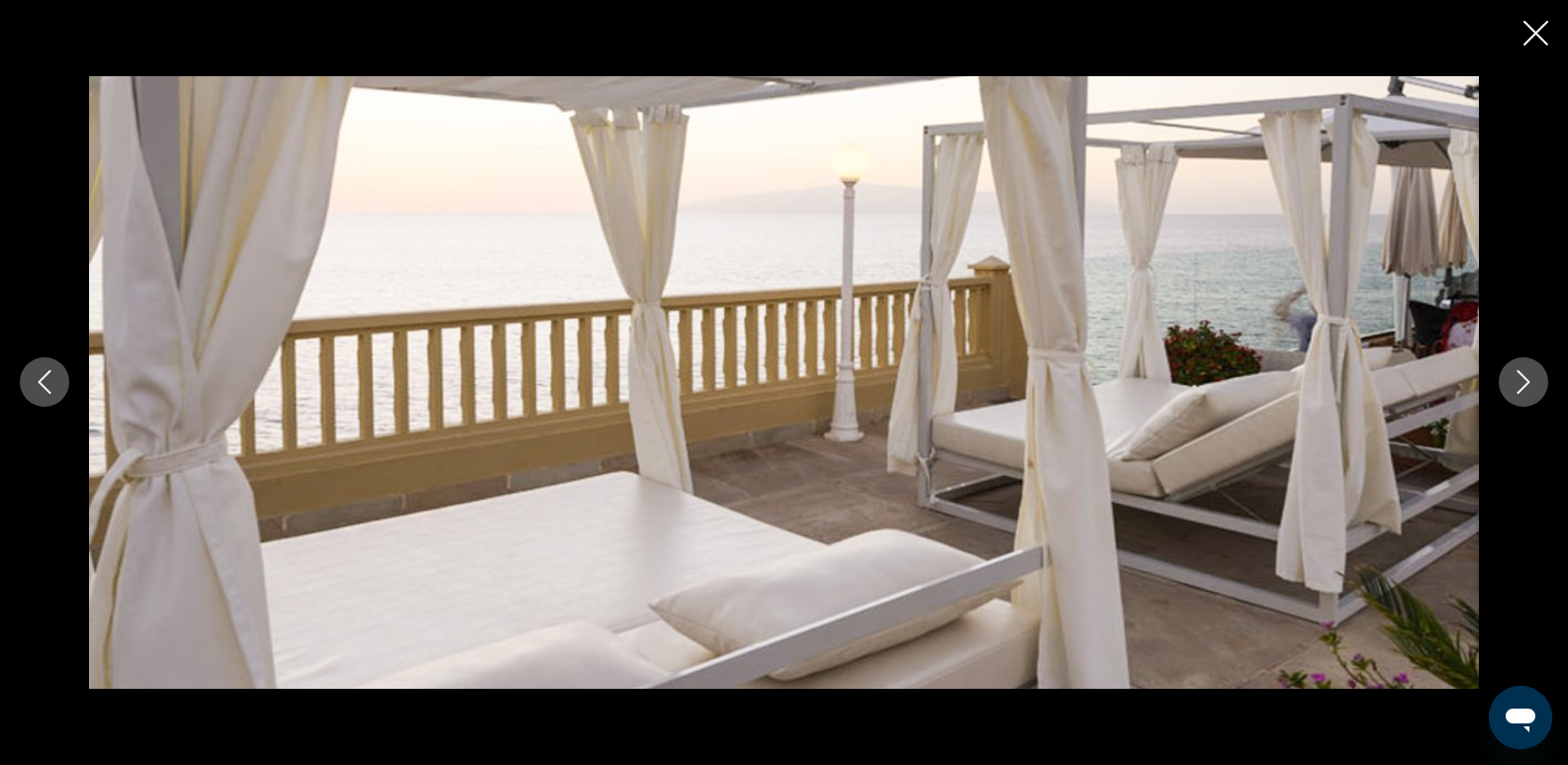
click at [1526, 380] on icon "Next image" at bounding box center [1524, 383] width 13 height 24
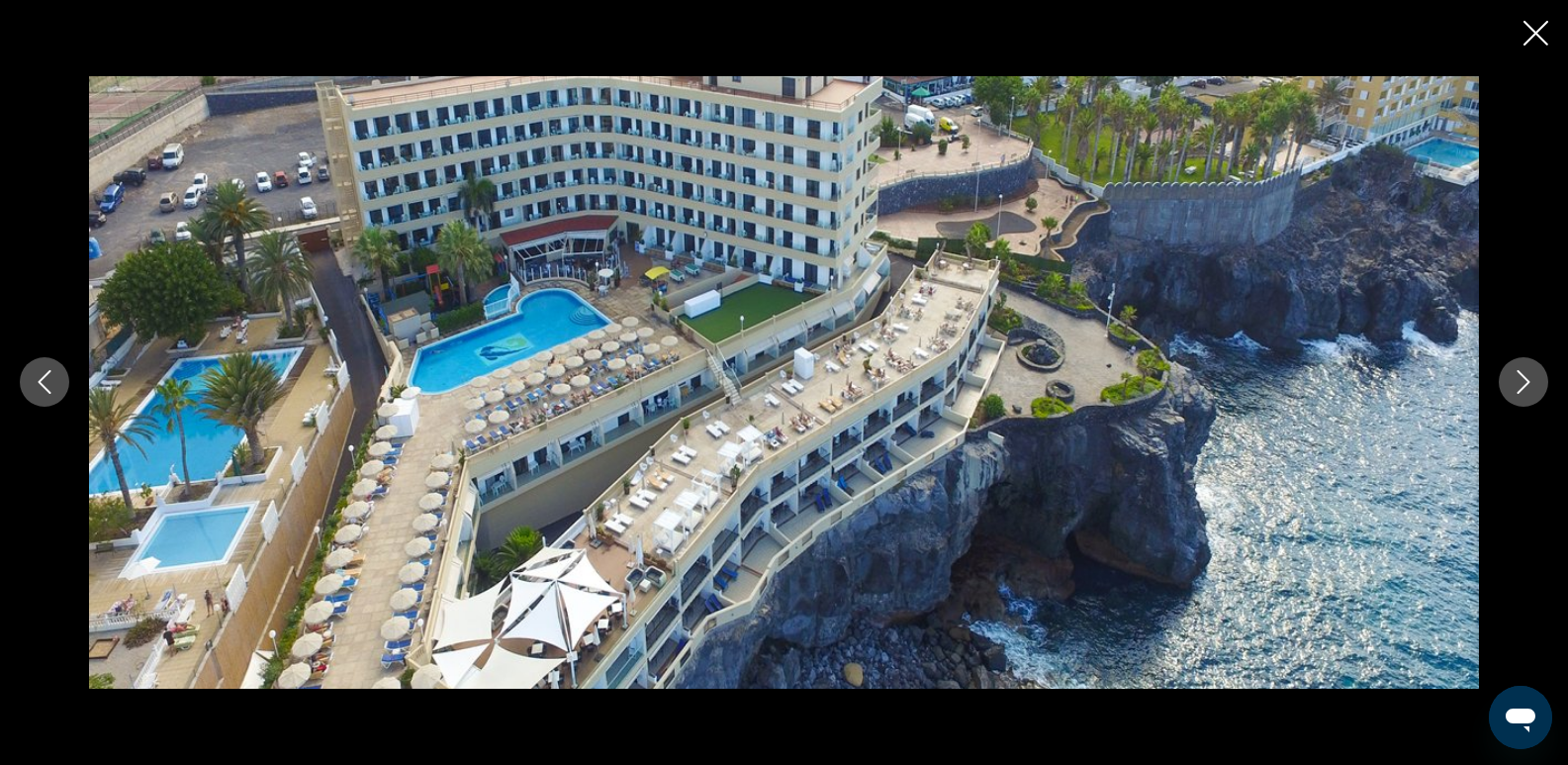
click at [1521, 375] on icon "Next image" at bounding box center [1524, 383] width 13 height 24
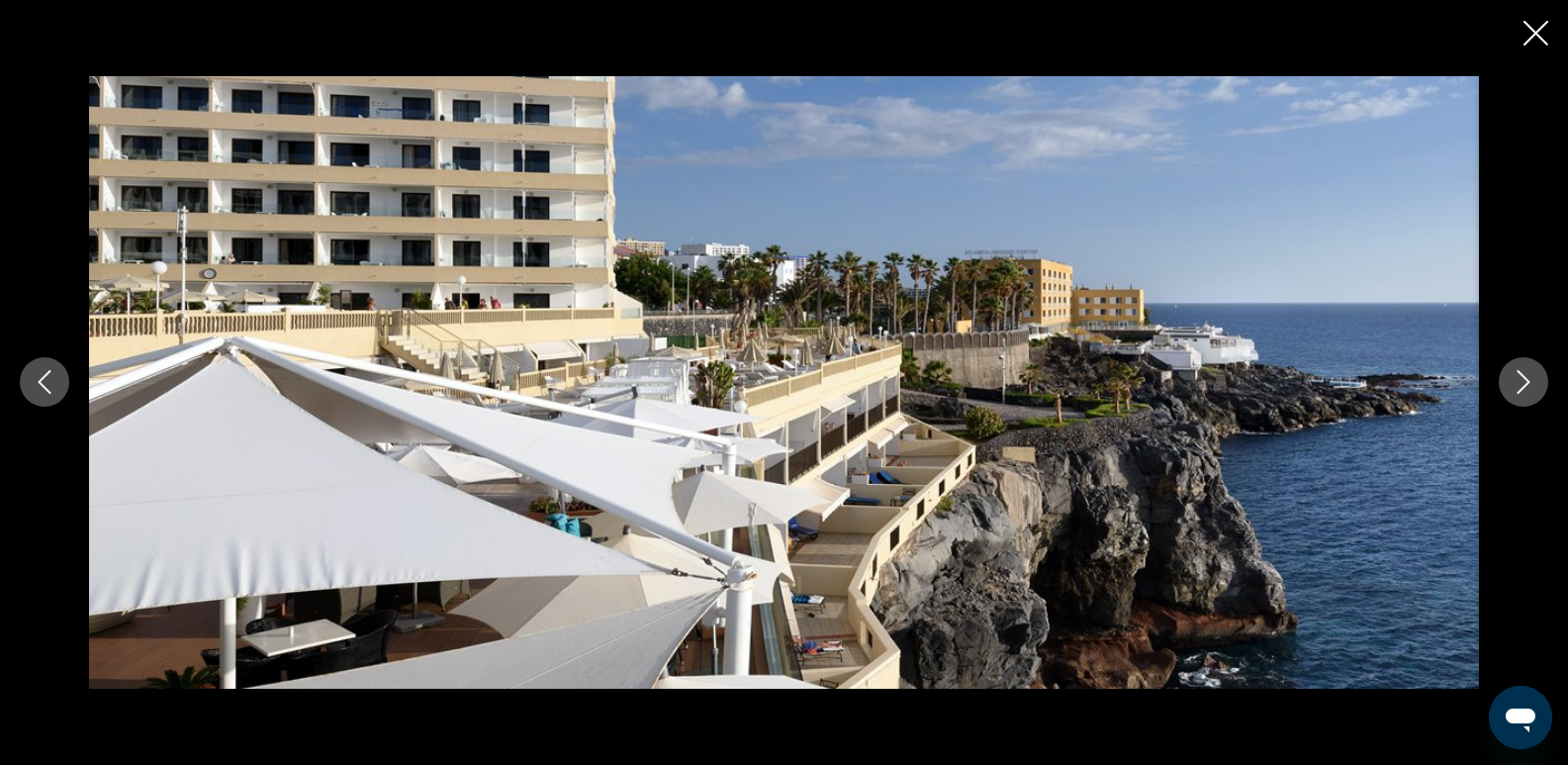
click at [1517, 375] on icon "Next image" at bounding box center [1524, 382] width 24 height 24
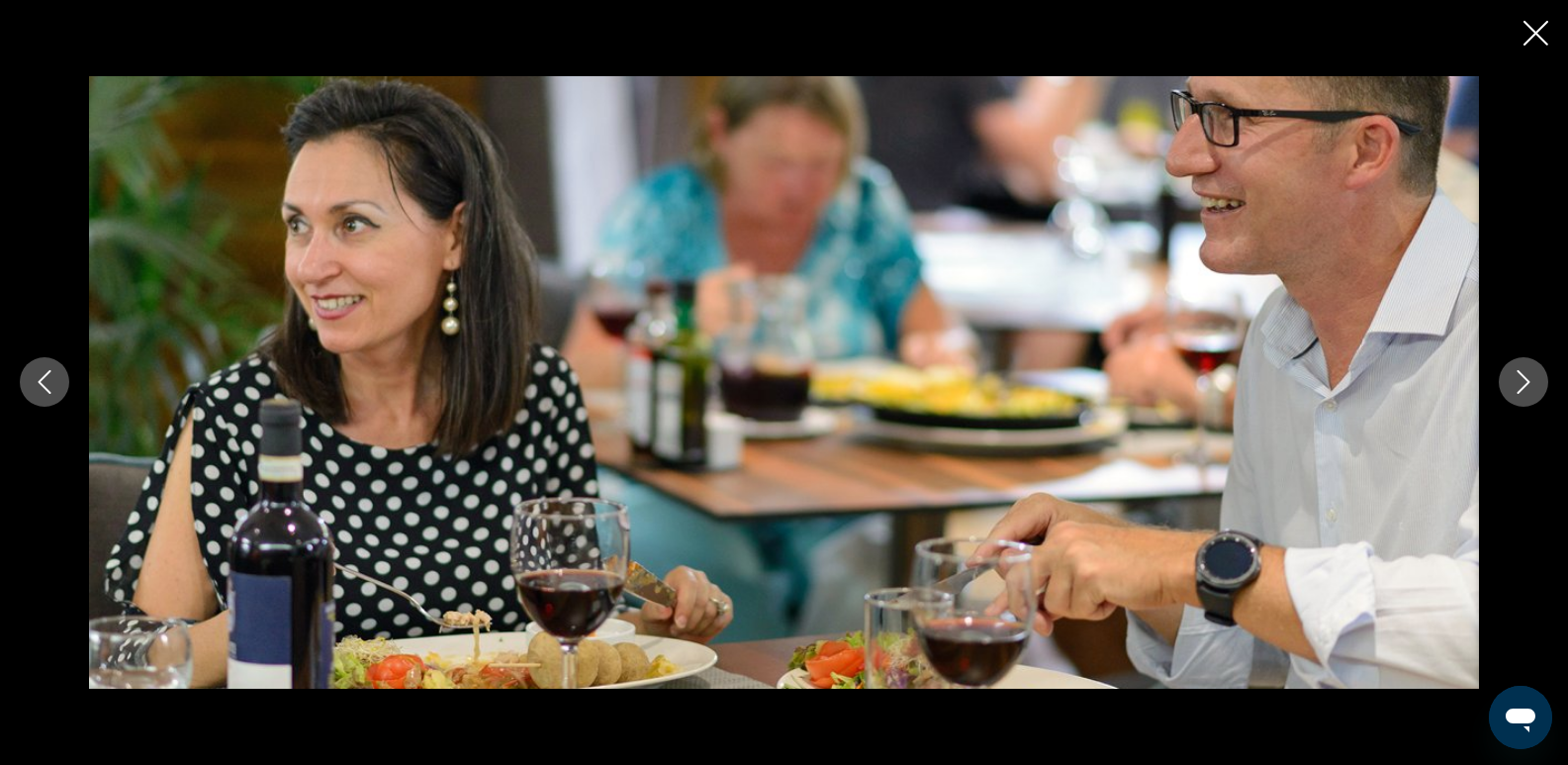
click at [1517, 375] on icon "Next image" at bounding box center [1524, 382] width 24 height 24
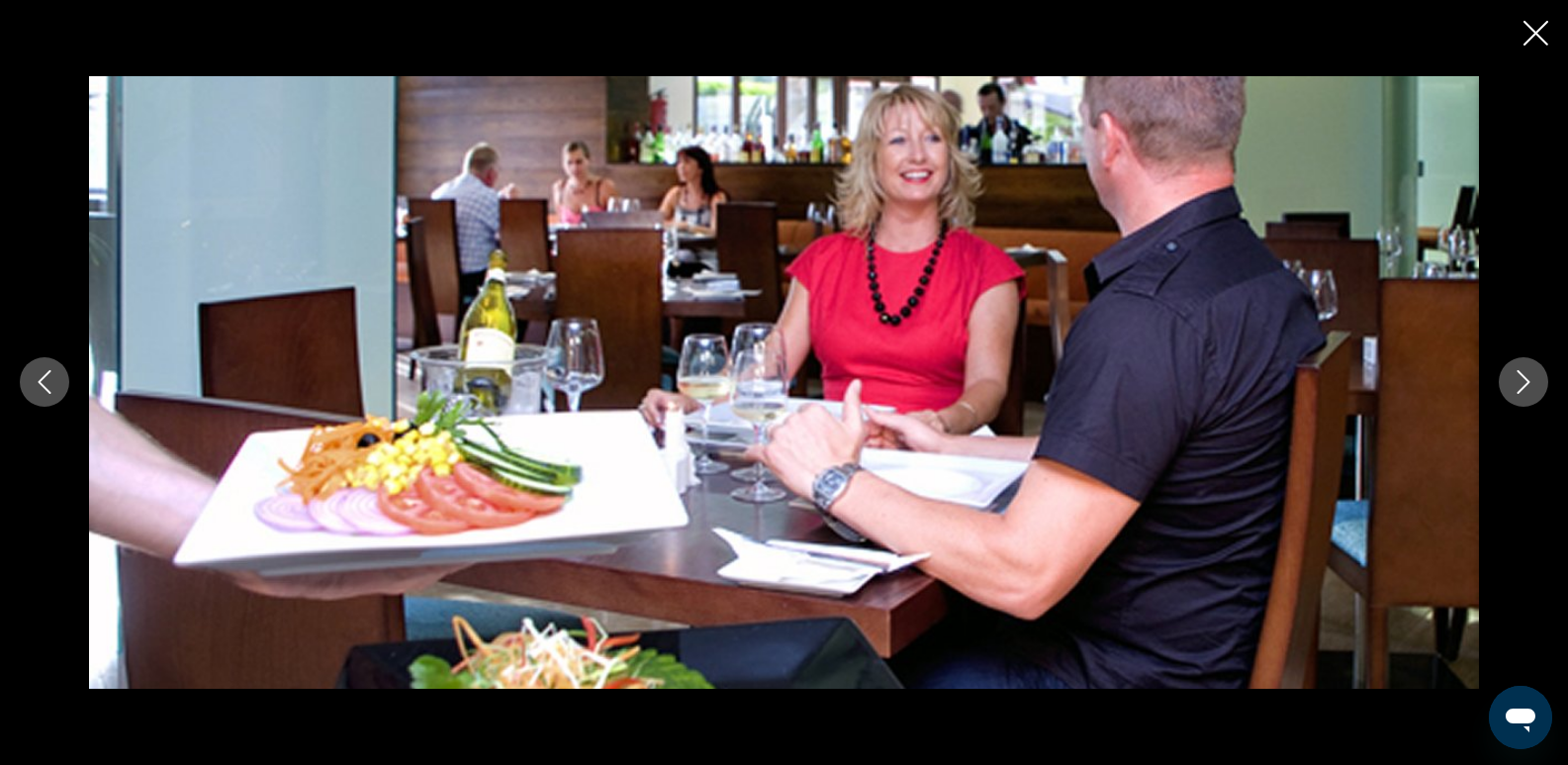
click at [1517, 375] on icon "Next image" at bounding box center [1524, 382] width 24 height 24
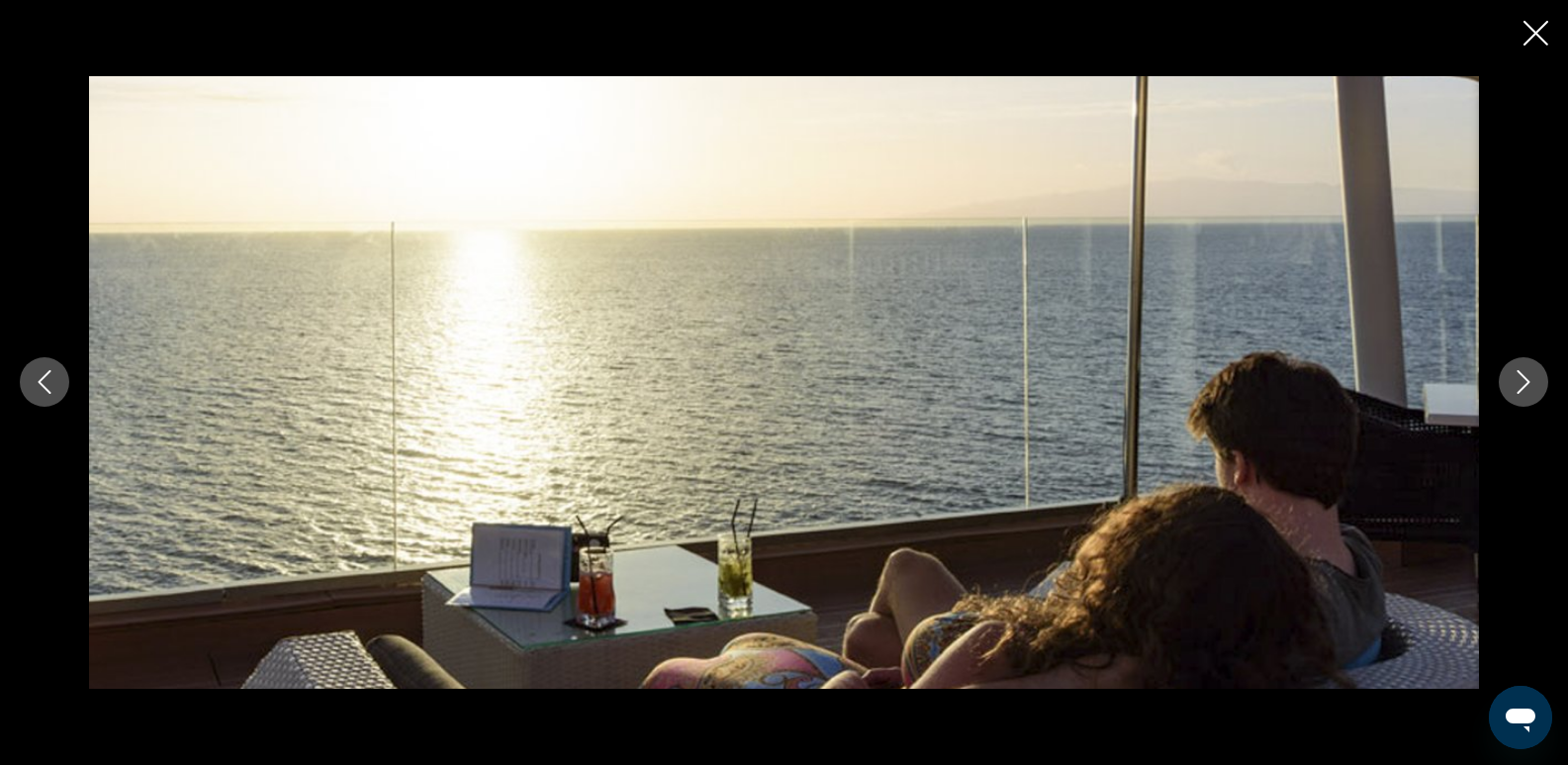
click at [1517, 376] on icon "Next image" at bounding box center [1524, 382] width 24 height 24
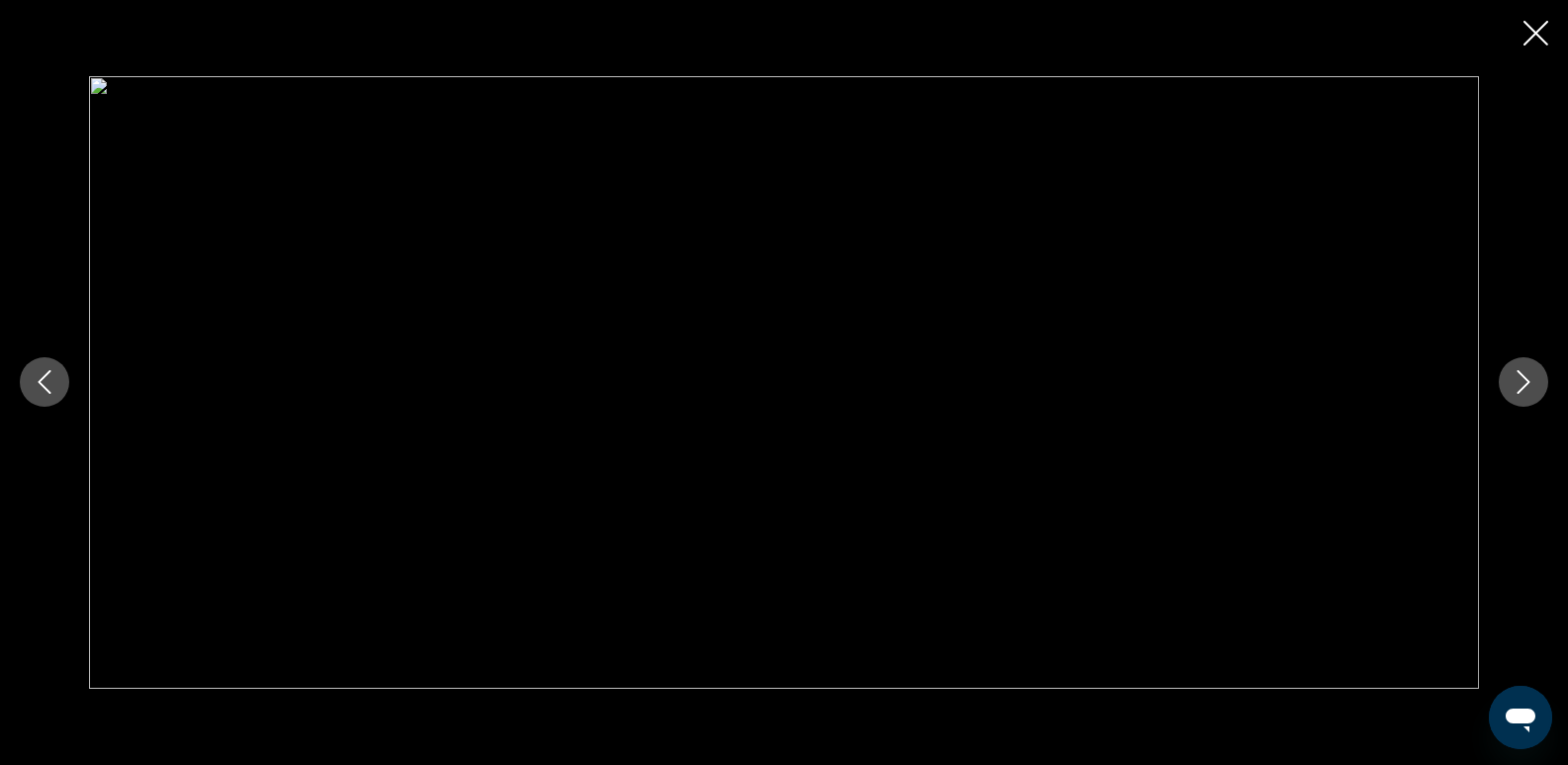
click at [1512, 378] on icon "Next image" at bounding box center [1524, 382] width 24 height 24
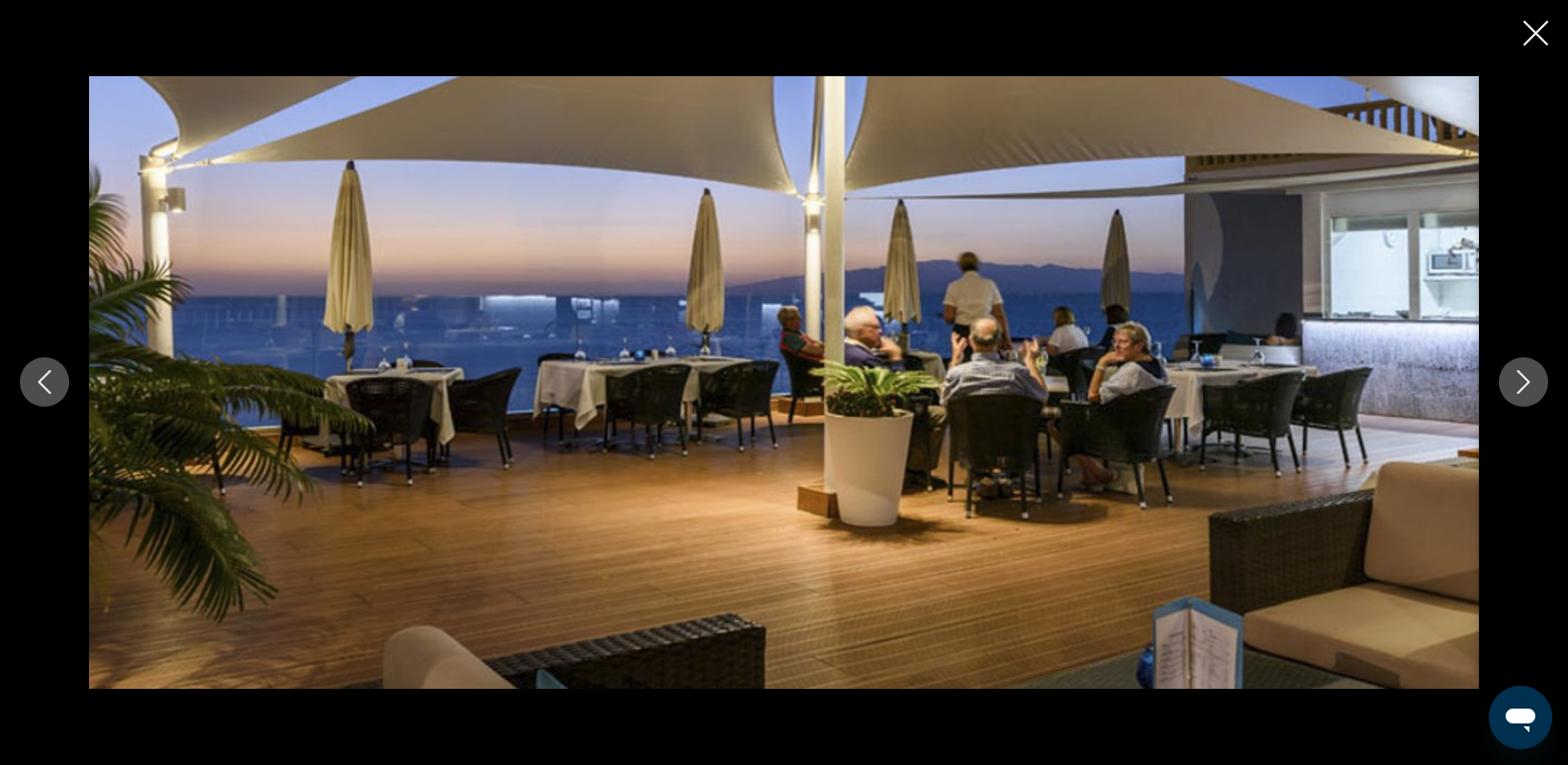
click at [1512, 378] on icon "Next image" at bounding box center [1524, 382] width 24 height 24
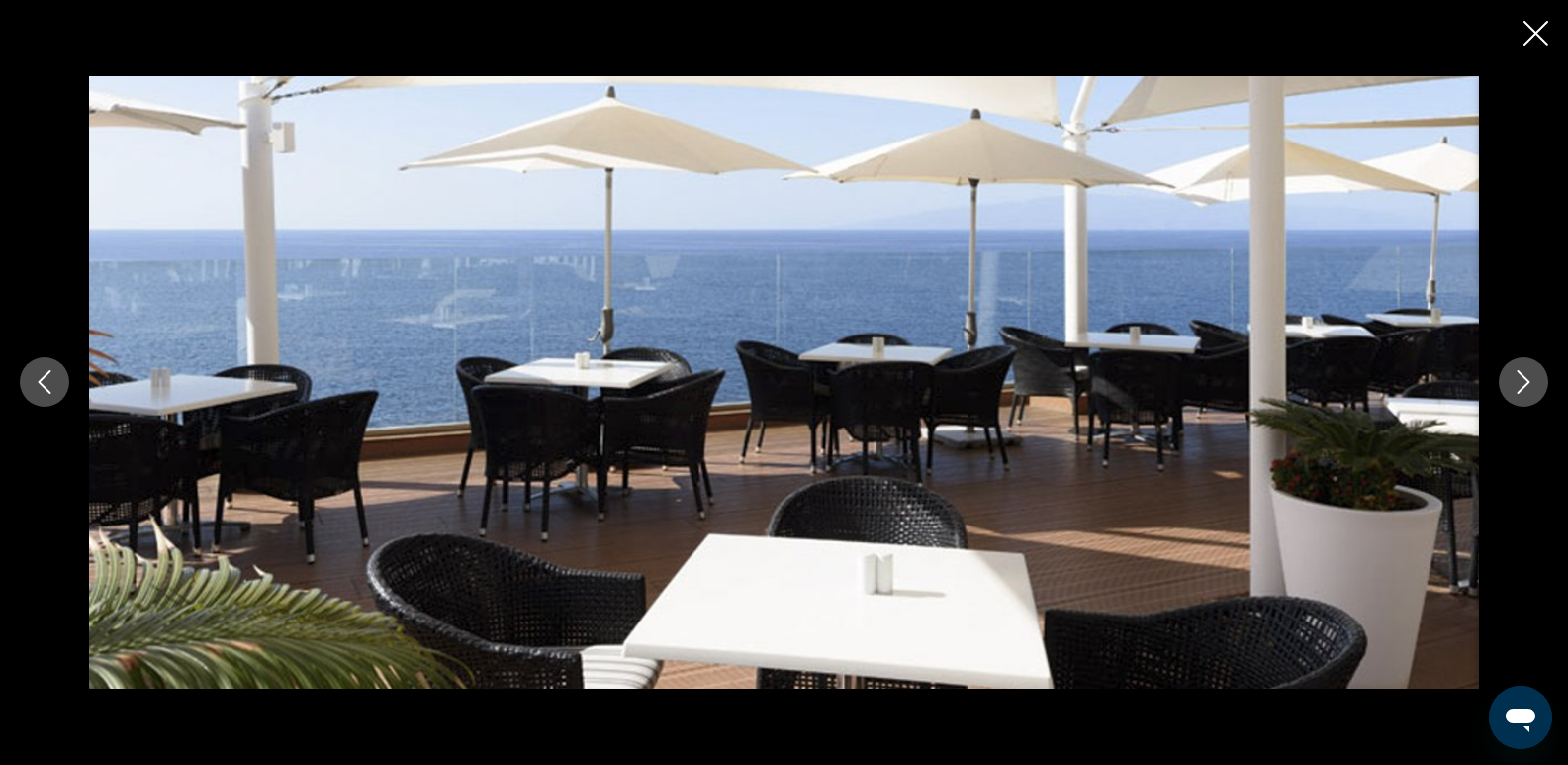
click at [1512, 378] on icon "Next image" at bounding box center [1524, 382] width 24 height 24
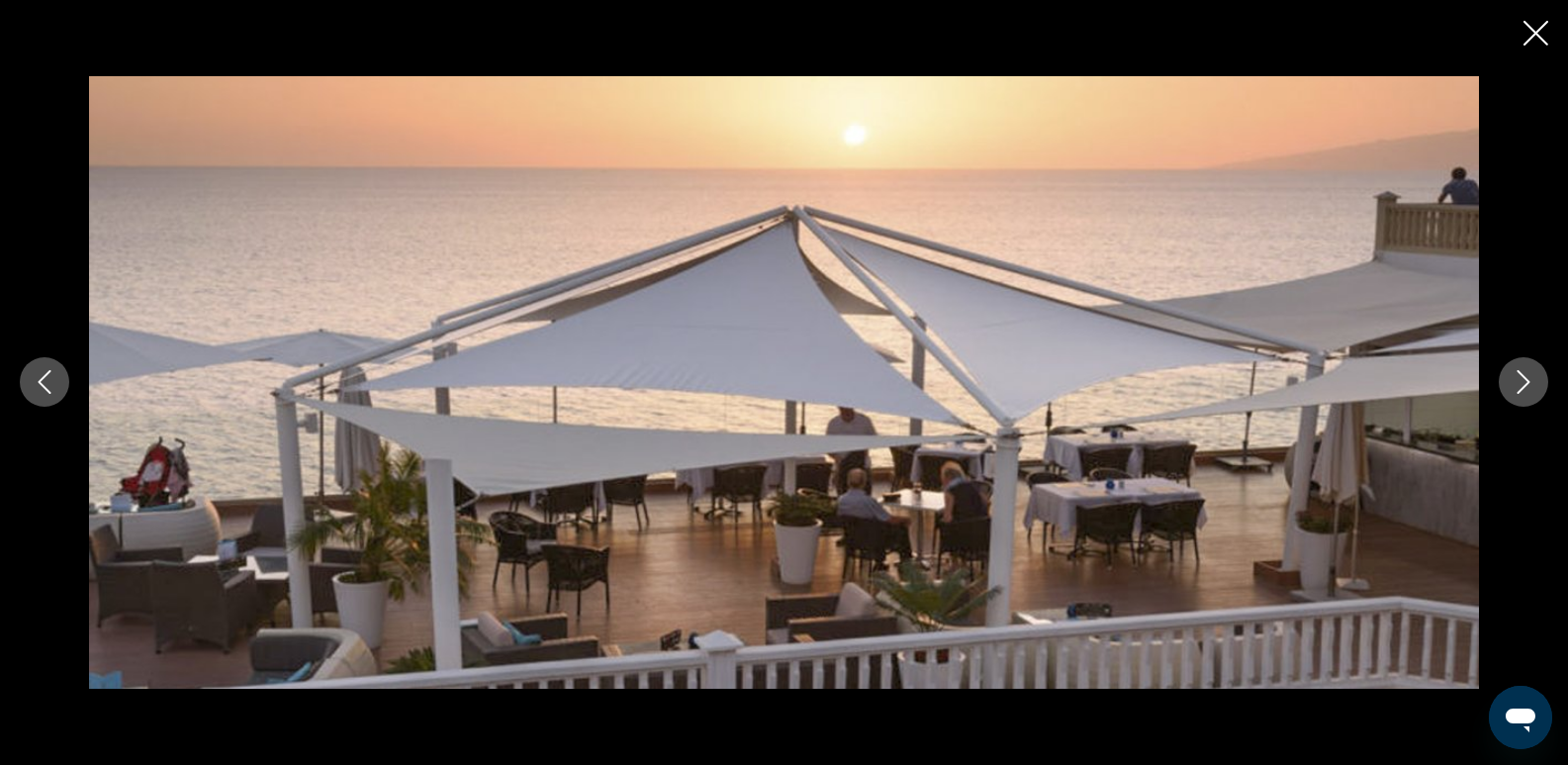
click at [1510, 378] on button "Next image" at bounding box center [1524, 382] width 50 height 50
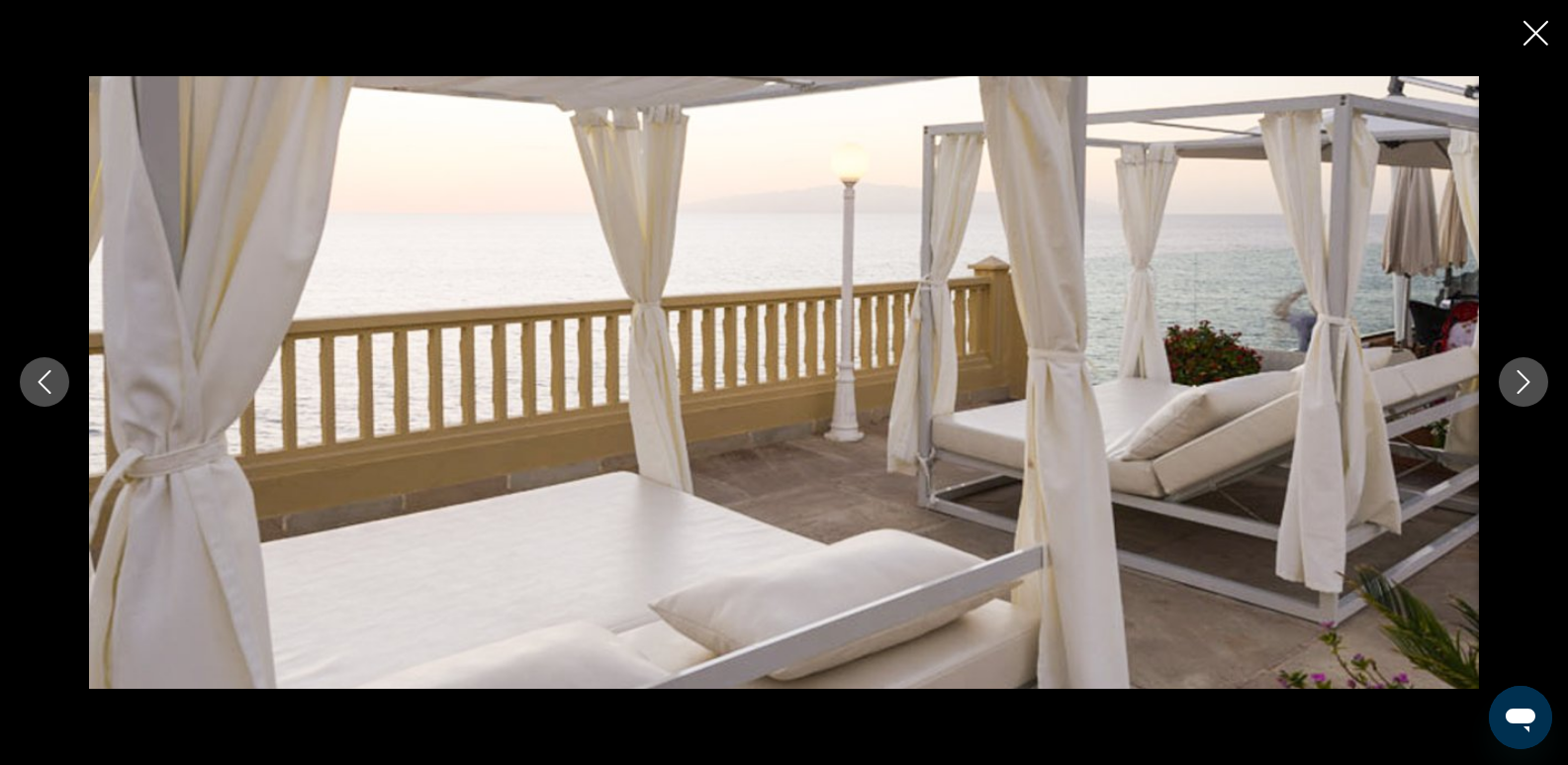
click at [1541, 39] on icon "Close slideshow" at bounding box center [1536, 33] width 25 height 25
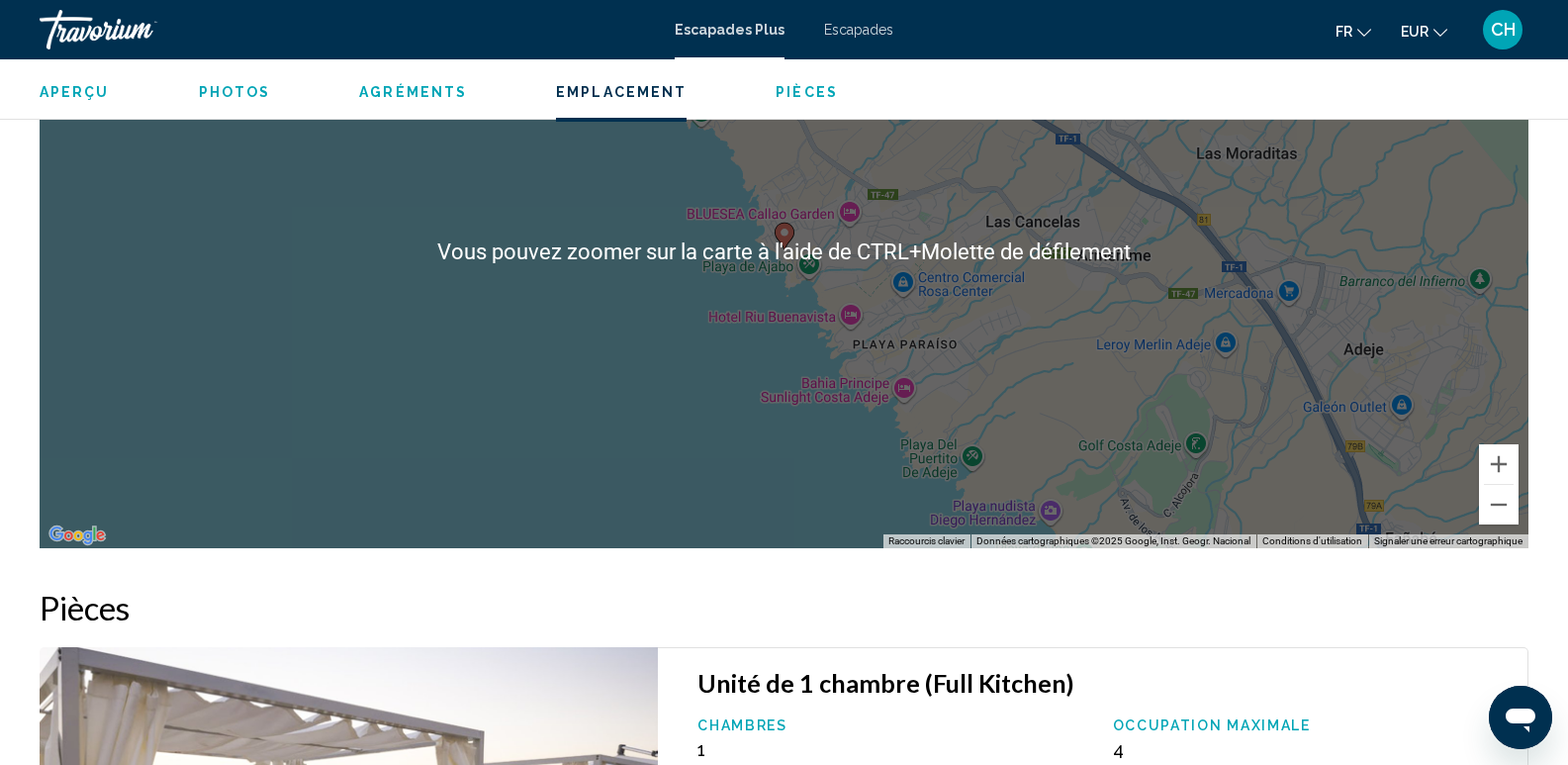
scroll to position [2719, 0]
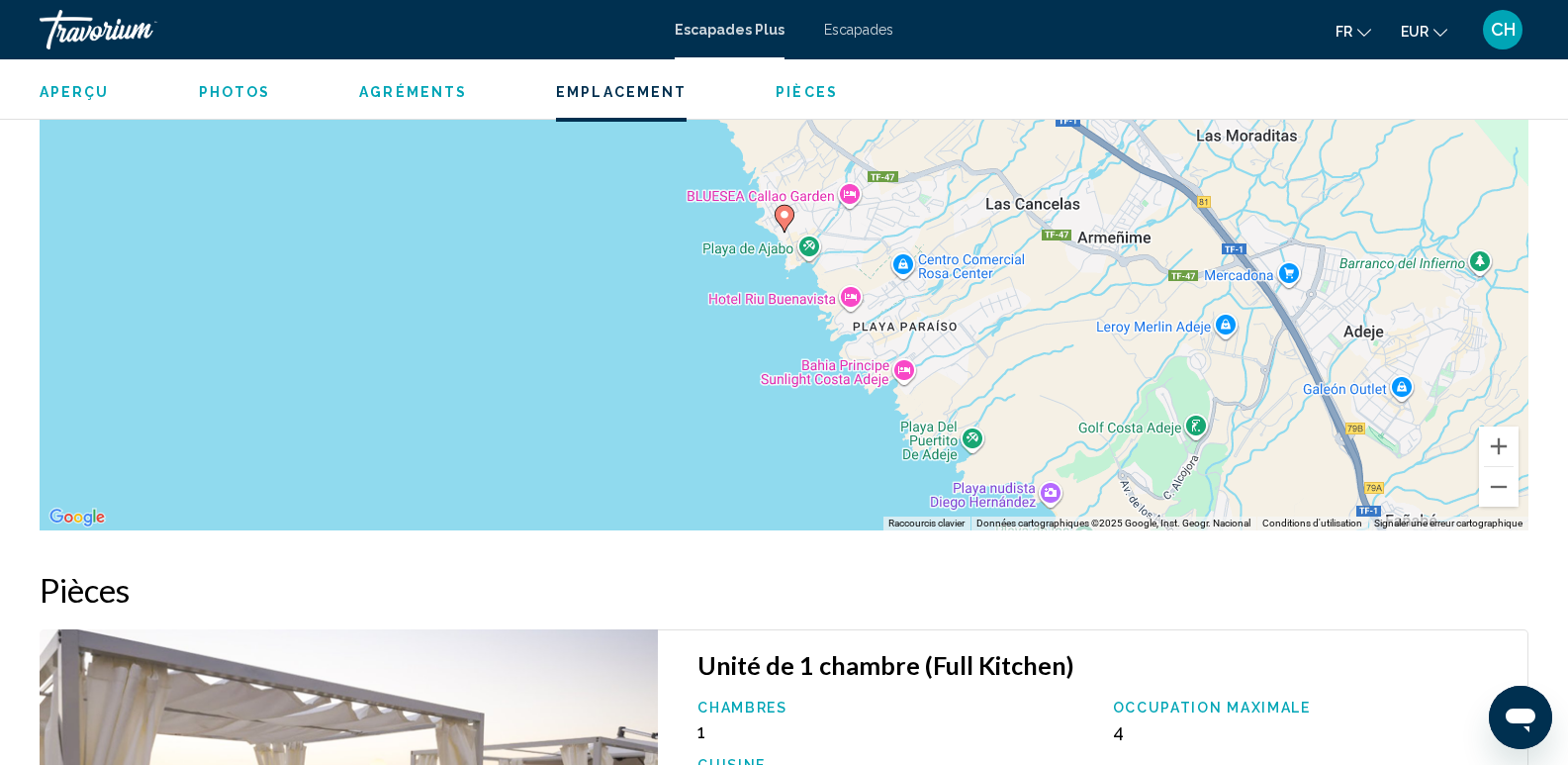
click at [563, 409] on div "Pour activer le glissement avec le clavier, appuyez sur Alt+Entrée. Une fois ce…" at bounding box center [784, 234] width 1489 height 594
click at [1053, 495] on div "Pour activer le glissement avec le clavier, appuyez sur Alt+Entrée. Une fois ce…" at bounding box center [784, 234] width 1489 height 594
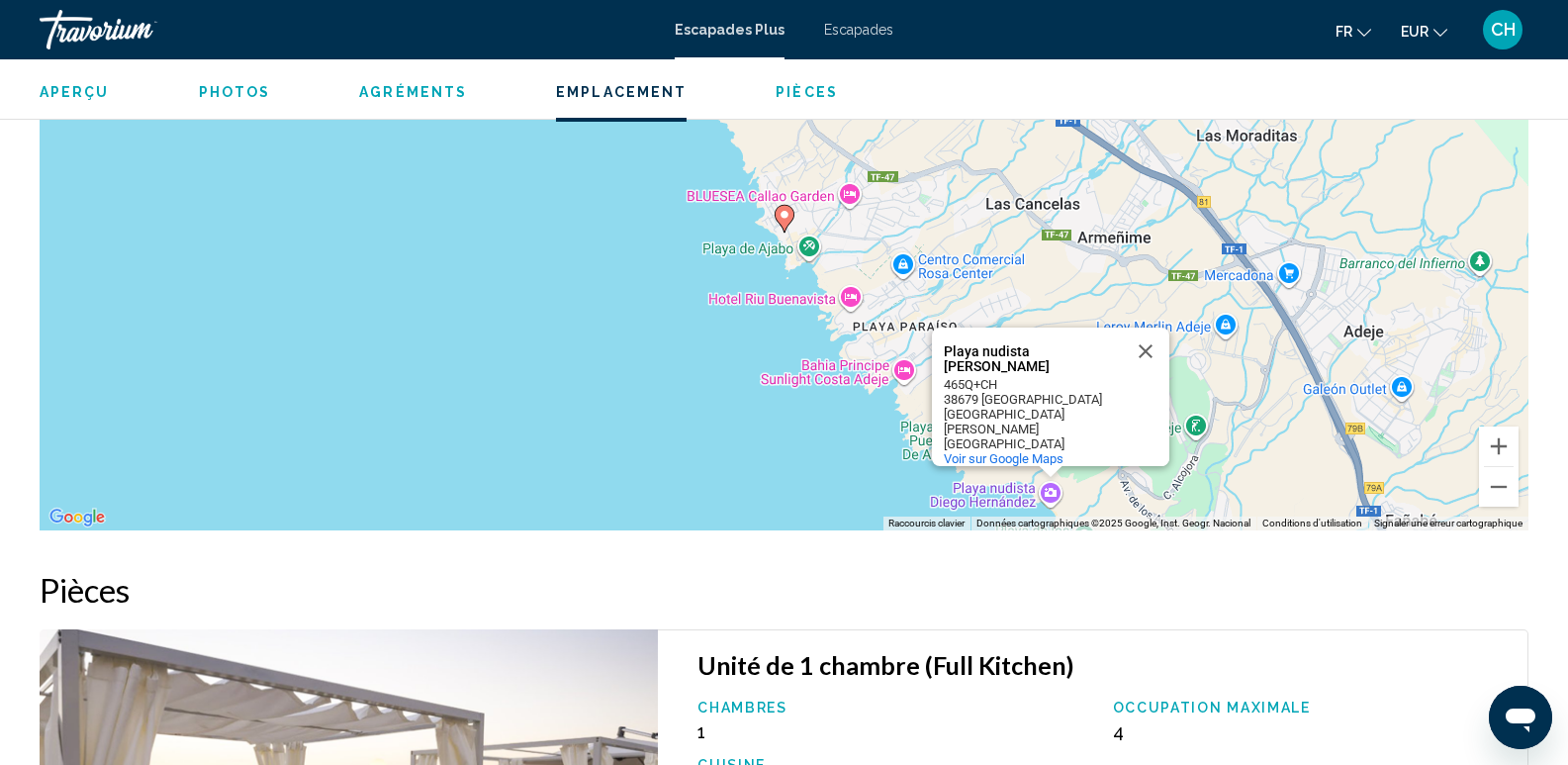
click at [1011, 499] on div "Pour activer le glissement avec le clavier, appuyez sur Alt+Entrée. Une fois ce…" at bounding box center [784, 234] width 1489 height 594
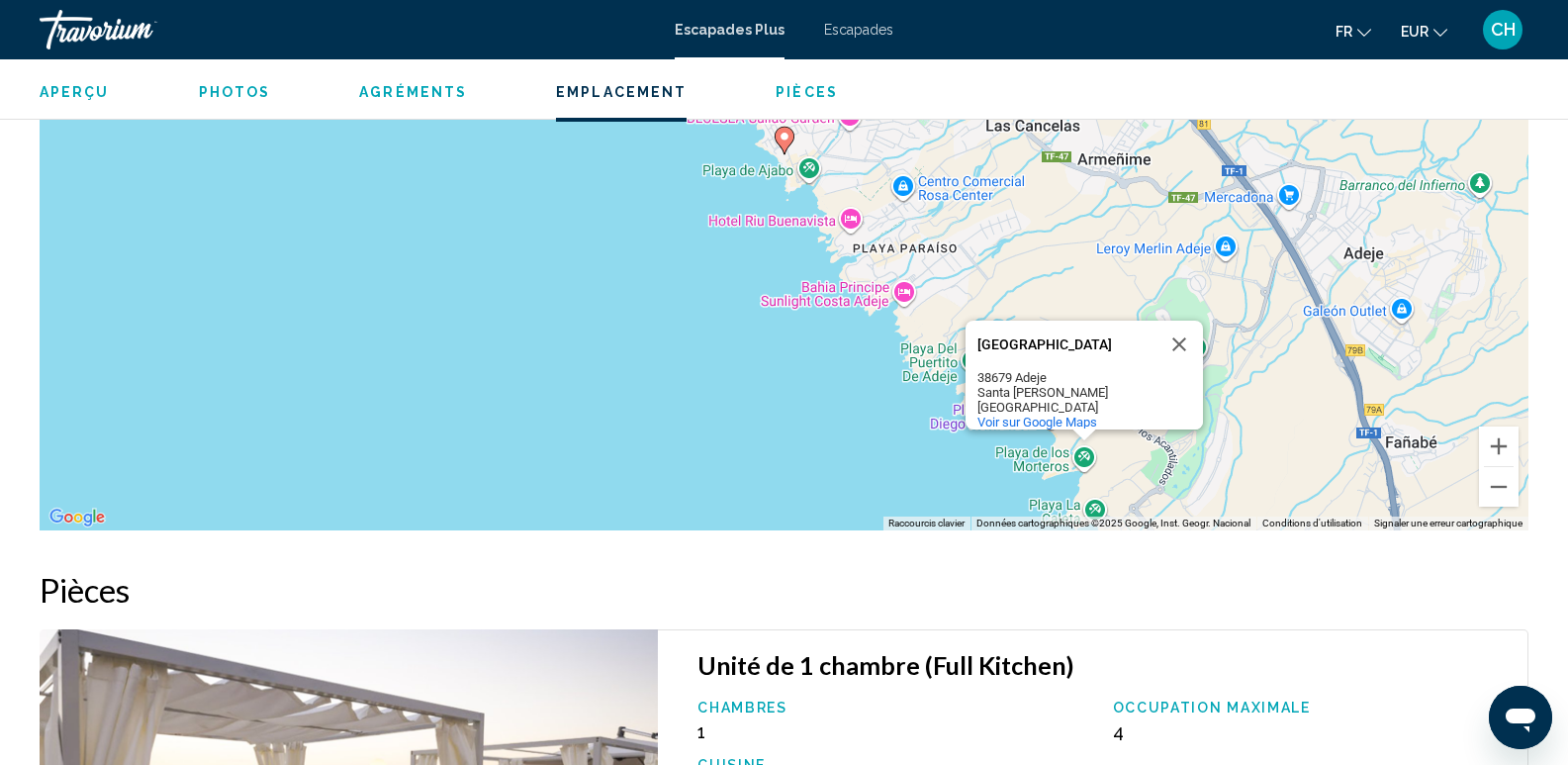
click at [961, 425] on div "Pour activer le glissement avec le clavier, appuyez sur Alt+Entrée. Une fois ce…" at bounding box center [784, 234] width 1489 height 594
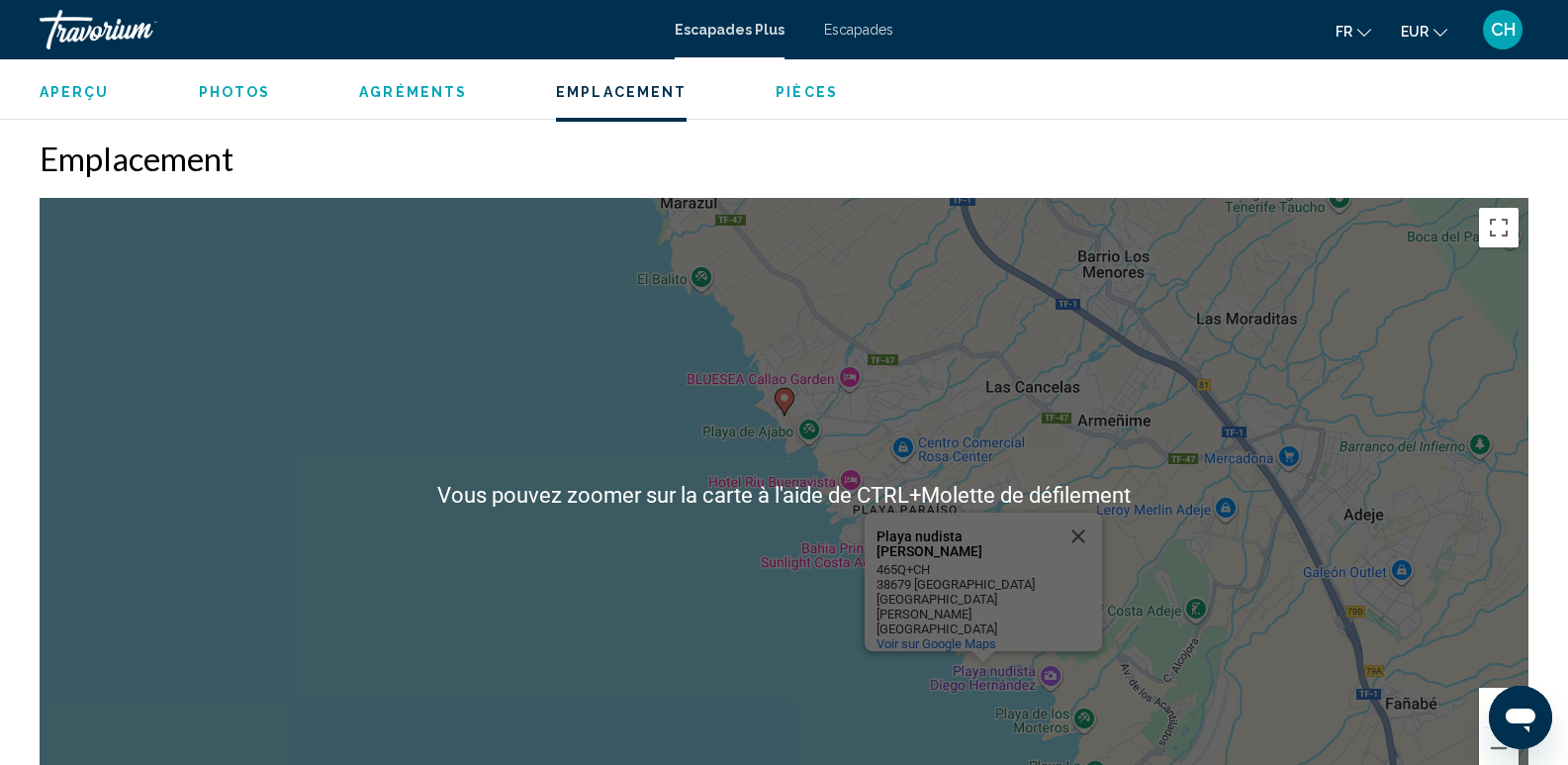
scroll to position [2522, 0]
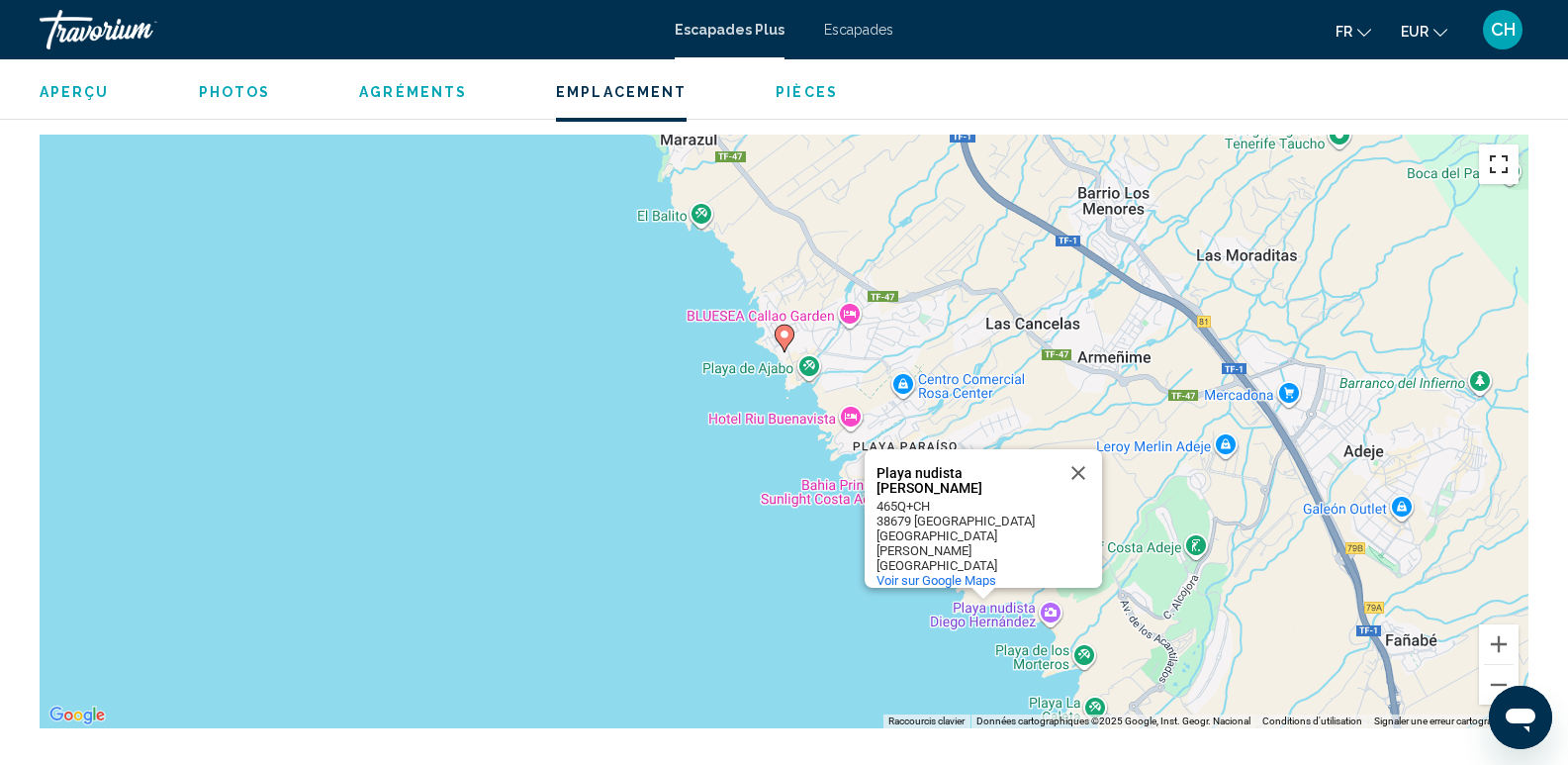
click at [1497, 169] on button "Passer en plein écran" at bounding box center [1499, 165] width 40 height 40
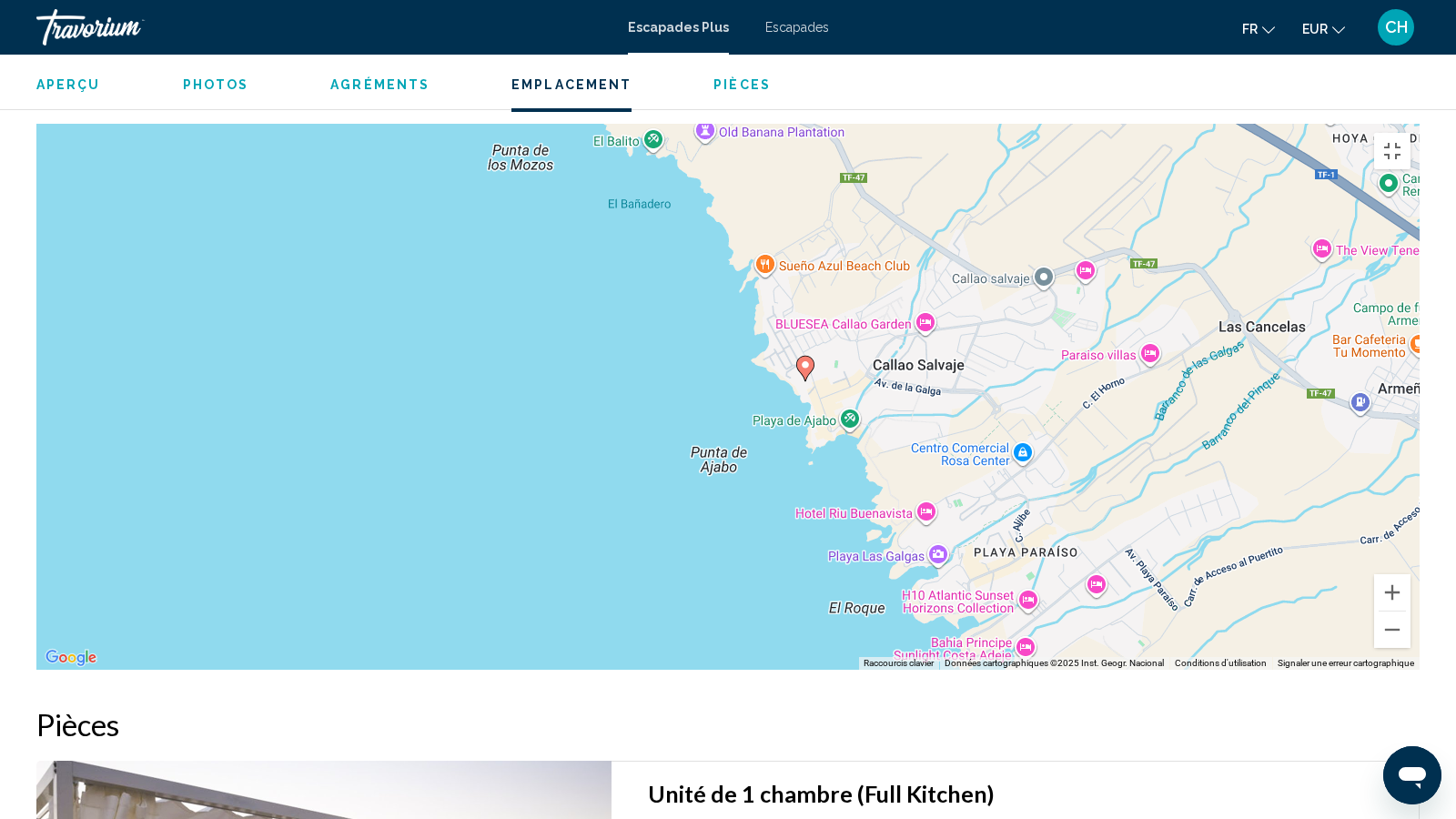
click at [799, 376] on icon "Contenu principal" at bounding box center [806, 368] width 17 height 24
click at [804, 370] on image "Contenu principal" at bounding box center [806, 365] width 11 height 11
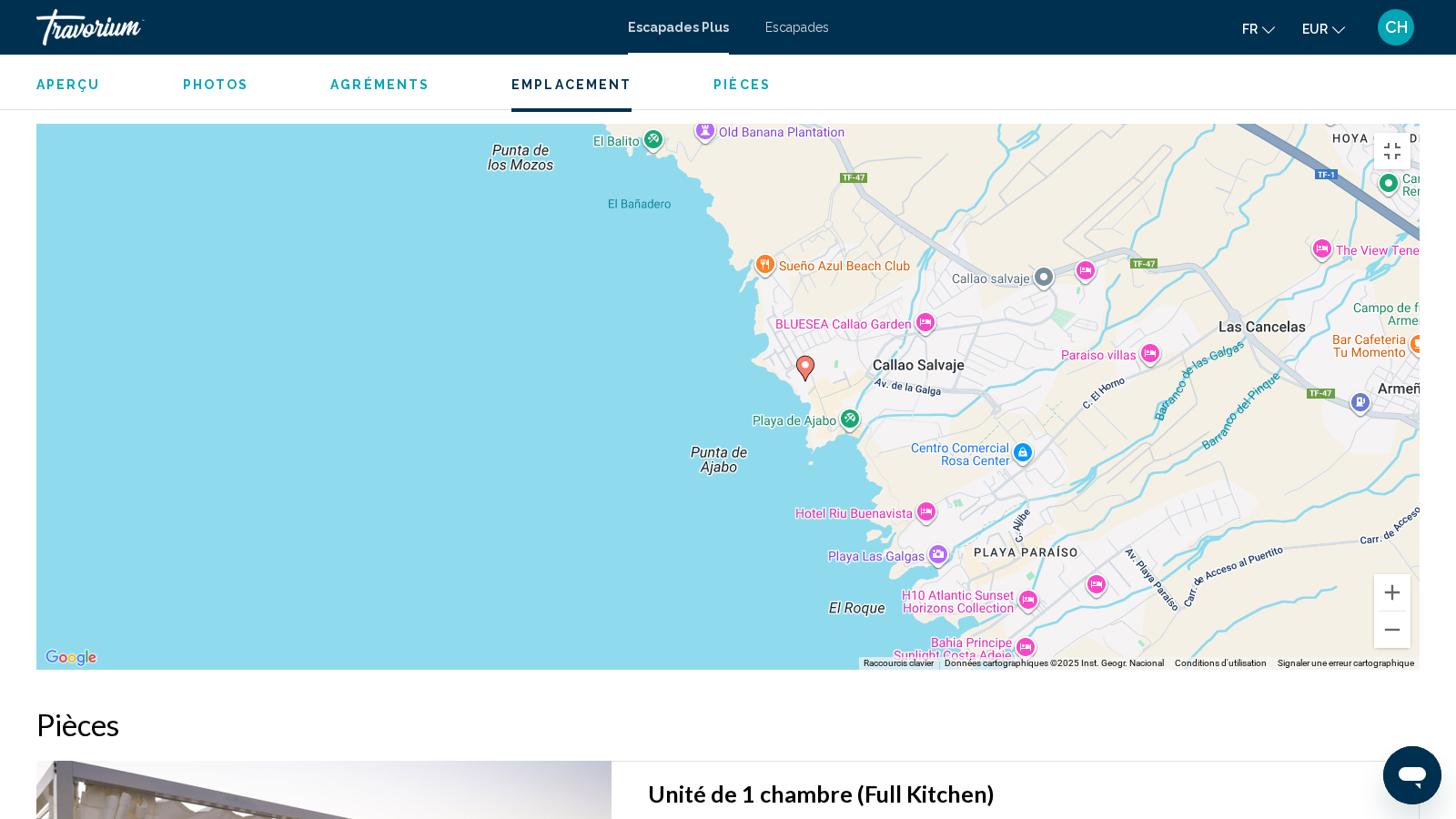
click at [804, 370] on image "Contenu principal" at bounding box center [806, 365] width 11 height 11
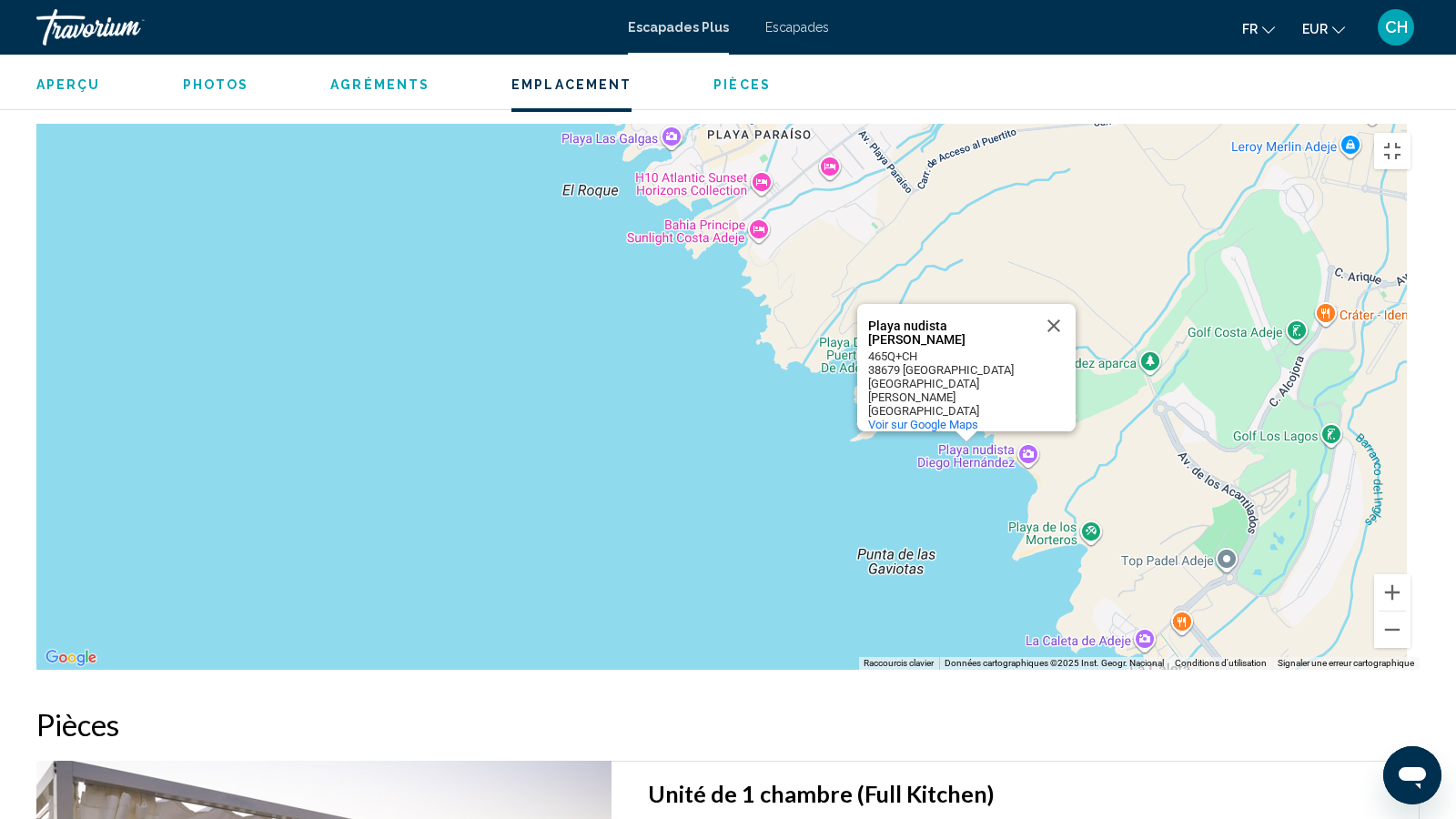
drag, startPoint x: 1170, startPoint y: 537, endPoint x: 901, endPoint y: 131, distance: 487.0
click at [897, 127] on div "Pour activer le glissement avec le clavier, appuyez sur Alt+Entrée. Une fois ce…" at bounding box center [728, 397] width 1383 height 546
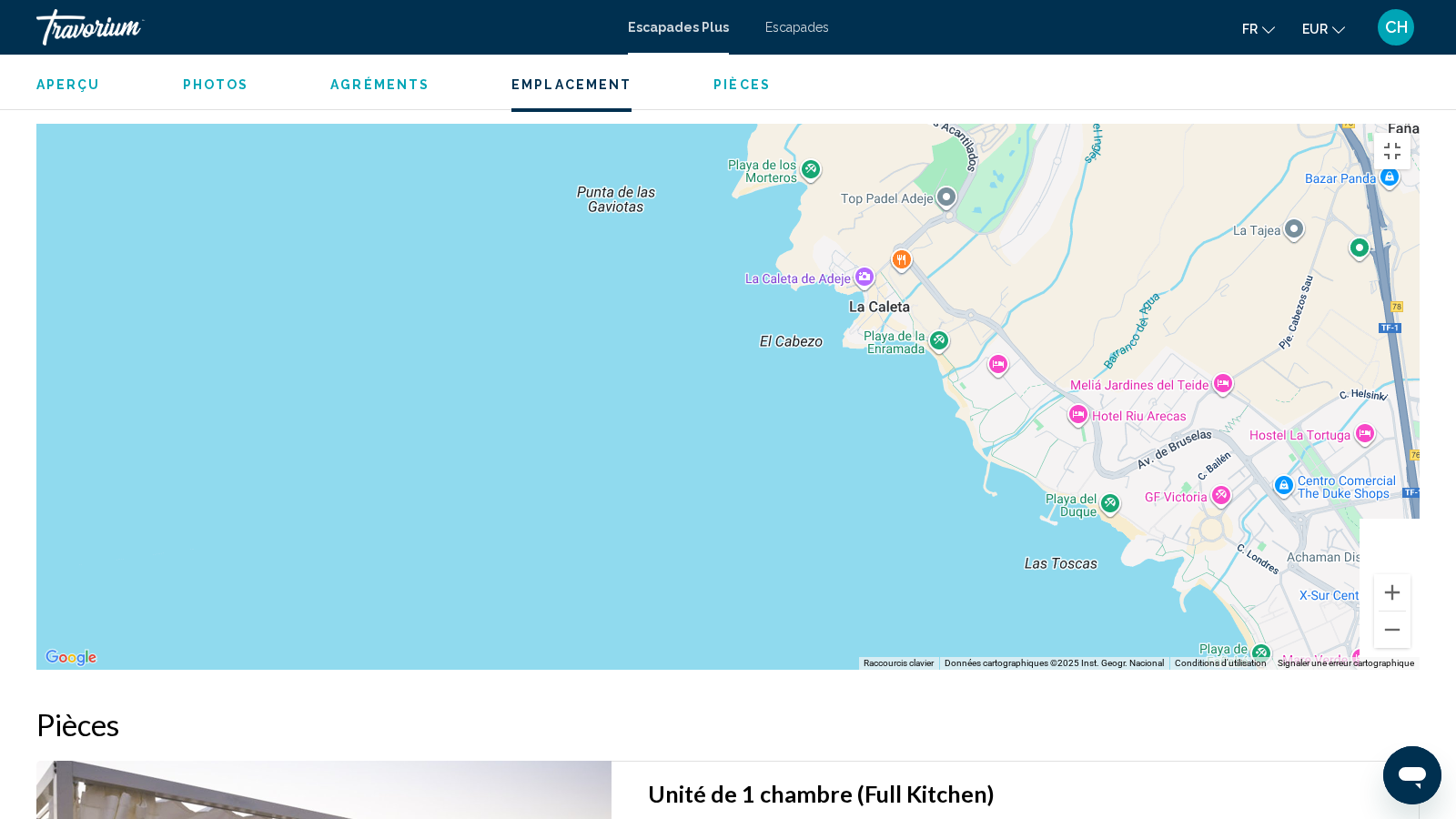
drag, startPoint x: 1193, startPoint y: 477, endPoint x: 918, endPoint y: 96, distance: 469.9
click at [918, 124] on div "Pour activer le glissement avec le clavier, appuyez sur Alt+Entrée. Une fois ce…" at bounding box center [728, 397] width 1383 height 546
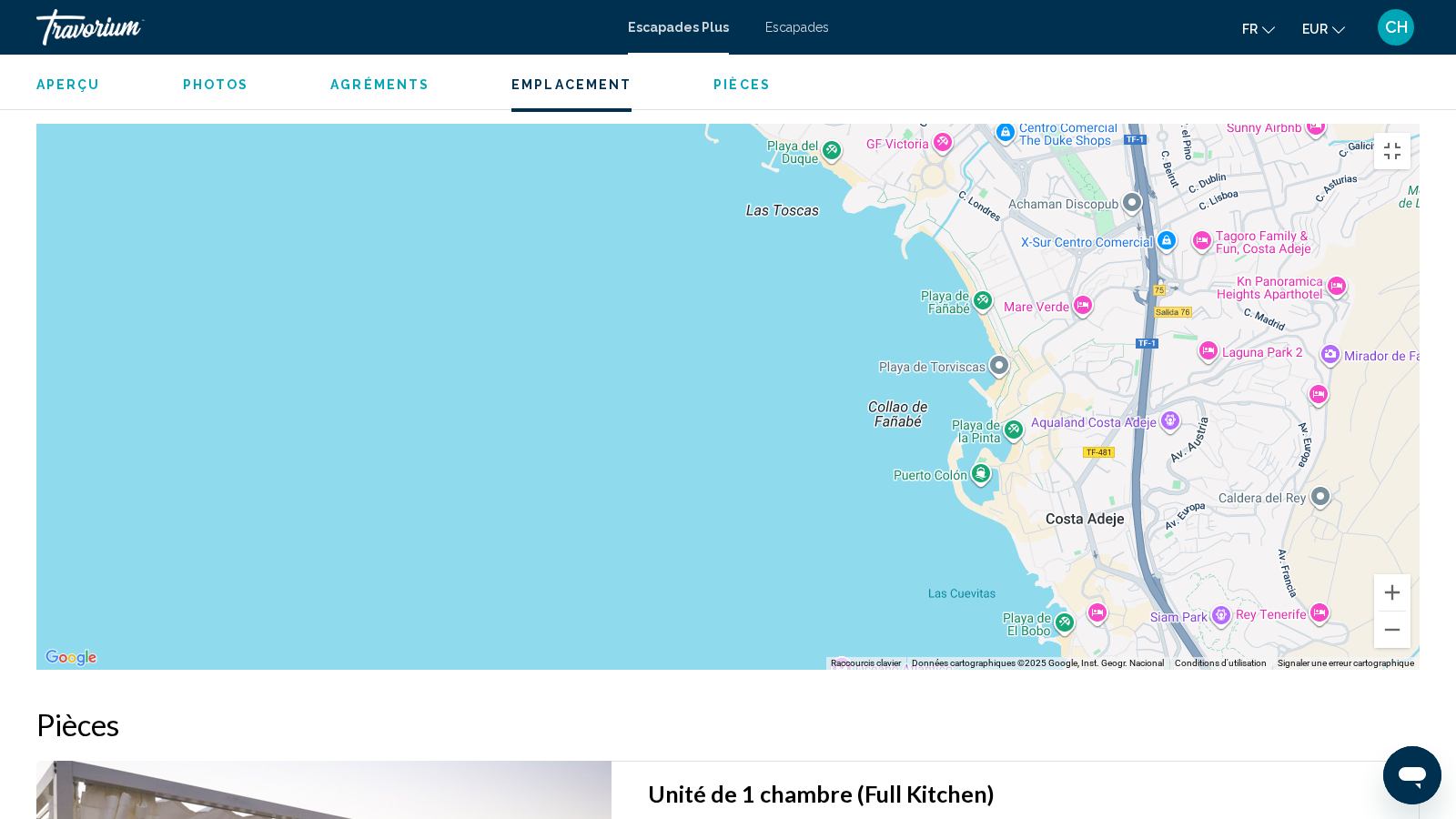
drag, startPoint x: 1333, startPoint y: 628, endPoint x: 1057, endPoint y: 279, distance: 444.9
click at [1057, 279] on div "Pour activer le glissement avec le clavier, appuyez sur Alt+Entrée. Une fois ce…" at bounding box center [728, 397] width 1383 height 546
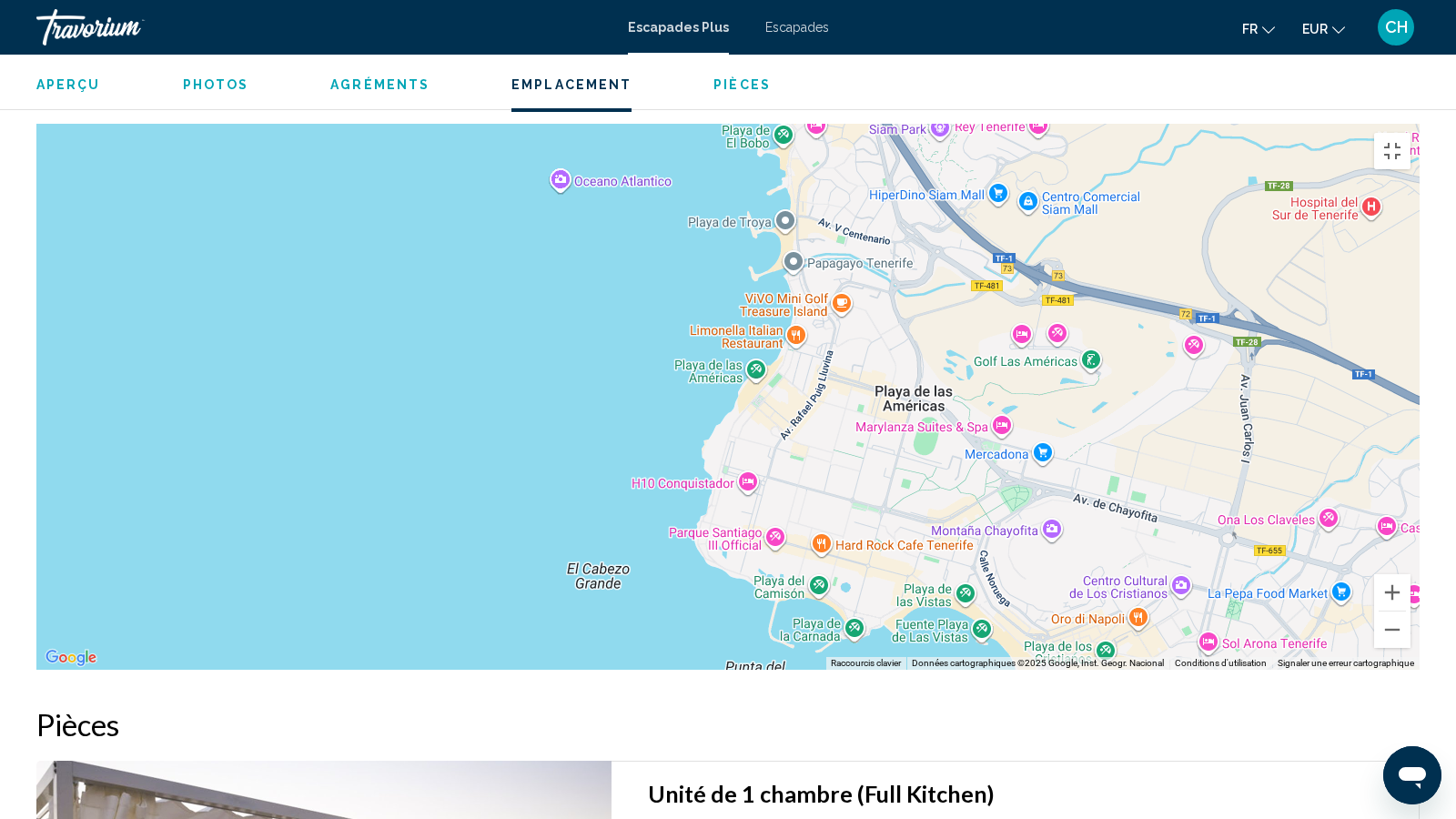
drag, startPoint x: 1206, startPoint y: 702, endPoint x: 946, endPoint y: 232, distance: 537.1
click at [939, 231] on div "Pour activer le glissement avec le clavier, appuyez sur Alt+Entrée. Une fois ce…" at bounding box center [728, 397] width 1383 height 546
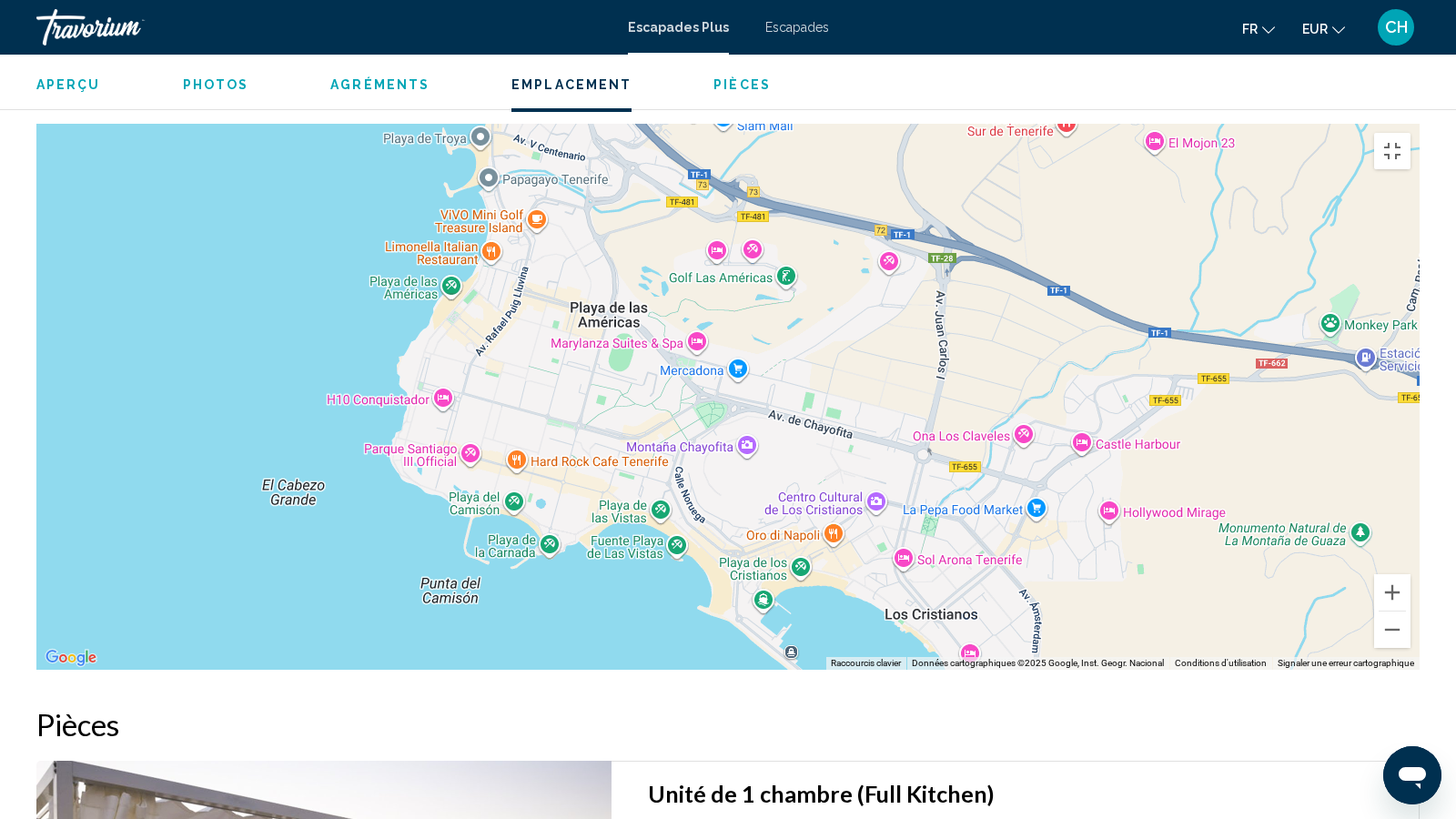
drag, startPoint x: 1162, startPoint y: 571, endPoint x: 855, endPoint y: 490, distance: 317.5
click at [855, 490] on div "Pour activer le glissement avec le clavier, appuyez sur Alt+Entrée. Une fois ce…" at bounding box center [728, 397] width 1383 height 546
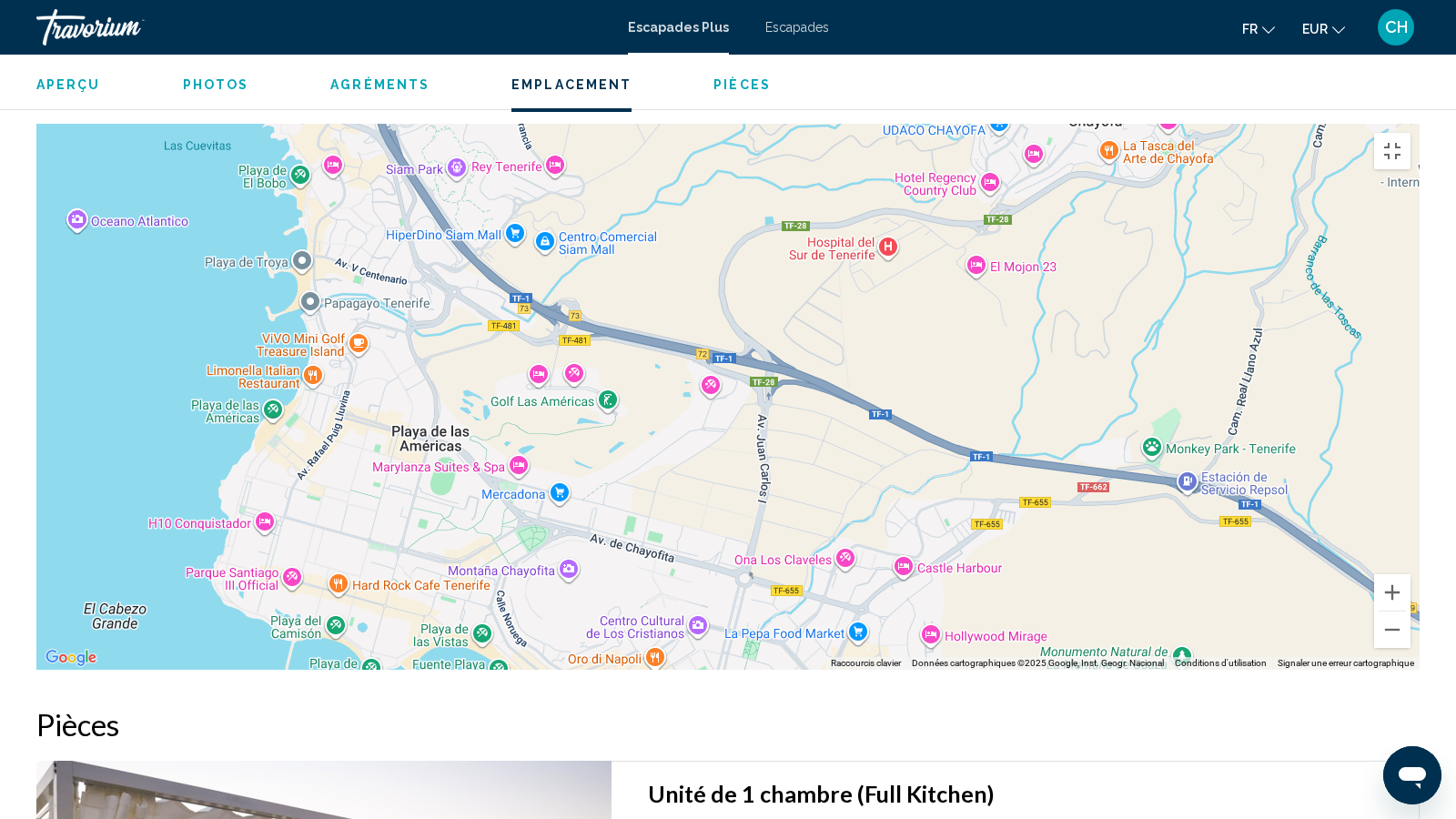
drag, startPoint x: 1412, startPoint y: 692, endPoint x: 1233, endPoint y: 818, distance: 218.9
click at [1233, 669] on div "Pour activer le glissement avec le clavier, appuyez sur Alt+Entrée. Une fois ce…" at bounding box center [728, 397] width 1383 height 546
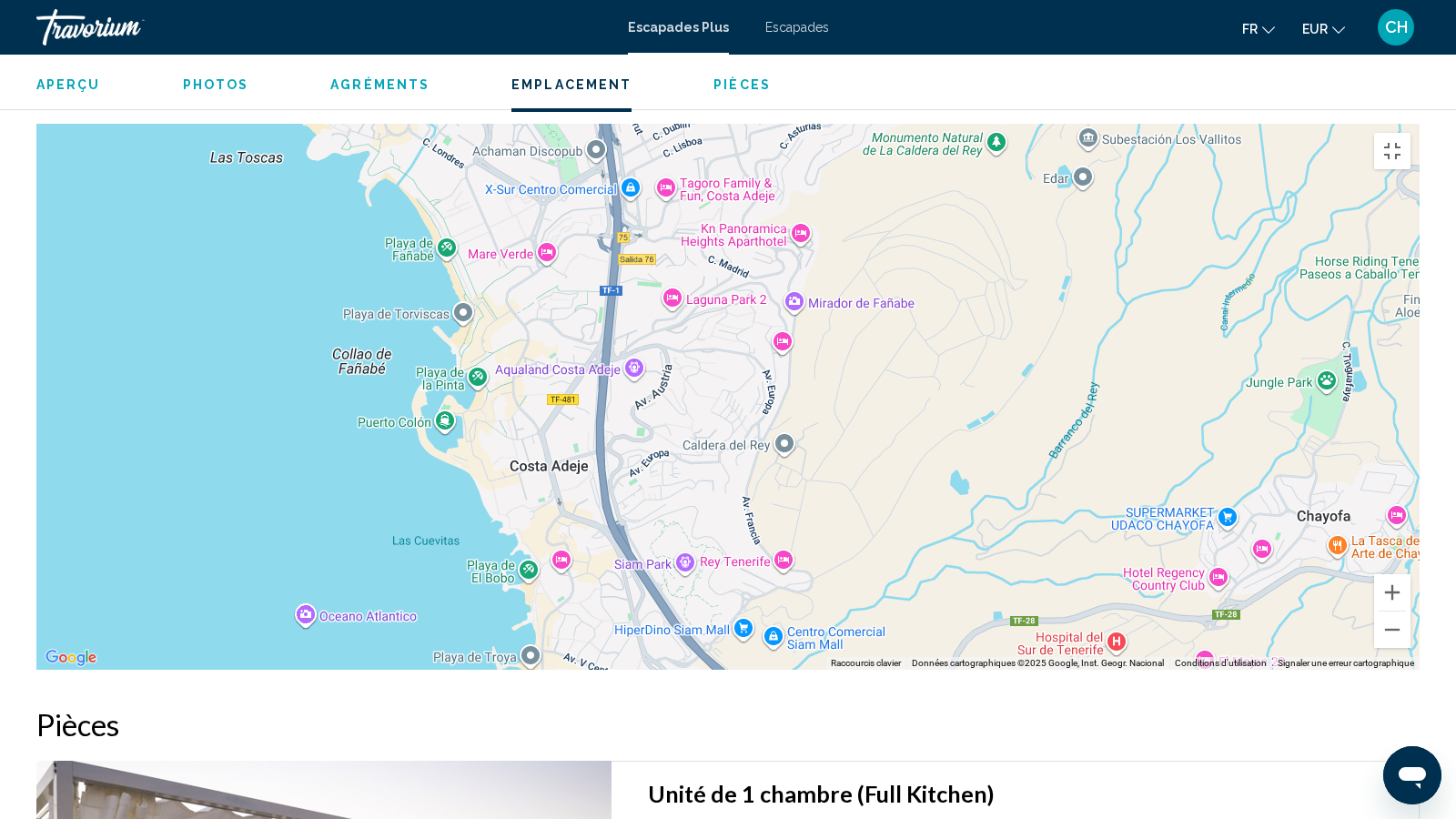
drag, startPoint x: 856, startPoint y: 313, endPoint x: 1095, endPoint y: 705, distance: 459.1
click at [1089, 669] on div "Pour activer le glissement avec le clavier, appuyez sur Alt+Entrée. Une fois ce…" at bounding box center [728, 397] width 1383 height 546
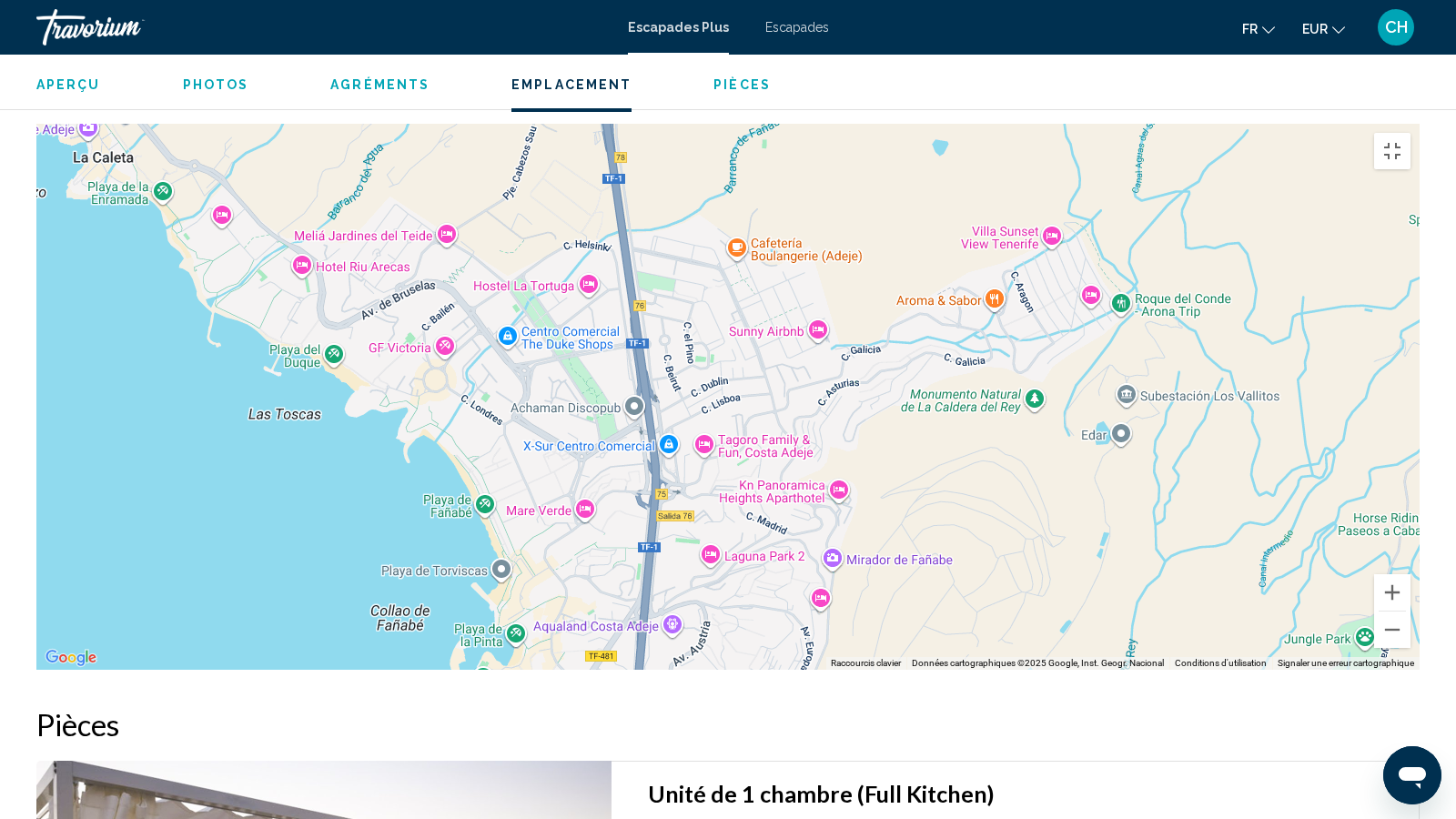
drag, startPoint x: 864, startPoint y: 392, endPoint x: 900, endPoint y: 644, distance: 254.6
click at [900, 644] on div "Pour activer le glissement avec le clavier, appuyez sur Alt+Entrée. Une fois ce…" at bounding box center [728, 397] width 1383 height 546
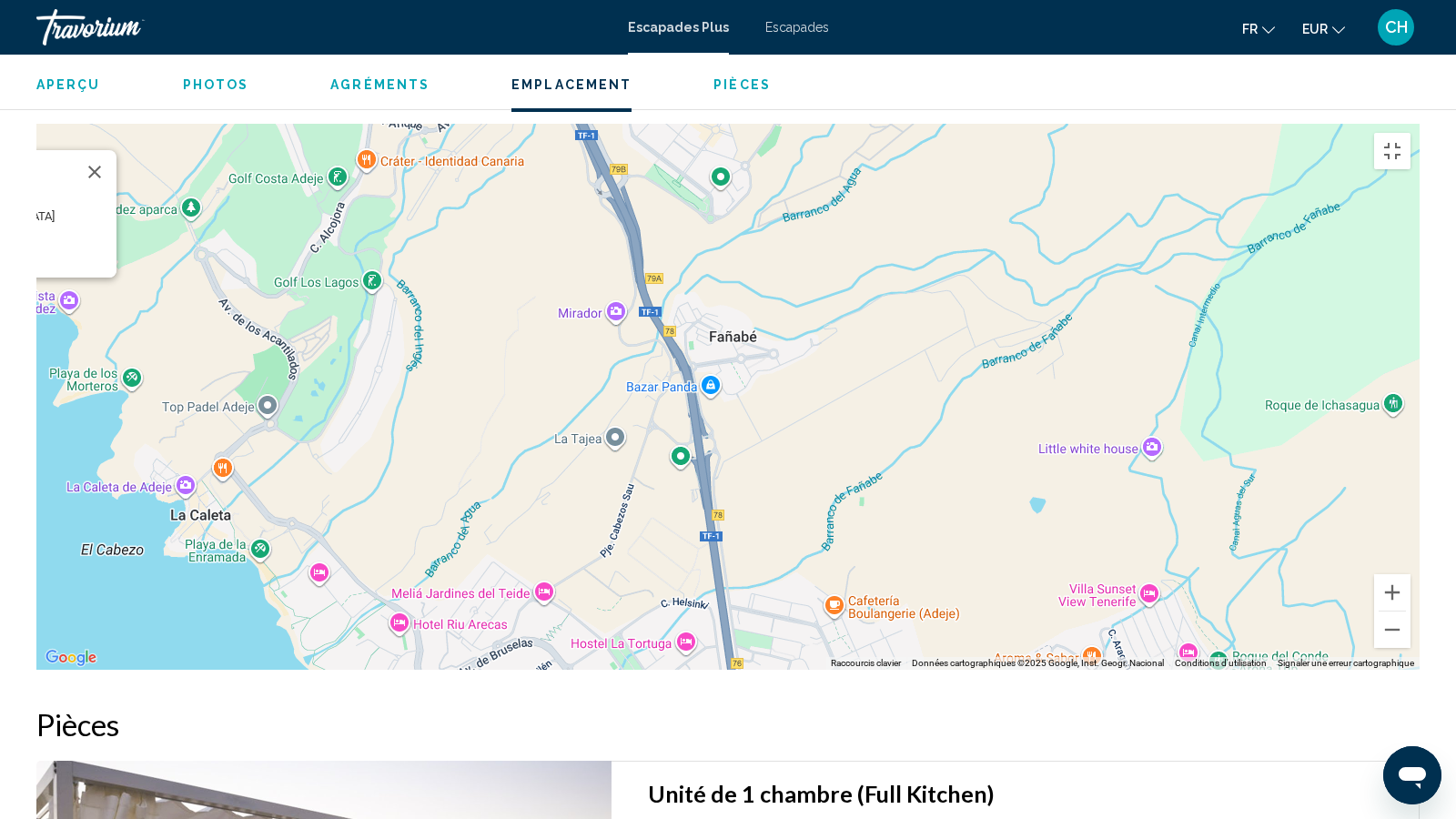
drag, startPoint x: 844, startPoint y: 248, endPoint x: 972, endPoint y: 655, distance: 426.7
click at [968, 663] on div "Pour activer le glissement avec le clavier, appuyez sur Alt+Entrée. Une fois ce…" at bounding box center [728, 397] width 1383 height 546
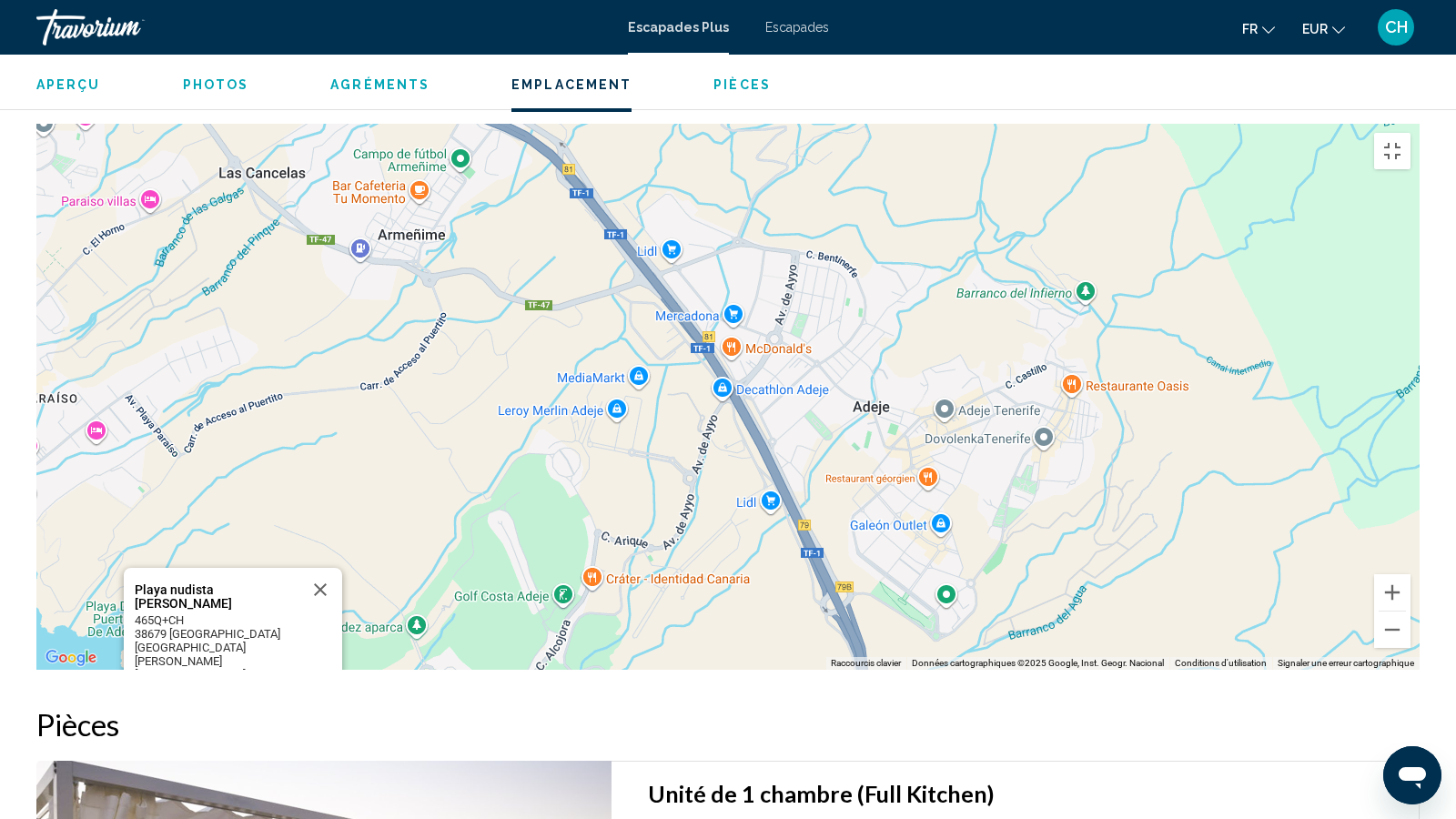
drag, startPoint x: 748, startPoint y: 358, endPoint x: 959, endPoint y: 682, distance: 386.6
click at [953, 669] on div "Pour activer le glissement avec le clavier, appuyez sur Alt+Entrée. Une fois ce…" at bounding box center [728, 397] width 1383 height 546
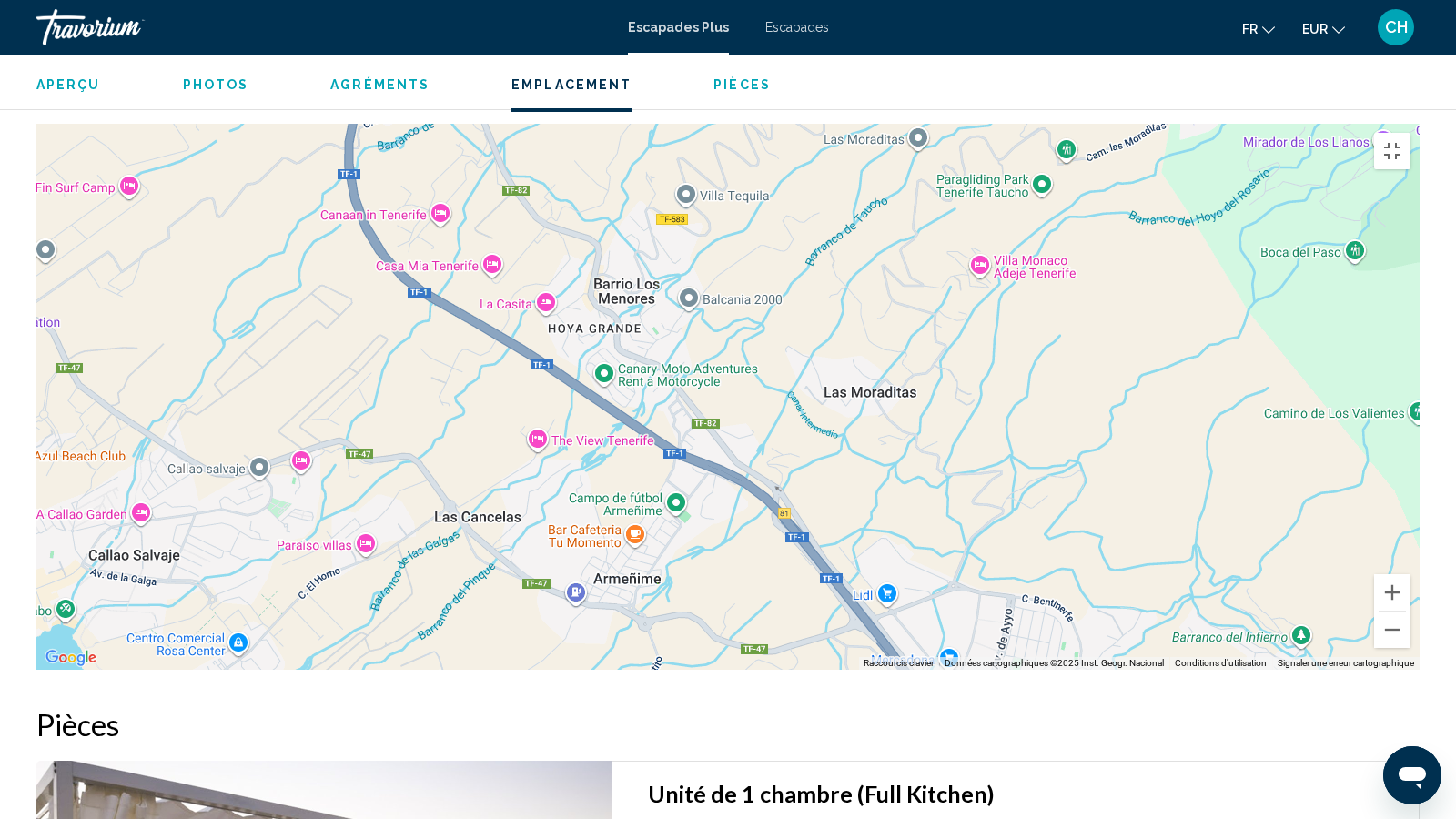
drag, startPoint x: 765, startPoint y: 309, endPoint x: 957, endPoint y: 619, distance: 364.6
click at [955, 619] on div "Pour activer le glissement avec le clavier, appuyez sur Alt+Entrée. Une fois ce…" at bounding box center [728, 397] width 1383 height 546
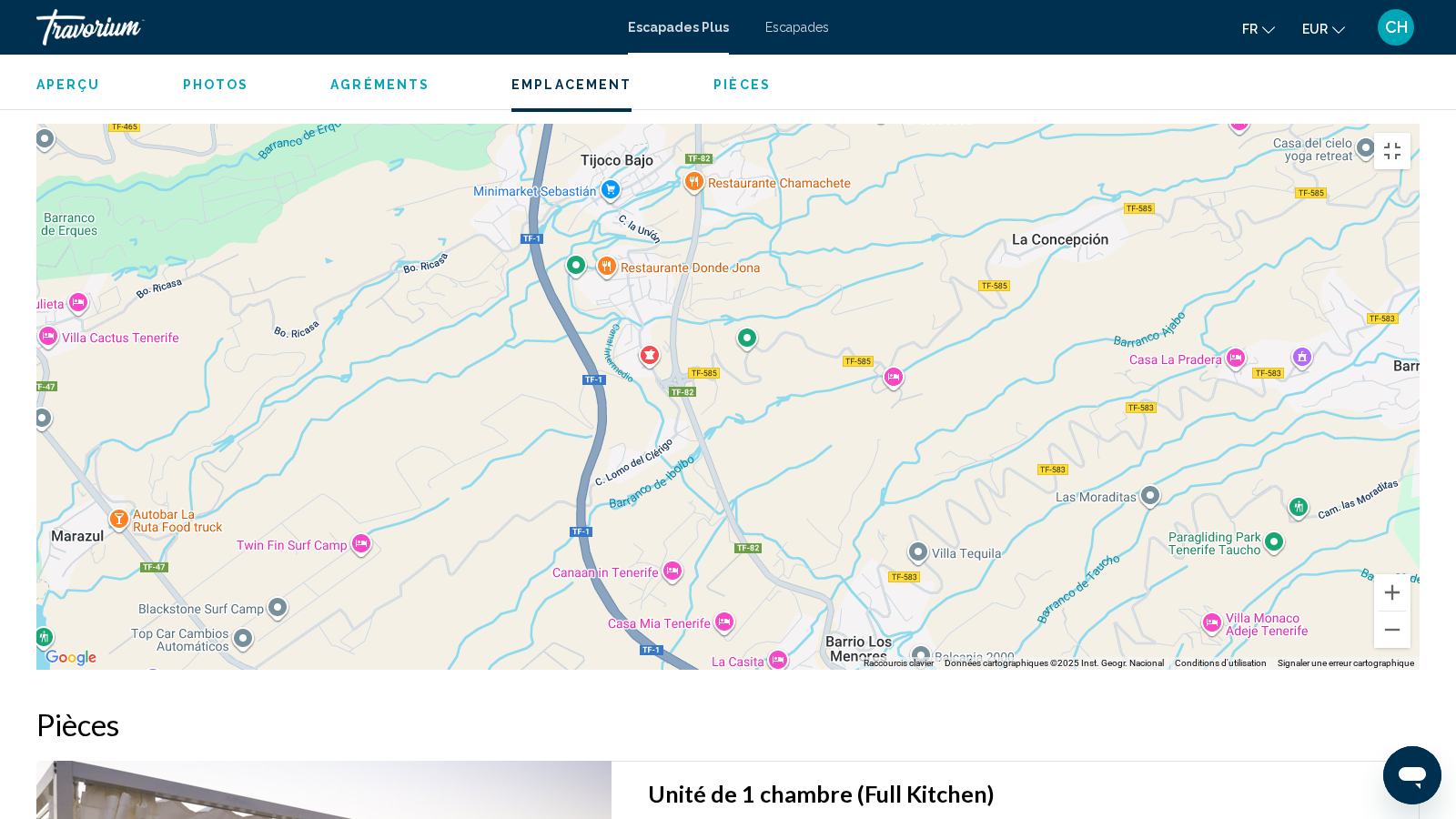
drag, startPoint x: 649, startPoint y: 224, endPoint x: 880, endPoint y: 584, distance: 427.7
click at [880, 584] on div "Pour activer le glissement avec le clavier, appuyez sur Alt+Entrée. Une fois ce…" at bounding box center [728, 397] width 1383 height 546
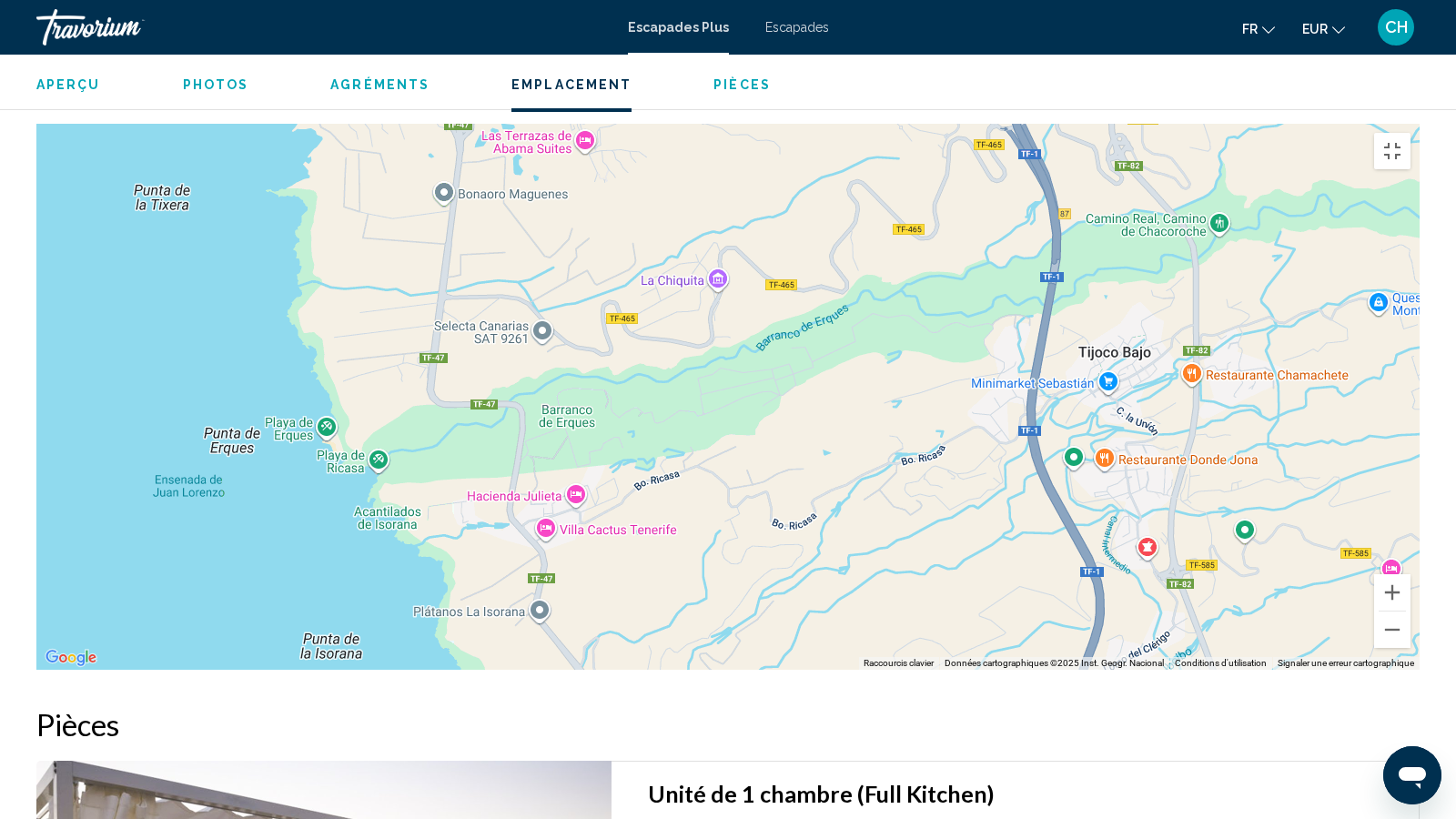
drag, startPoint x: 671, startPoint y: 261, endPoint x: 1151, endPoint y: 440, distance: 512.3
click at [1151, 440] on div "Pour activer le glissement avec le clavier, appuyez sur Alt+Entrée. Une fois ce…" at bounding box center [728, 397] width 1383 height 546
click at [386, 474] on div "Pour activer le glissement avec le clavier, appuyez sur Alt+Entrée. Une fois ce…" at bounding box center [728, 397] width 1383 height 546
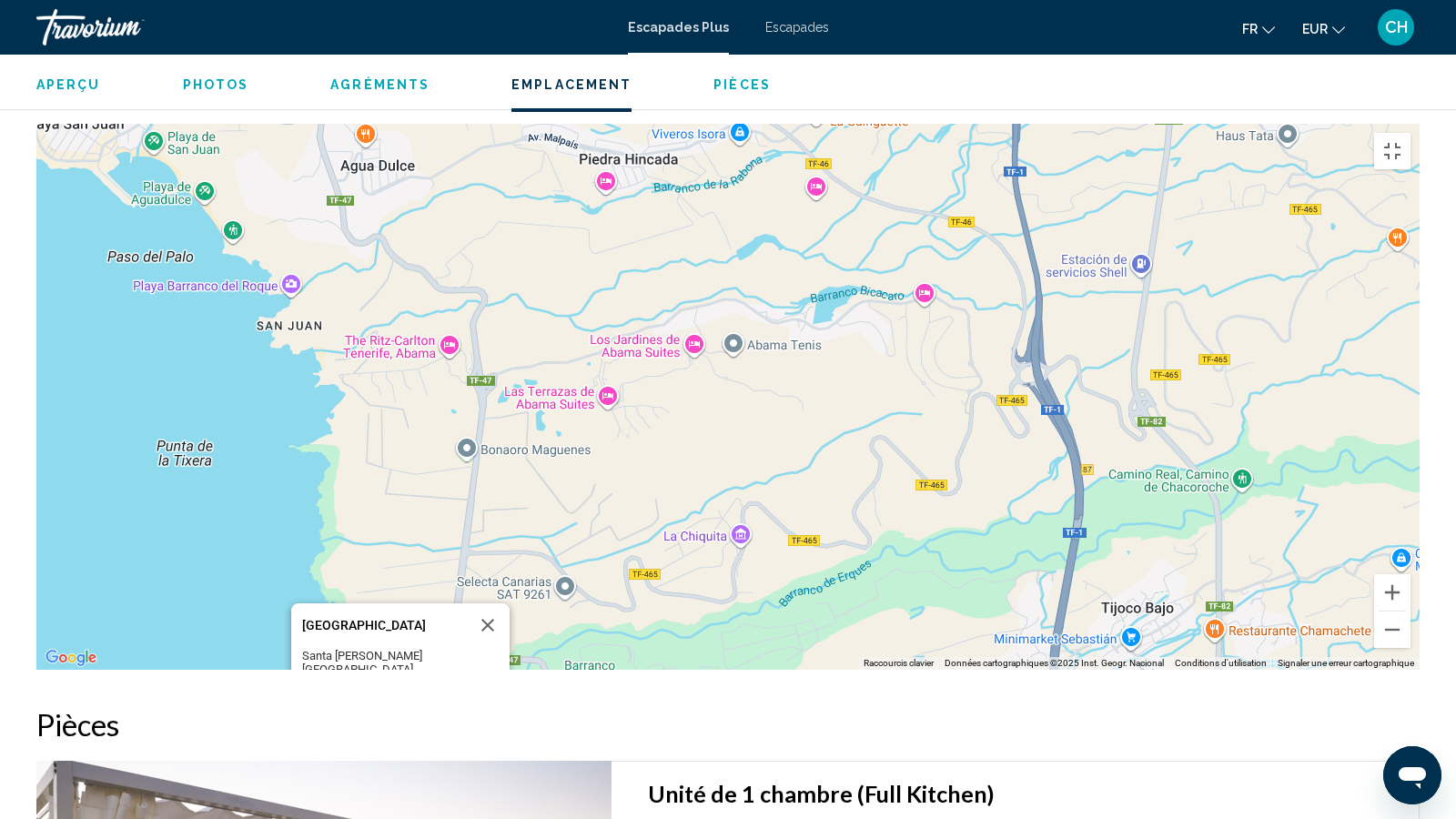
drag, startPoint x: 374, startPoint y: 267, endPoint x: 409, endPoint y: 506, distance: 241.5
click at [398, 523] on div "Pour activer le glissement avec le clavier, appuyez sur Alt+Entrée. Une fois ce…" at bounding box center [728, 397] width 1383 height 546
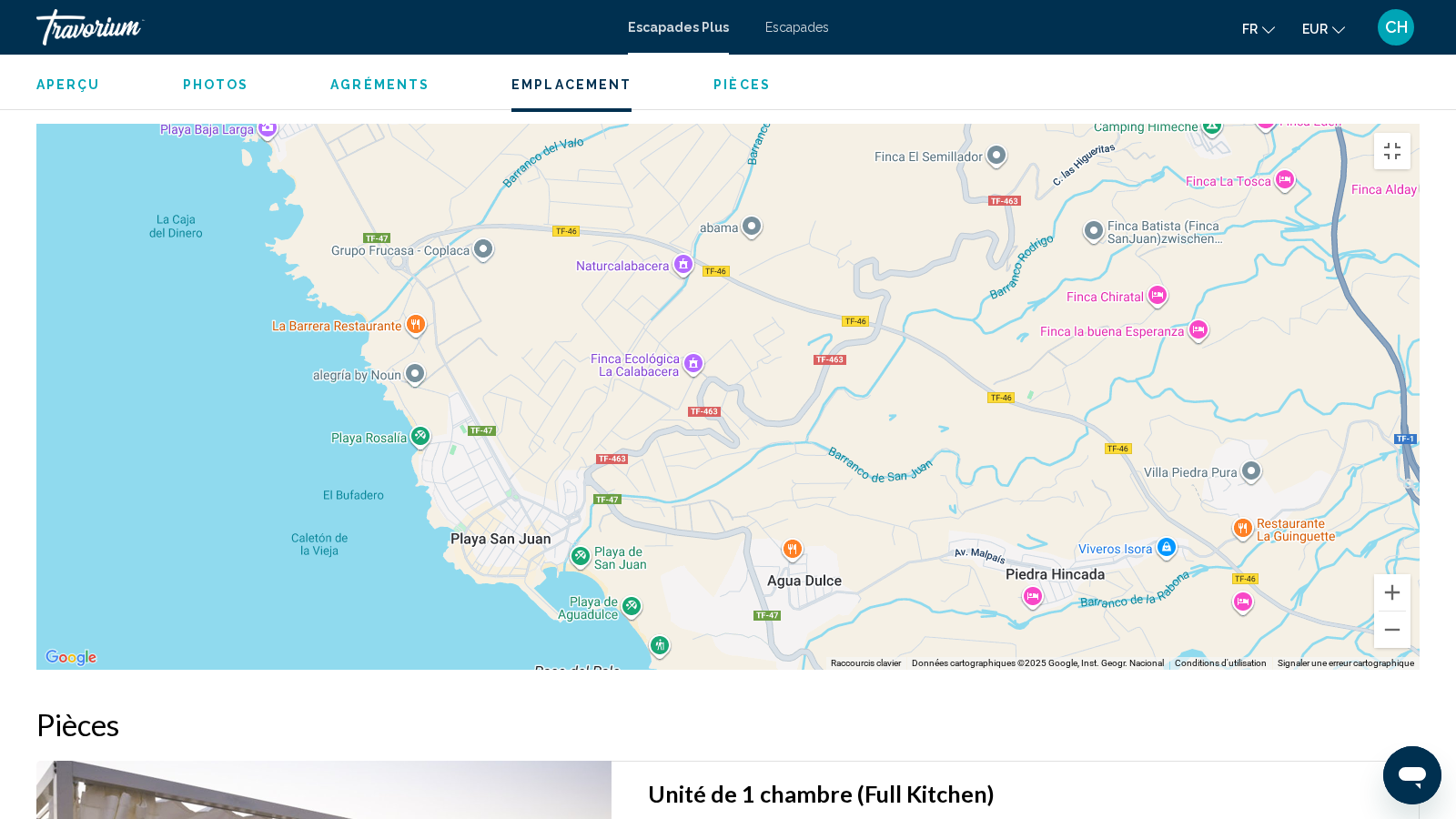
drag, startPoint x: 292, startPoint y: 234, endPoint x: 720, endPoint y: 641, distance: 590.6
click at [720, 641] on div "Pour activer le glissement avec le clavier, appuyez sur Alt+Entrée. Une fois ce…" at bounding box center [728, 397] width 1383 height 546
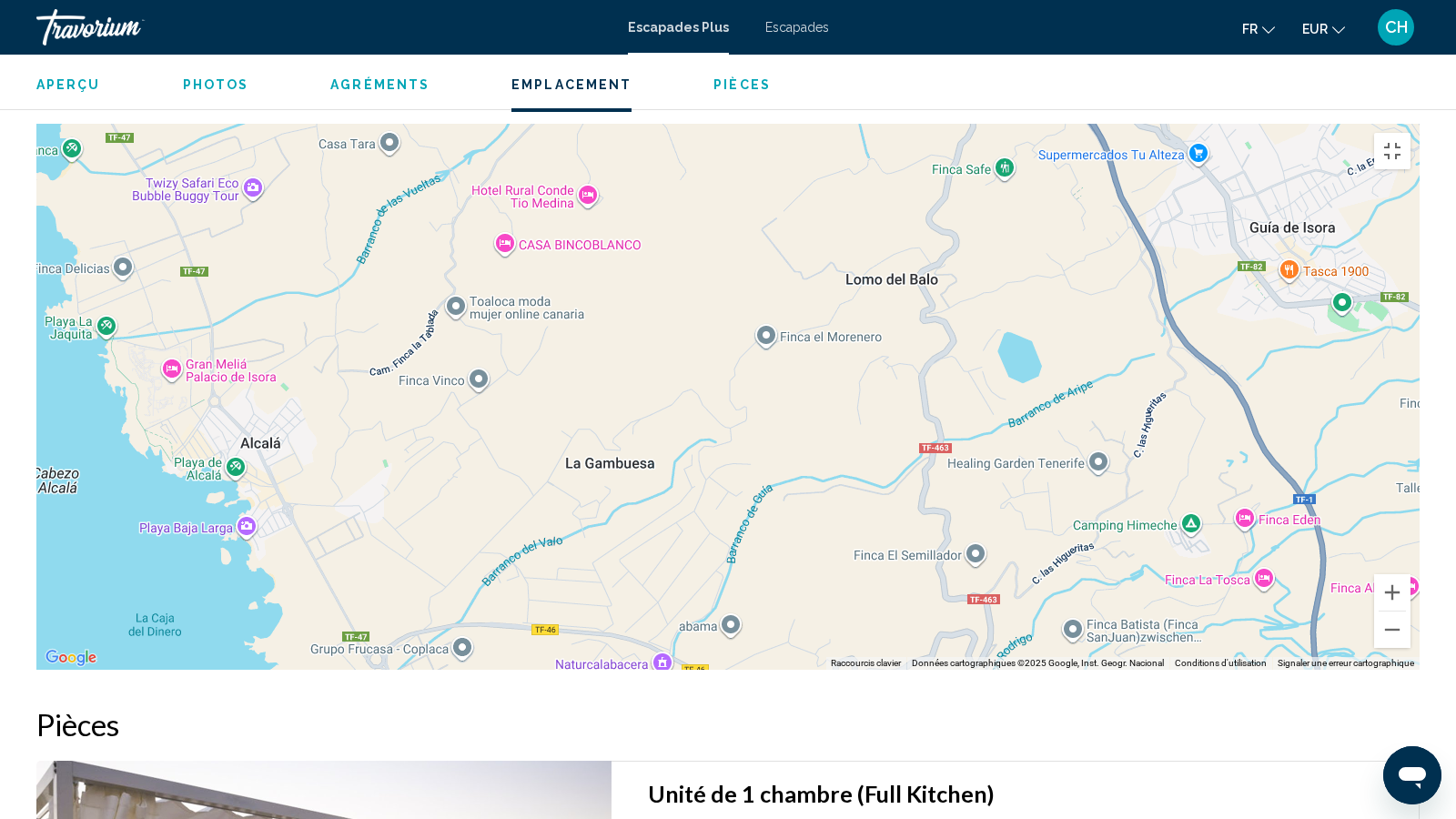
drag, startPoint x: 449, startPoint y: 200, endPoint x: 426, endPoint y: 600, distance: 400.7
click at [426, 600] on div "Pour activer le glissement avec le clavier, appuyez sur Alt+Entrée. Une fois ce…" at bounding box center [728, 397] width 1383 height 546
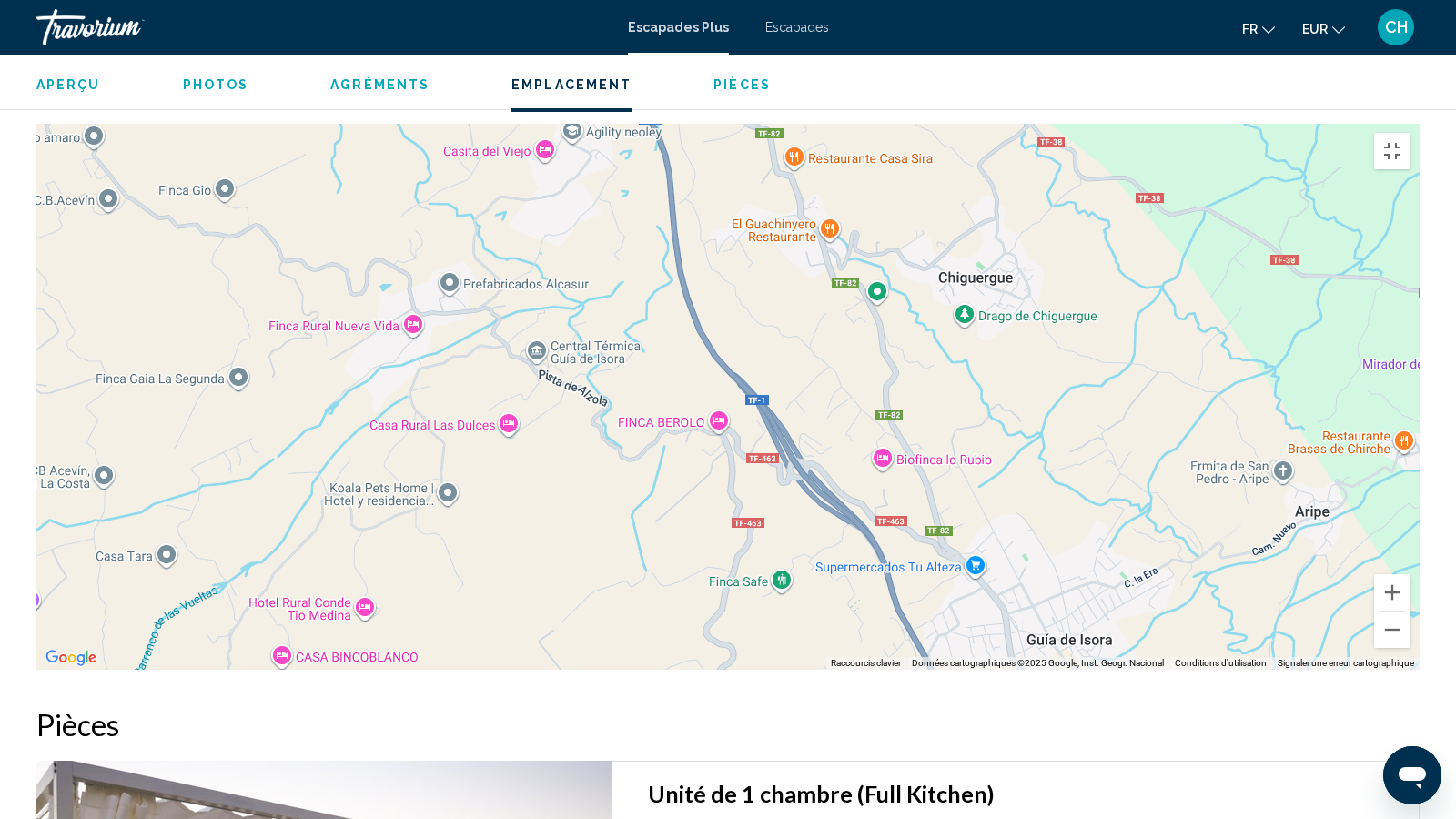
drag, startPoint x: 598, startPoint y: 267, endPoint x: 587, endPoint y: 607, distance: 340.2
click at [389, 658] on div "Pour activer le glissement avec le clavier, appuyez sur Alt+Entrée. Une fois ce…" at bounding box center [728, 397] width 1383 height 546
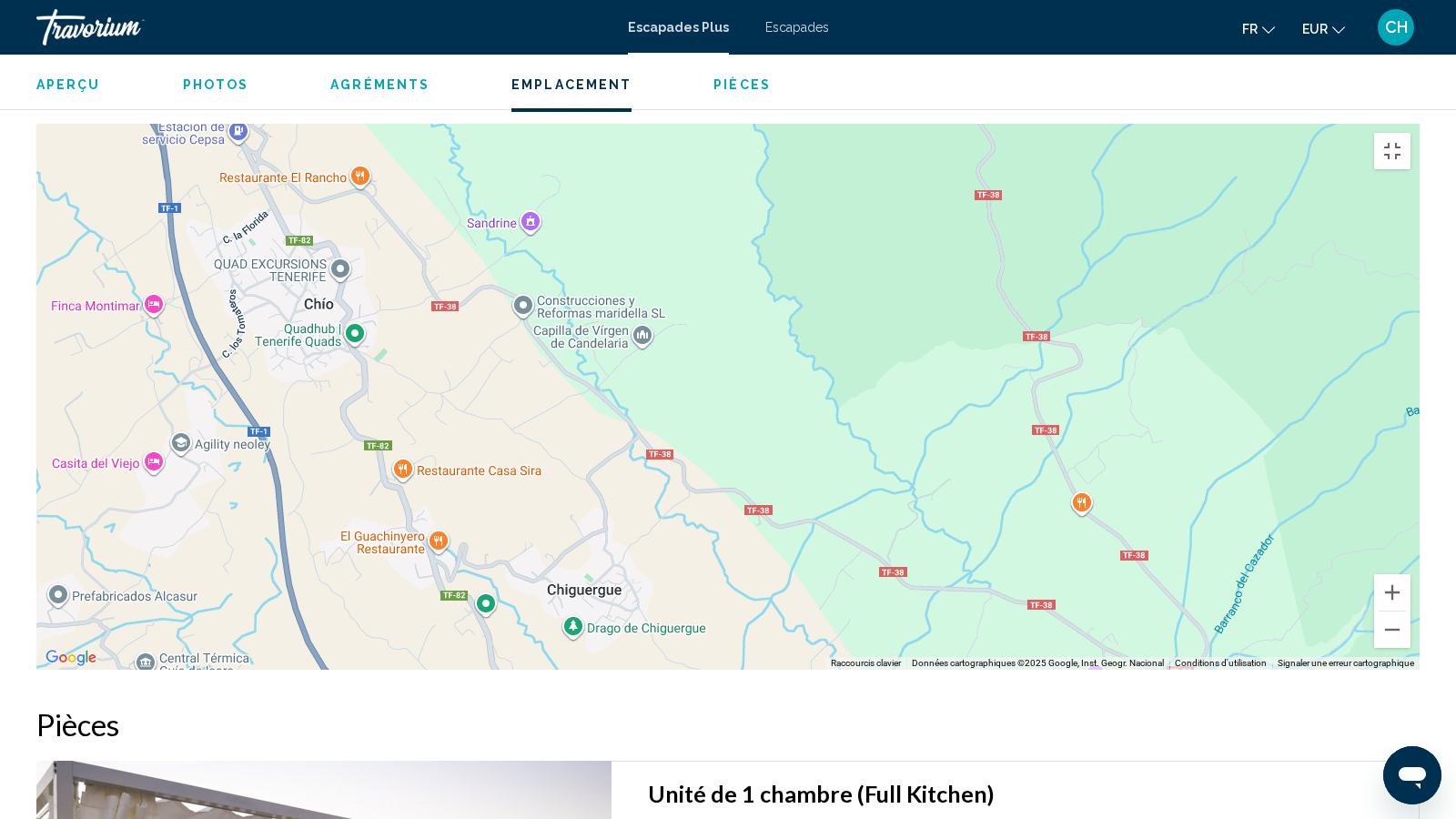
drag, startPoint x: 1019, startPoint y: 342, endPoint x: 629, endPoint y: 607, distance: 471.5
click at [606, 659] on div "Pour activer le glissement avec le clavier, appuyez sur Alt+Entrée. Une fois ce…" at bounding box center [728, 397] width 1383 height 546
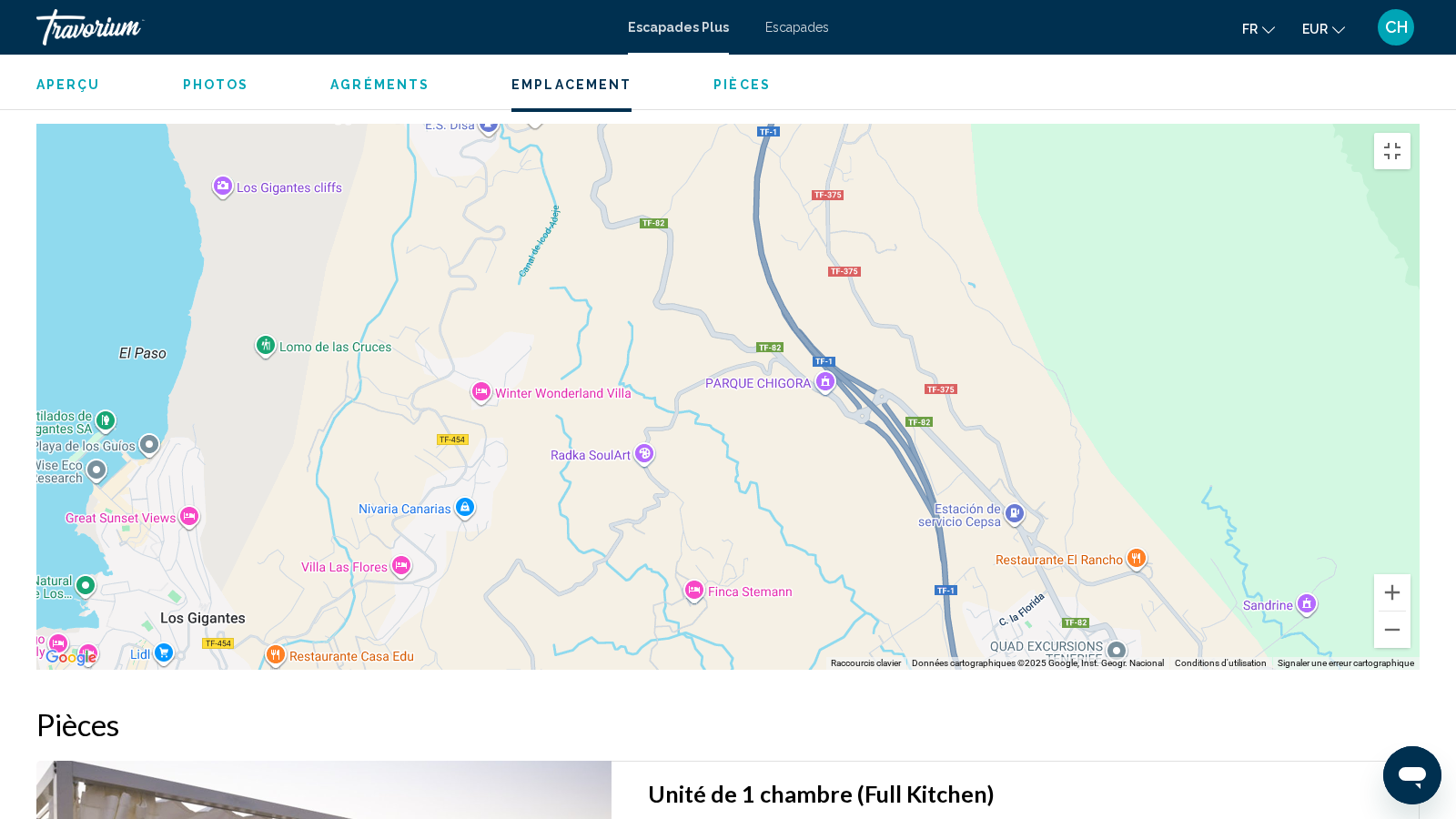
drag, startPoint x: 679, startPoint y: 287, endPoint x: 1455, endPoint y: 670, distance: 865.4
click at [1420, 669] on div "Pour activer le glissement avec le clavier, appuyez sur Alt+Entrée. Une fois ce…" at bounding box center [728, 397] width 1383 height 546
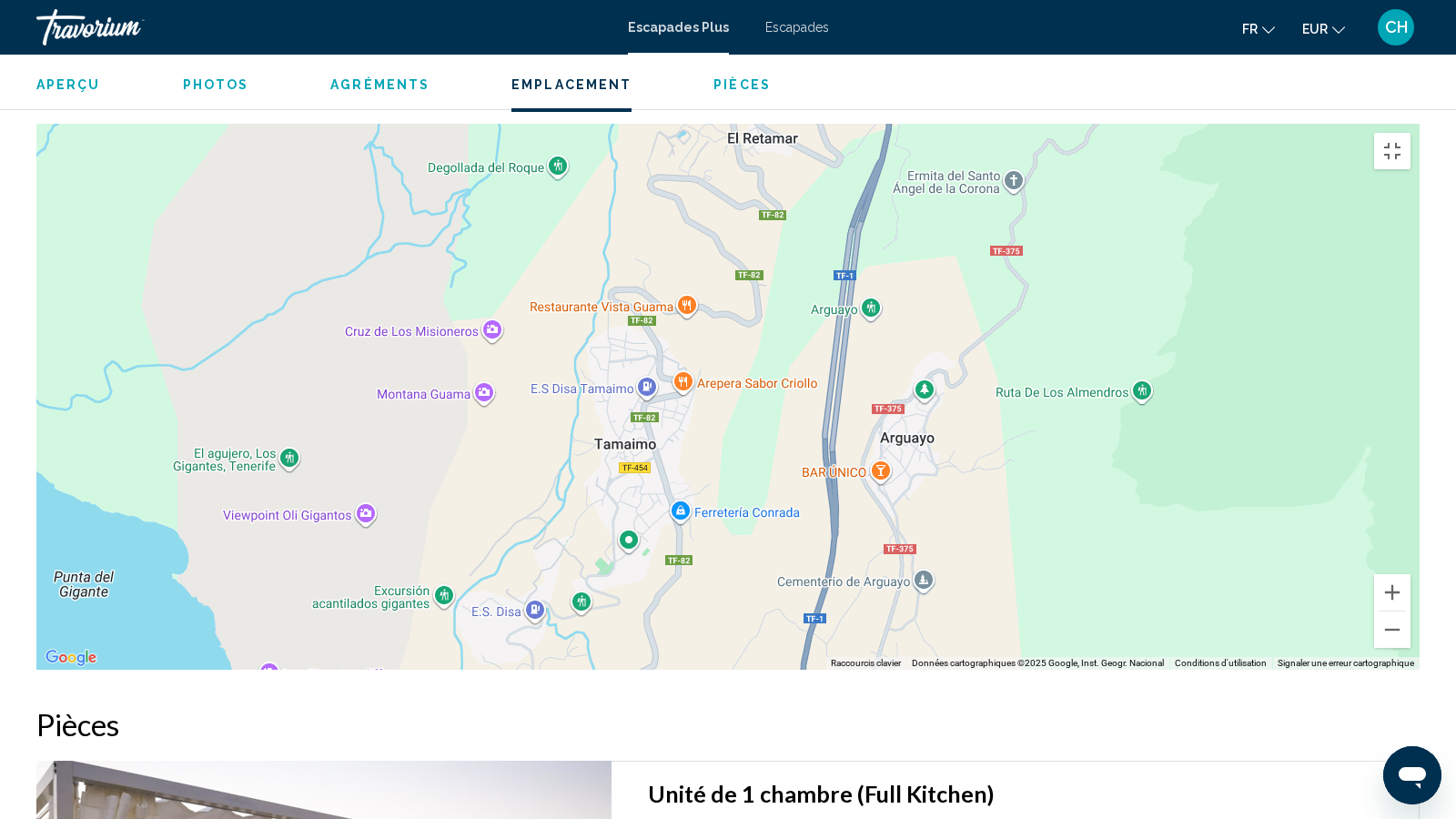
drag, startPoint x: 530, startPoint y: 327, endPoint x: 563, endPoint y: 728, distance: 402.4
click at [570, 669] on div "Pour activer le glissement avec le clavier, appuyez sur Alt+Entrée. Une fois ce…" at bounding box center [728, 397] width 1383 height 546
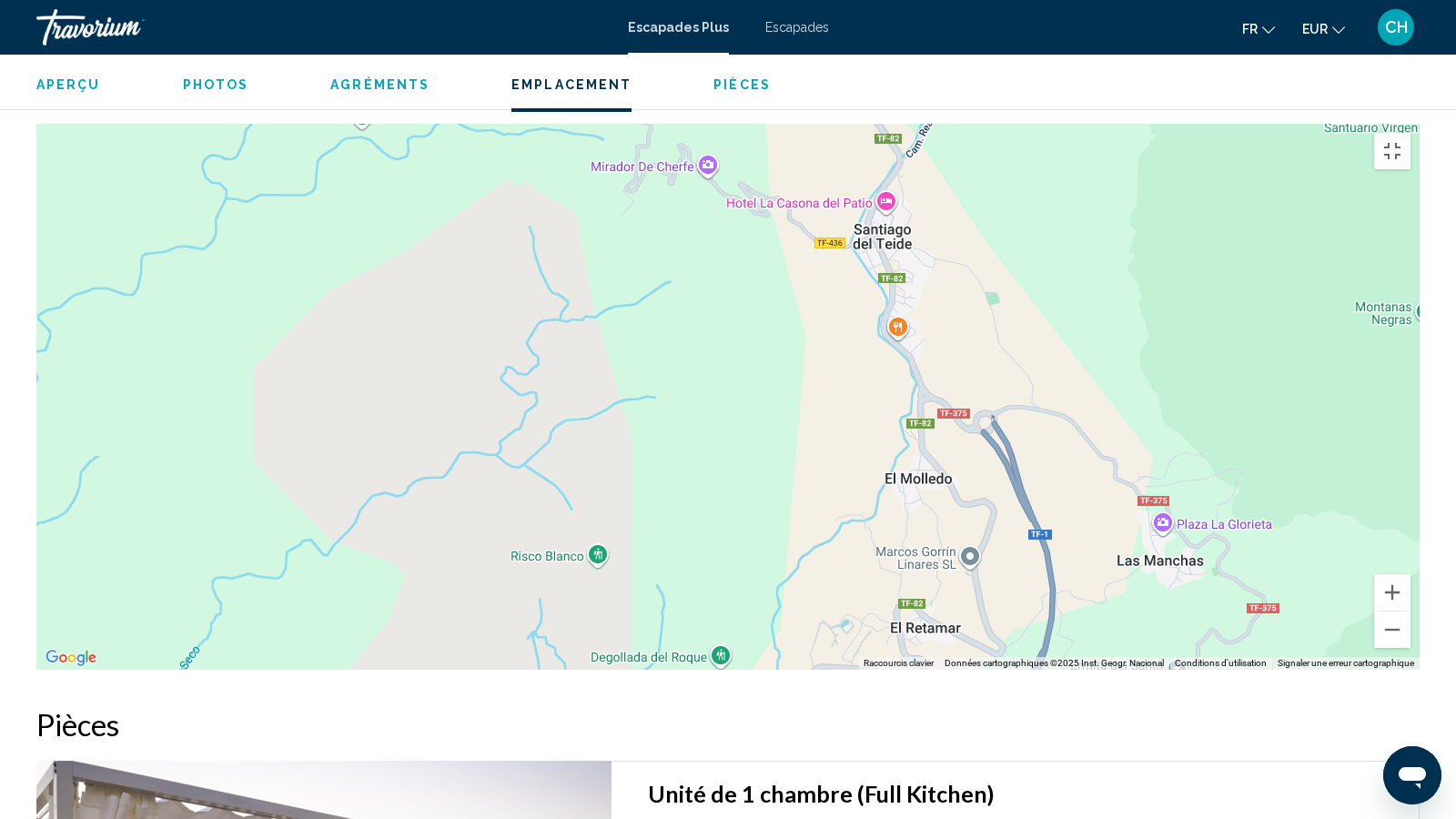
drag, startPoint x: 1024, startPoint y: 245, endPoint x: 1236, endPoint y: 771, distance: 567.1
click at [1247, 669] on div "Pour activer le glissement avec le clavier, appuyez sur Alt+Entrée. Une fois ce…" at bounding box center [728, 397] width 1383 height 546
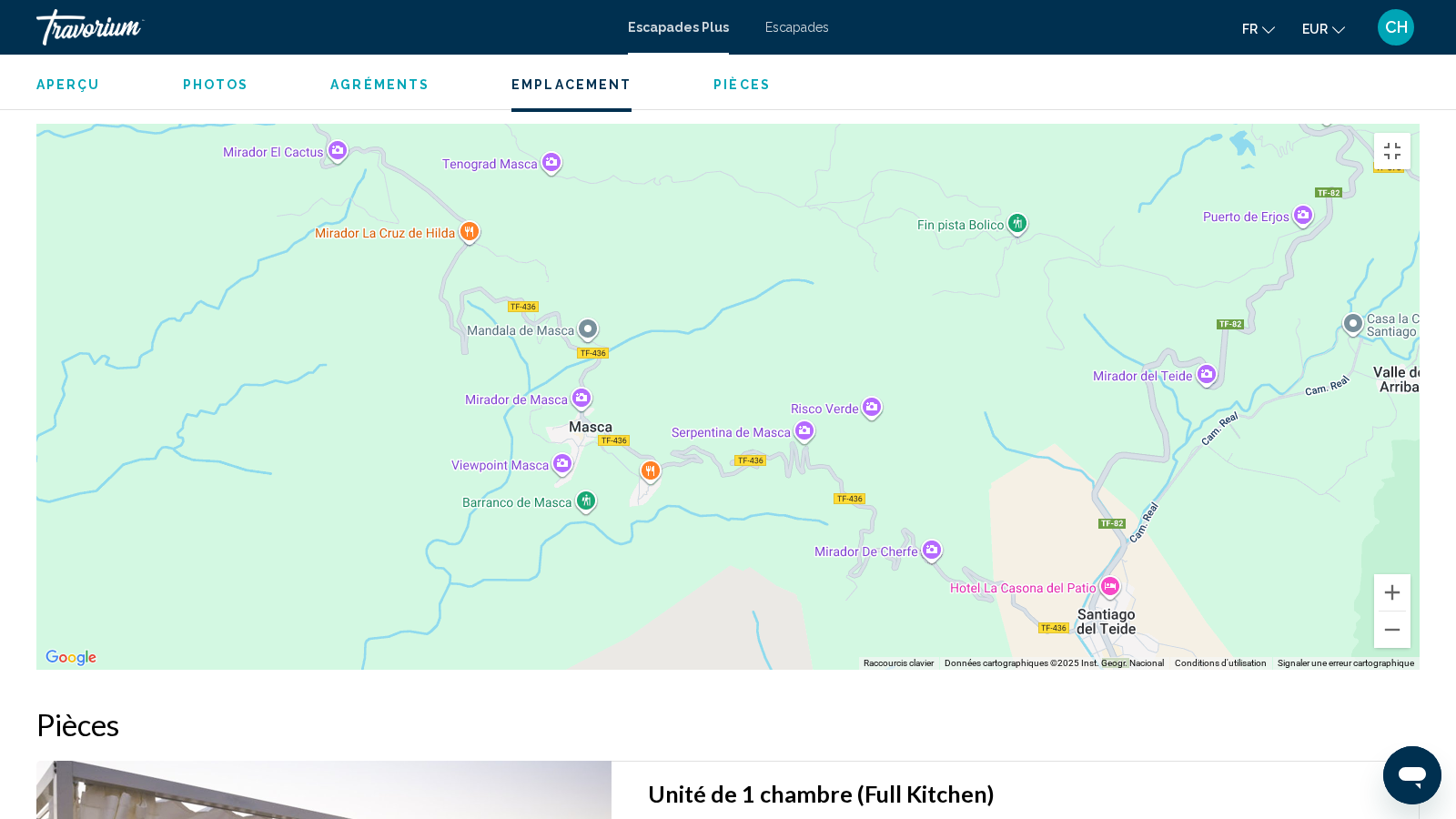
drag, startPoint x: 504, startPoint y: 307, endPoint x: 732, endPoint y: 656, distance: 416.9
click at [732, 669] on div "Pour activer le glissement avec le clavier, appuyez sur Alt+Entrée. Une fois ce…" at bounding box center [728, 397] width 1383 height 546
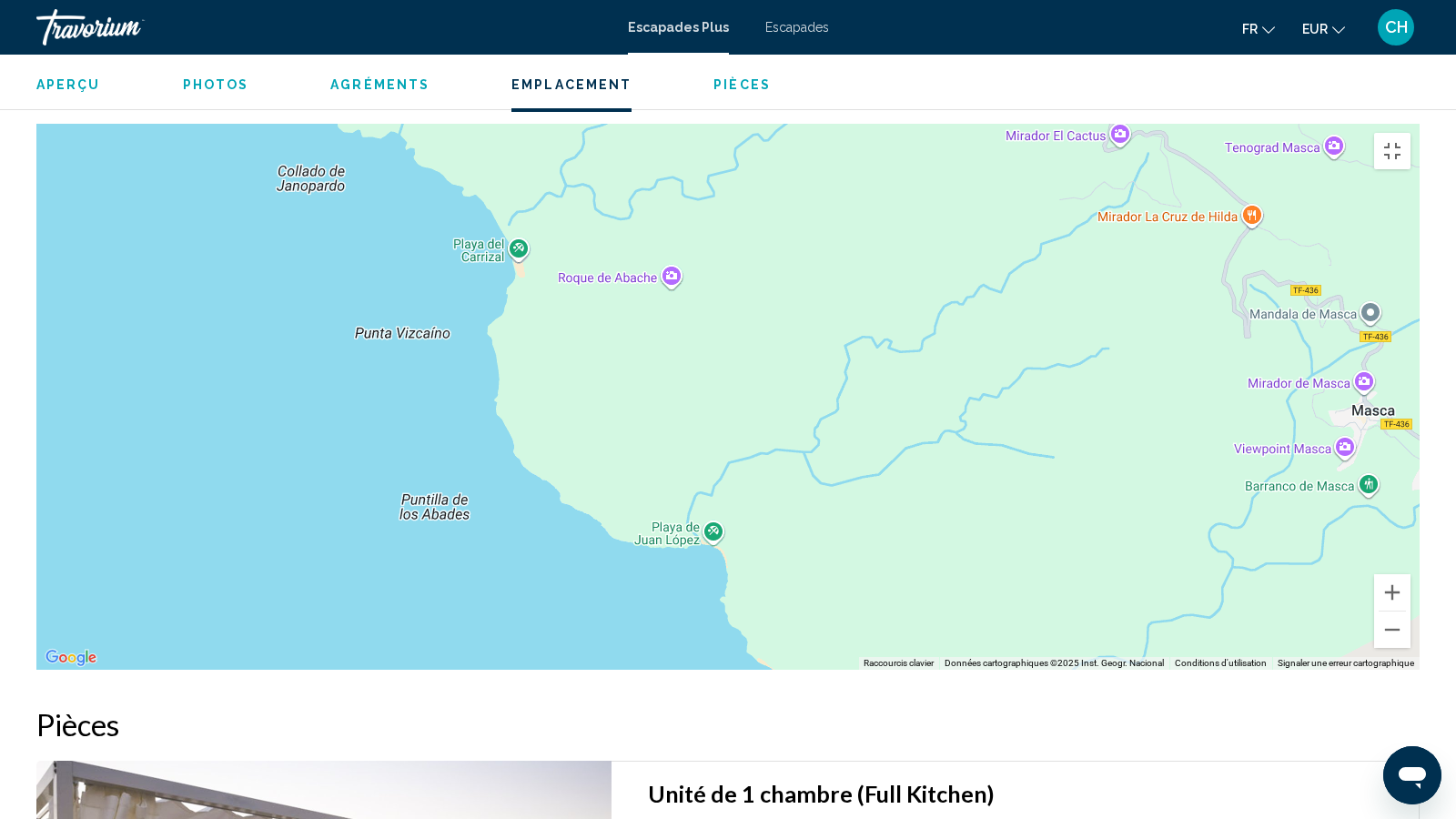
drag, startPoint x: 207, startPoint y: 398, endPoint x: 901, endPoint y: 370, distance: 694.6
click at [901, 370] on div "Pour activer le glissement avec le clavier, appuyez sur Alt+Entrée. Une fois ce…" at bounding box center [728, 397] width 1383 height 546
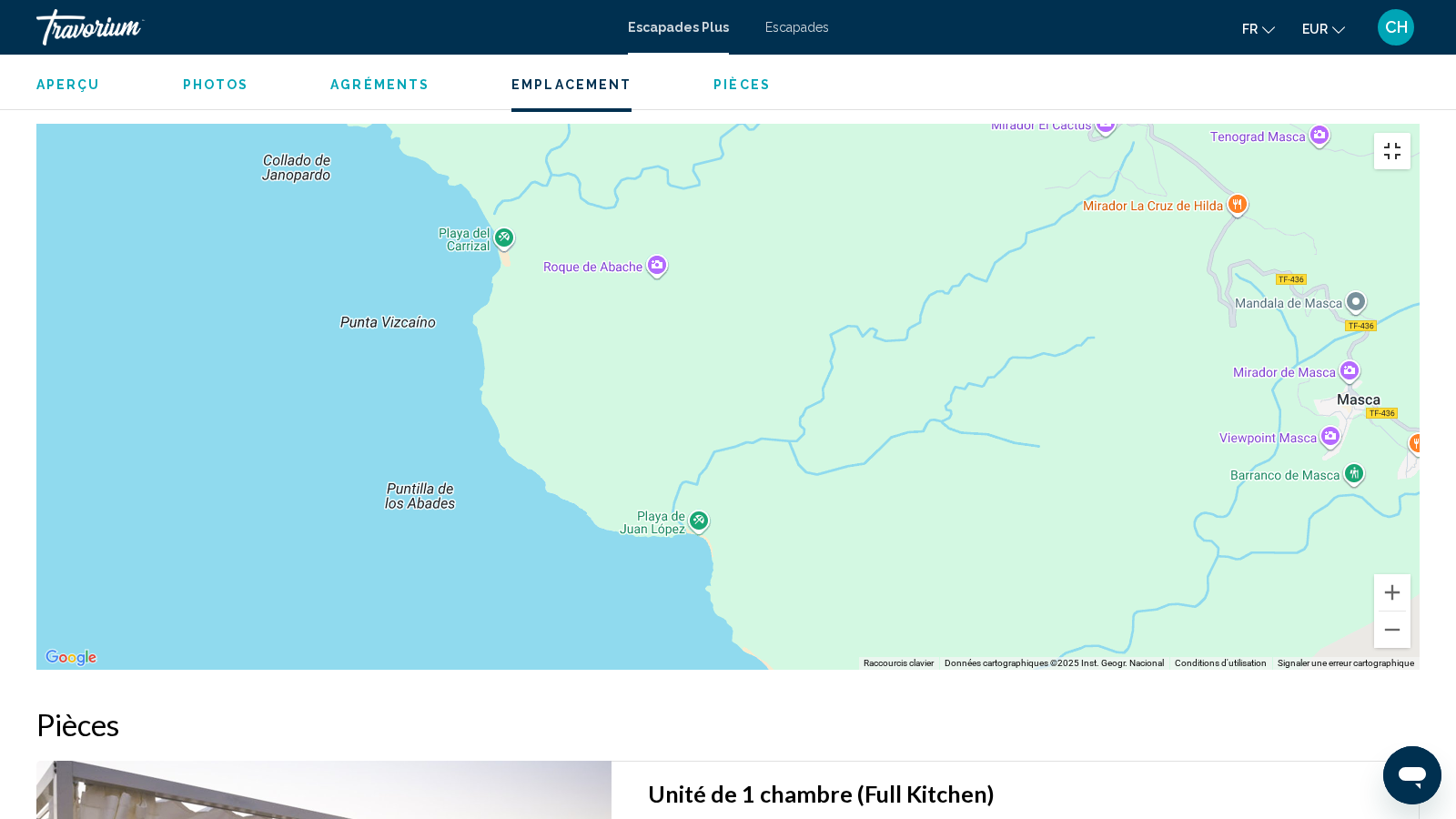
click at [1411, 133] on button "Passer en plein écran" at bounding box center [1393, 151] width 37 height 37
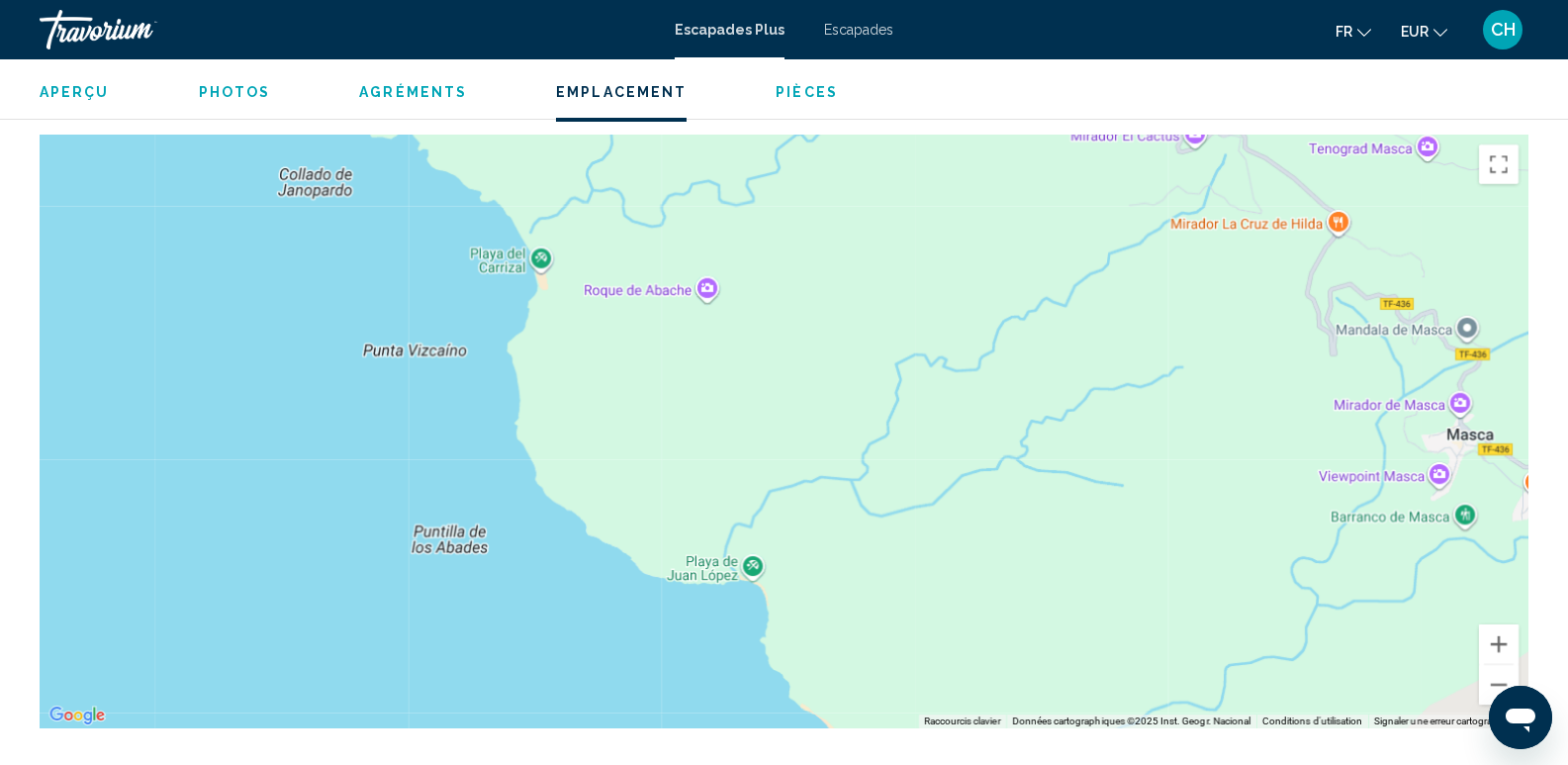
click at [797, 94] on span "Pièces" at bounding box center [807, 92] width 62 height 16
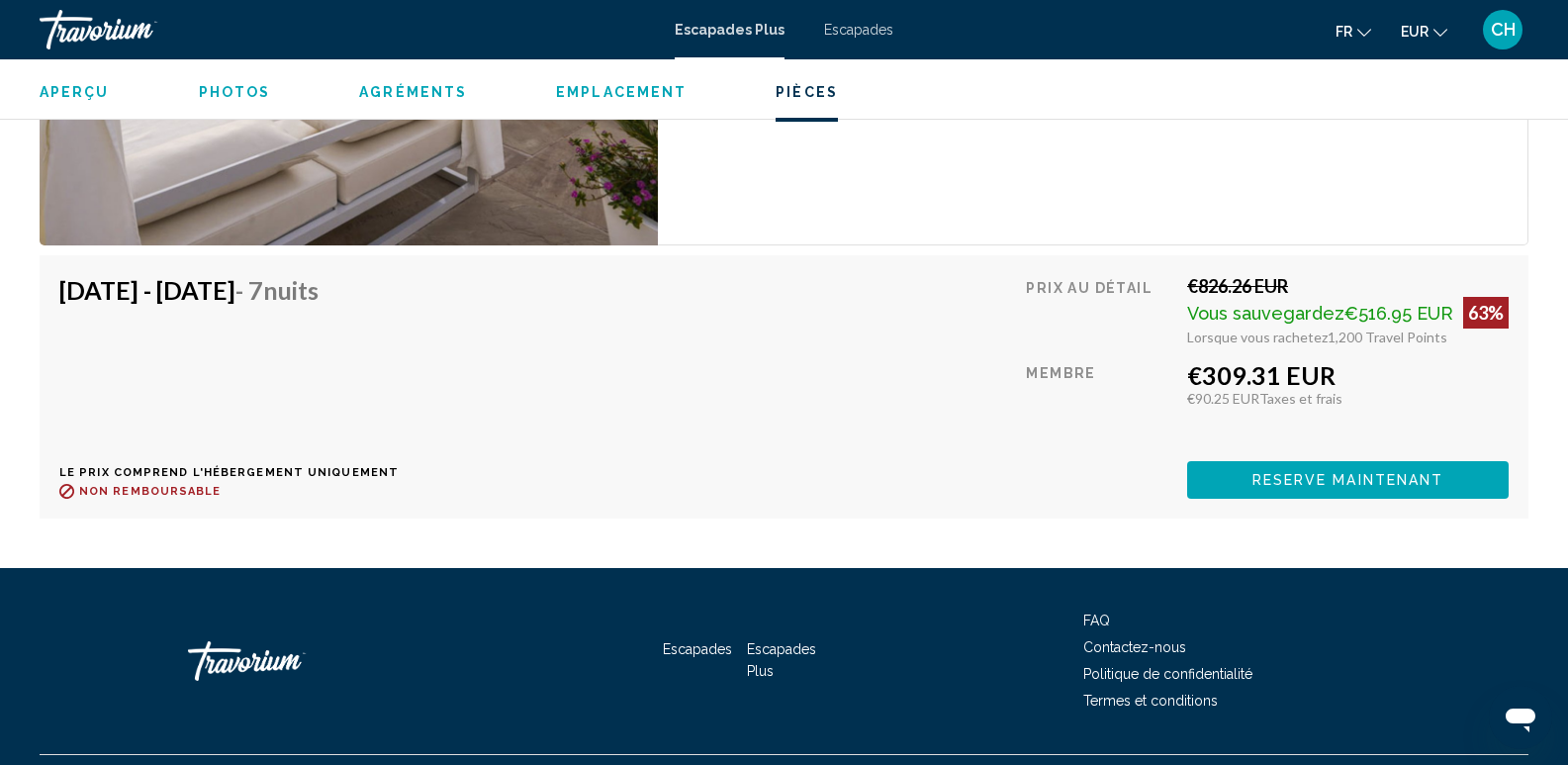
scroll to position [3619, 0]
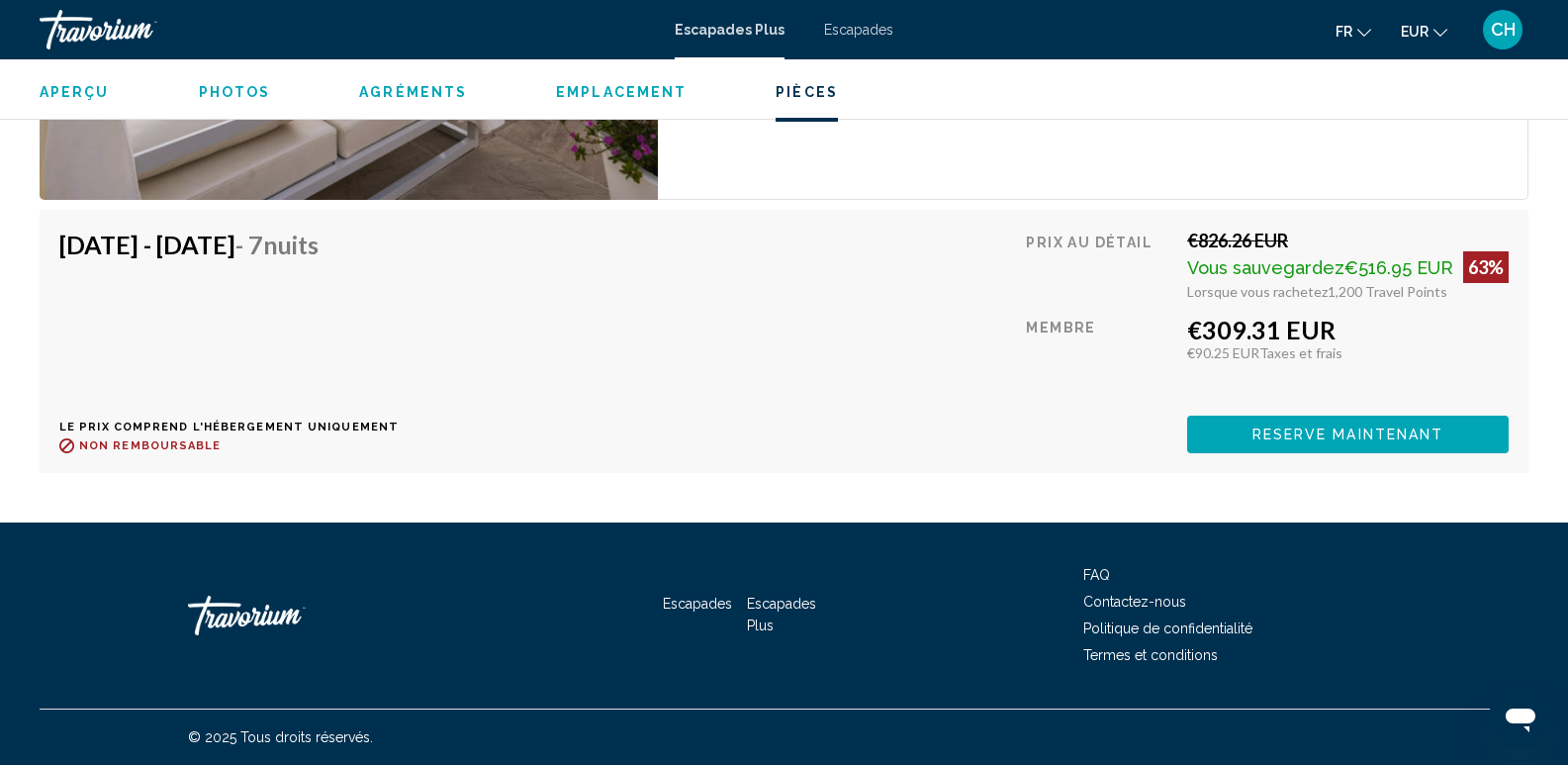
click at [1284, 440] on span "Reserve maintenant" at bounding box center [1348, 435] width 192 height 16
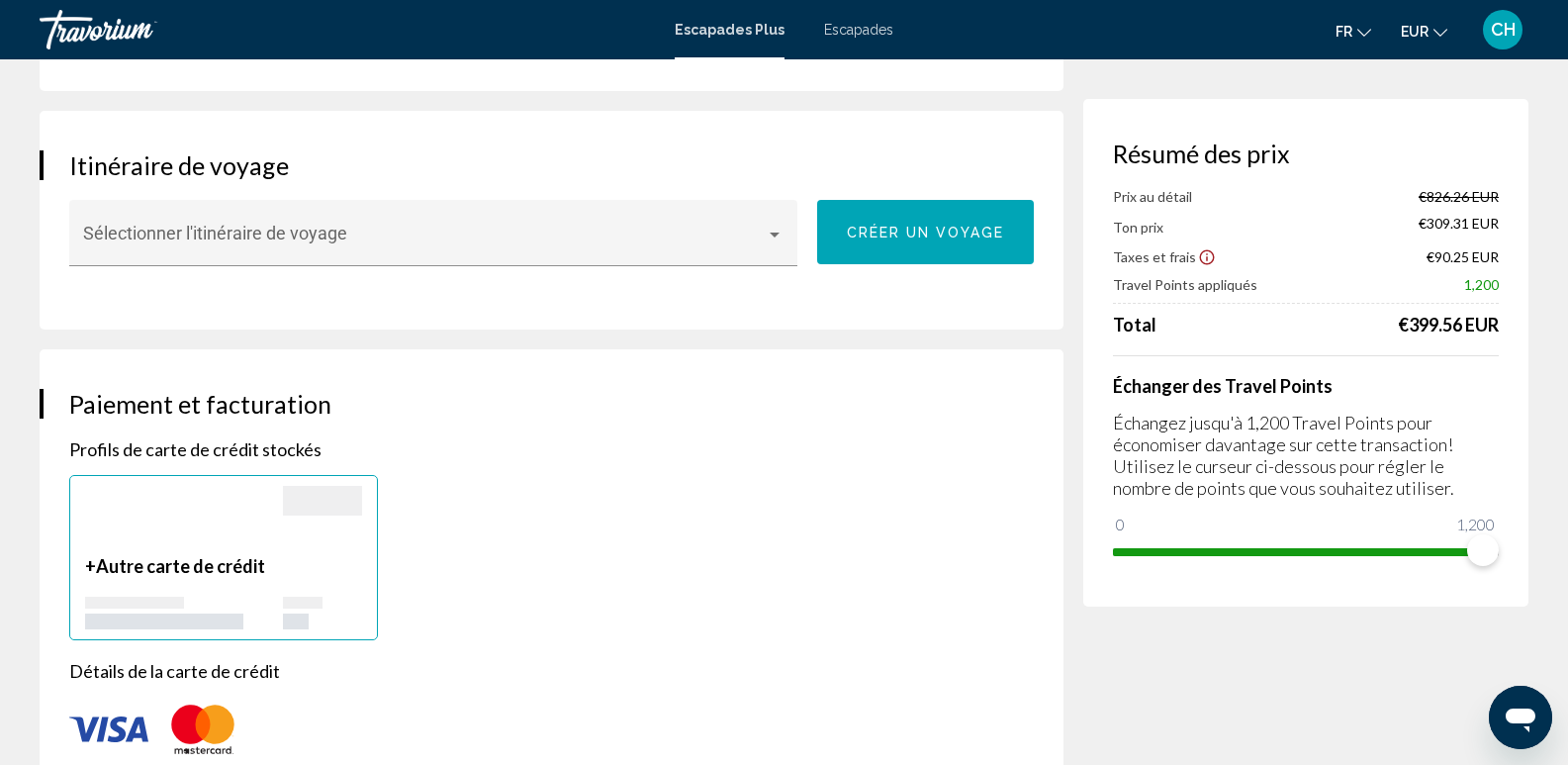
scroll to position [913, 0]
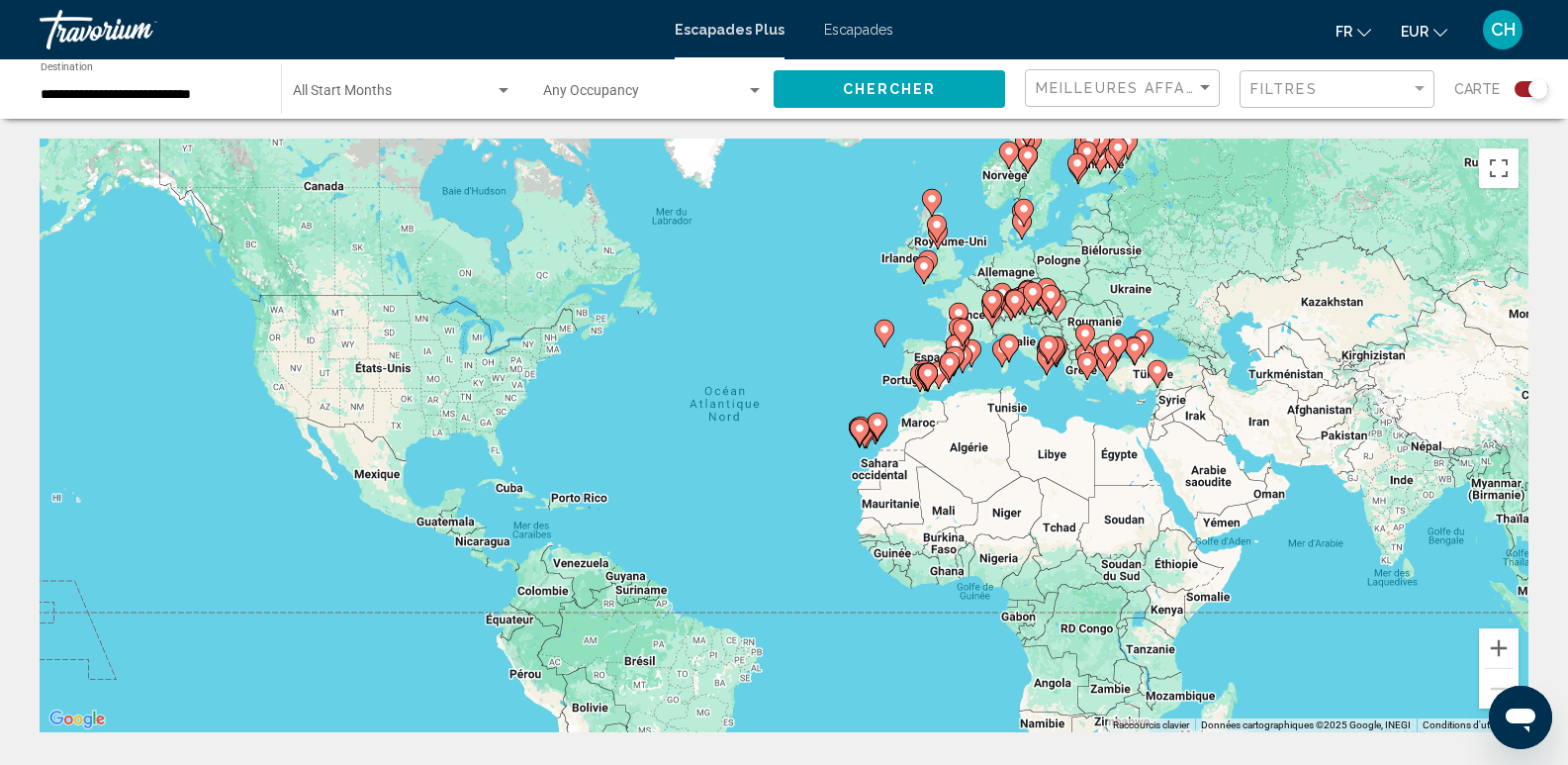
click at [866, 429] on icon "Contenu principal" at bounding box center [859, 432] width 18 height 26
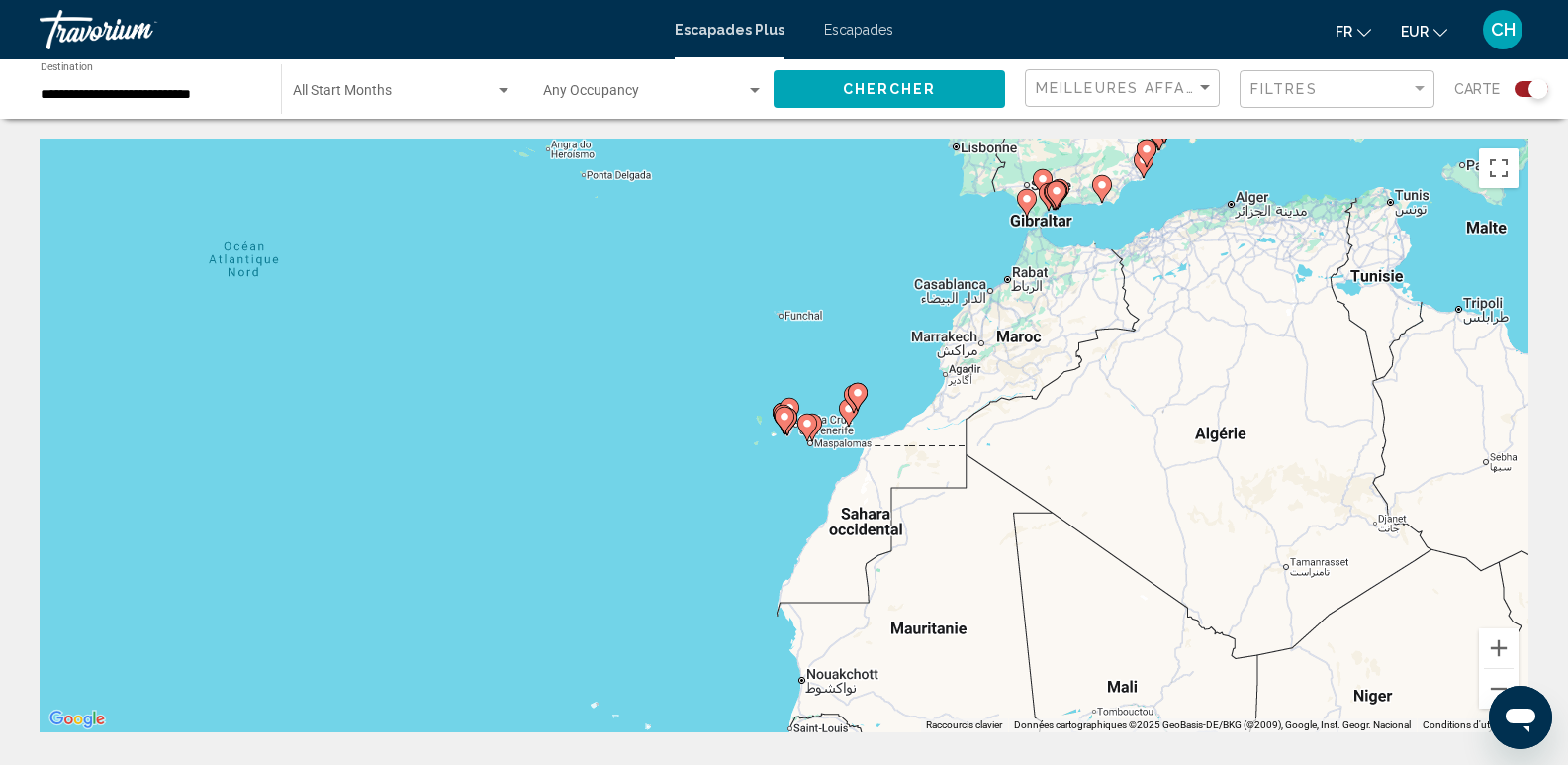
click at [1026, 195] on image "Contenu principal" at bounding box center [1028, 199] width 12 height 12
type input "**********"
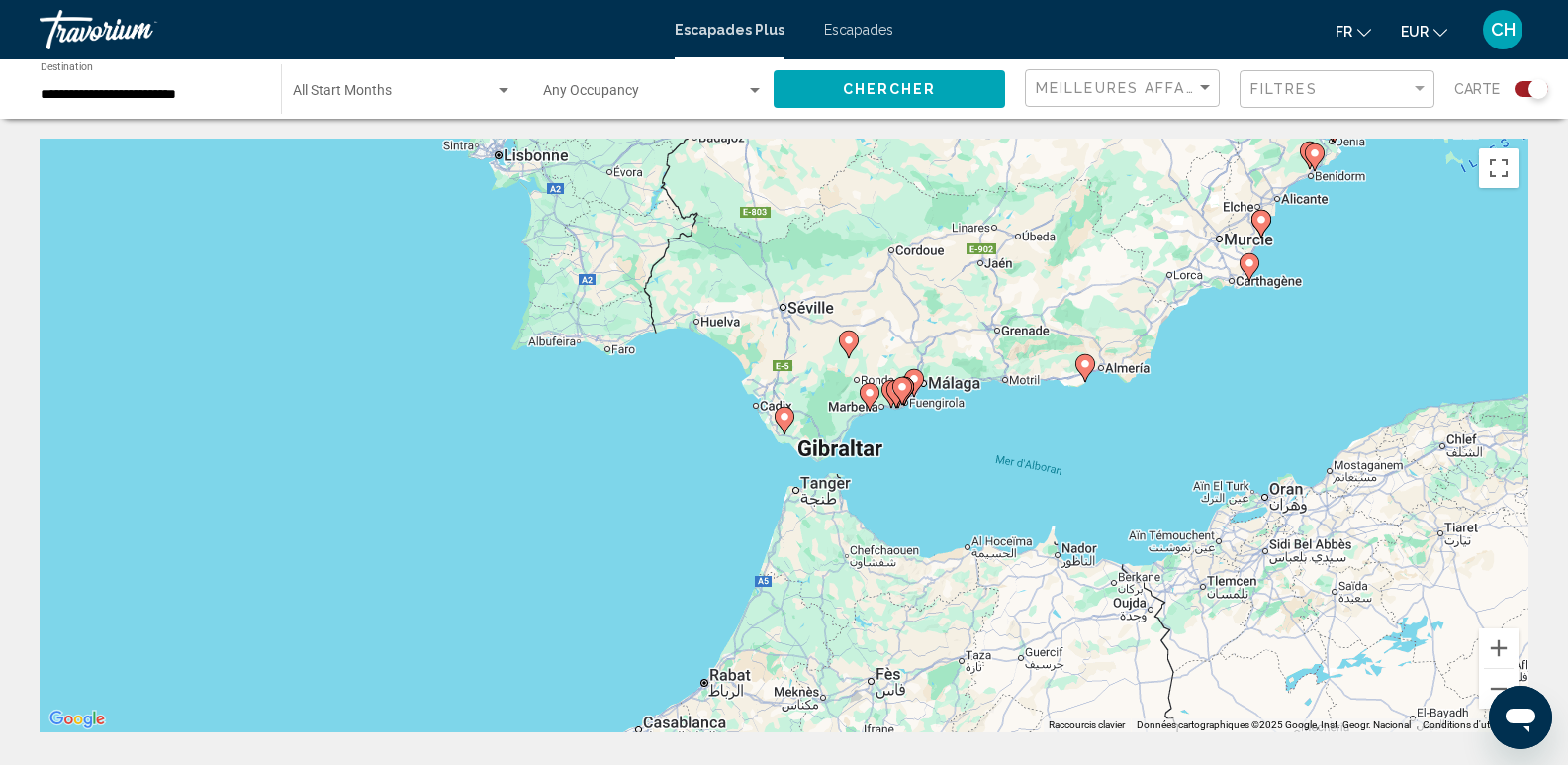
click at [868, 389] on image "Contenu principal" at bounding box center [870, 392] width 12 height 12
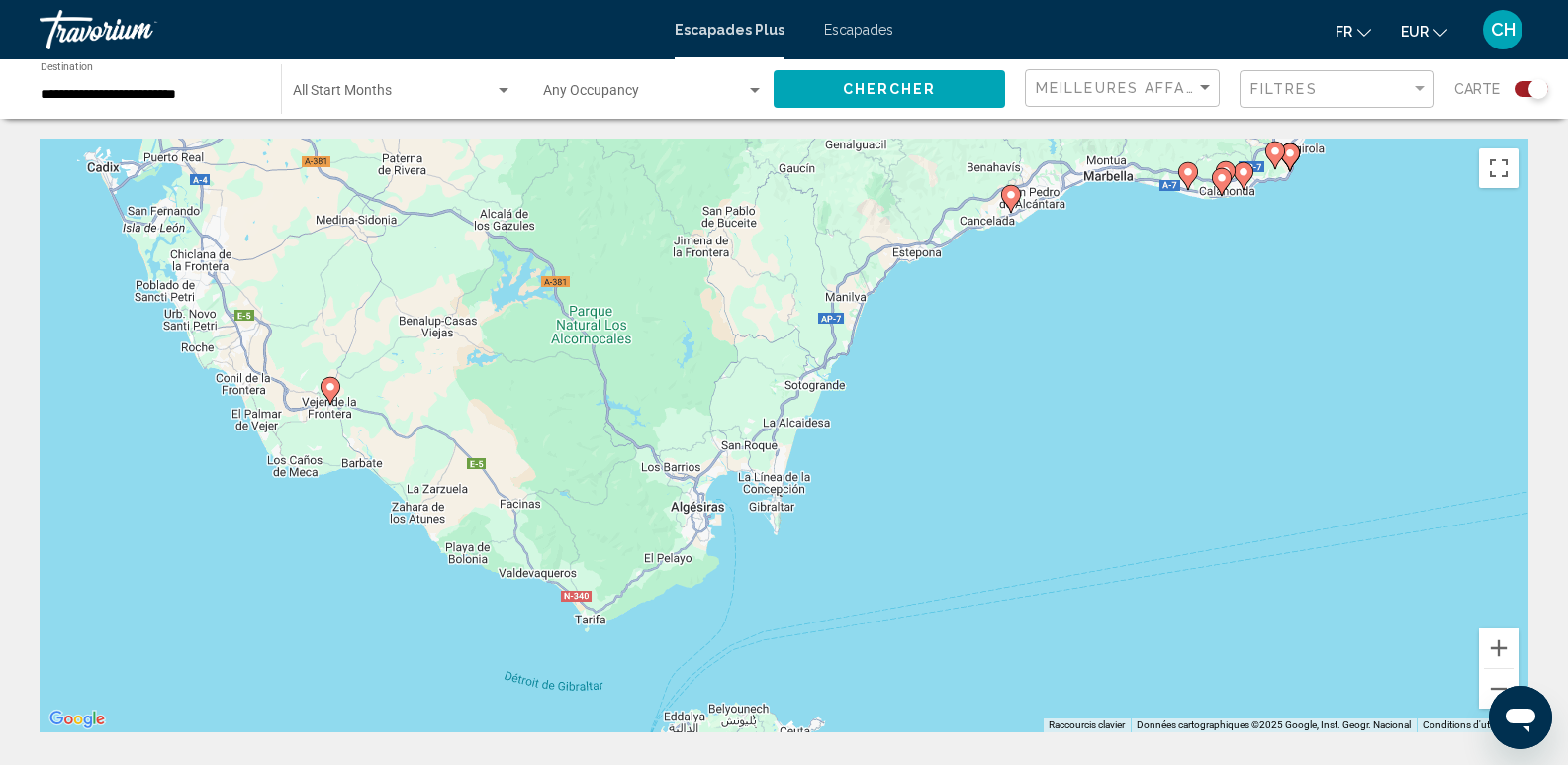
drag, startPoint x: 755, startPoint y: 499, endPoint x: 949, endPoint y: 295, distance: 281.5
click at [949, 295] on div "Pour activer le glissement avec le clavier, appuyez sur Alt+Entrée. Une fois ce…" at bounding box center [784, 435] width 1489 height 594
click at [338, 383] on icon "Contenu principal" at bounding box center [330, 390] width 18 height 26
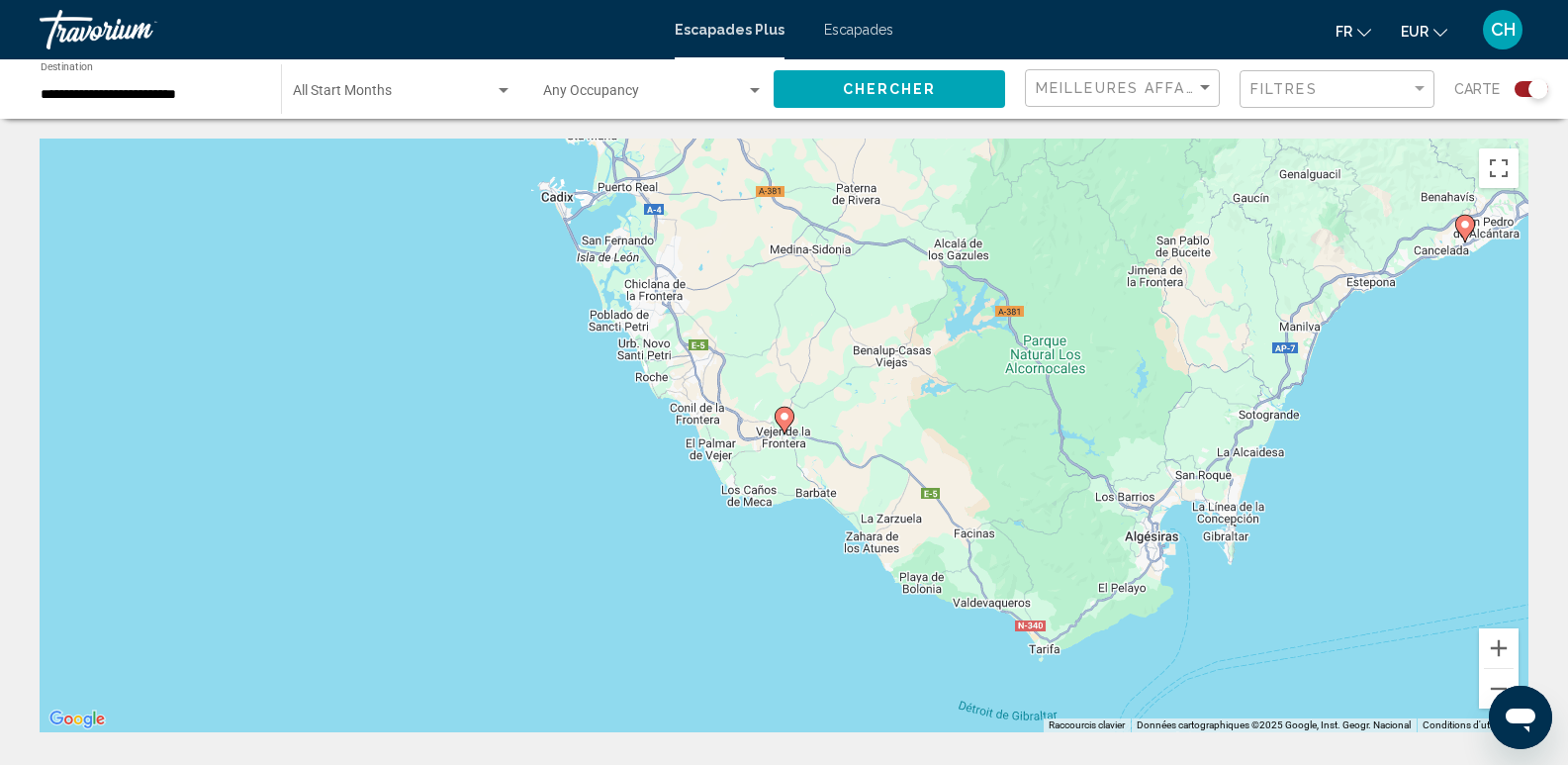
click at [782, 418] on image "Contenu principal" at bounding box center [785, 416] width 12 height 12
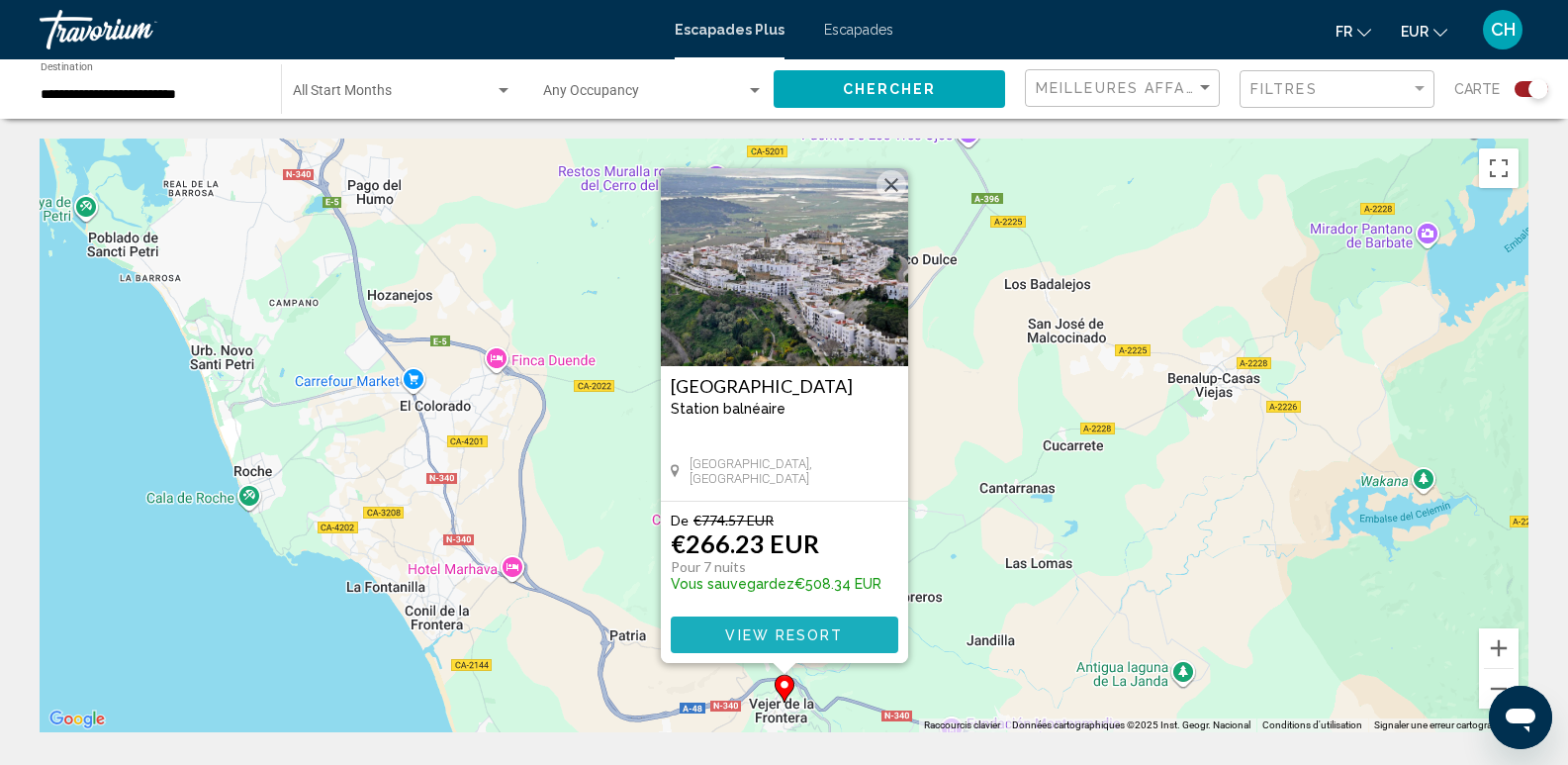
click at [762, 624] on button "View Resort" at bounding box center [785, 634] width 228 height 37
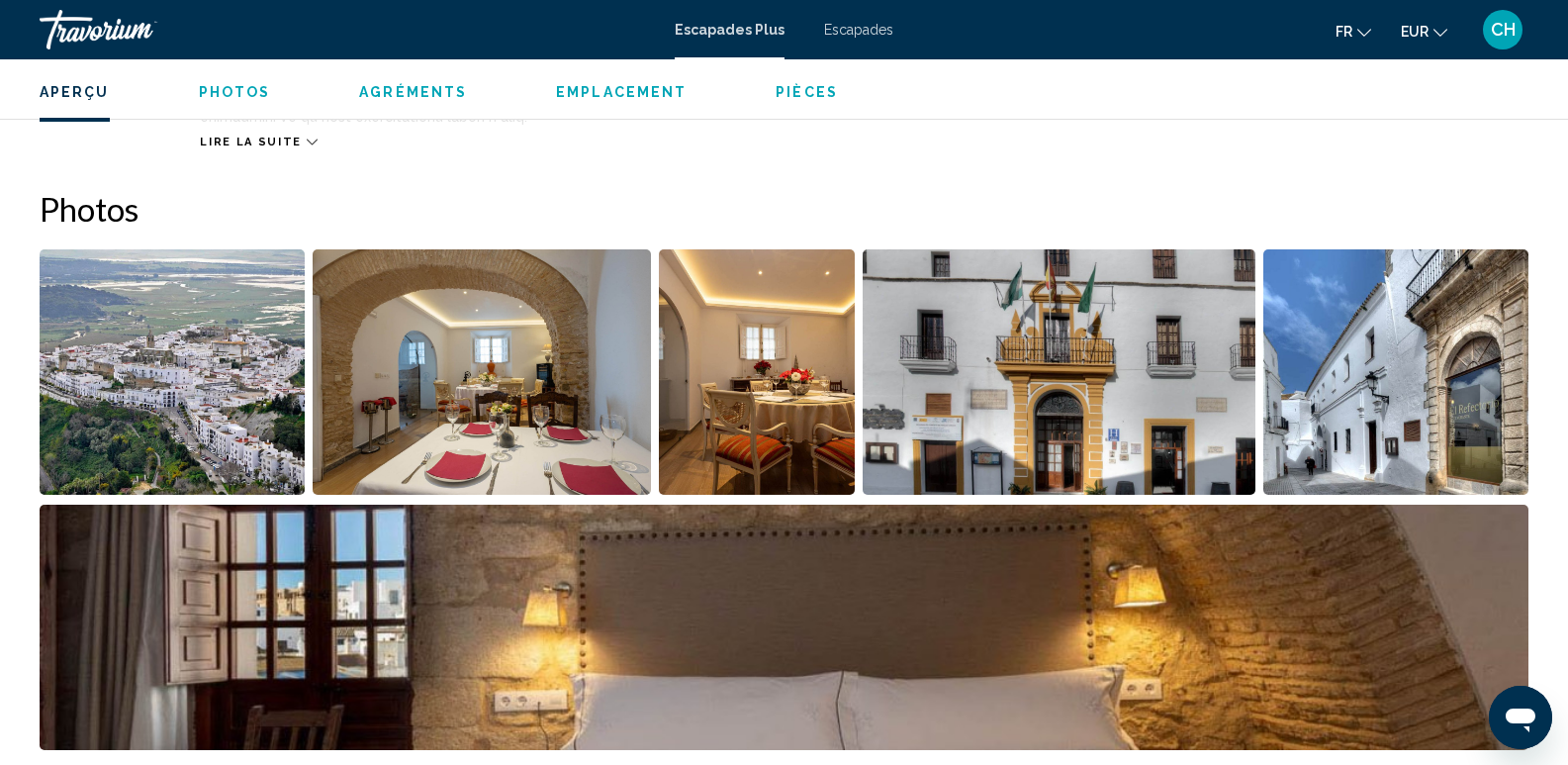
scroll to position [930, 0]
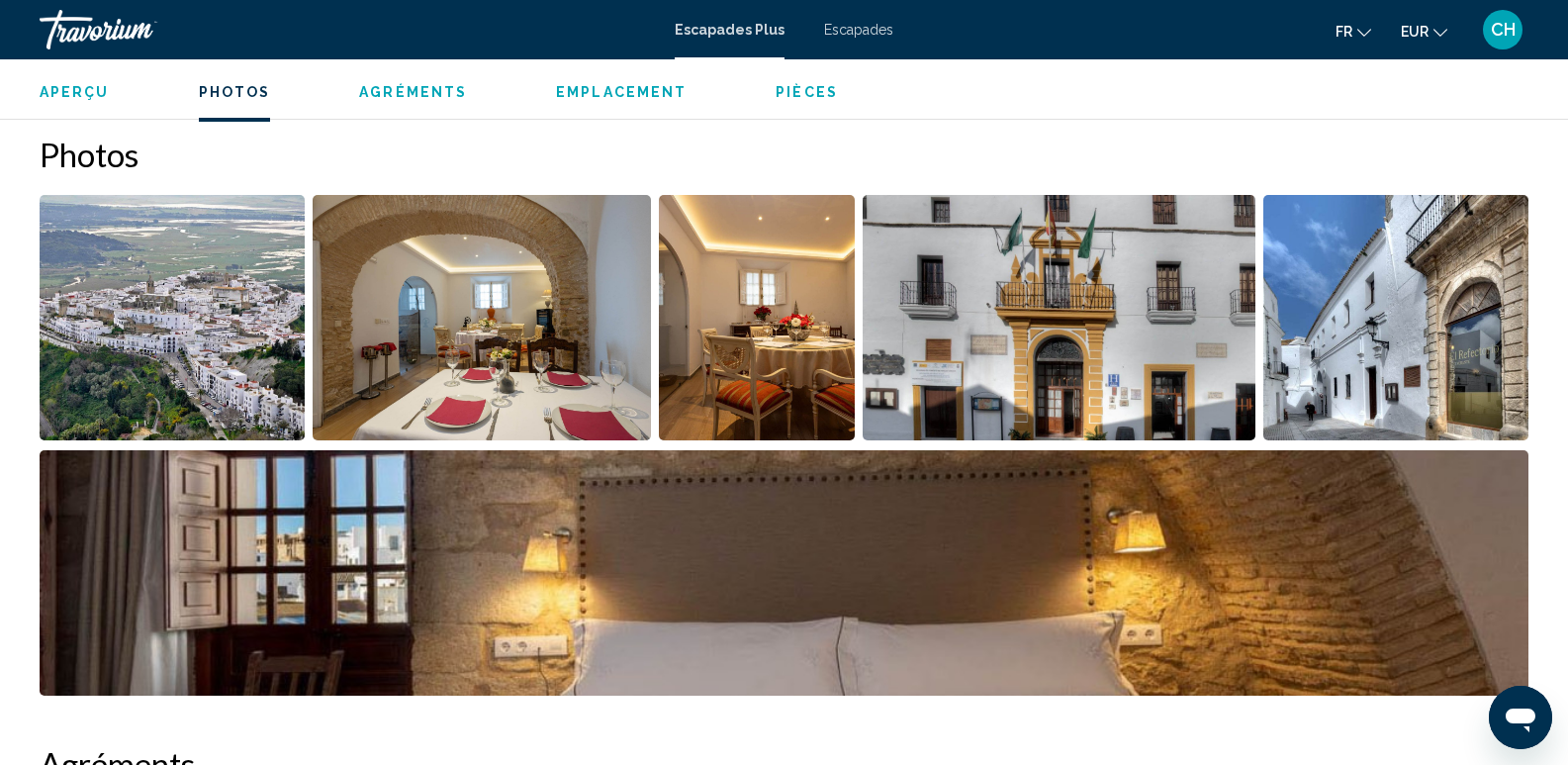
click at [190, 364] on img "Open full-screen image slider" at bounding box center [173, 318] width 266 height 246
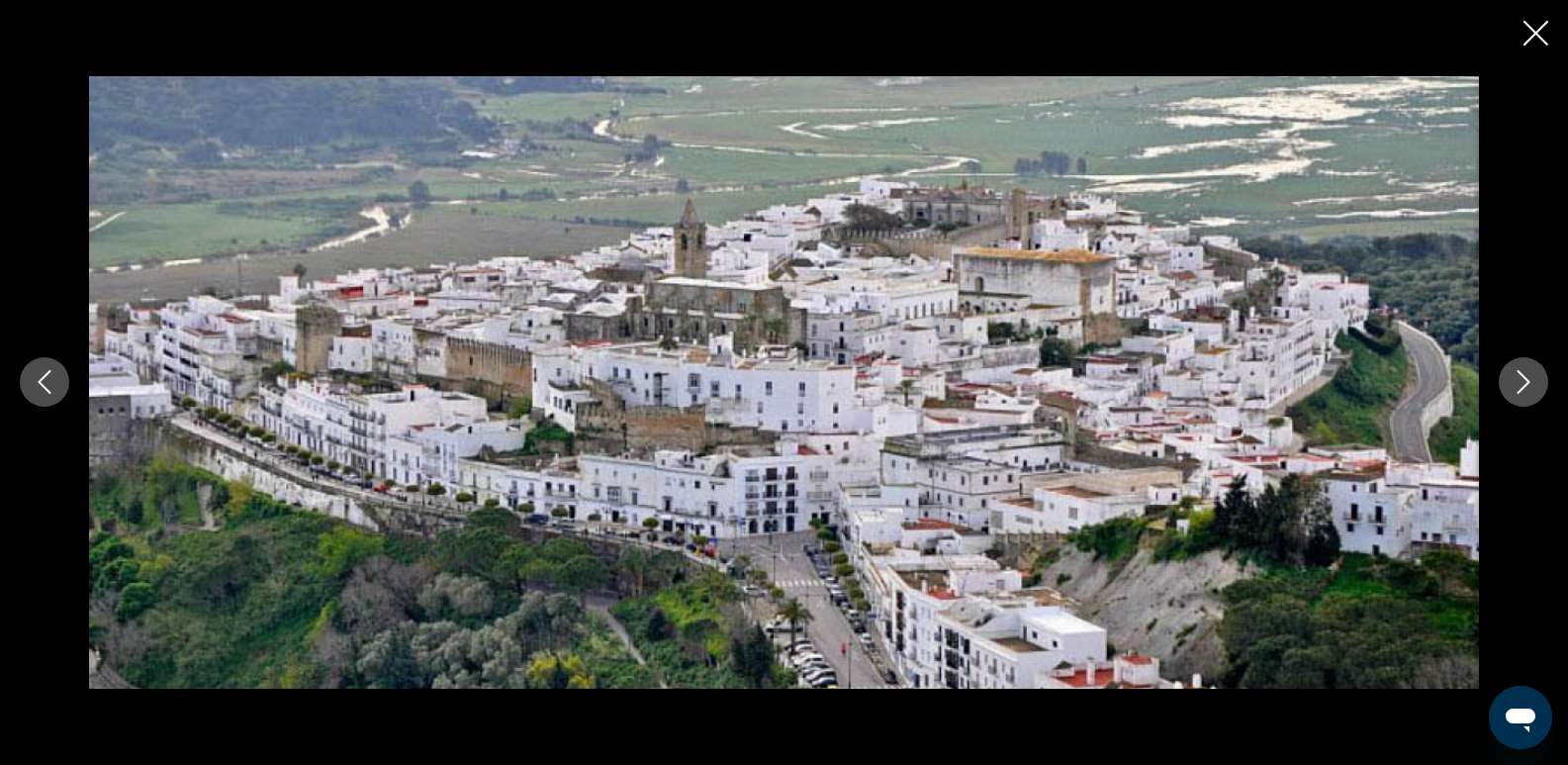
click at [1536, 385] on button "Next image" at bounding box center [1524, 382] width 50 height 50
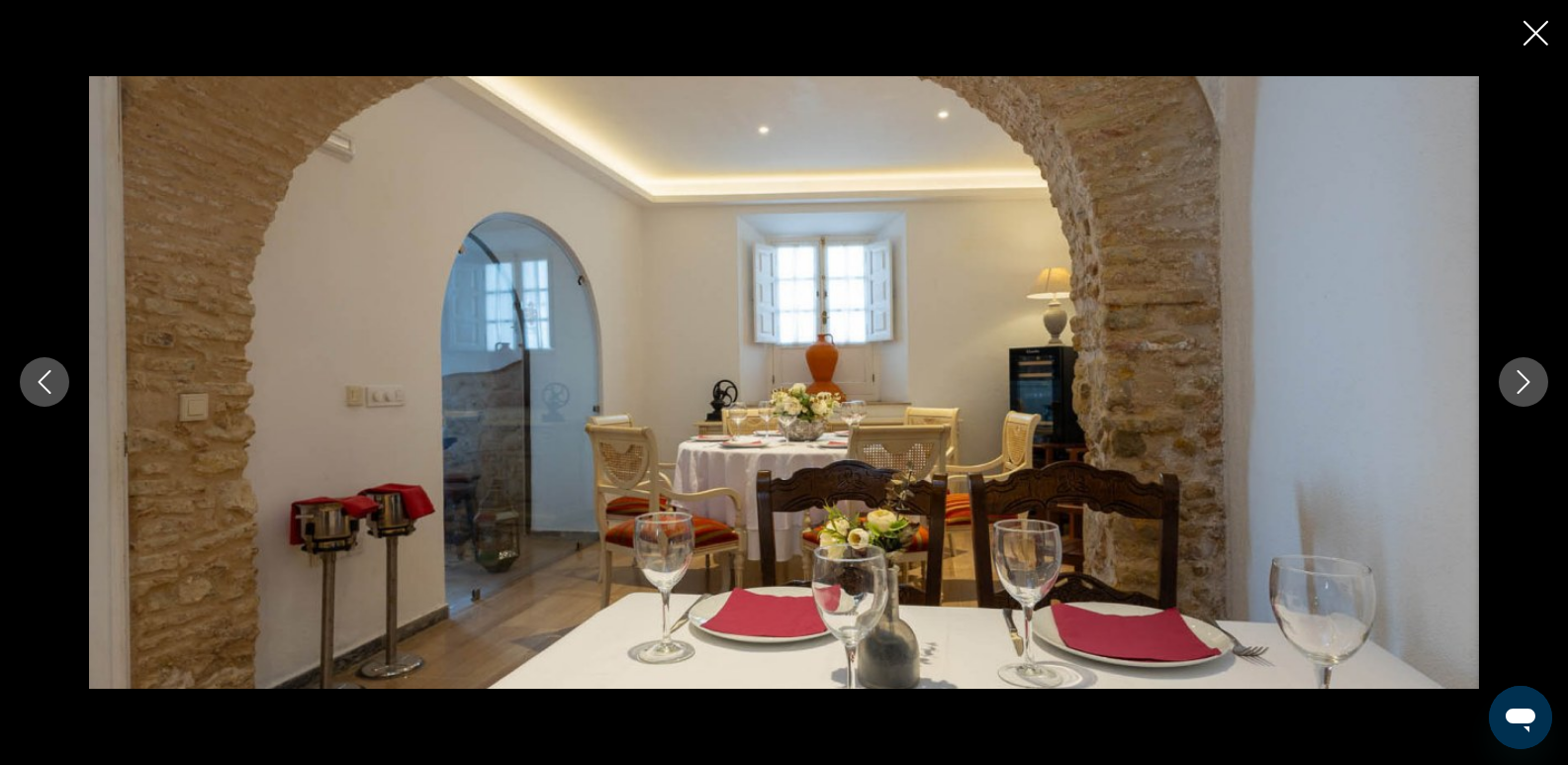
click at [1536, 385] on button "Next image" at bounding box center [1524, 382] width 50 height 50
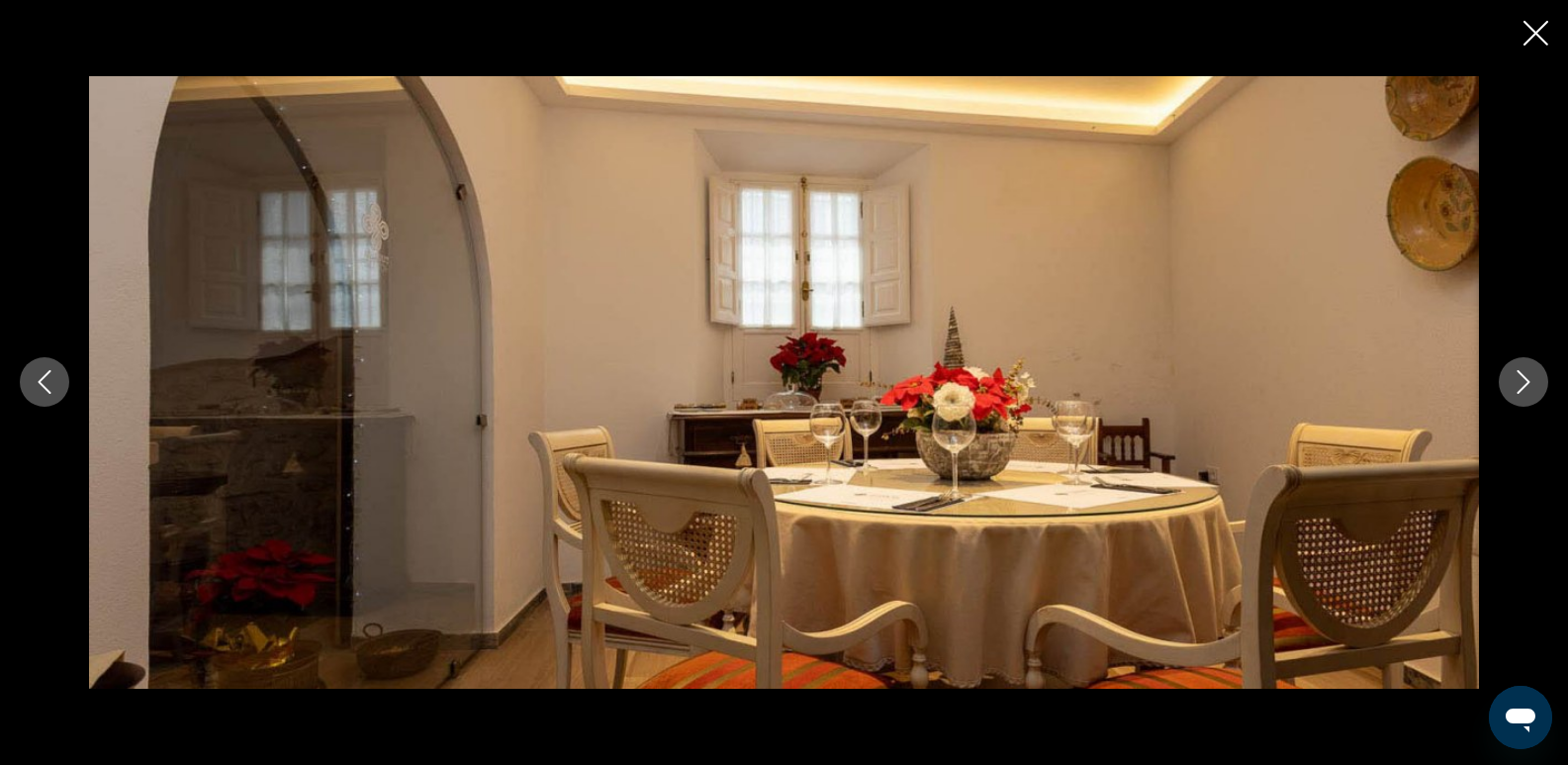
click at [1536, 385] on button "Next image" at bounding box center [1524, 382] width 50 height 50
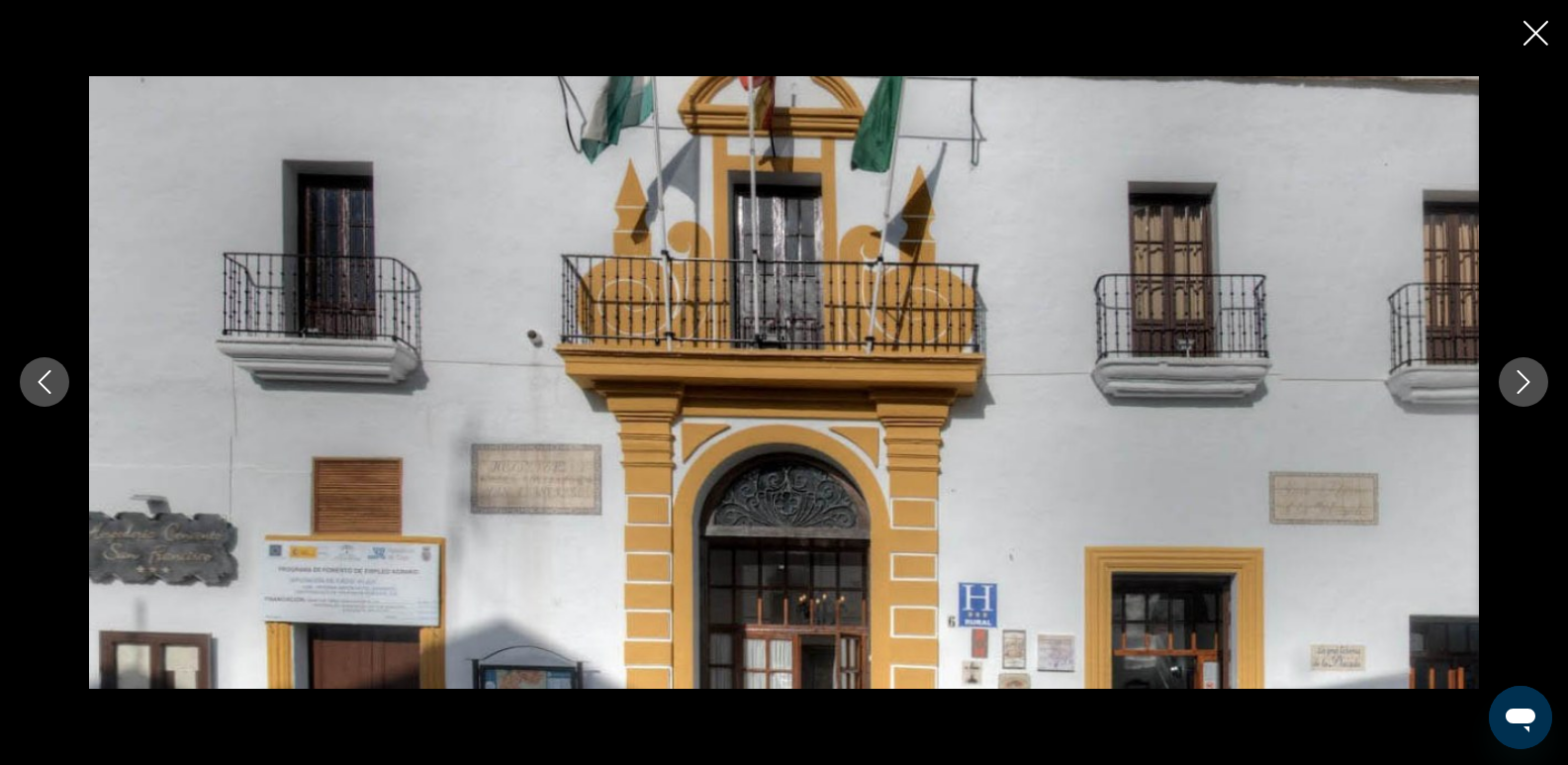
click at [1536, 385] on button "Next image" at bounding box center [1524, 382] width 50 height 50
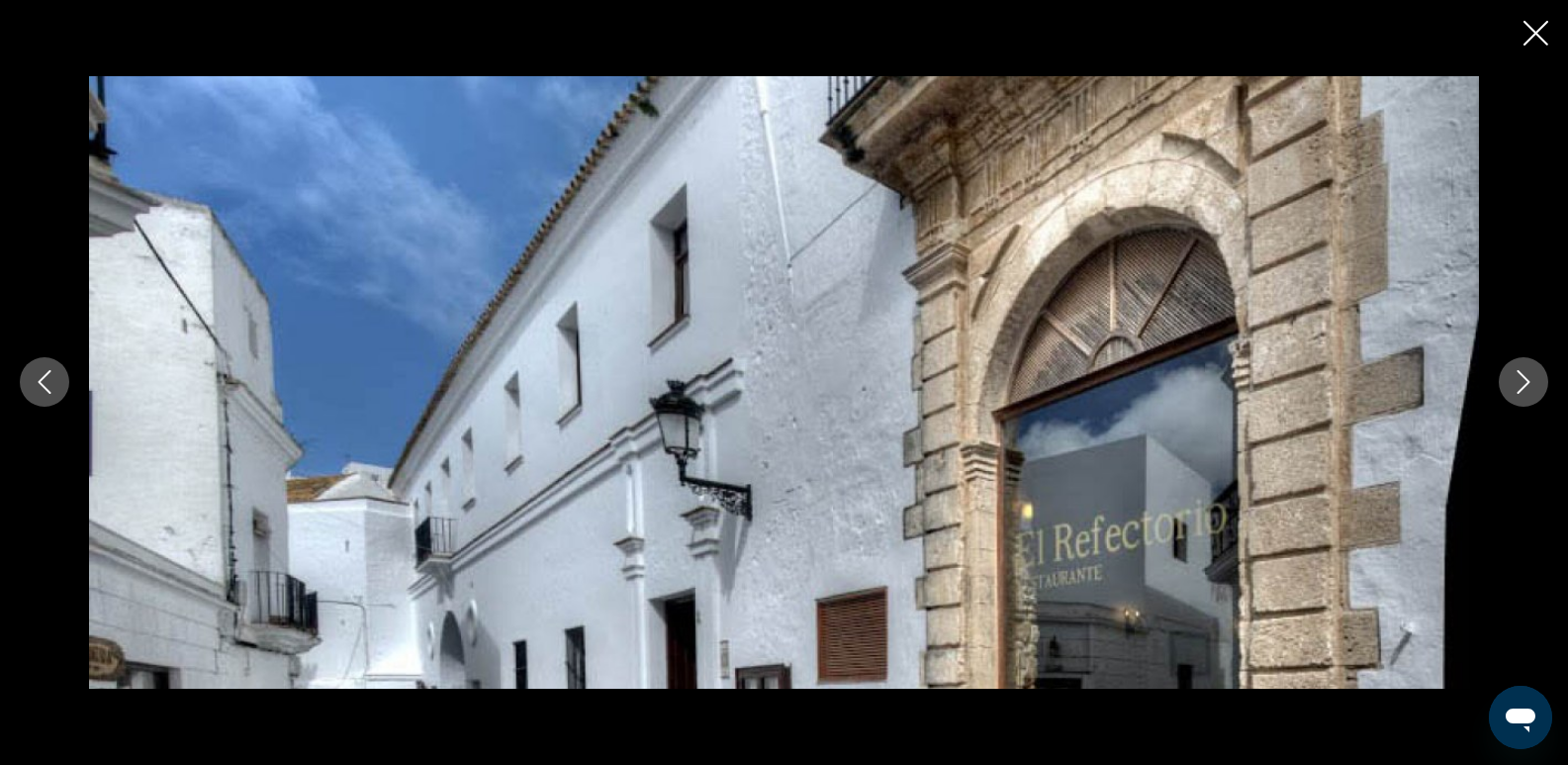
click at [1536, 385] on button "Next image" at bounding box center [1524, 382] width 50 height 50
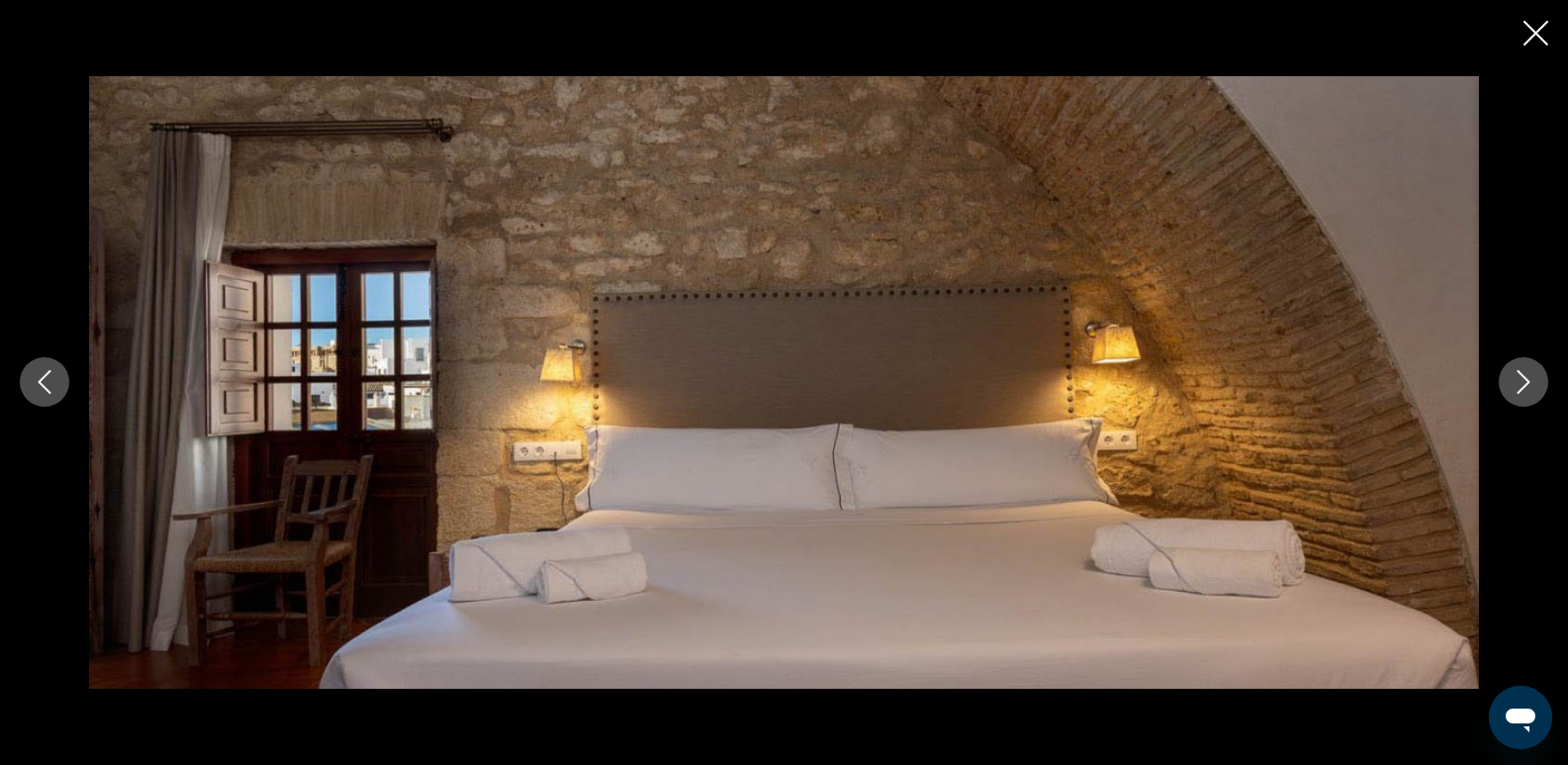
click at [1536, 385] on button "Next image" at bounding box center [1524, 382] width 50 height 50
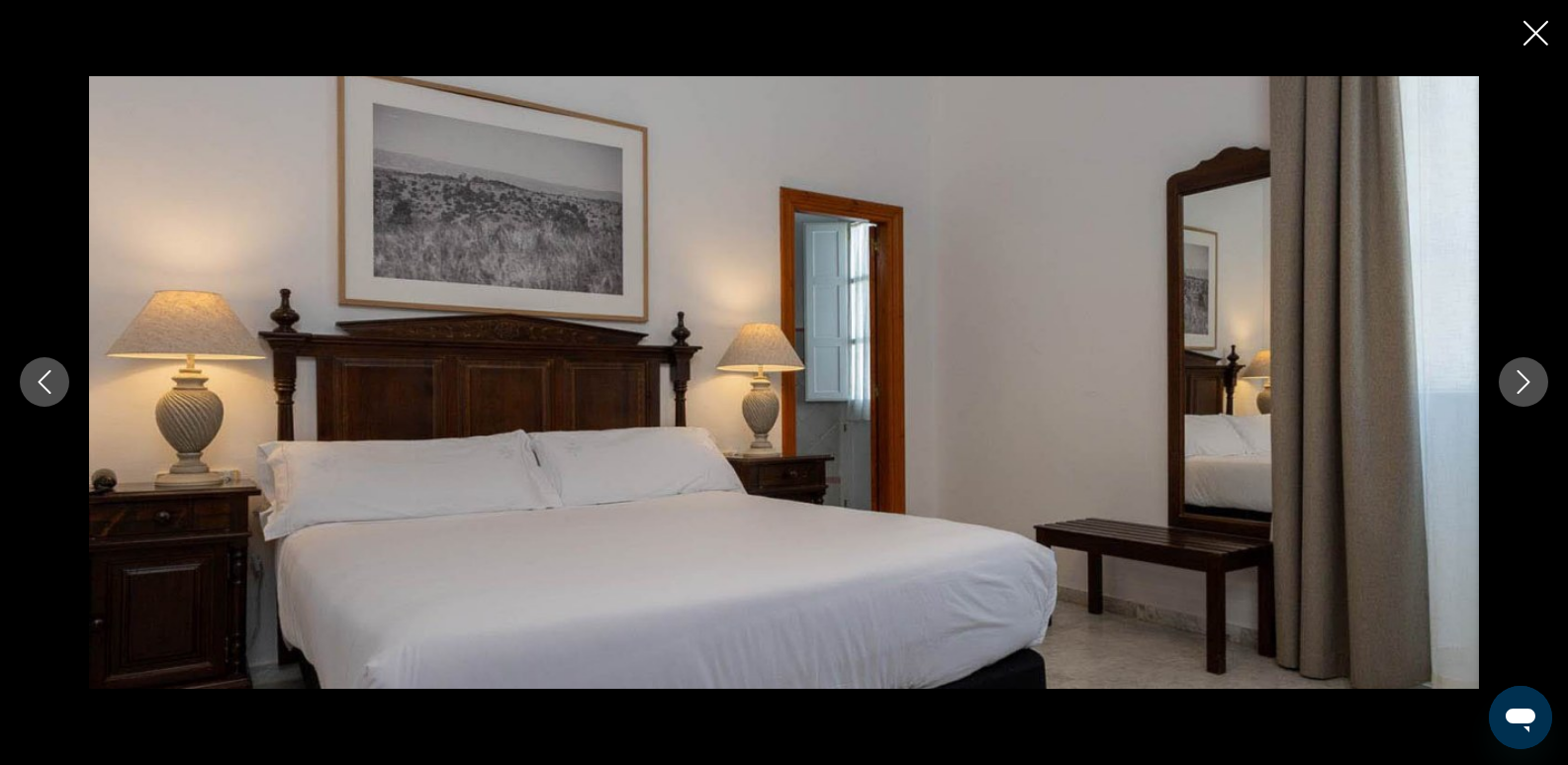
click at [1536, 385] on button "Next image" at bounding box center [1524, 382] width 50 height 50
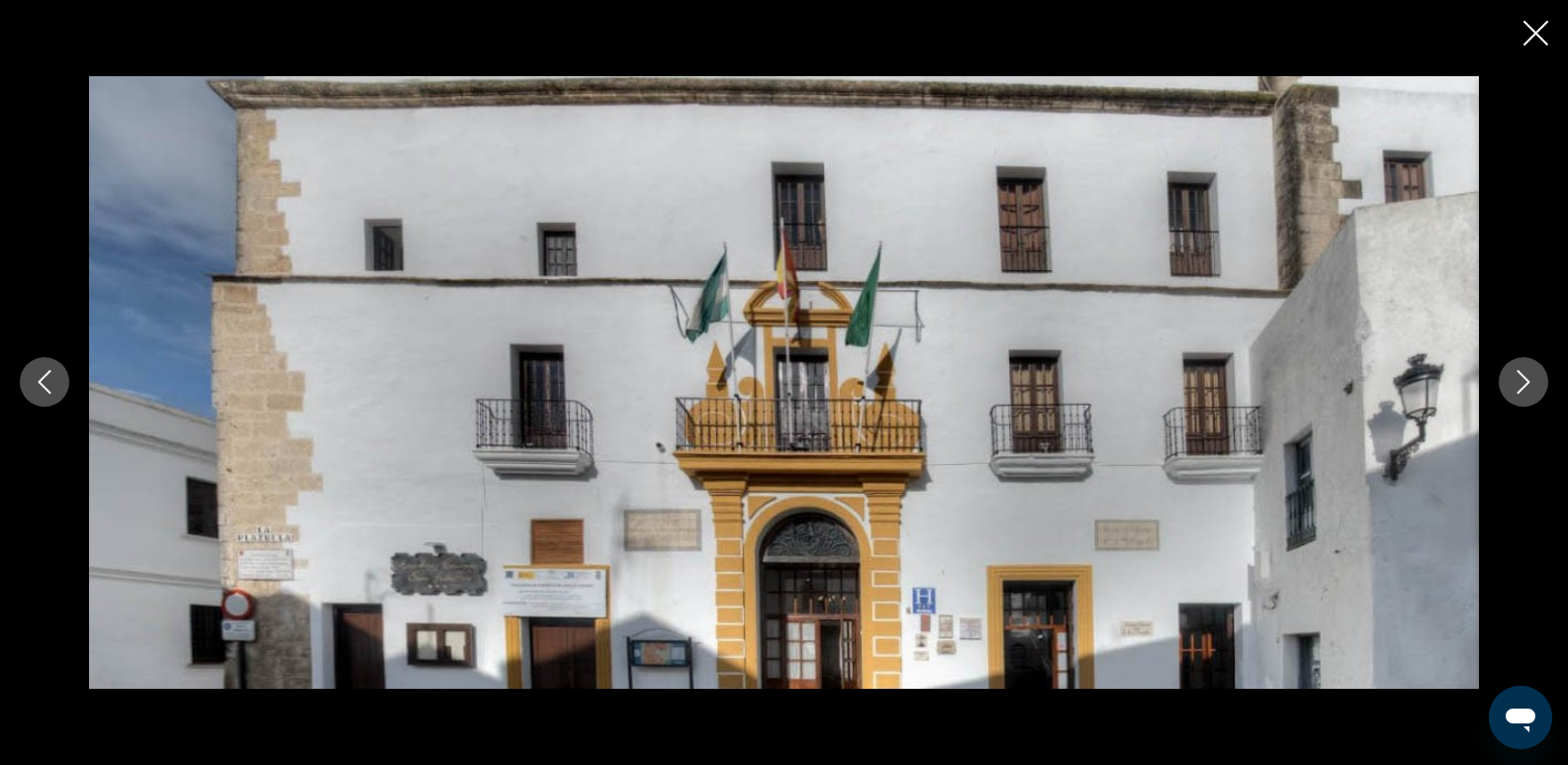
click at [1536, 385] on button "Next image" at bounding box center [1524, 382] width 50 height 50
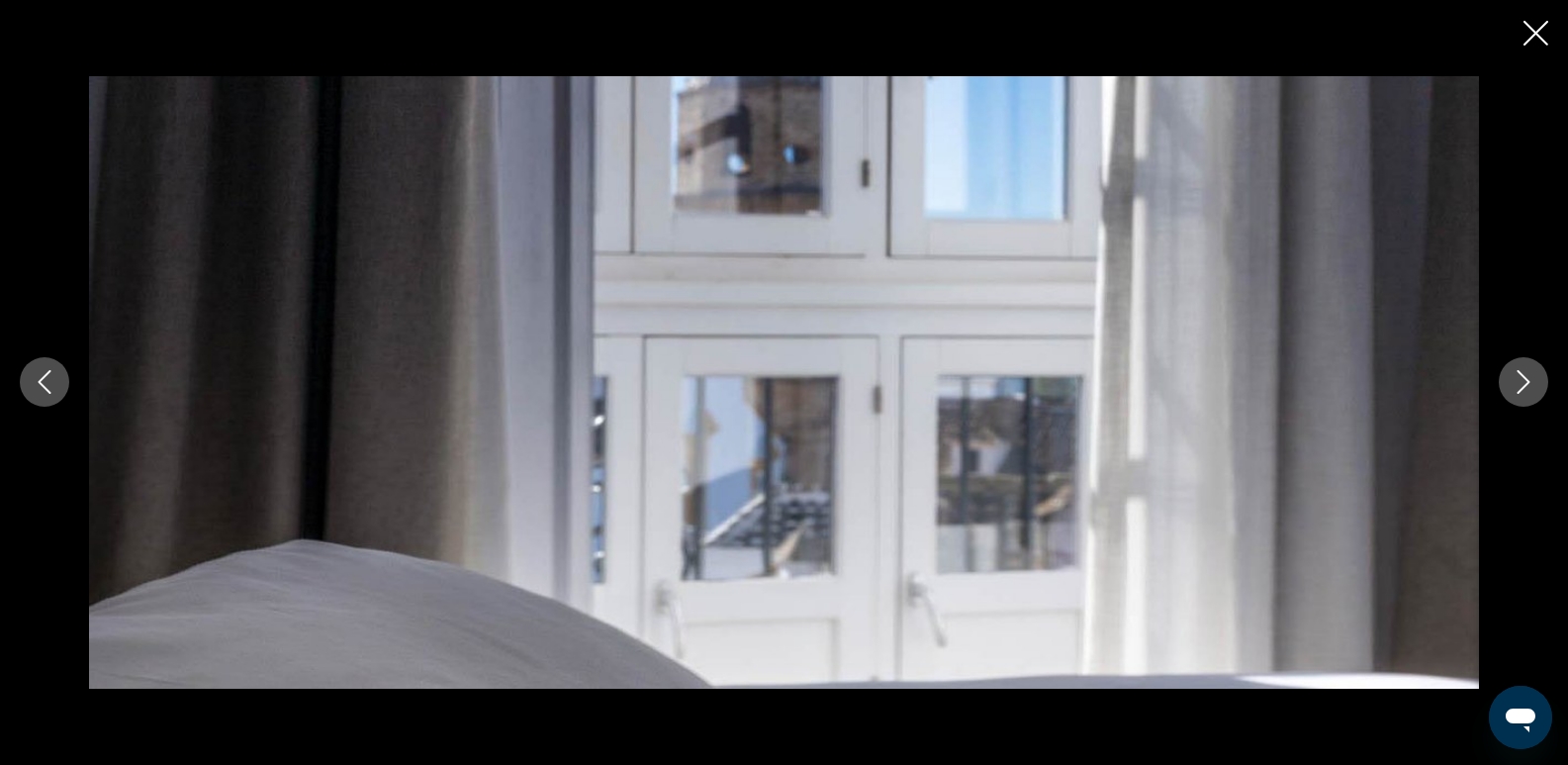
click at [1536, 385] on button "Next image" at bounding box center [1524, 382] width 50 height 50
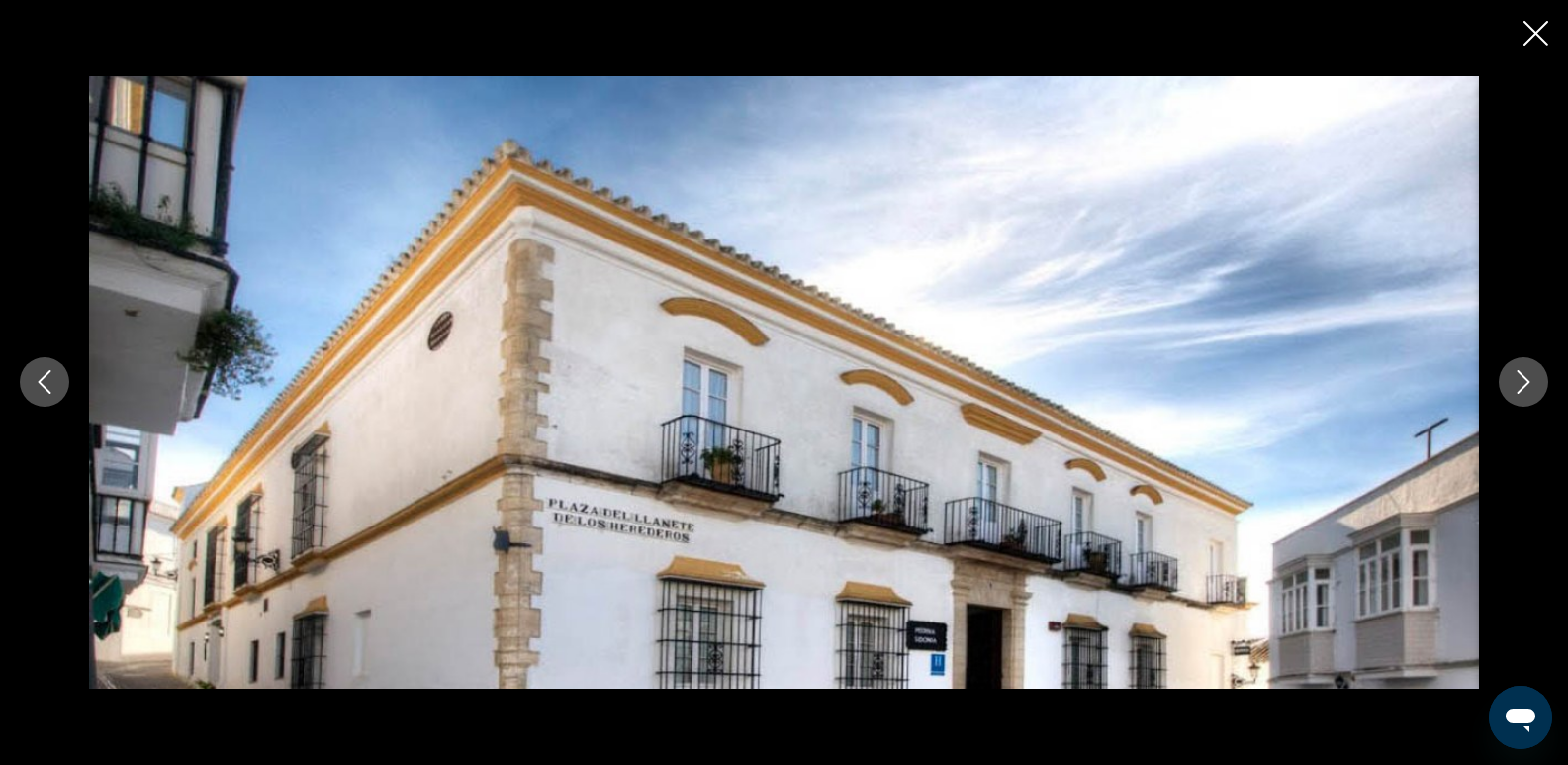
click at [1536, 385] on button "Next image" at bounding box center [1524, 382] width 50 height 50
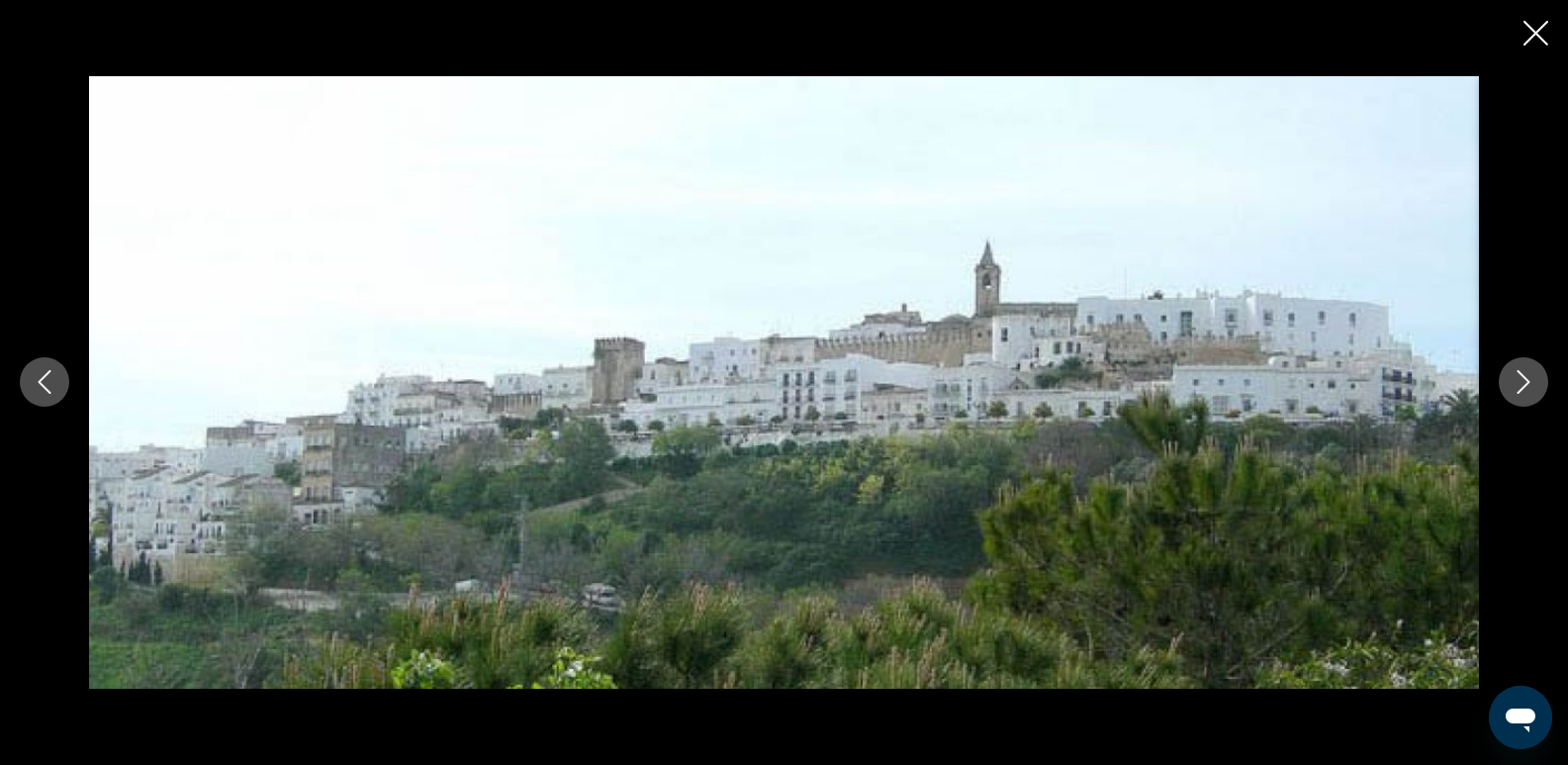
click at [1536, 385] on button "Next image" at bounding box center [1524, 382] width 50 height 50
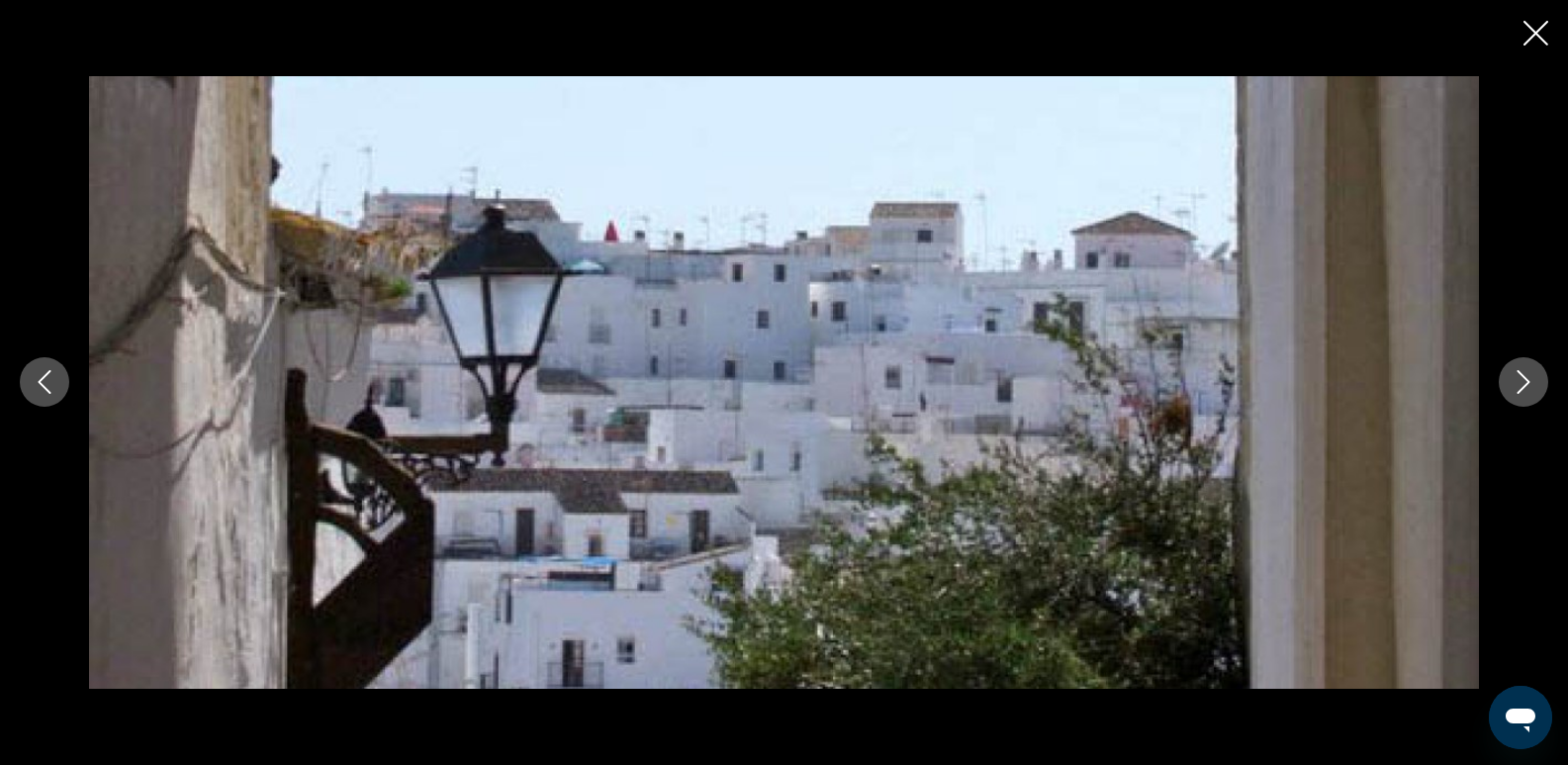
click at [1536, 385] on button "Next image" at bounding box center [1524, 382] width 50 height 50
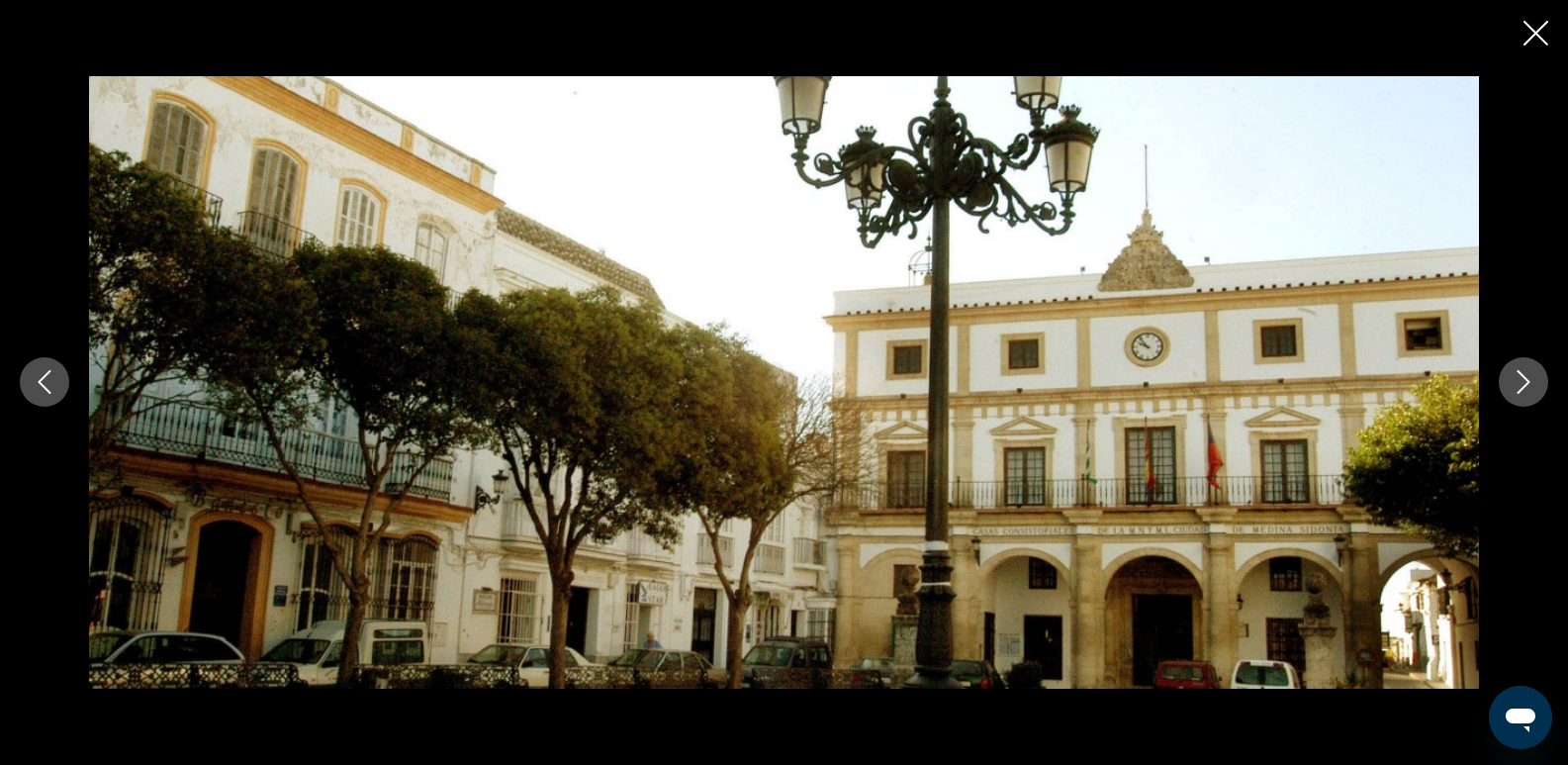
click at [1536, 385] on button "Next image" at bounding box center [1524, 382] width 50 height 50
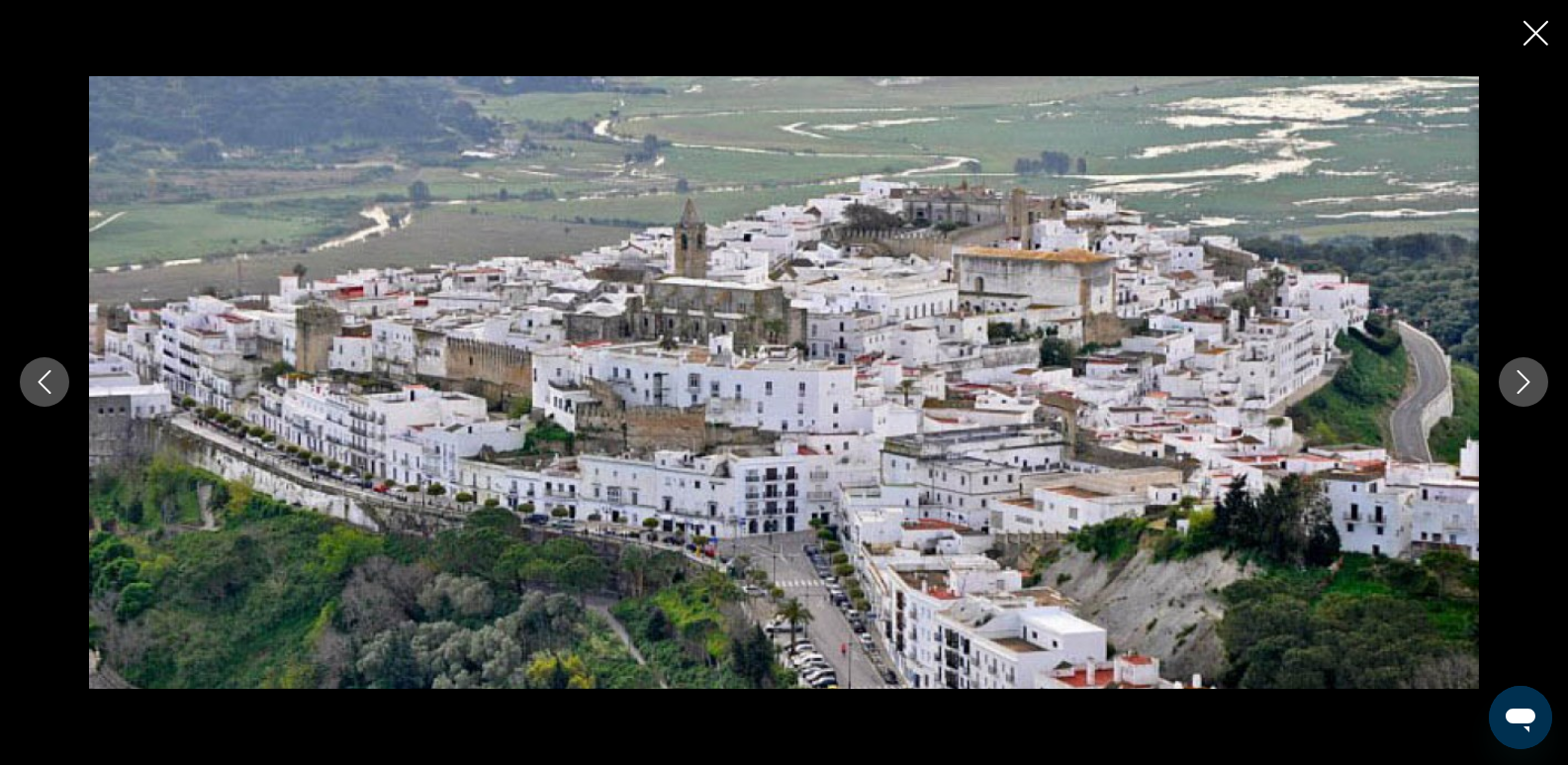
click at [1536, 385] on button "Next image" at bounding box center [1524, 382] width 50 height 50
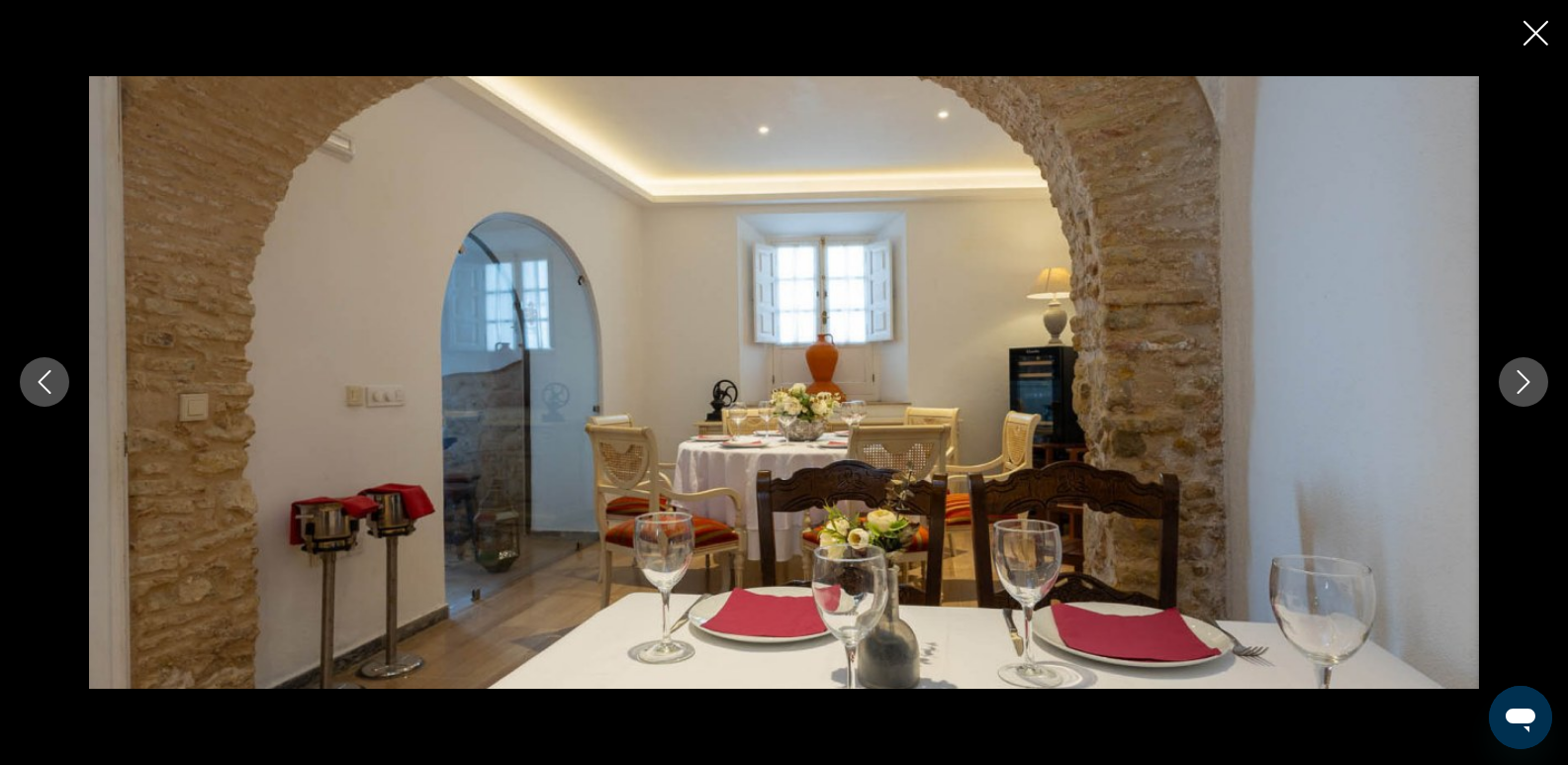
click at [1536, 35] on icon "Close slideshow" at bounding box center [1536, 33] width 25 height 25
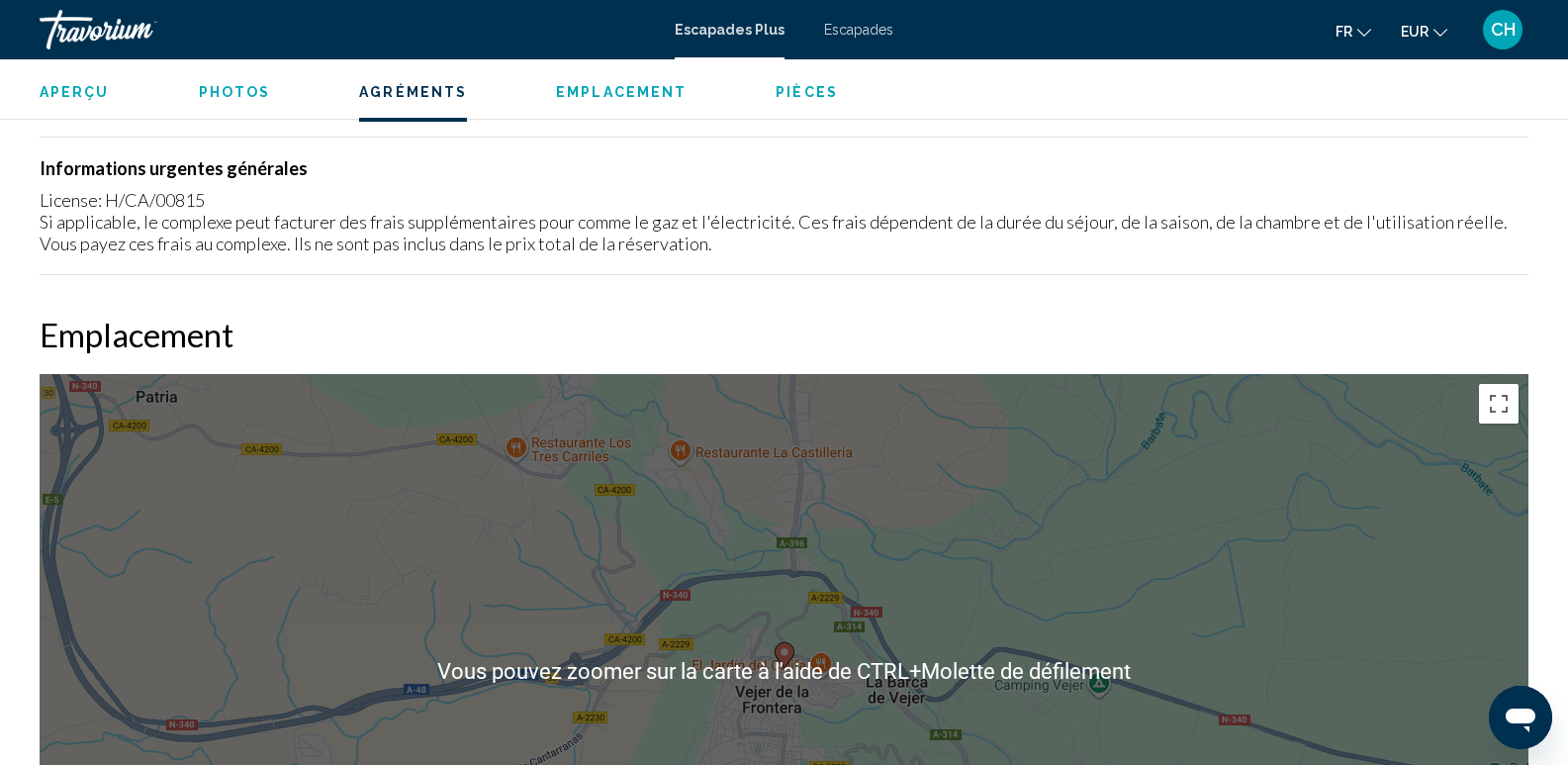
scroll to position [1966, 0]
